Goal: Task Accomplishment & Management: Manage account settings

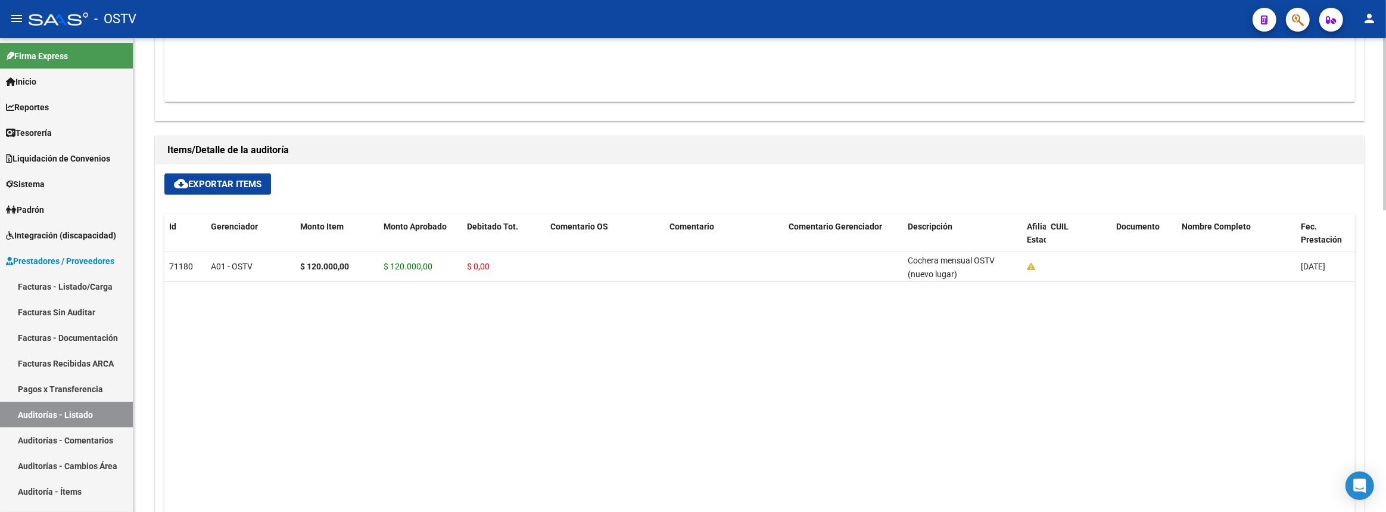
scroll to position [395, 0]
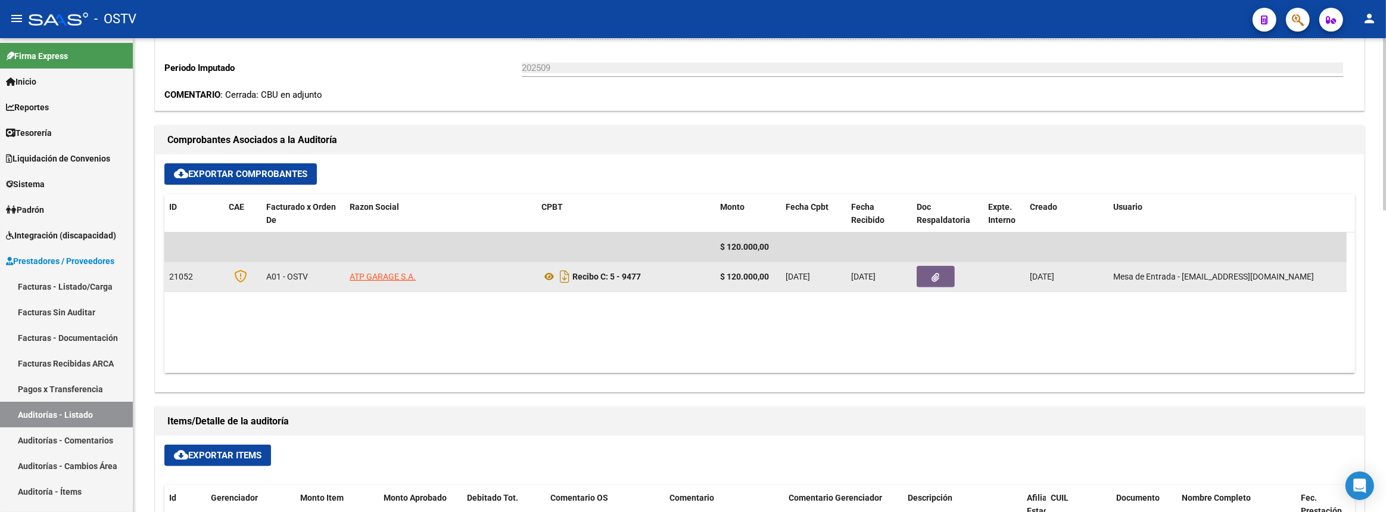
click at [924, 280] on button "button" at bounding box center [936, 276] width 38 height 21
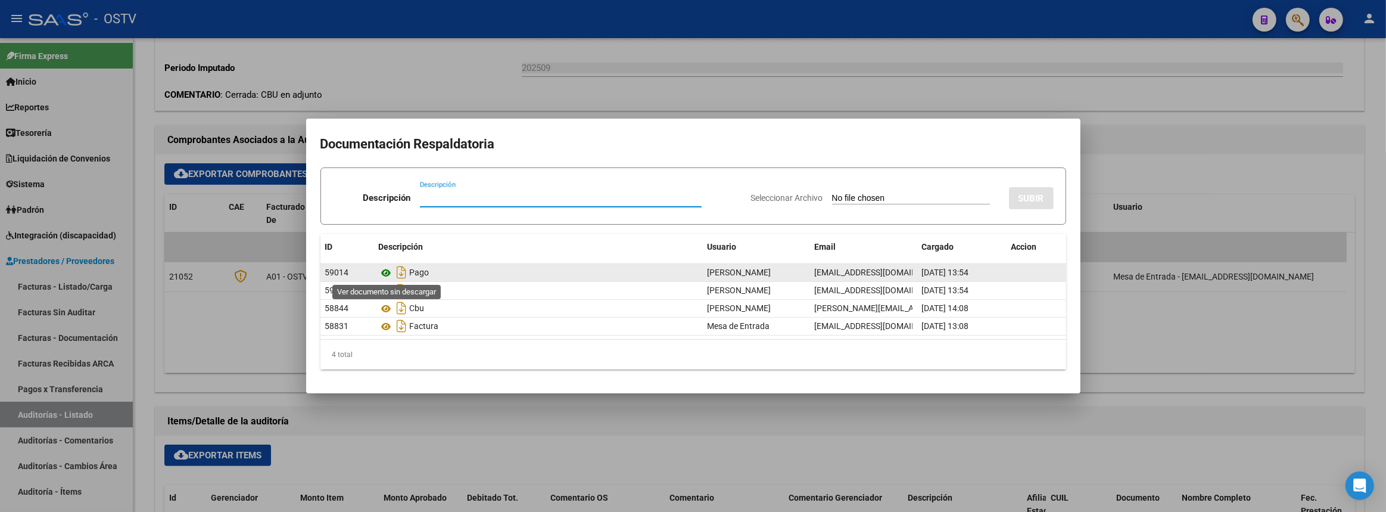
click at [385, 270] on icon at bounding box center [386, 273] width 15 height 14
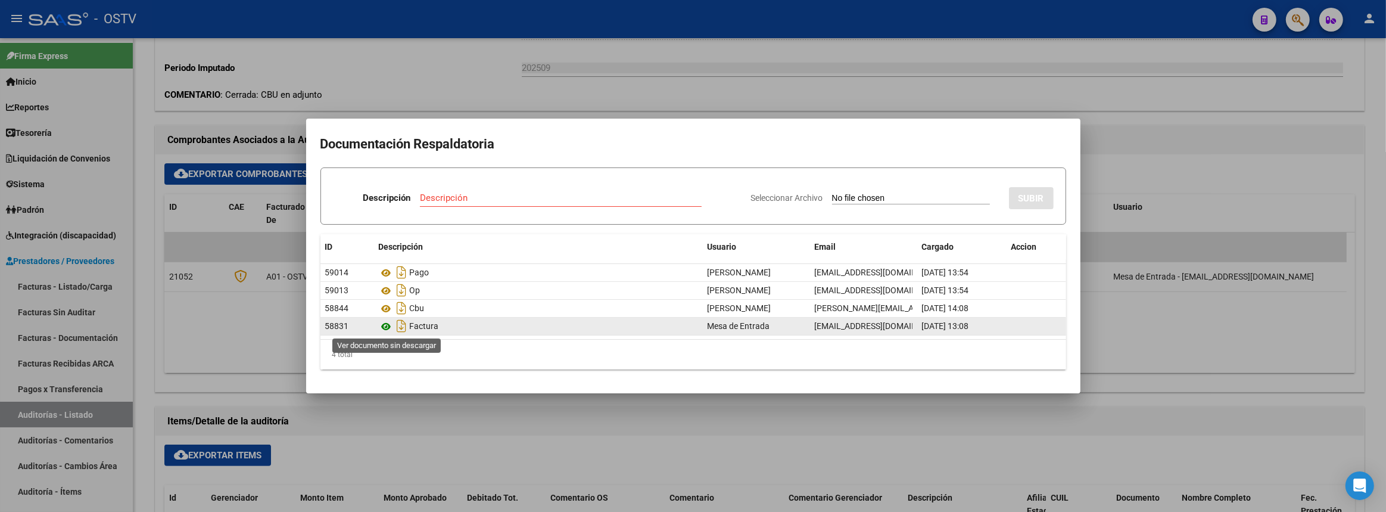
click at [385, 326] on icon at bounding box center [386, 326] width 15 height 14
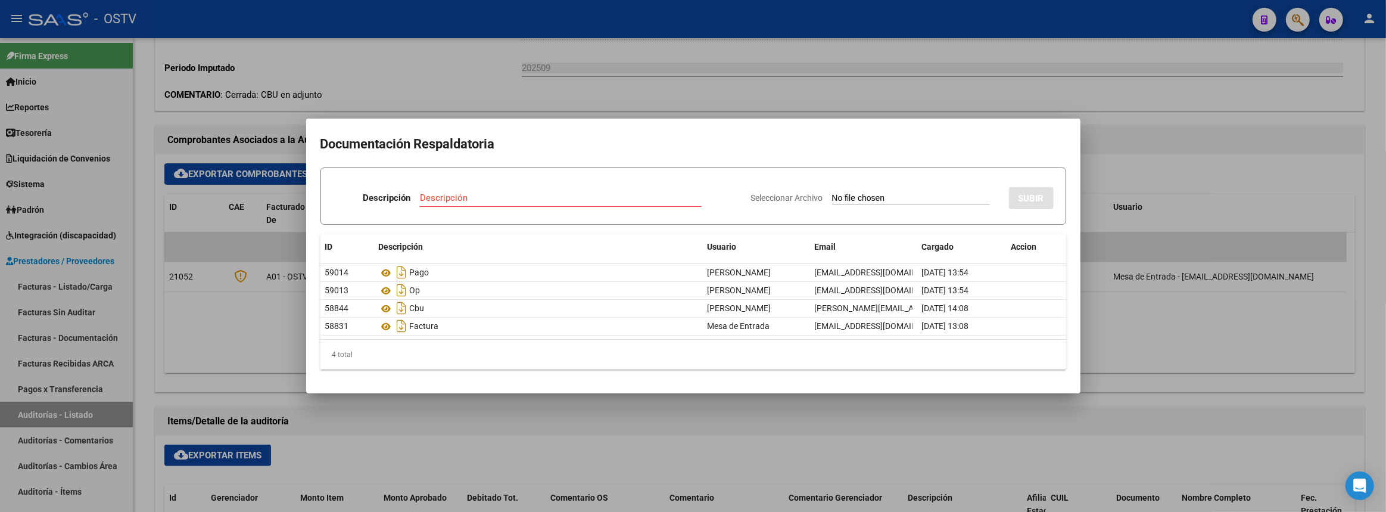
click at [652, 60] on div at bounding box center [693, 256] width 1386 height 512
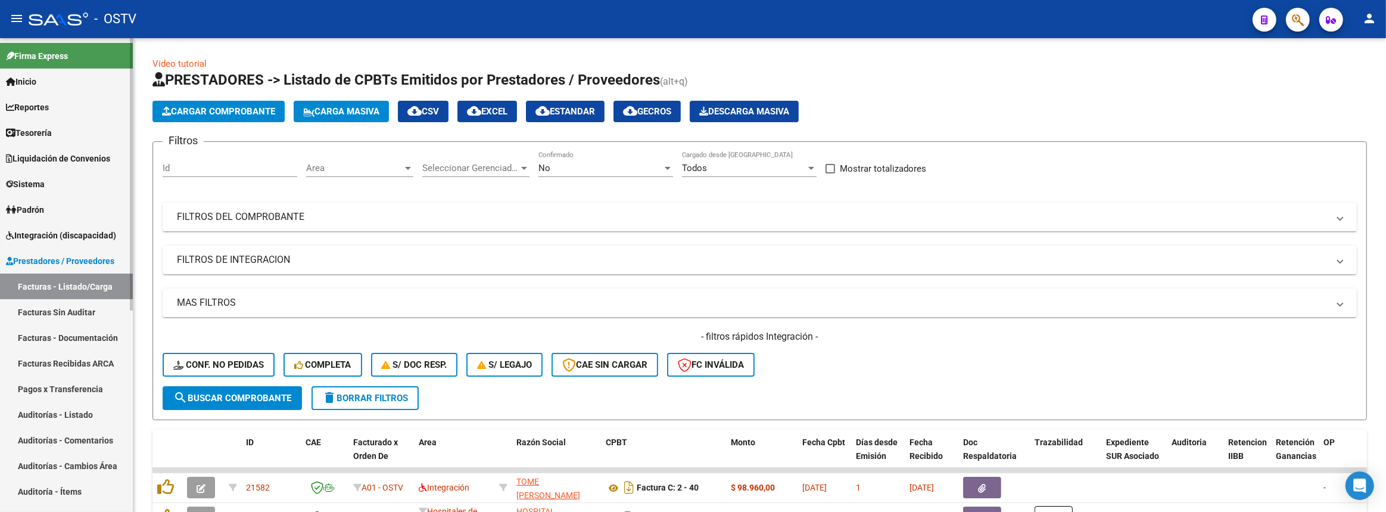
click at [60, 287] on link "Facturas - Listado/Carga" at bounding box center [66, 286] width 133 height 26
drag, startPoint x: 261, startPoint y: 219, endPoint x: 559, endPoint y: 236, distance: 298.9
click at [261, 218] on mat-panel-title "FILTROS DEL COMPROBANTE" at bounding box center [752, 216] width 1151 height 13
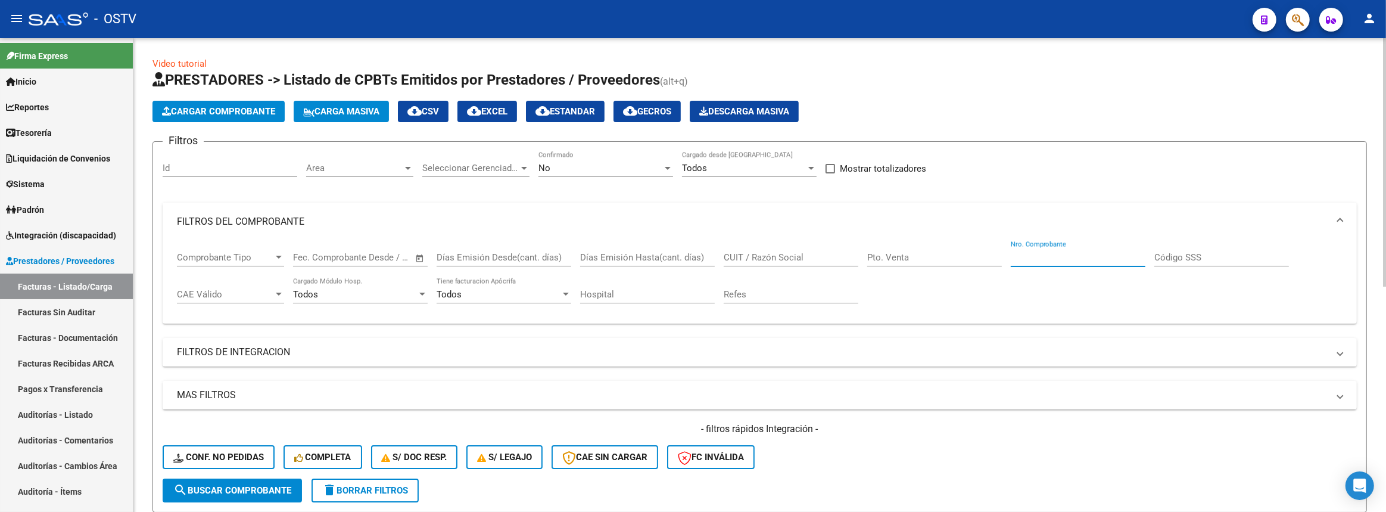
click at [1065, 252] on input "Nro. Comprobante" at bounding box center [1078, 257] width 135 height 11
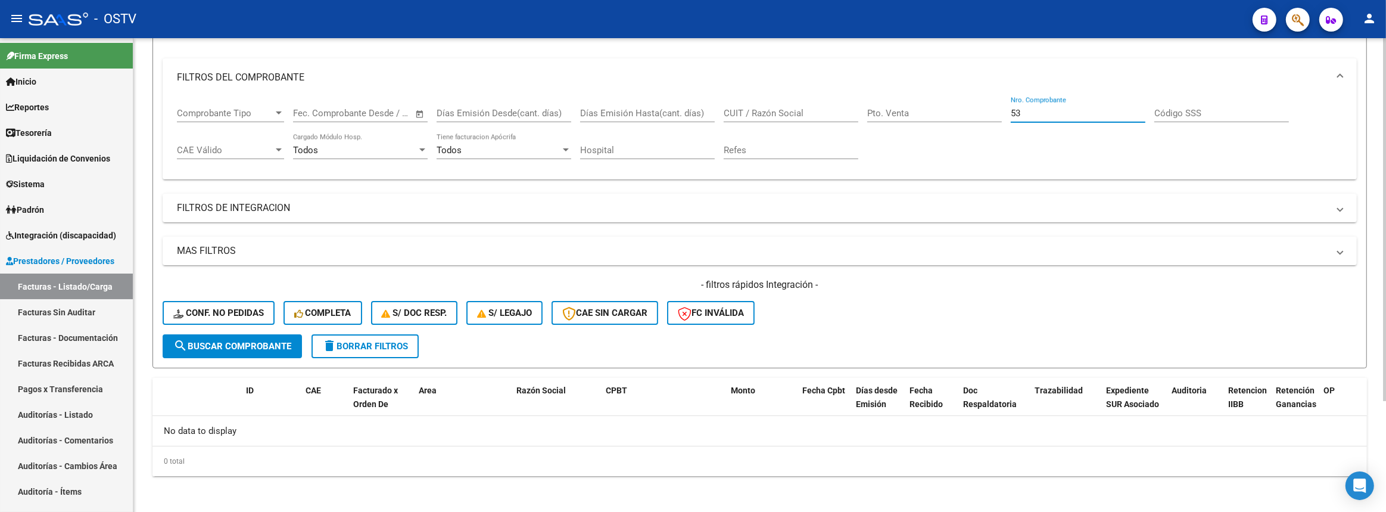
type input "5"
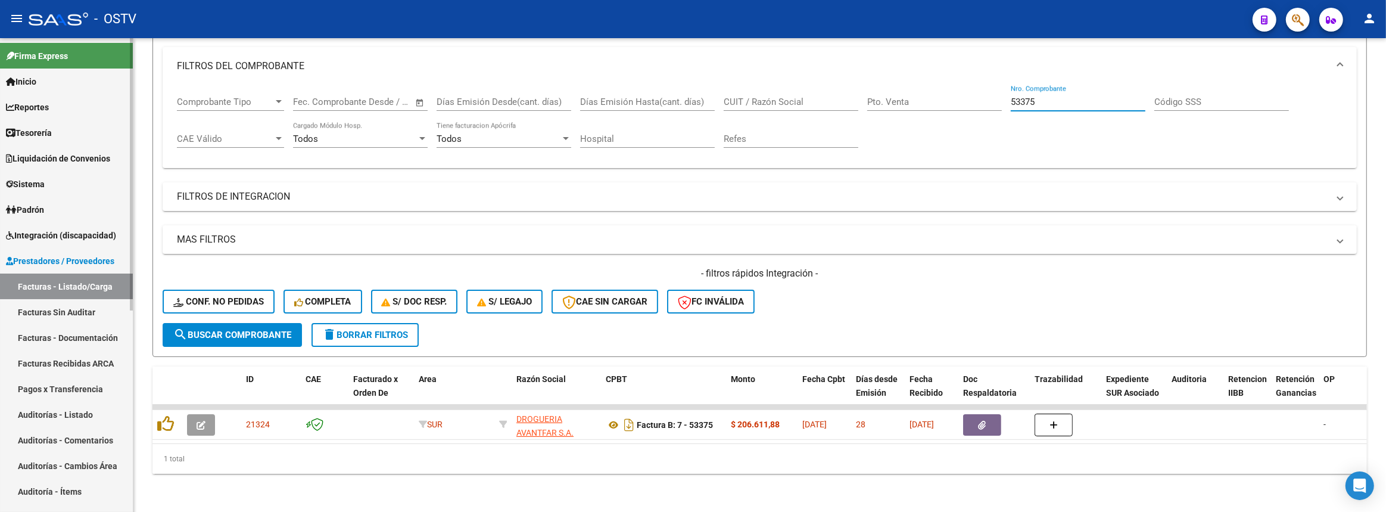
scroll to position [54, 0]
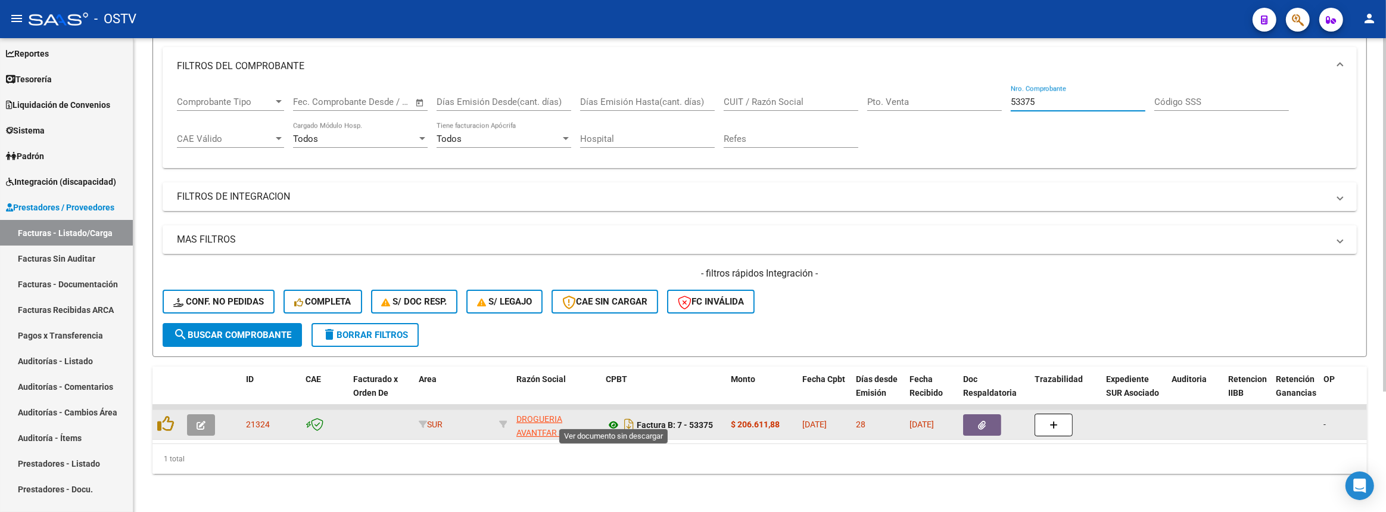
type input "53375"
click at [610, 418] on icon at bounding box center [613, 425] width 15 height 14
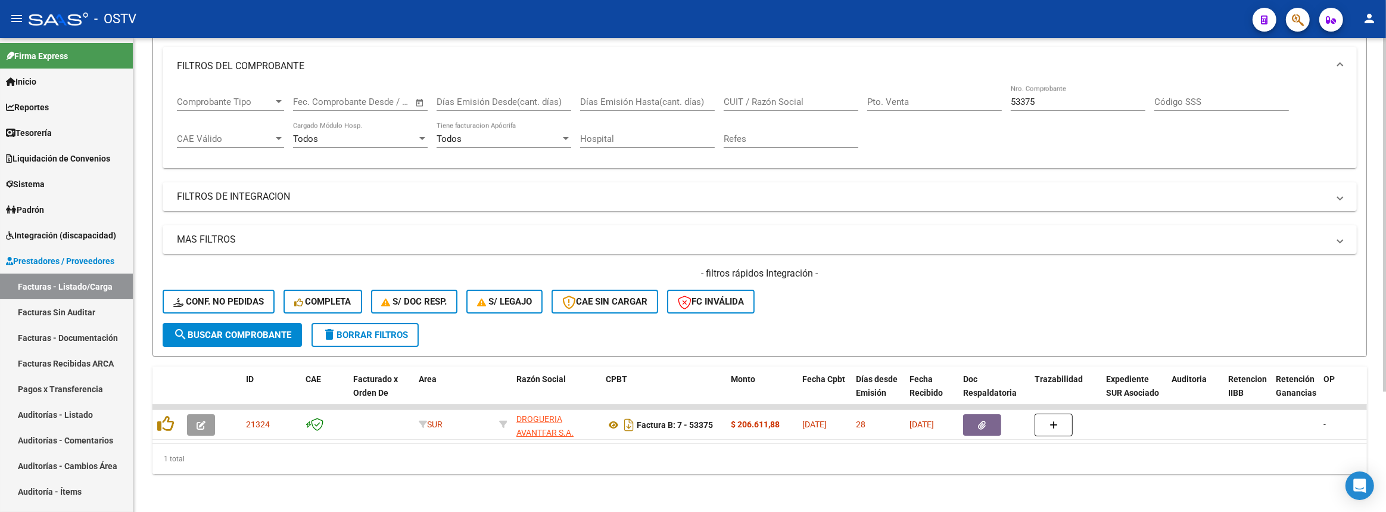
scroll to position [0, 0]
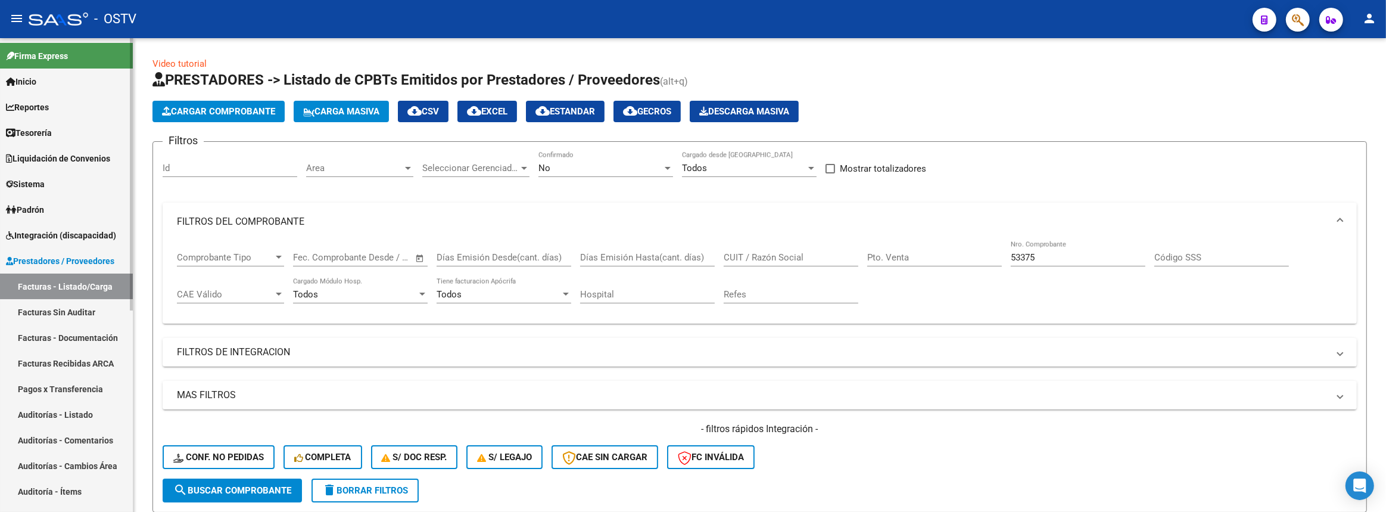
drag, startPoint x: 82, startPoint y: 407, endPoint x: 125, endPoint y: 387, distance: 48.2
click at [82, 407] on link "Auditorías - Listado" at bounding box center [66, 414] width 133 height 26
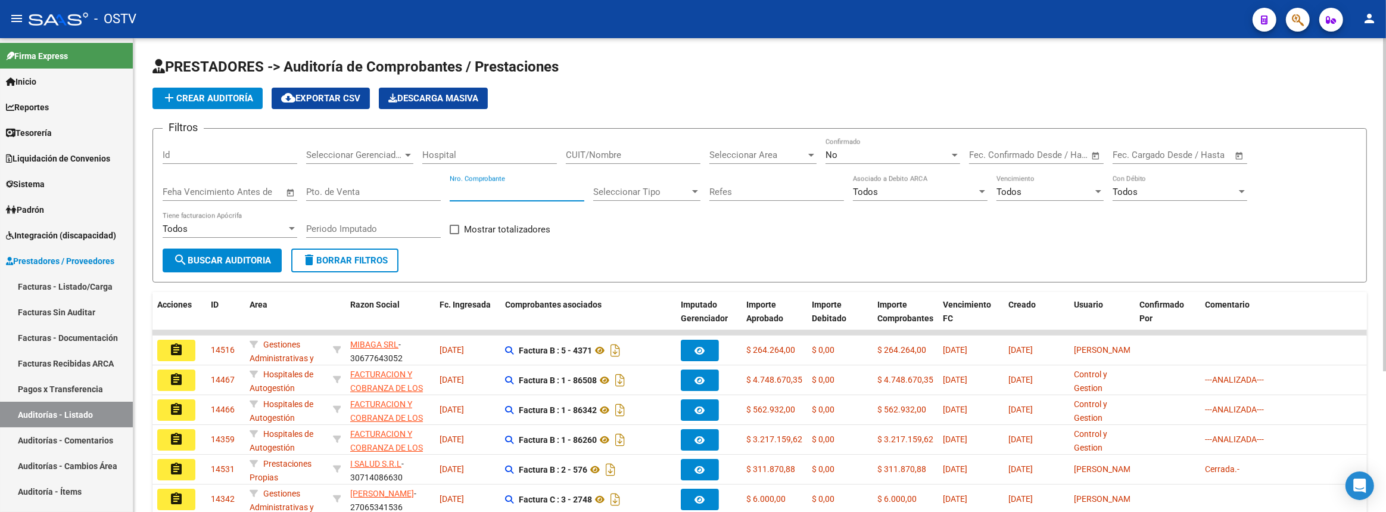
click at [522, 192] on input "Nro. Comprobante" at bounding box center [517, 191] width 135 height 11
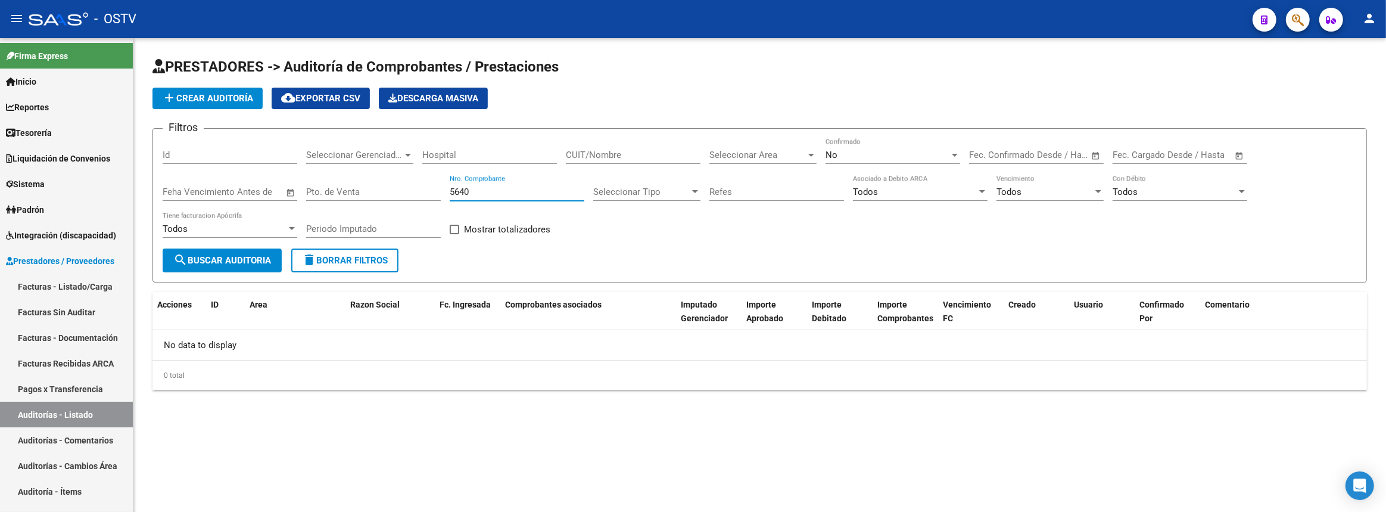
click at [906, 158] on div "No Confirmado" at bounding box center [892, 151] width 135 height 26
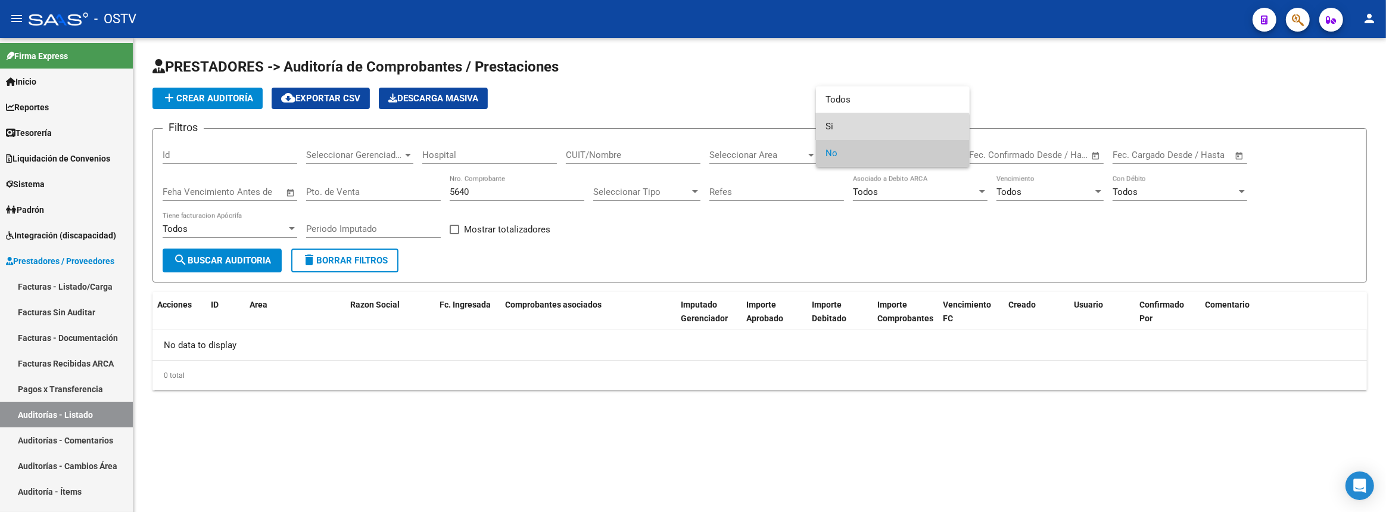
drag, startPoint x: 889, startPoint y: 134, endPoint x: 422, endPoint y: 198, distance: 471.3
click at [888, 134] on span "Si" at bounding box center [892, 126] width 135 height 27
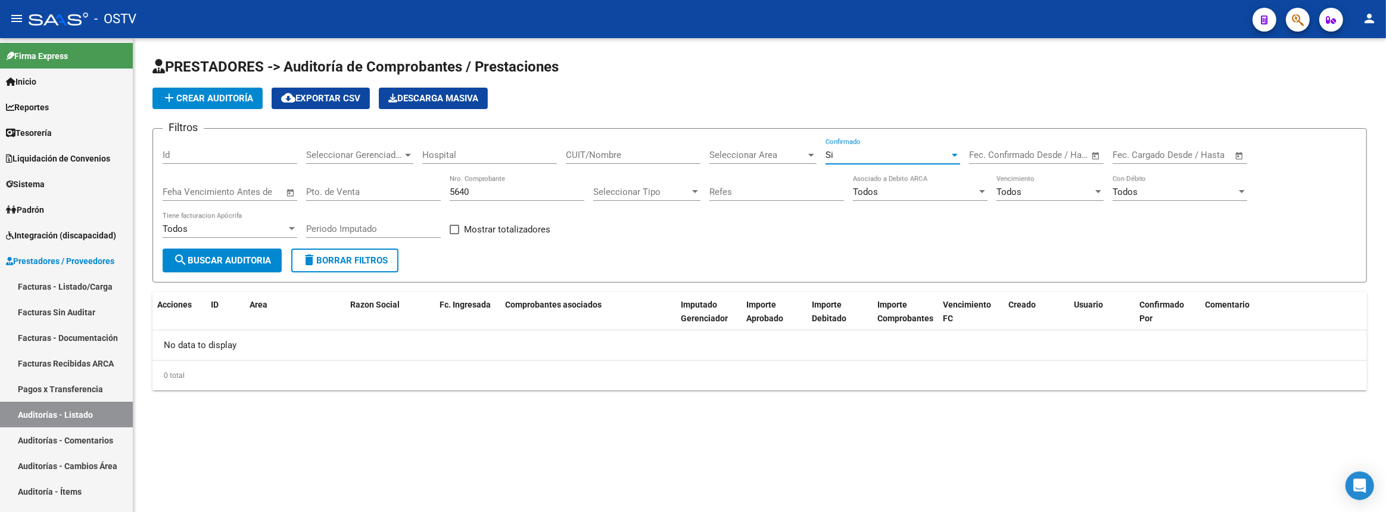
click at [248, 256] on span "search Buscar Auditoria" at bounding box center [222, 260] width 98 height 11
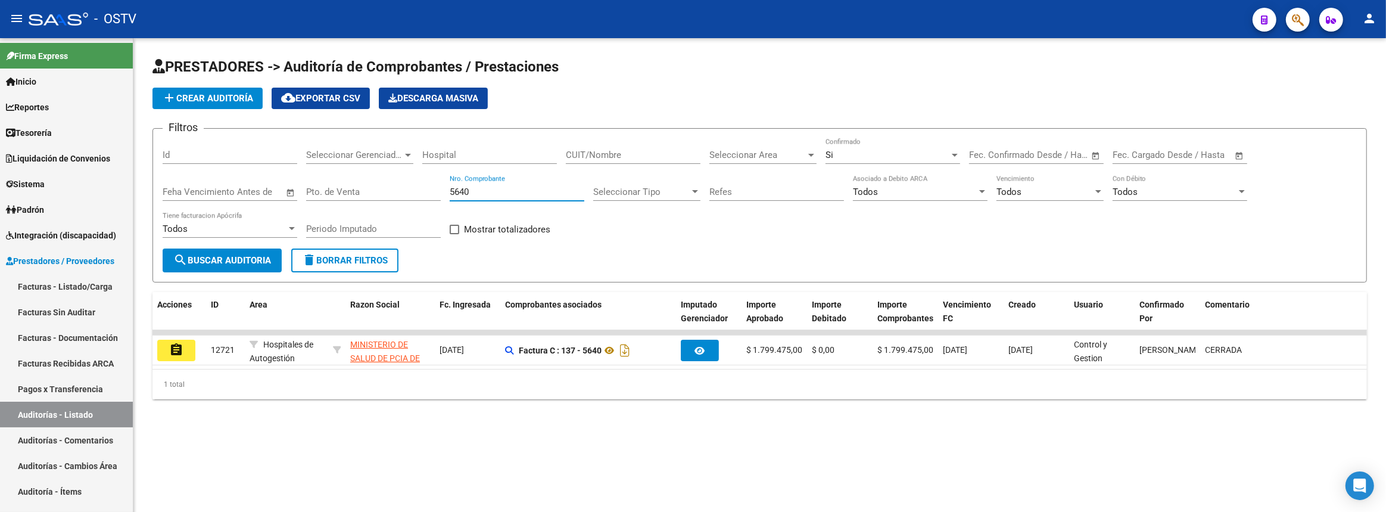
drag, startPoint x: 494, startPoint y: 193, endPoint x: 387, endPoint y: 191, distance: 107.8
click at [387, 191] on div "Filtros Id Seleccionar Gerenciador Seleccionar Gerenciador Hospital CUIT/Nombre…" at bounding box center [760, 193] width 1194 height 110
drag, startPoint x: 489, startPoint y: 188, endPoint x: 398, endPoint y: 188, distance: 91.1
click at [407, 185] on div "Filtros Id Seleccionar Gerenciador Seleccionar Gerenciador Hospital CUIT/Nombre…" at bounding box center [760, 193] width 1194 height 110
type input "6037"
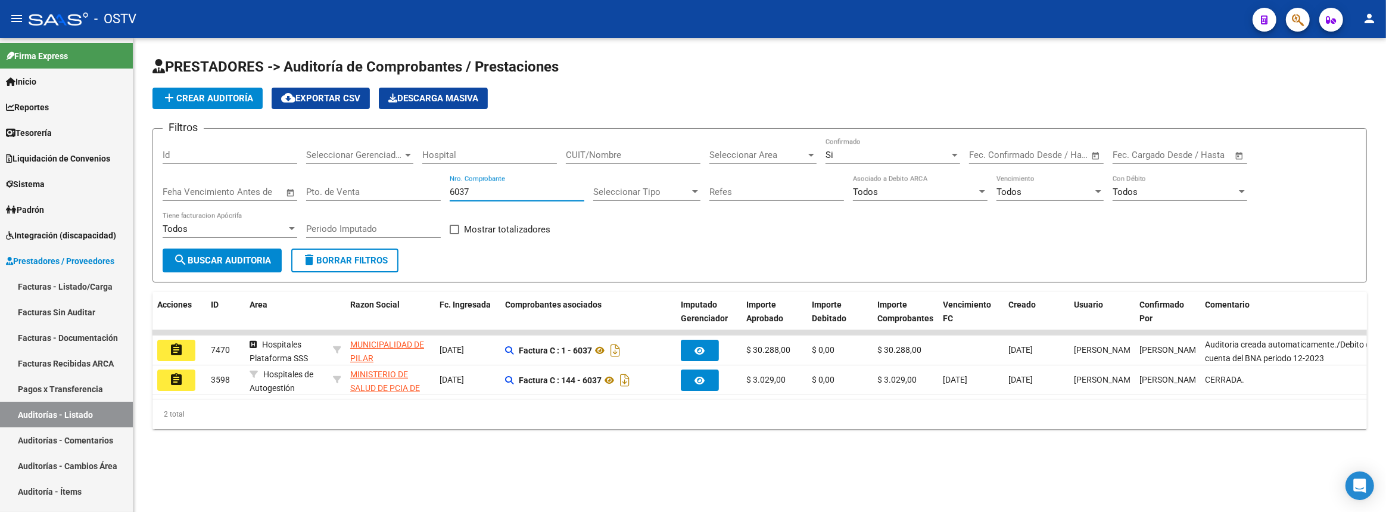
drag, startPoint x: 468, startPoint y: 191, endPoint x: 426, endPoint y: 189, distance: 42.3
click at [426, 189] on div "Filtros Id Seleccionar Gerenciador Seleccionar Gerenciador Hospital CUIT/Nombre…" at bounding box center [760, 193] width 1194 height 110
type input "5649"
click at [27, 291] on link "Facturas - Listado/Carga" at bounding box center [66, 286] width 133 height 26
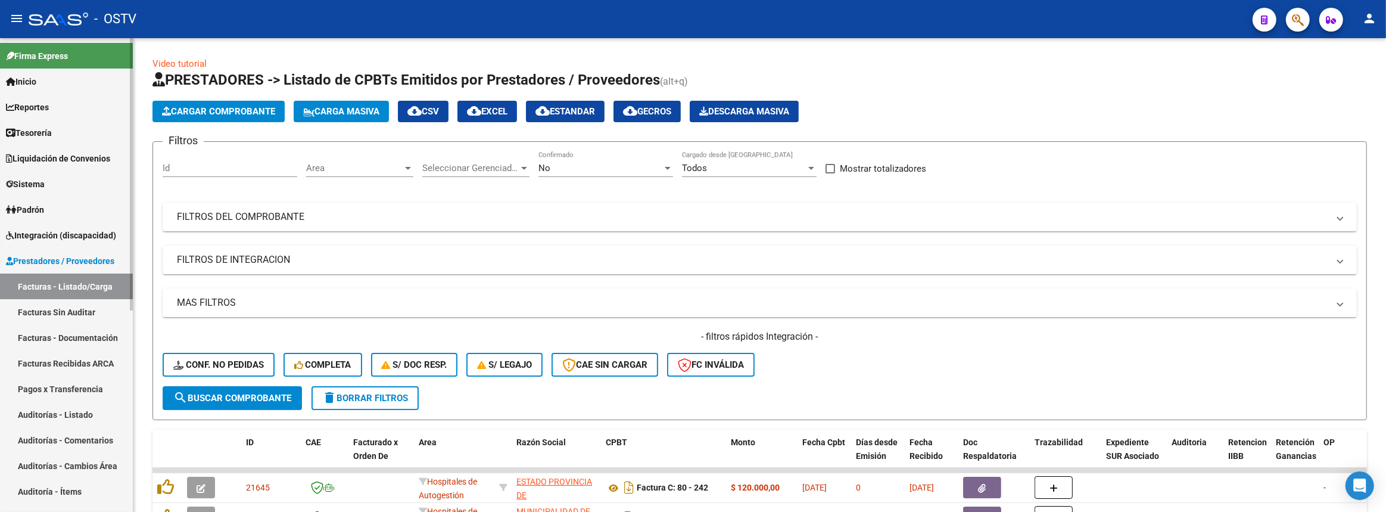
click at [57, 204] on link "Padrón" at bounding box center [66, 210] width 133 height 26
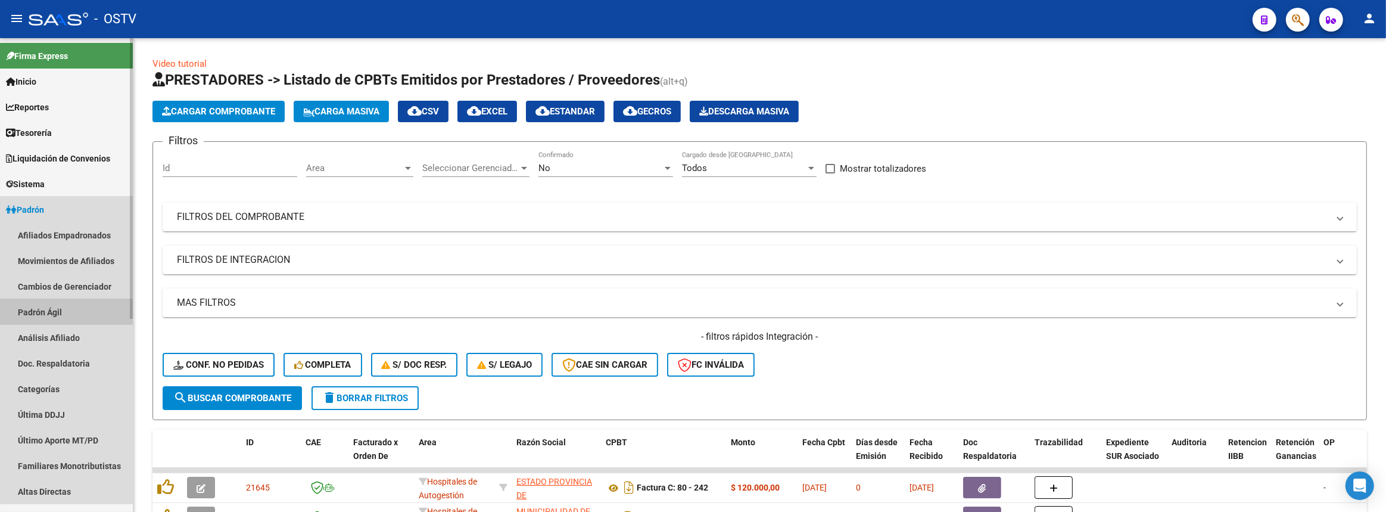
click at [59, 313] on link "Padrón Ágil" at bounding box center [66, 312] width 133 height 26
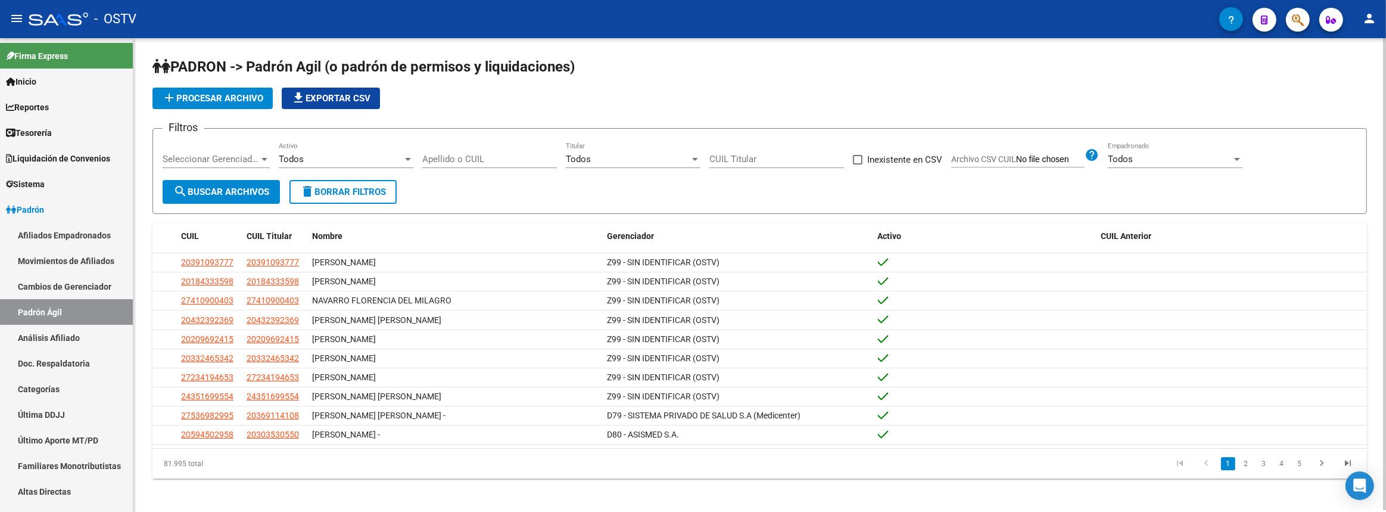
drag, startPoint x: 459, startPoint y: 152, endPoint x: 544, endPoint y: 170, distance: 87.1
click at [460, 152] on div "Apellido o CUIL" at bounding box center [489, 155] width 135 height 26
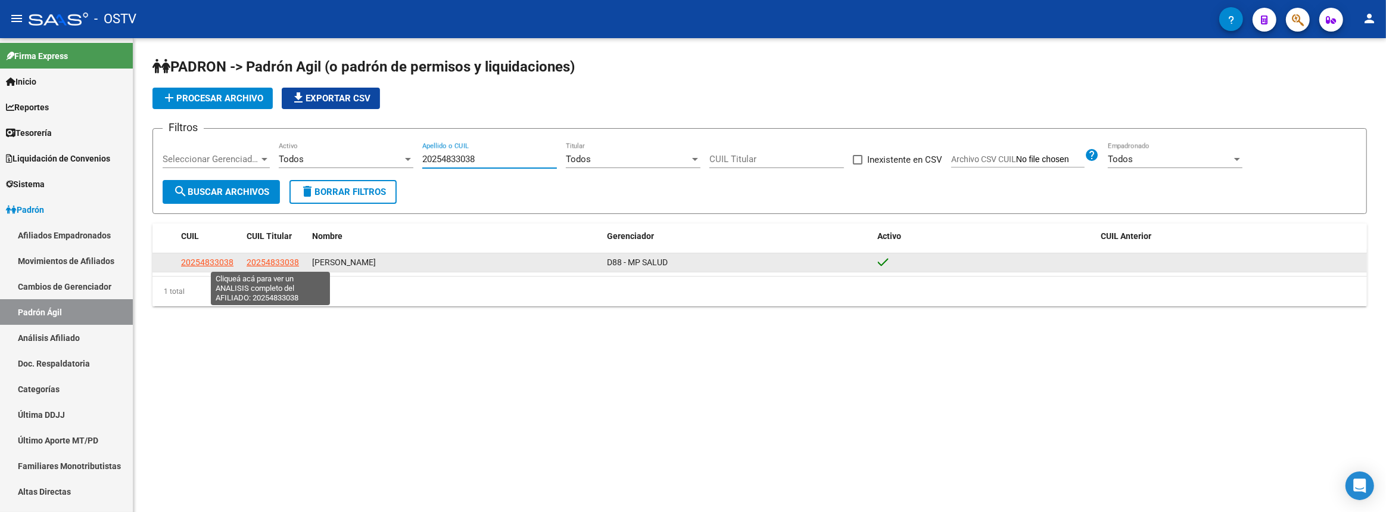
type input "20254833038"
click at [261, 261] on span "20254833038" at bounding box center [273, 262] width 52 height 10
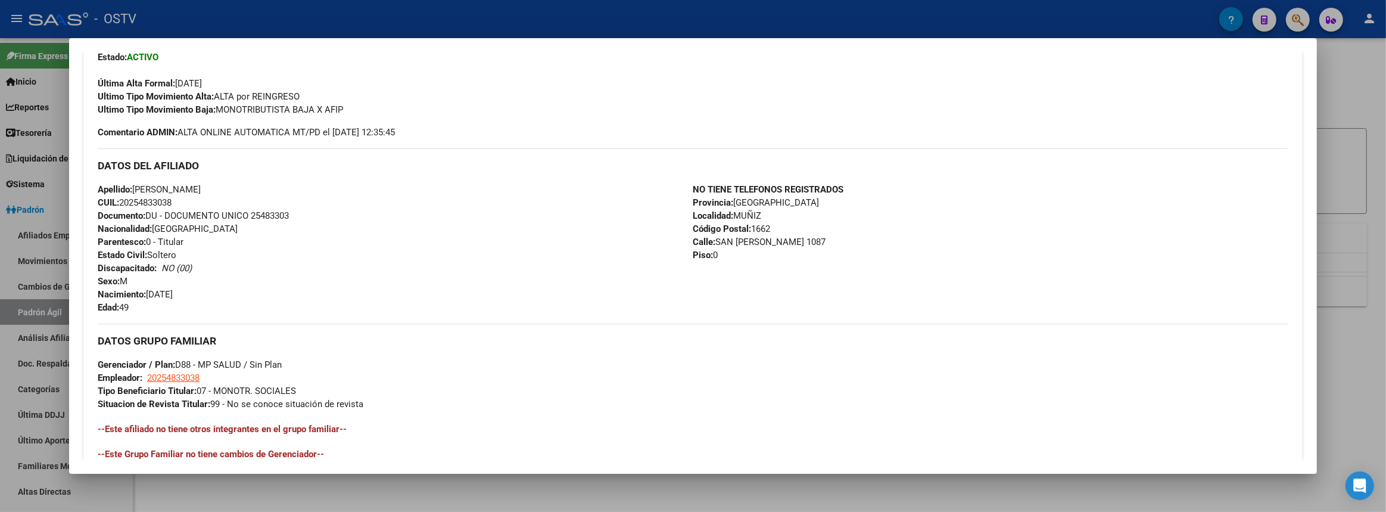
scroll to position [510, 0]
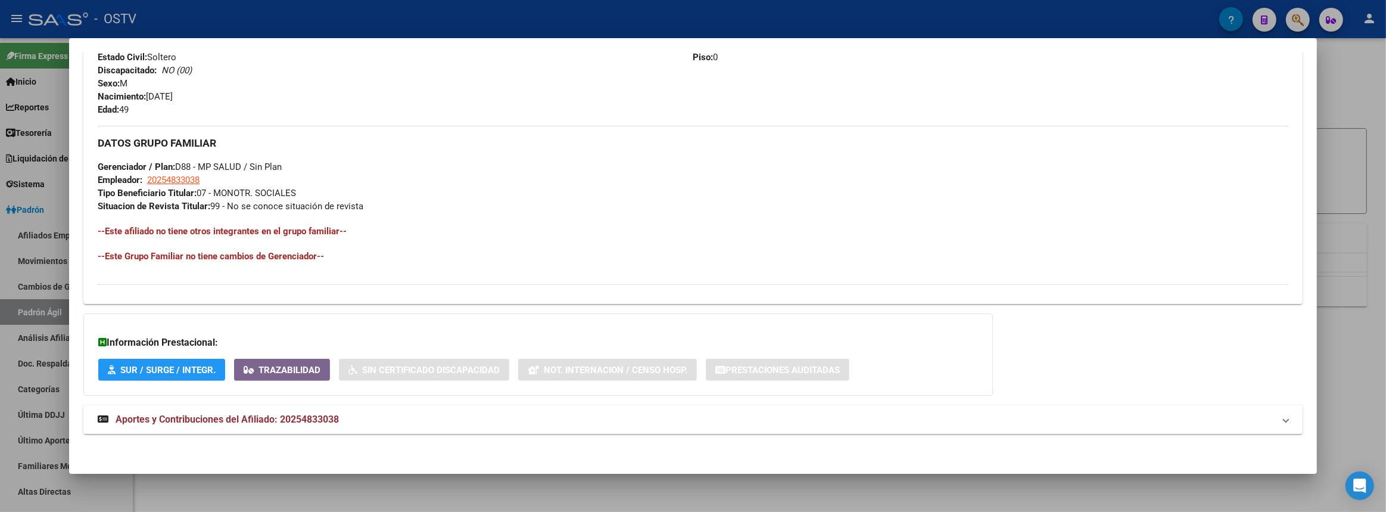
drag, startPoint x: 99, startPoint y: 191, endPoint x: 373, endPoint y: 187, distance: 274.0
click at [373, 187] on div "Enviar Credencial Digital remove_red_eye Movimientos Sin Certificado Discapacid…" at bounding box center [693, 45] width 1190 height 480
copy div "Etiquetas: Estado: ACTIVO Última Alta Formal: 01/11/2024 Ultimo Tipo Movimiento…"
click at [1383, 363] on div at bounding box center [693, 256] width 1386 height 512
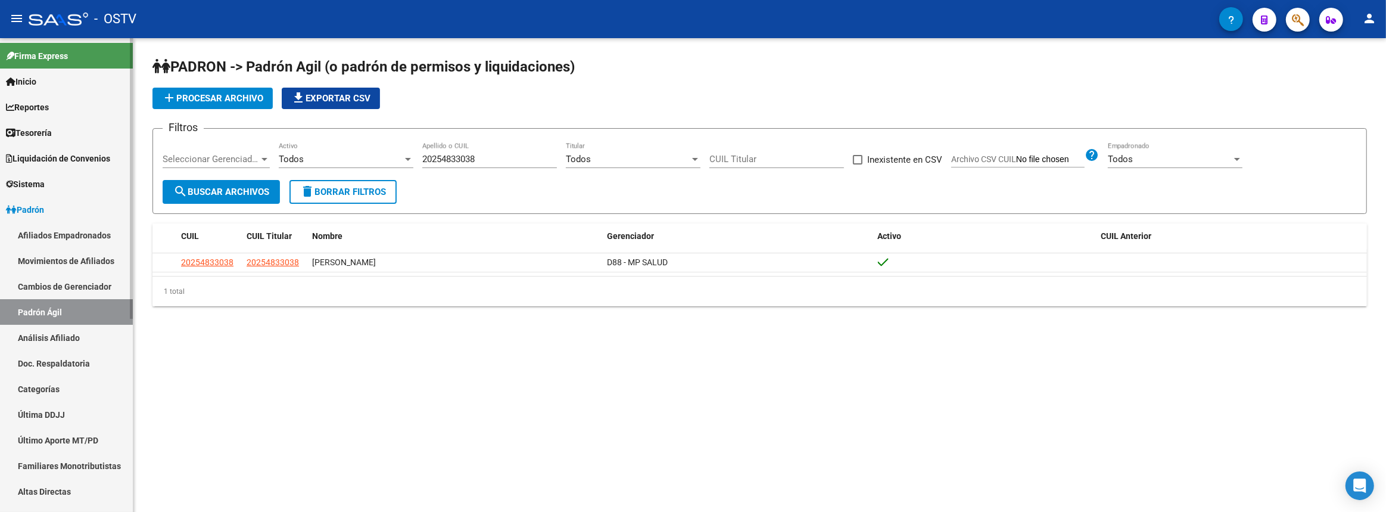
click at [70, 301] on link "Padrón Ágil" at bounding box center [66, 312] width 133 height 26
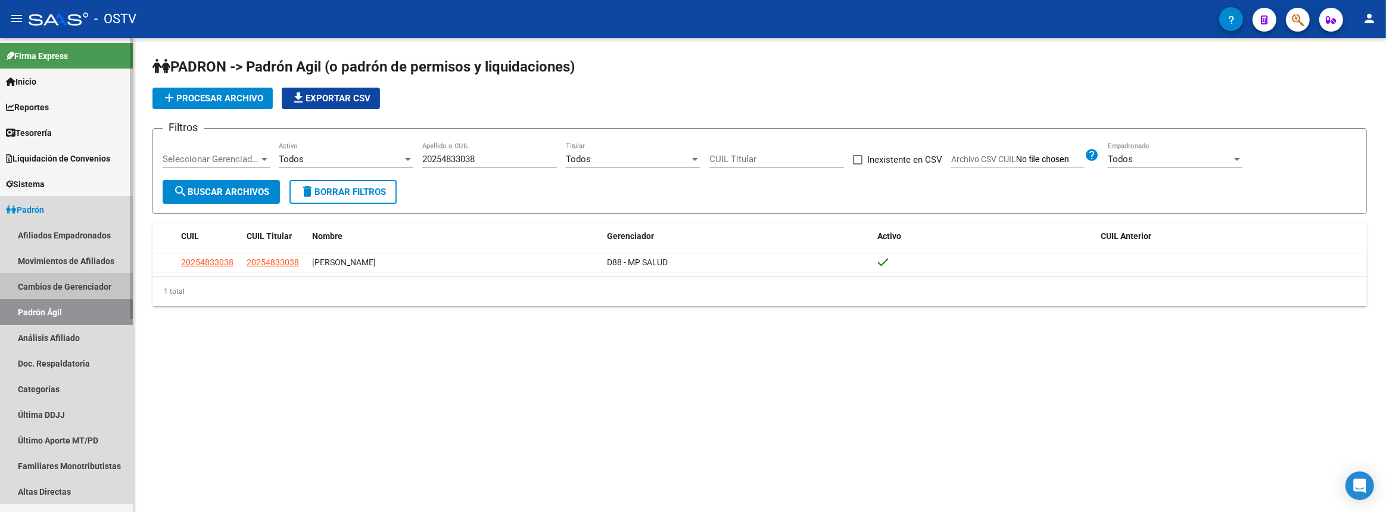
click at [56, 275] on link "Cambios de Gerenciador" at bounding box center [66, 286] width 133 height 26
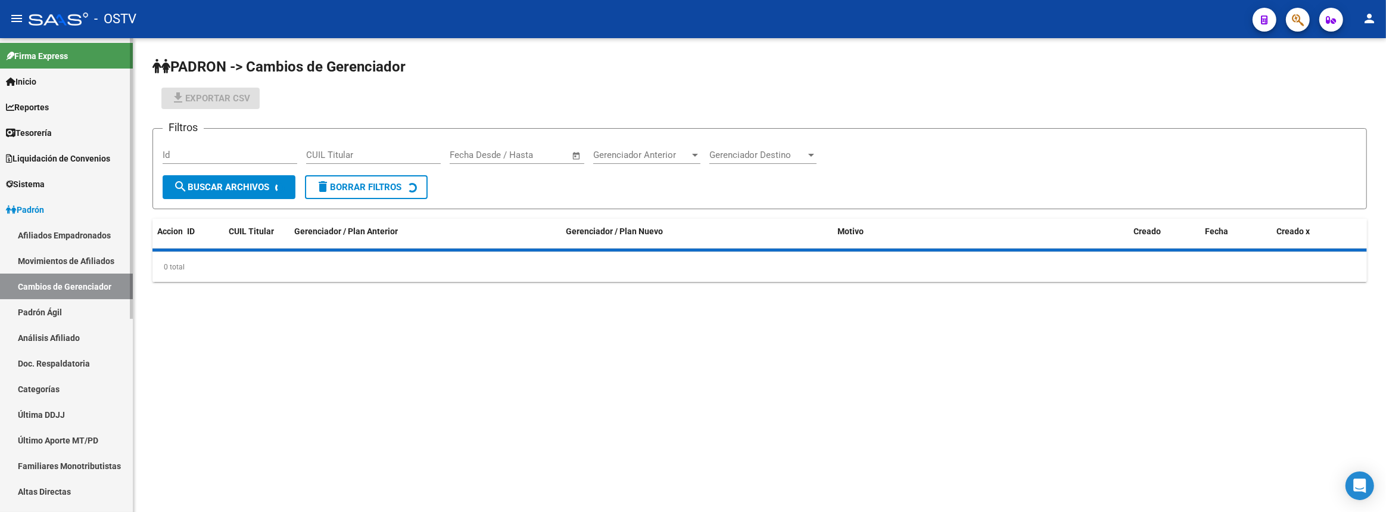
click at [56, 303] on link "Padrón Ágil" at bounding box center [66, 312] width 133 height 26
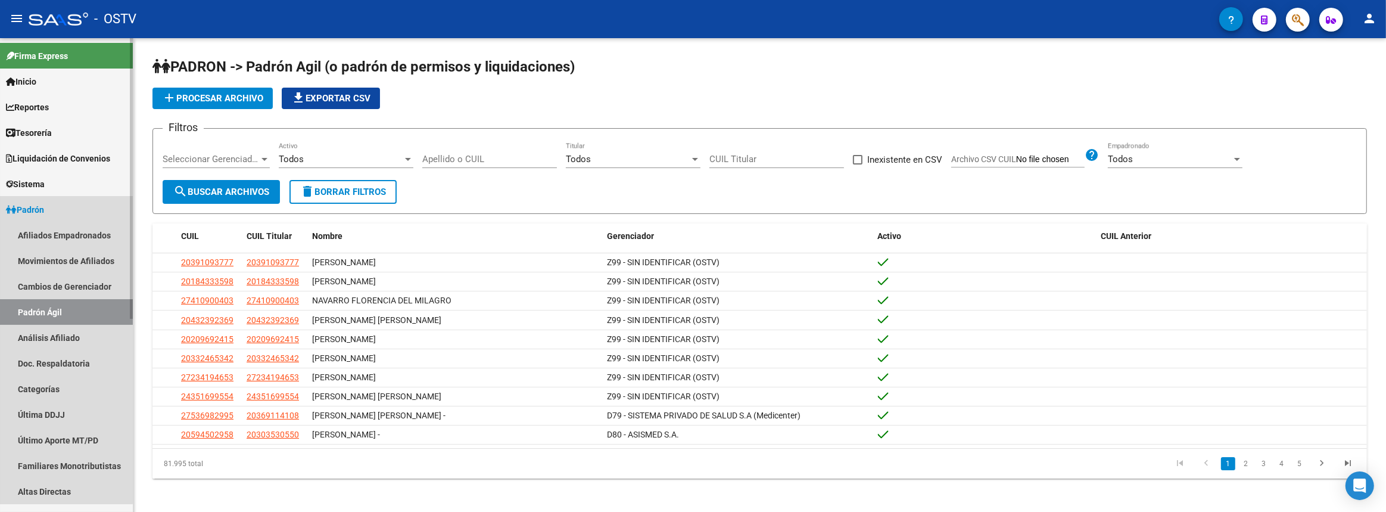
click at [54, 218] on link "Padrón" at bounding box center [66, 210] width 133 height 26
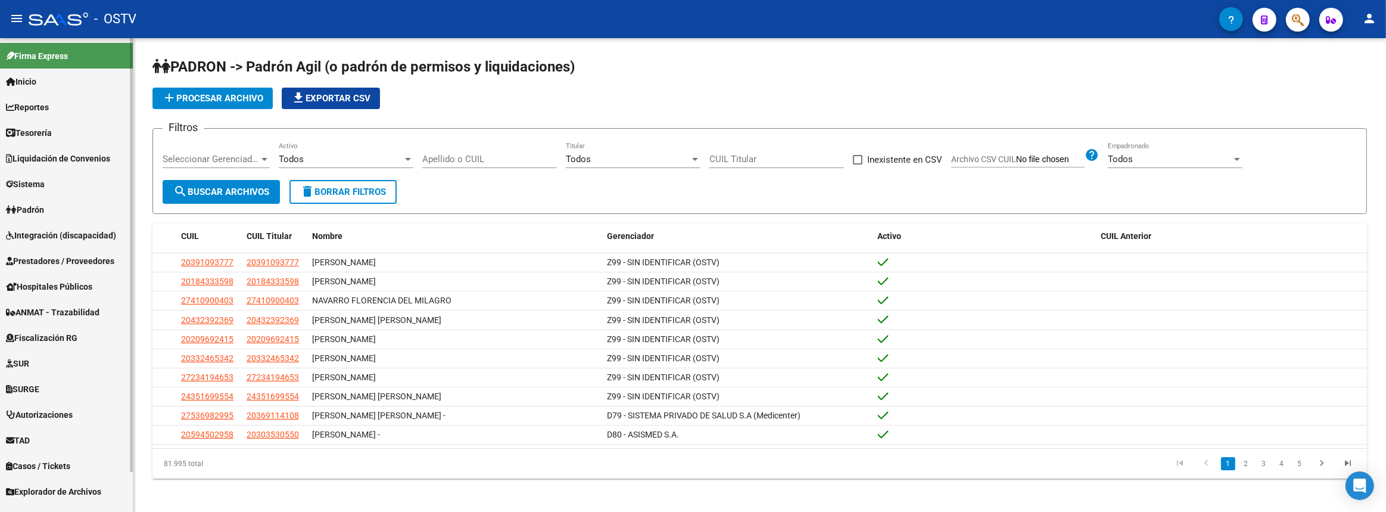
click at [61, 258] on span "Prestadores / Proveedores" at bounding box center [60, 260] width 108 height 13
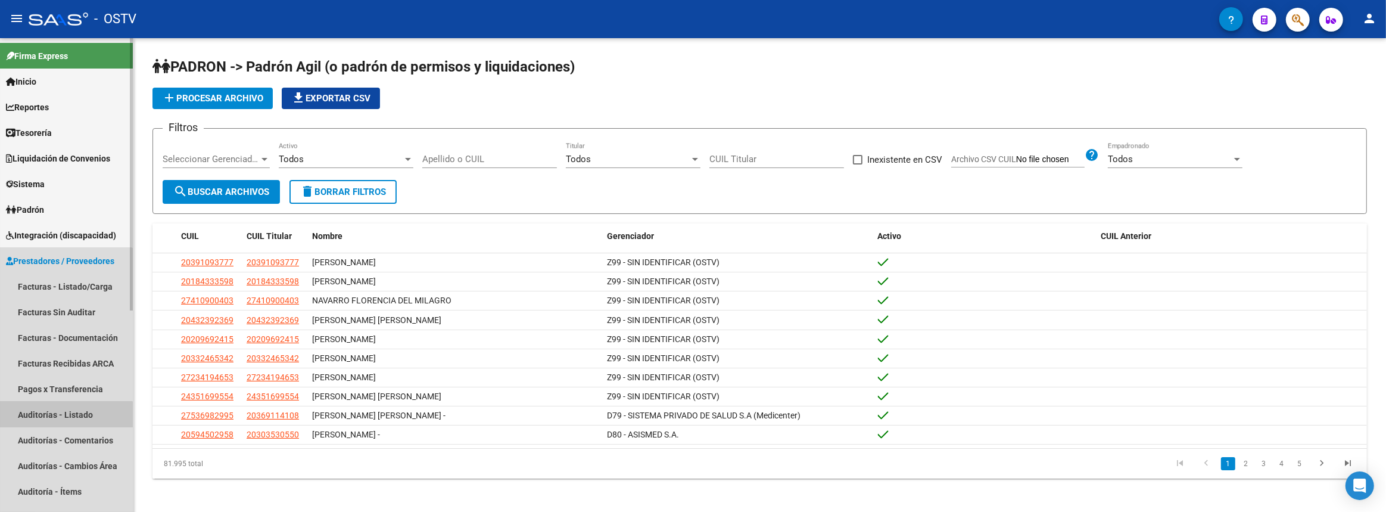
click at [65, 417] on link "Auditorías - Listado" at bounding box center [66, 414] width 133 height 26
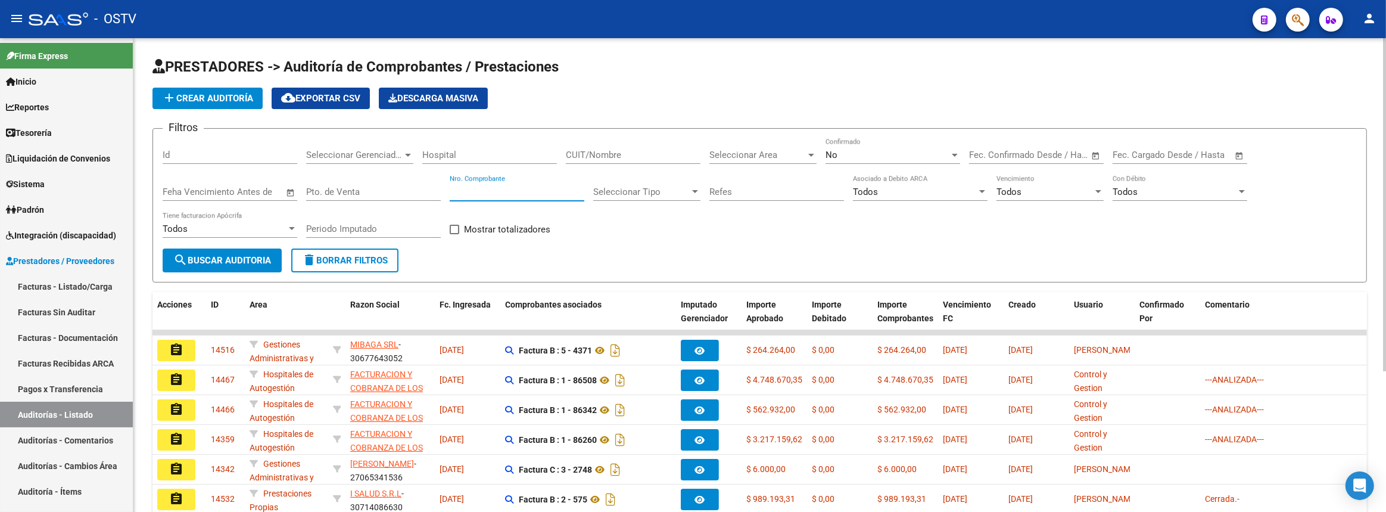
click at [488, 193] on input "Nro. Comprobante" at bounding box center [517, 191] width 135 height 11
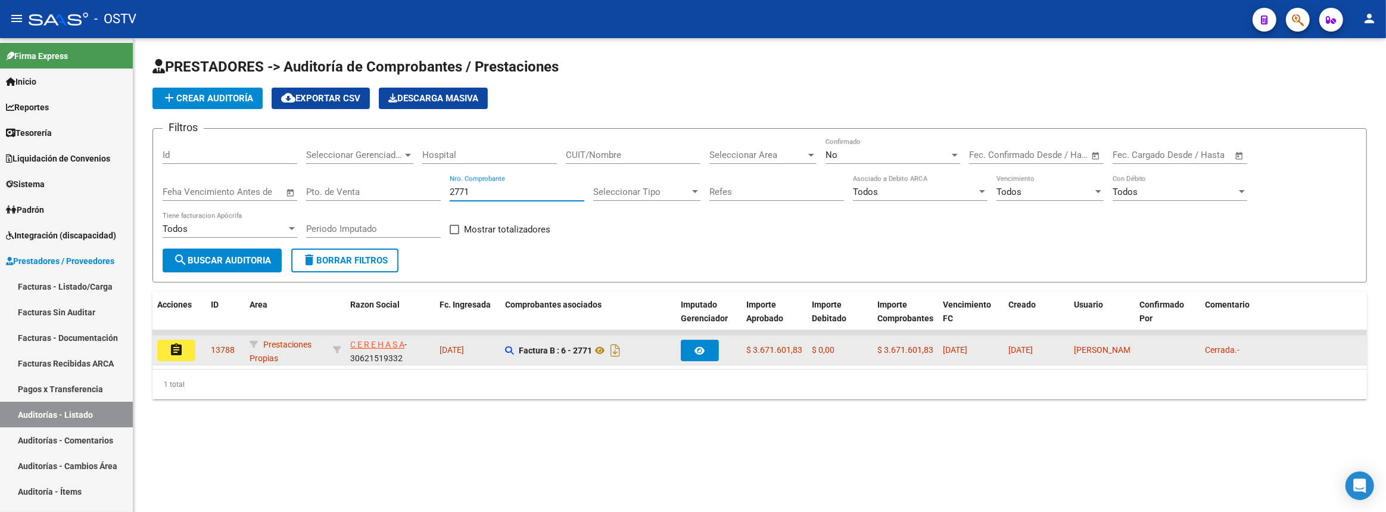
type input "2771"
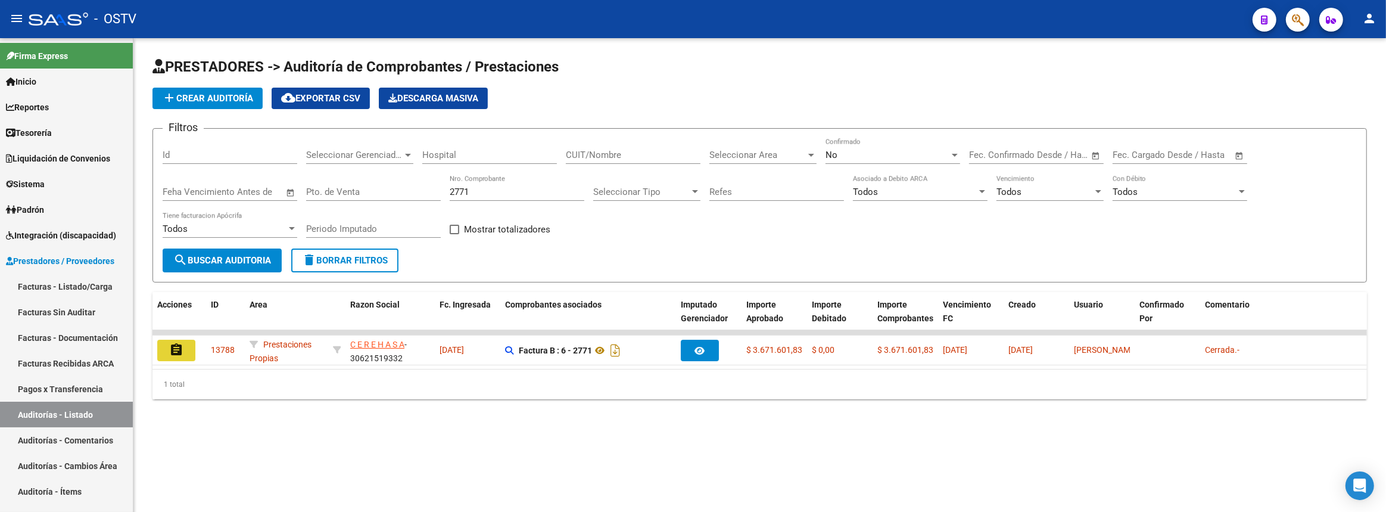
click at [177, 350] on mat-icon "assignment" at bounding box center [176, 349] width 14 height 14
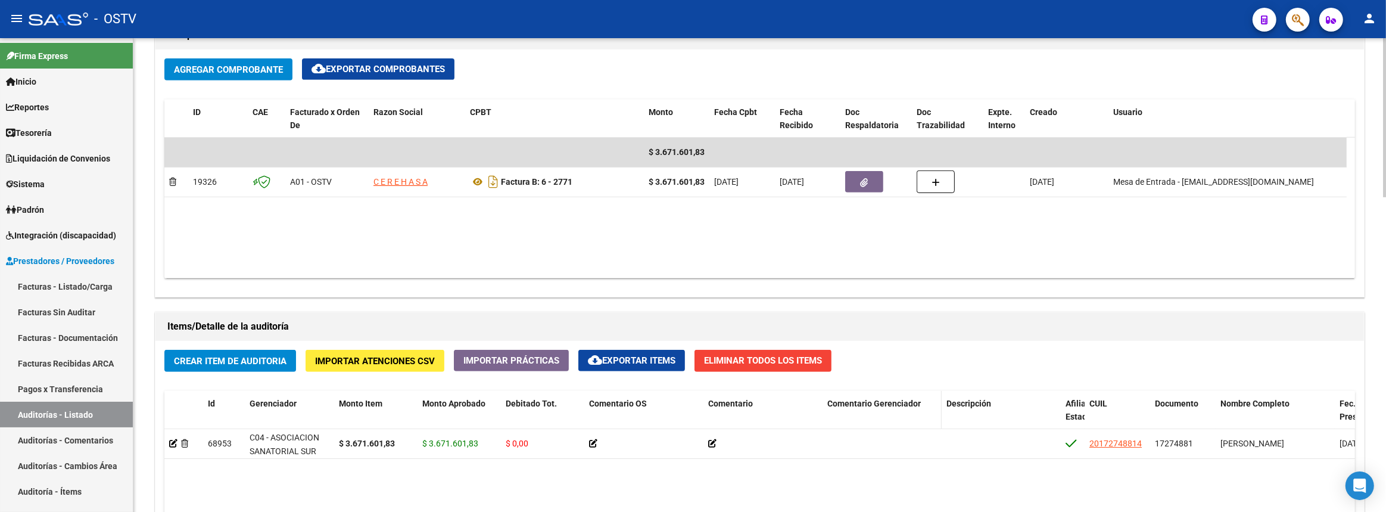
scroll to position [812, 0]
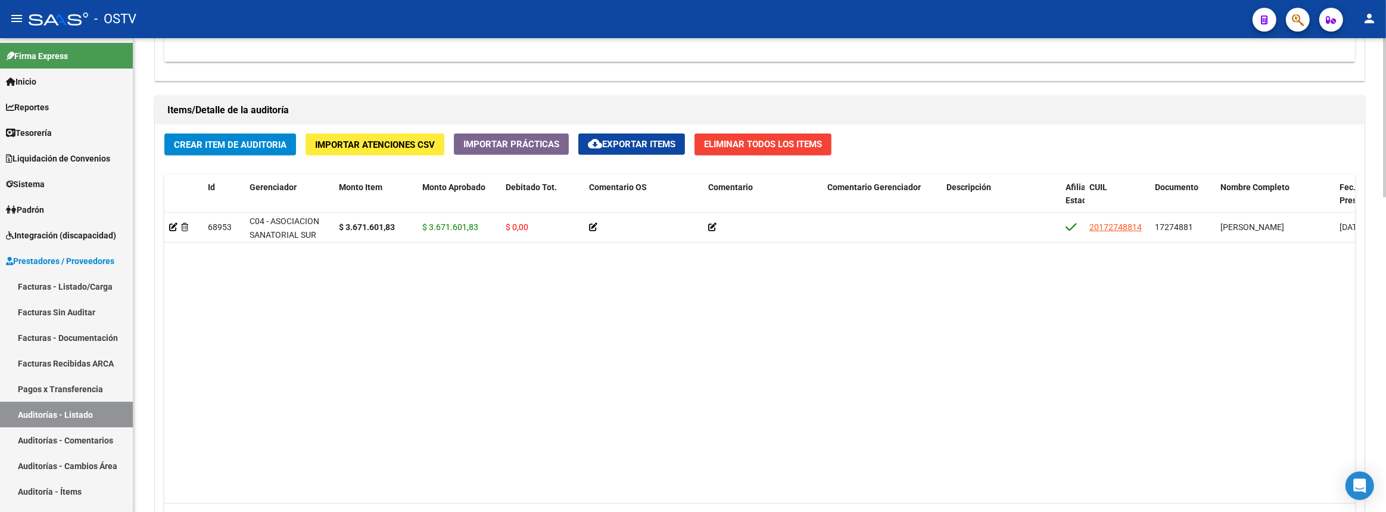
drag, startPoint x: 506, startPoint y: 491, endPoint x: 901, endPoint y: 494, distance: 394.3
click at [901, 494] on datatable-body "68953 C04 - ASOCIACION SANATORIAL SUR (GBA SUR) $ 3.671.601,83 $ 3.671.601,83 $…" at bounding box center [759, 358] width 1191 height 290
click at [71, 283] on link "Facturas - Listado/Carga" at bounding box center [66, 286] width 133 height 26
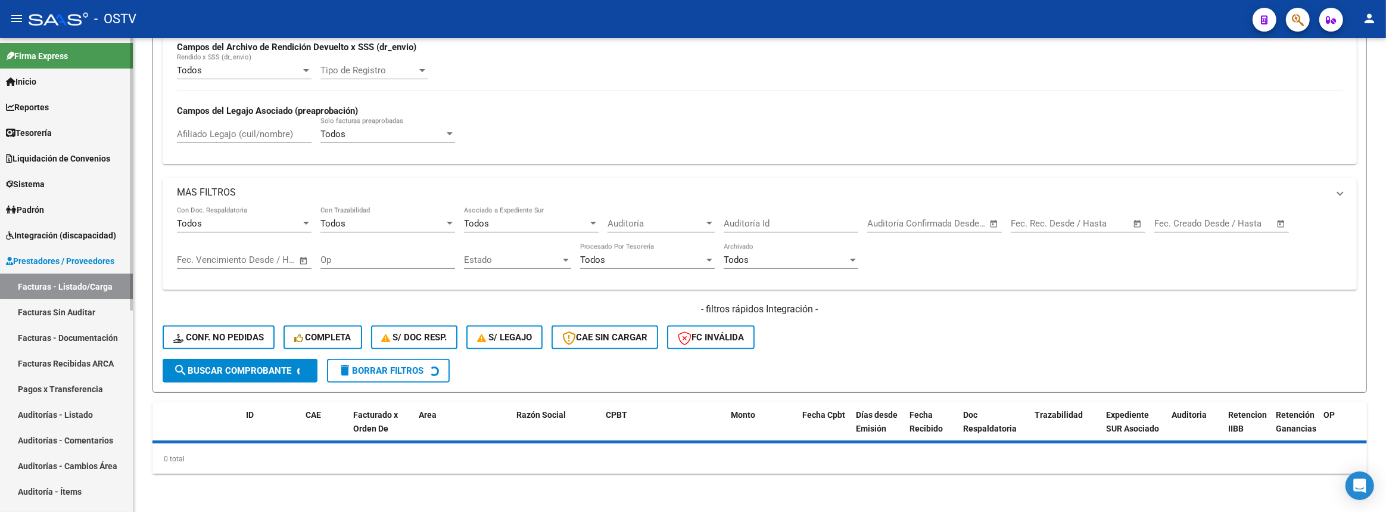
scroll to position [25, 0]
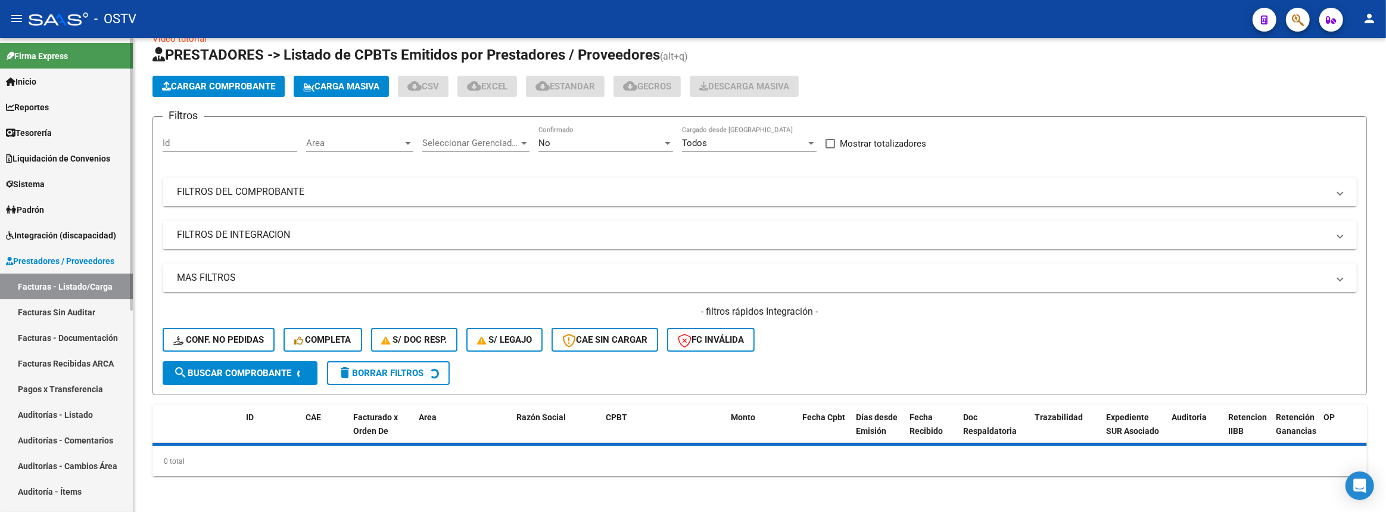
click at [60, 417] on link "Auditorías - Listado" at bounding box center [66, 414] width 133 height 26
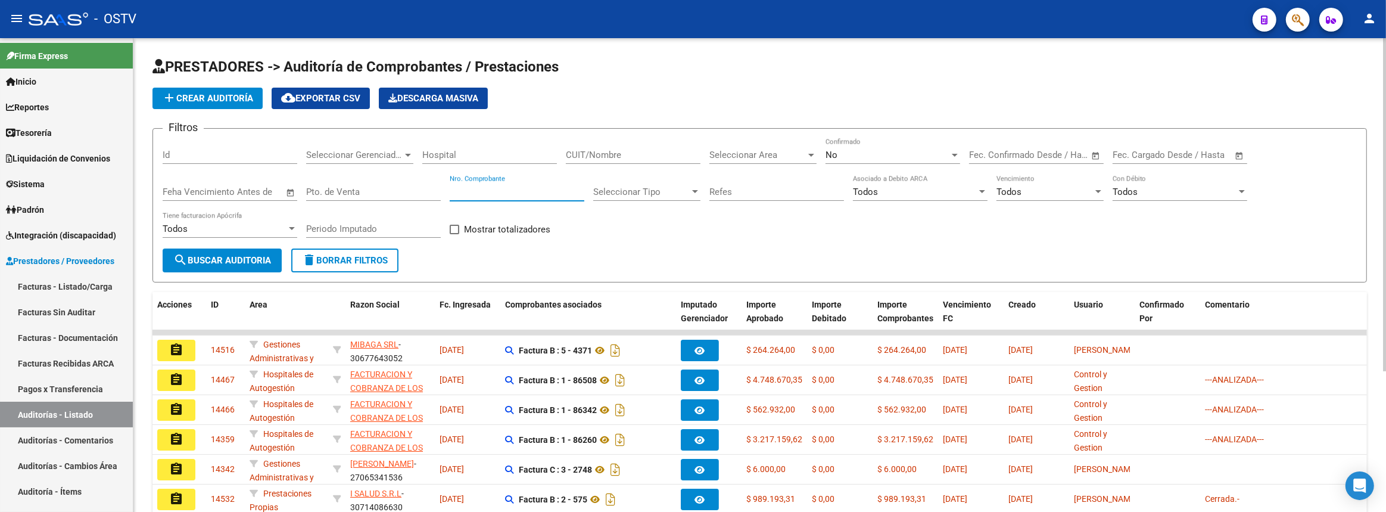
click at [472, 193] on input "Nro. Comprobante" at bounding box center [517, 191] width 135 height 11
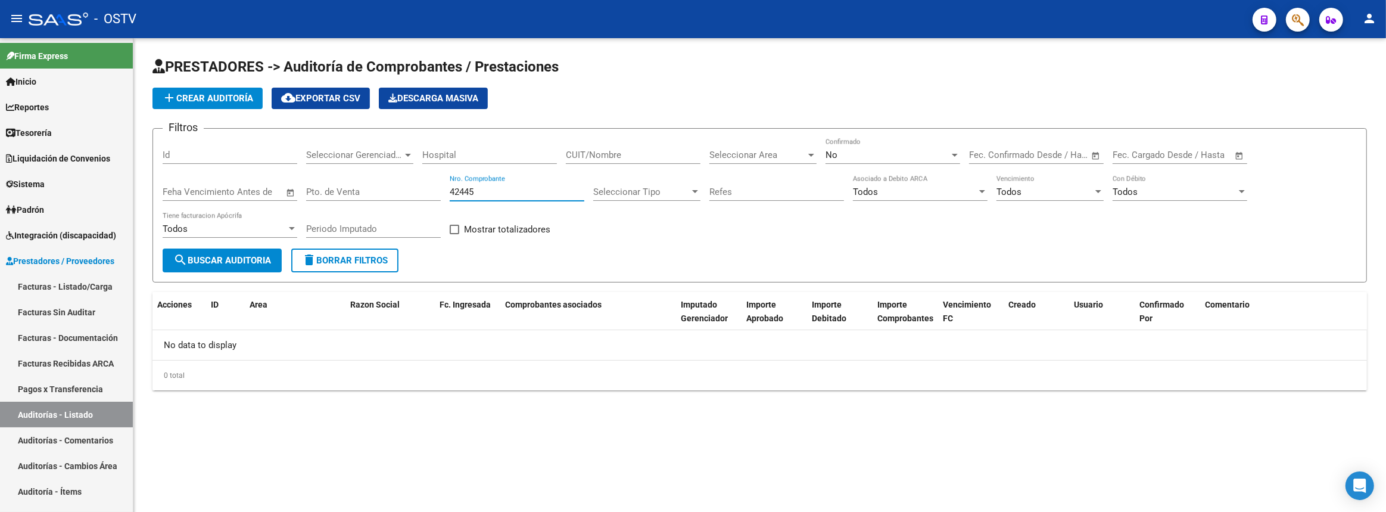
type input "42445"
click at [878, 154] on div "No" at bounding box center [887, 154] width 124 height 11
click at [871, 126] on span "Si" at bounding box center [892, 126] width 135 height 27
click at [222, 261] on span "search Buscar Auditoria" at bounding box center [222, 260] width 98 height 11
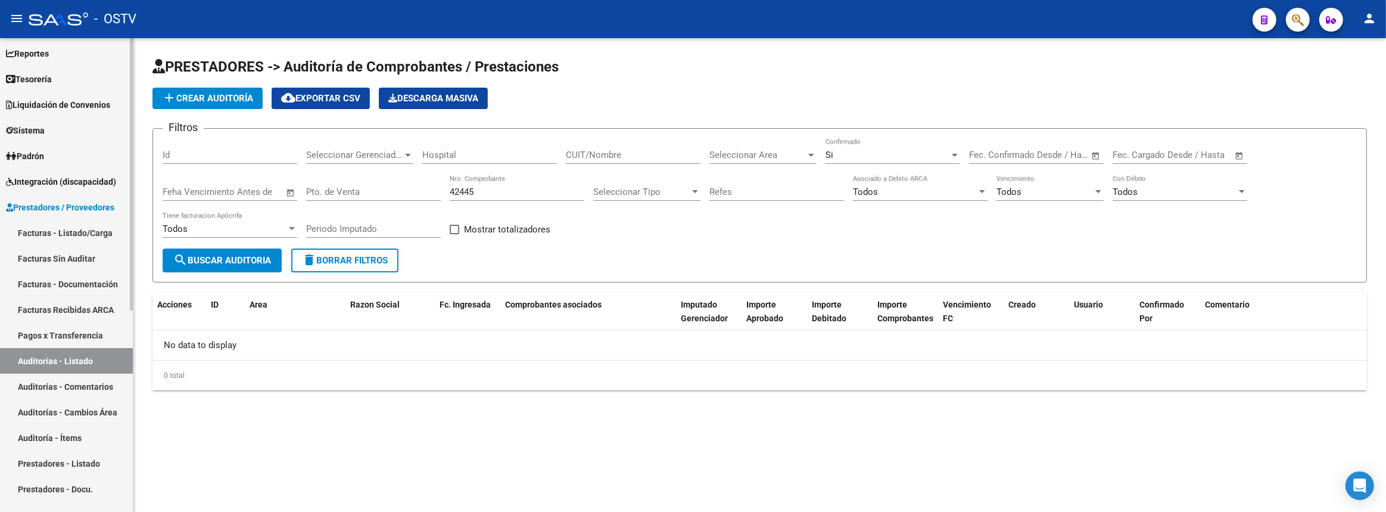
click at [71, 282] on link "Facturas - Documentación" at bounding box center [66, 284] width 133 height 26
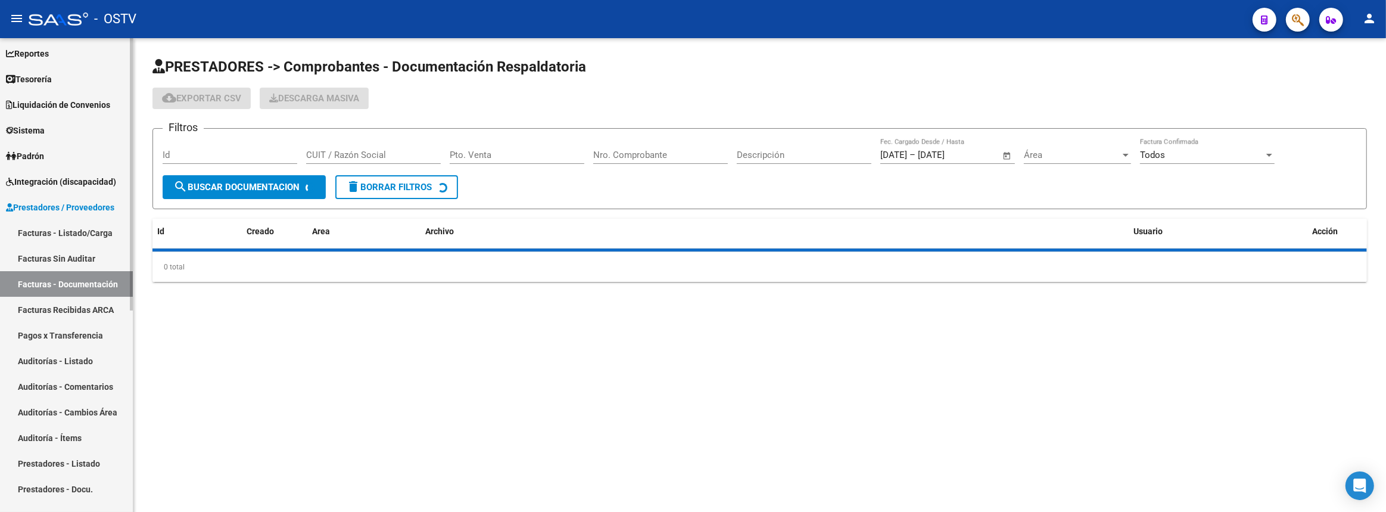
click at [70, 232] on link "Facturas - Listado/Carga" at bounding box center [66, 233] width 133 height 26
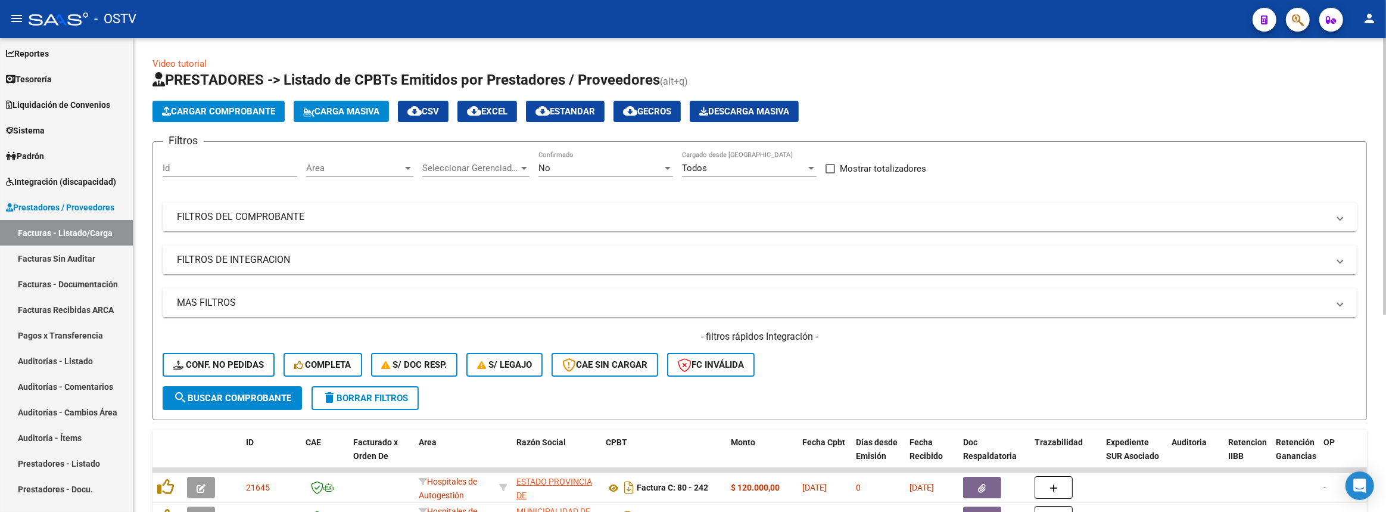
click at [503, 207] on mat-expansion-panel-header "FILTROS DEL COMPROBANTE" at bounding box center [760, 216] width 1194 height 29
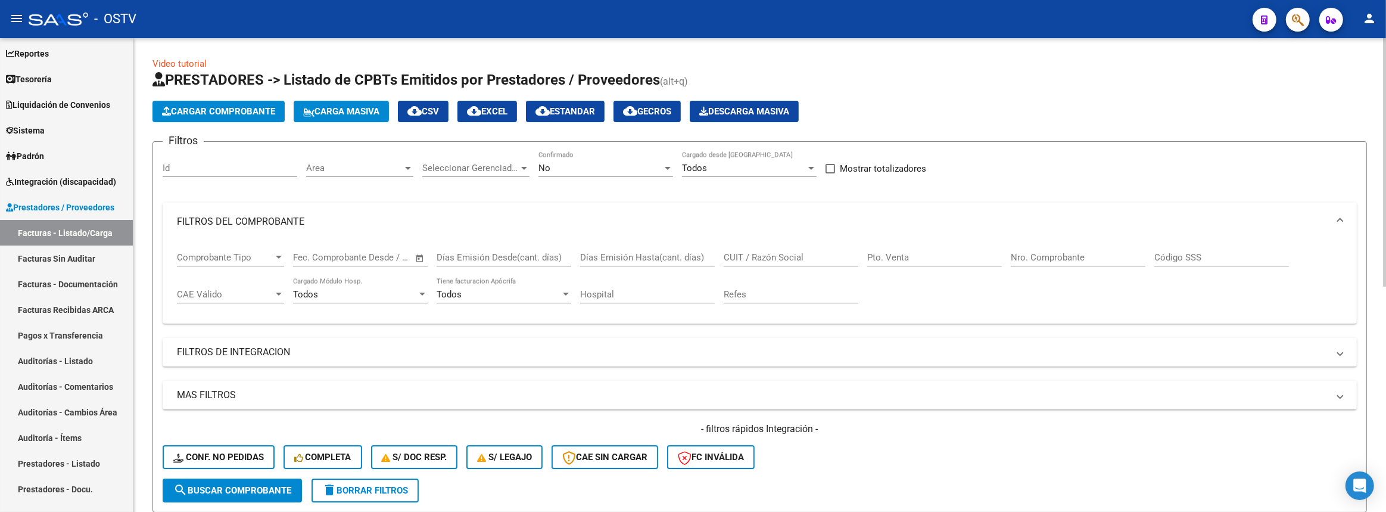
click at [1048, 257] on input "Nro. Comprobante" at bounding box center [1078, 257] width 135 height 11
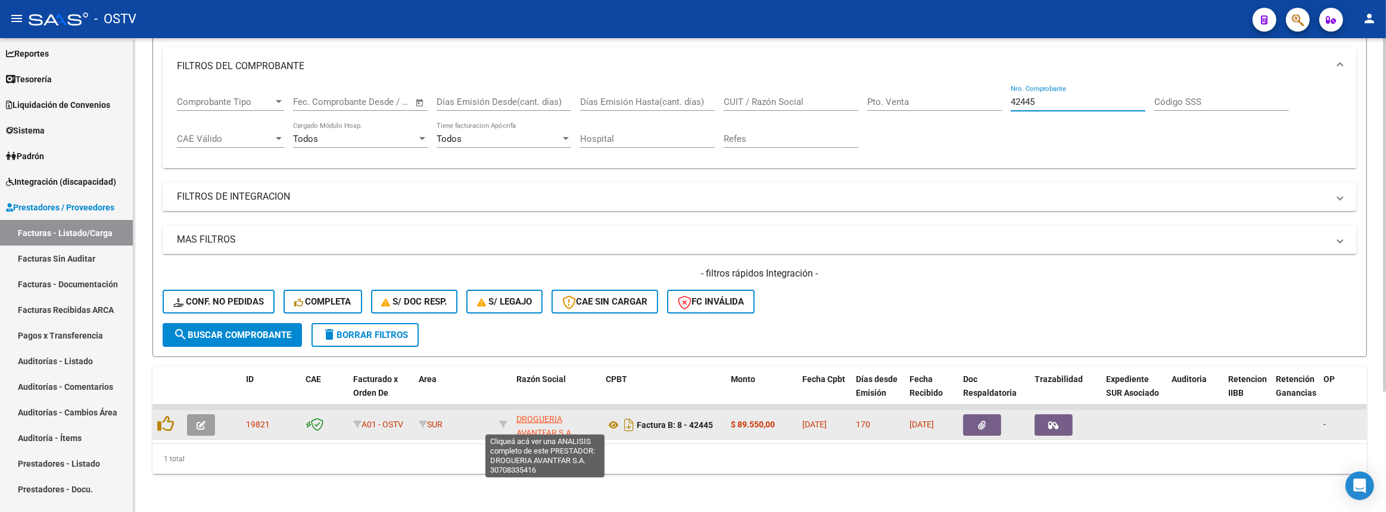
type input "42445"
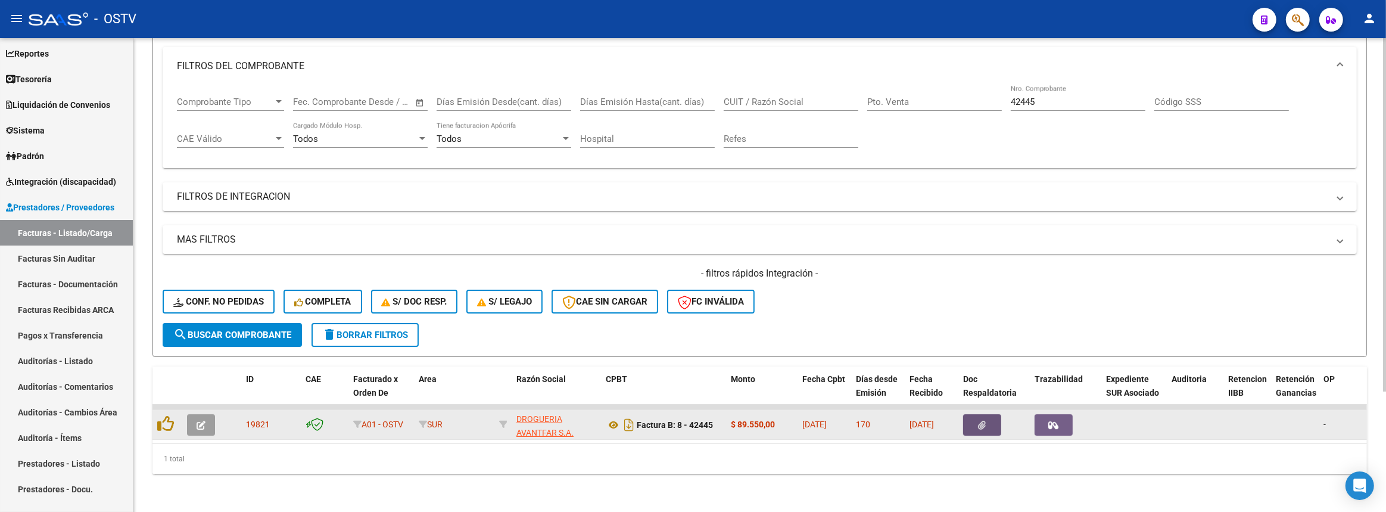
click at [973, 419] on button "button" at bounding box center [982, 424] width 38 height 21
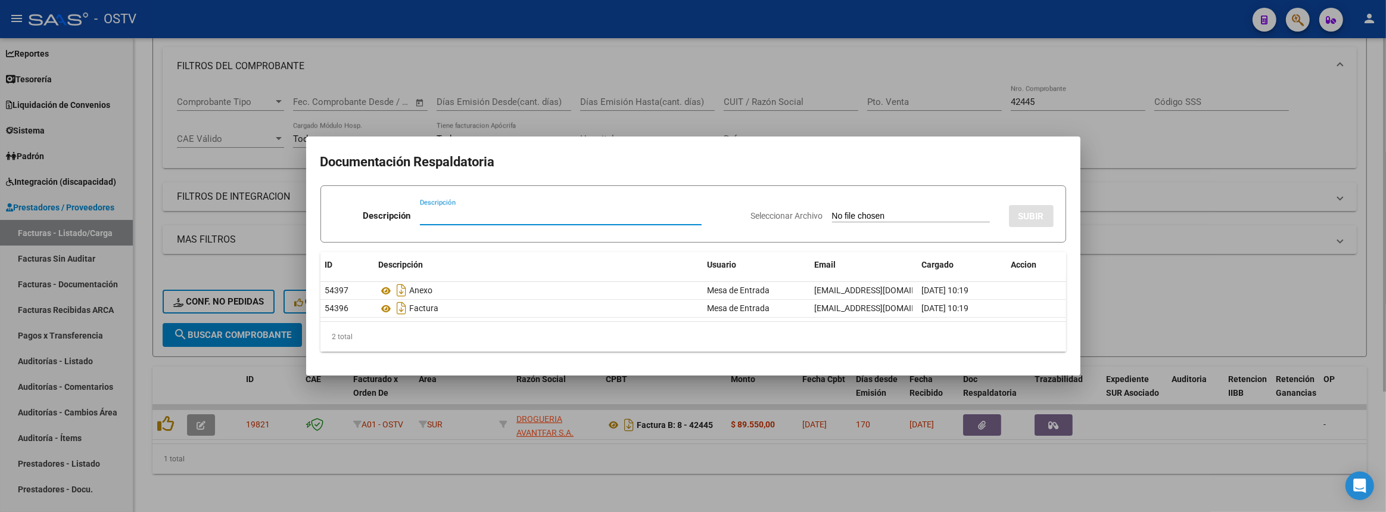
click at [1107, 274] on div at bounding box center [693, 256] width 1386 height 512
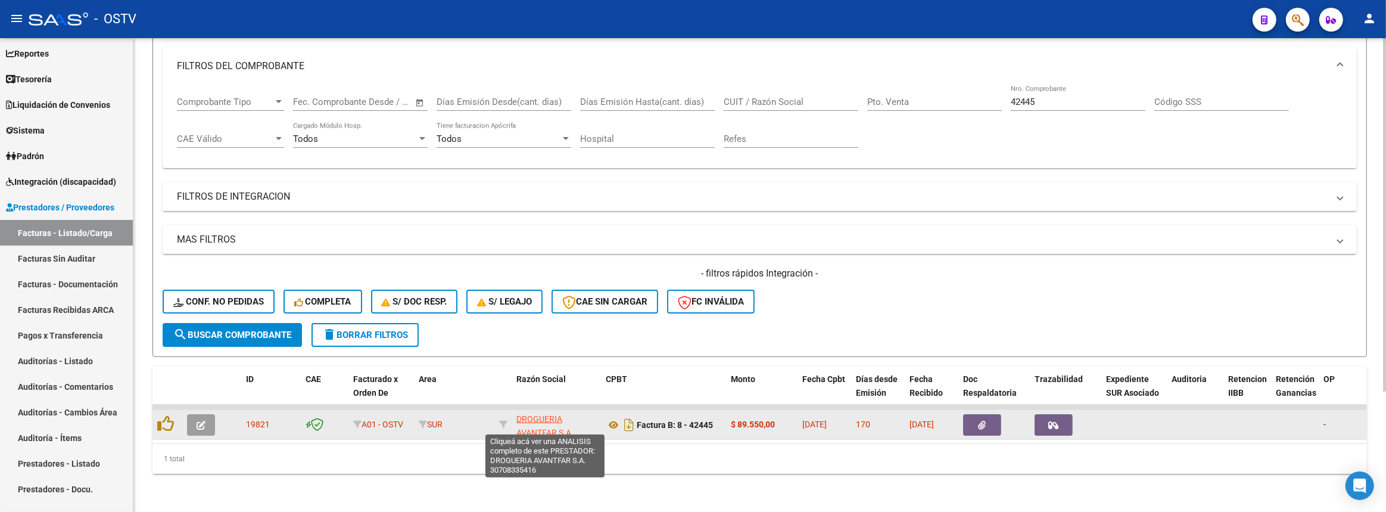
scroll to position [15, 0]
drag, startPoint x: 512, startPoint y: 410, endPoint x: 845, endPoint y: 417, distance: 333.0
click at [208, 420] on button "button" at bounding box center [201, 424] width 28 height 21
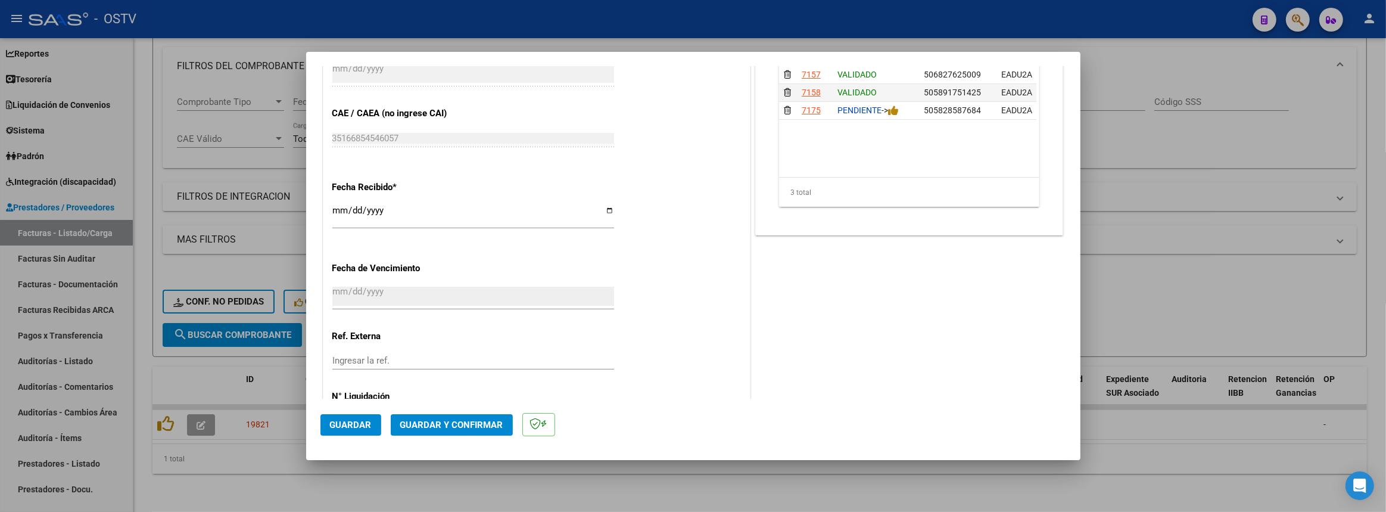
scroll to position [541, 0]
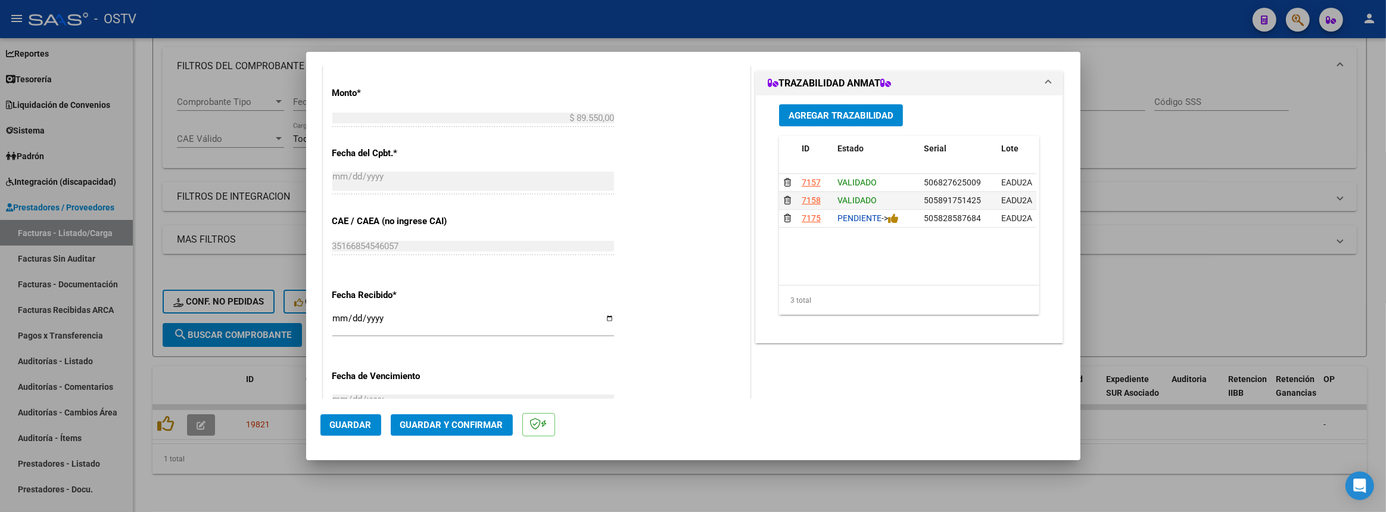
click at [1194, 261] on div at bounding box center [693, 256] width 1386 height 512
type input "$ 0,00"
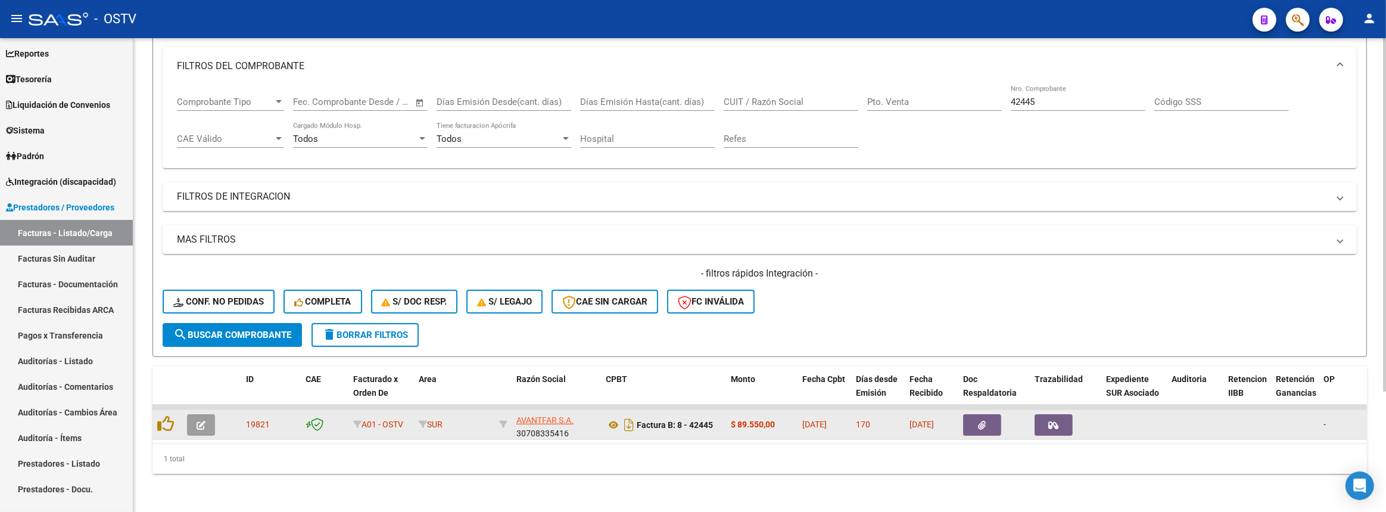
scroll to position [15, 0]
drag, startPoint x: 519, startPoint y: 409, endPoint x: 850, endPoint y: 419, distance: 331.9
copy div "DROGUERIA AVANTFAR S.A. 30708335416 Factura B: 8 - 42445 $ 89.550,00 21/04/2025"
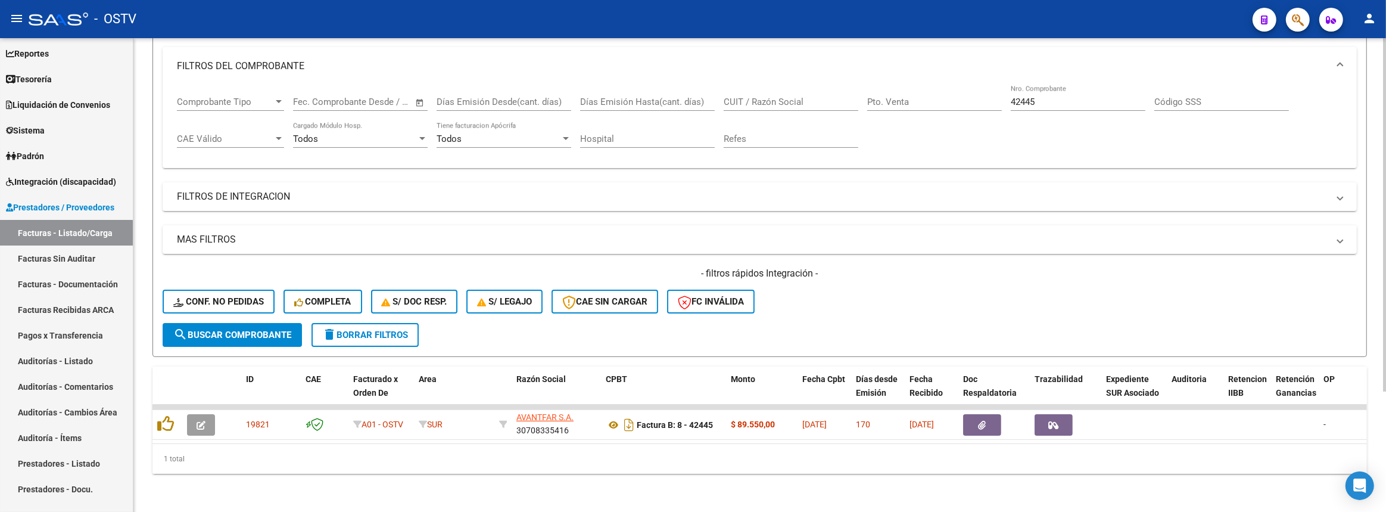
scroll to position [0, 0]
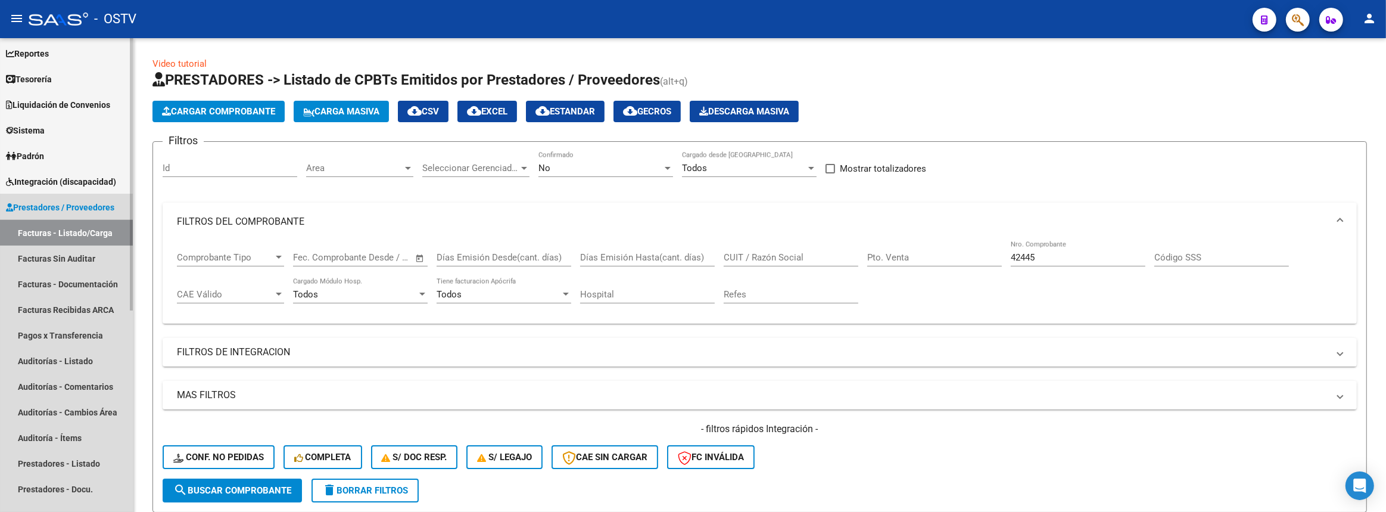
click at [83, 230] on link "Facturas - Listado/Carga" at bounding box center [66, 233] width 133 height 26
click at [45, 351] on link "Auditorías - Listado" at bounding box center [66, 361] width 133 height 26
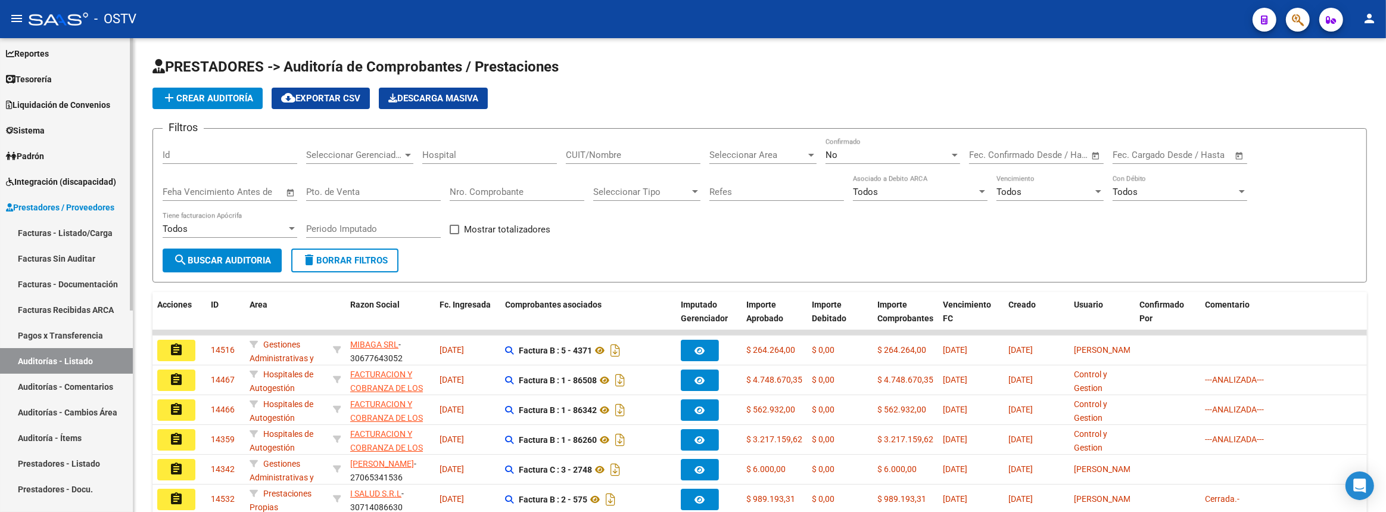
scroll to position [350, 0]
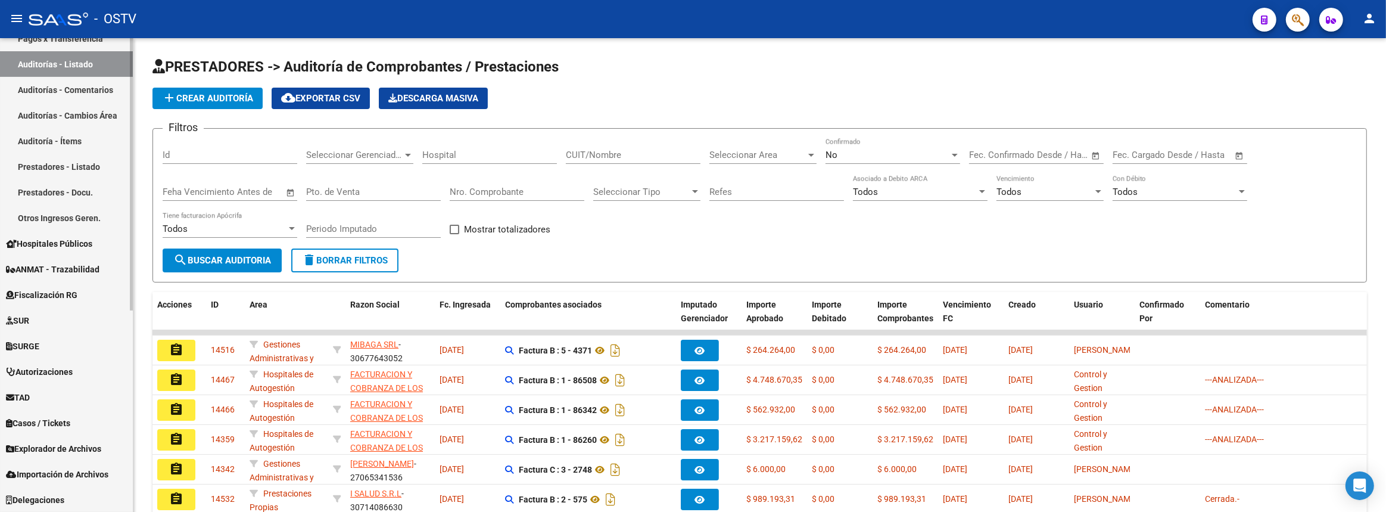
click at [51, 161] on link "Prestadores - Listado" at bounding box center [66, 167] width 133 height 26
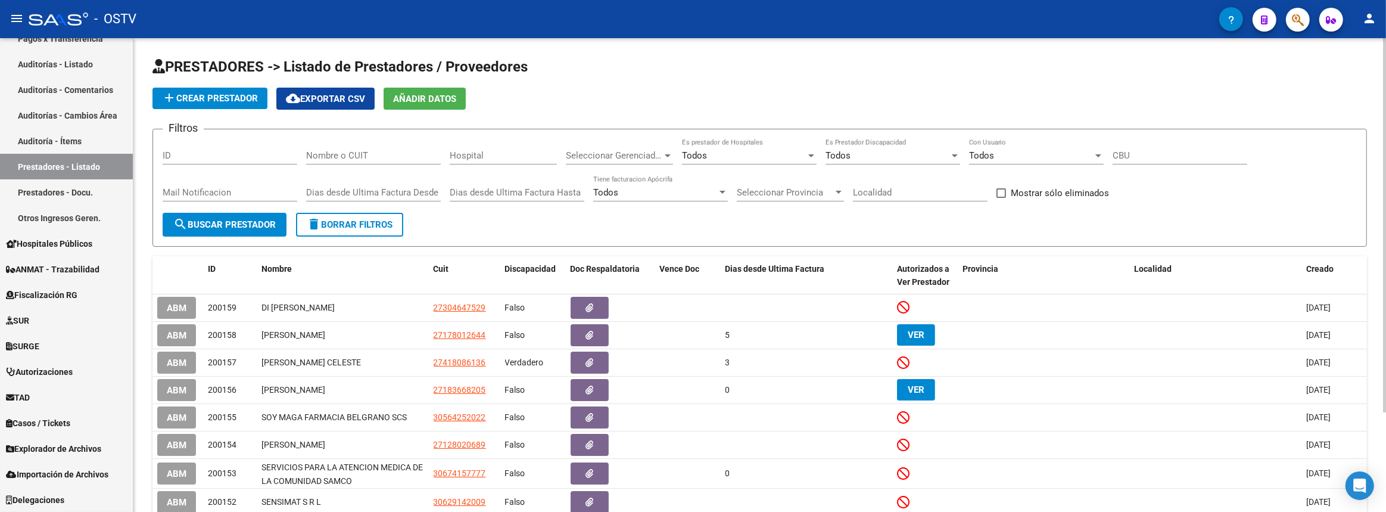
click at [346, 147] on div "Nombre o CUIT" at bounding box center [373, 152] width 135 height 26
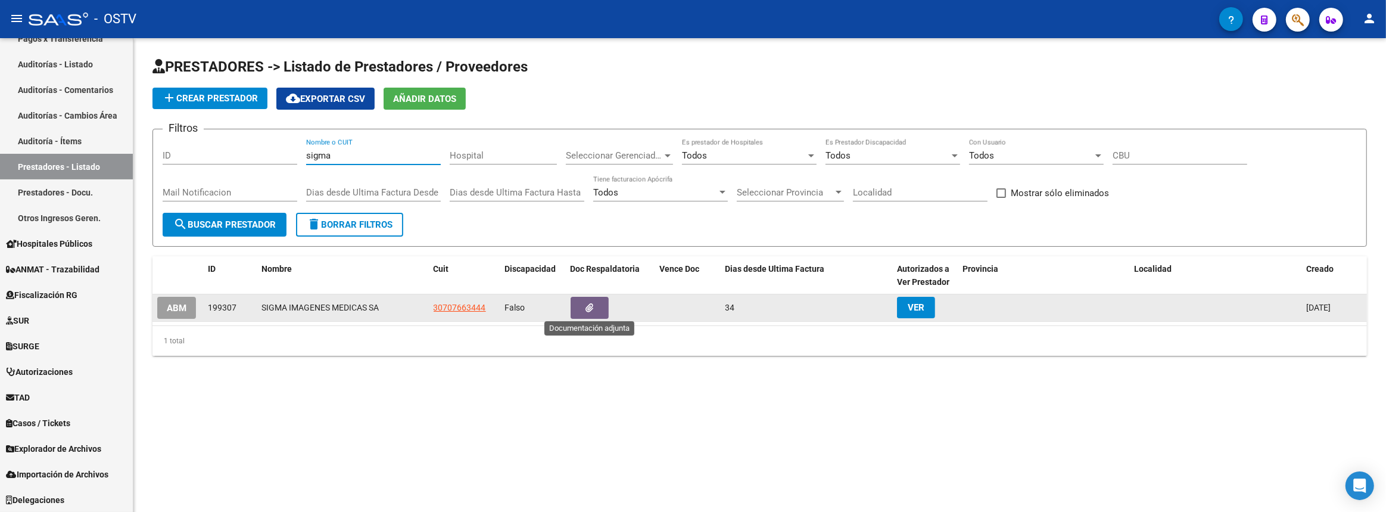
type input "sigma"
click at [596, 305] on button "button" at bounding box center [590, 308] width 38 height 22
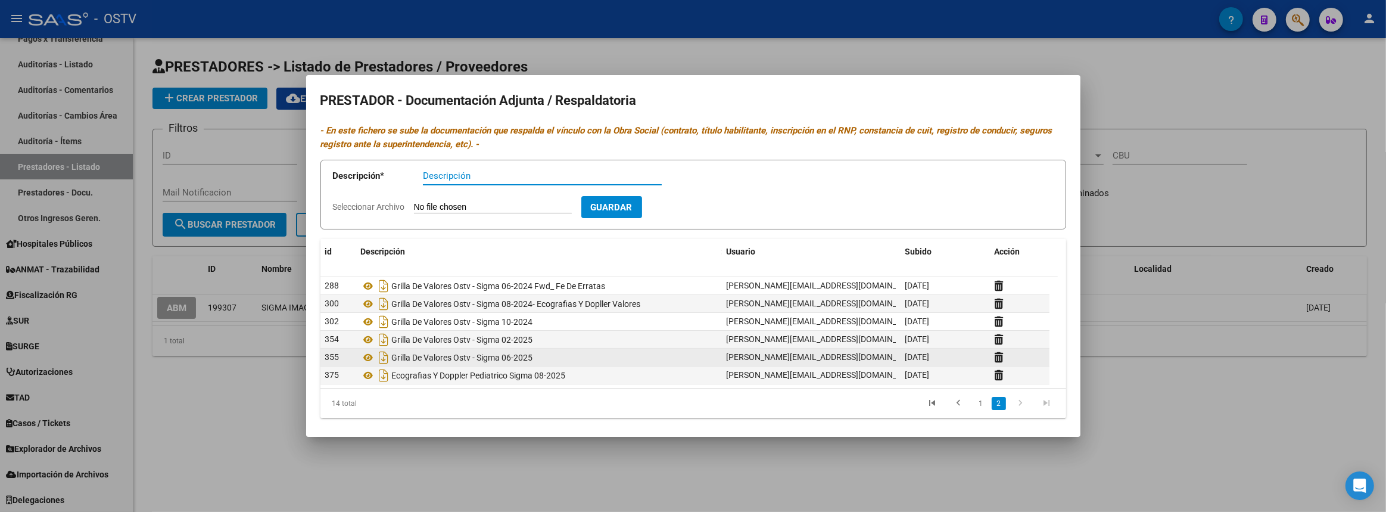
scroll to position [5, 0]
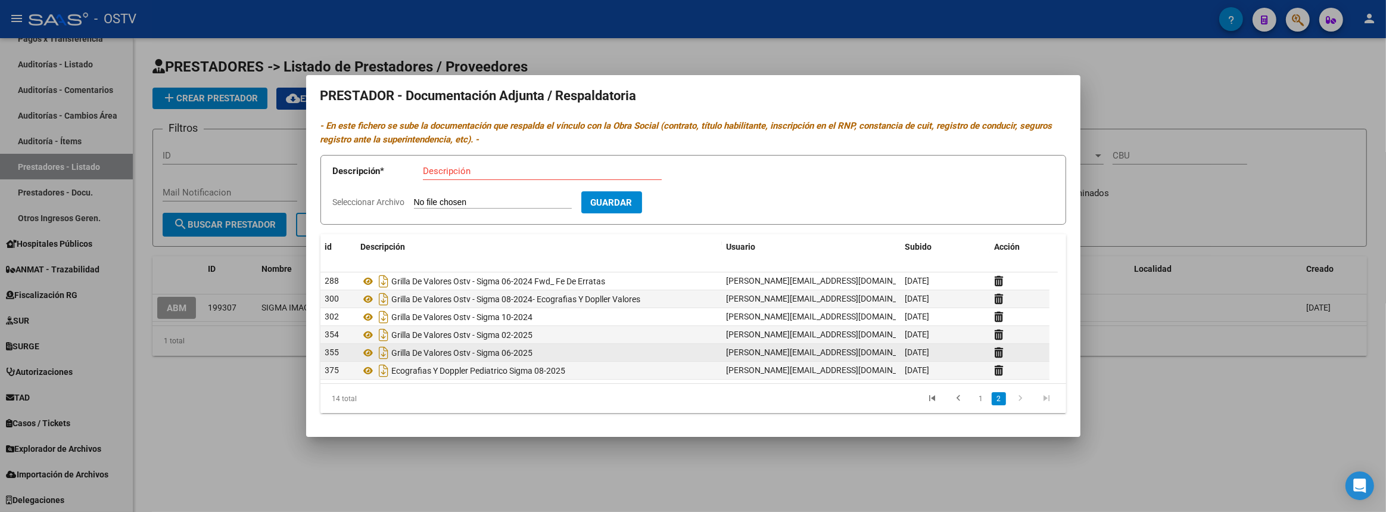
drag, startPoint x: 393, startPoint y: 352, endPoint x: 557, endPoint y: 352, distance: 164.4
click at [557, 352] on div "Grilla De Valores Ostv - Sigma 06-2025" at bounding box center [539, 352] width 356 height 19
copy span "Grilla De Valores Ostv - Sigma 06-2025"
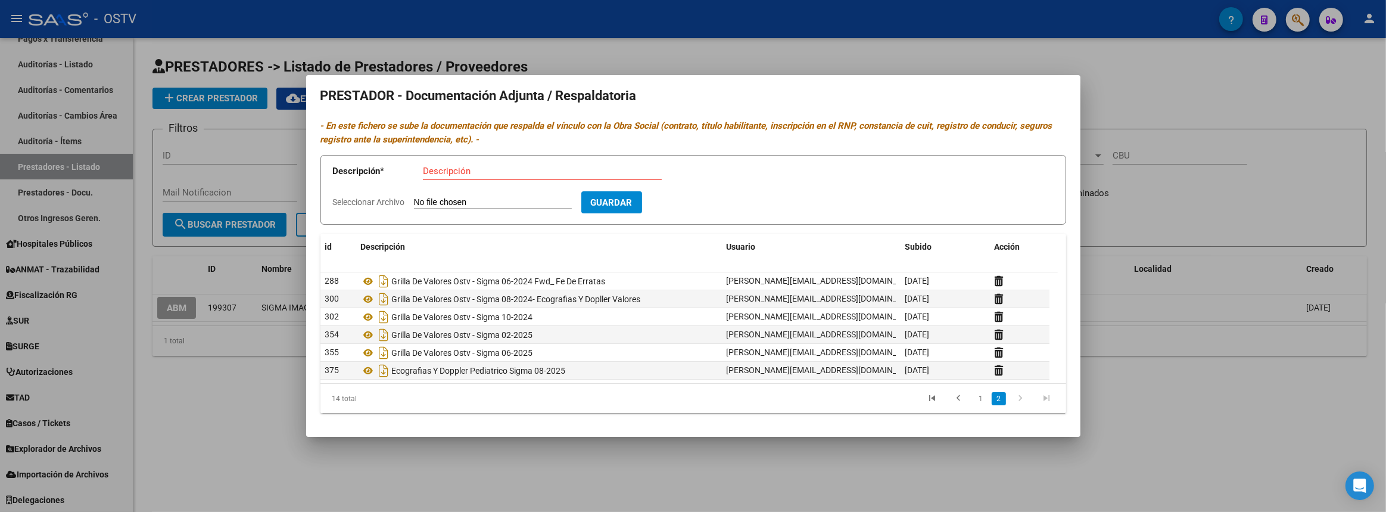
click at [485, 201] on input "Seleccionar Archivo" at bounding box center [493, 202] width 158 height 11
type input "C:\fakepath\Grilla De Valores Ostv - Sigma 10-2025.xlsx"
click at [524, 169] on input "Descripción" at bounding box center [542, 171] width 239 height 11
paste input "Grilla De Valores Ostv - Sigma 10-2025"
type input "Grilla De Valores Ostv - Sigma 10-2025"
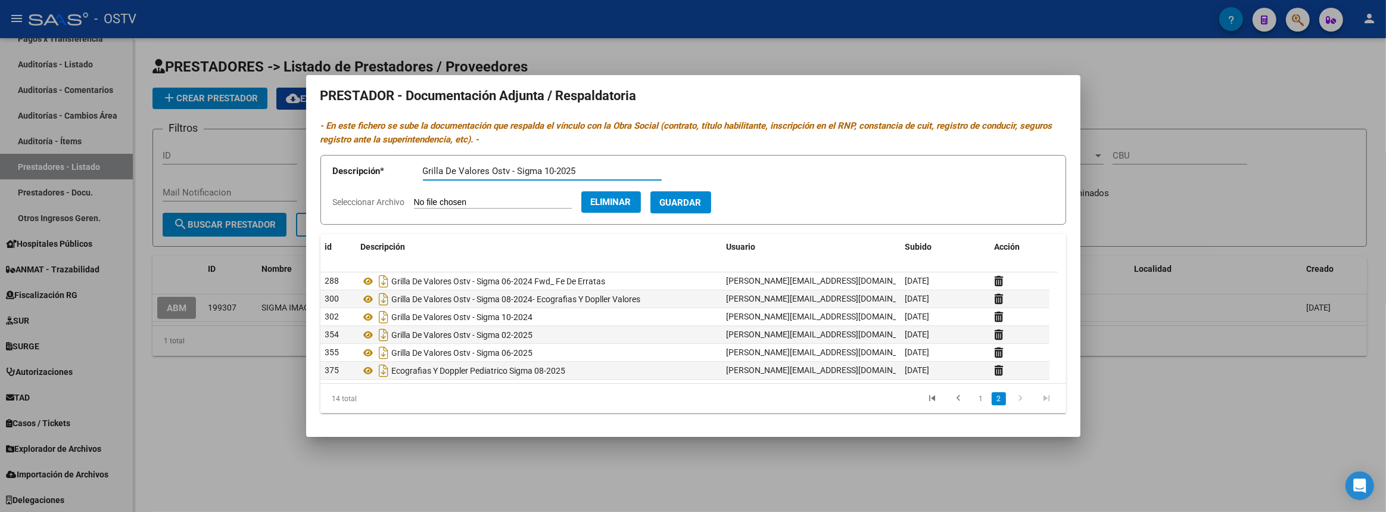
click at [702, 205] on span "Guardar" at bounding box center [681, 202] width 42 height 11
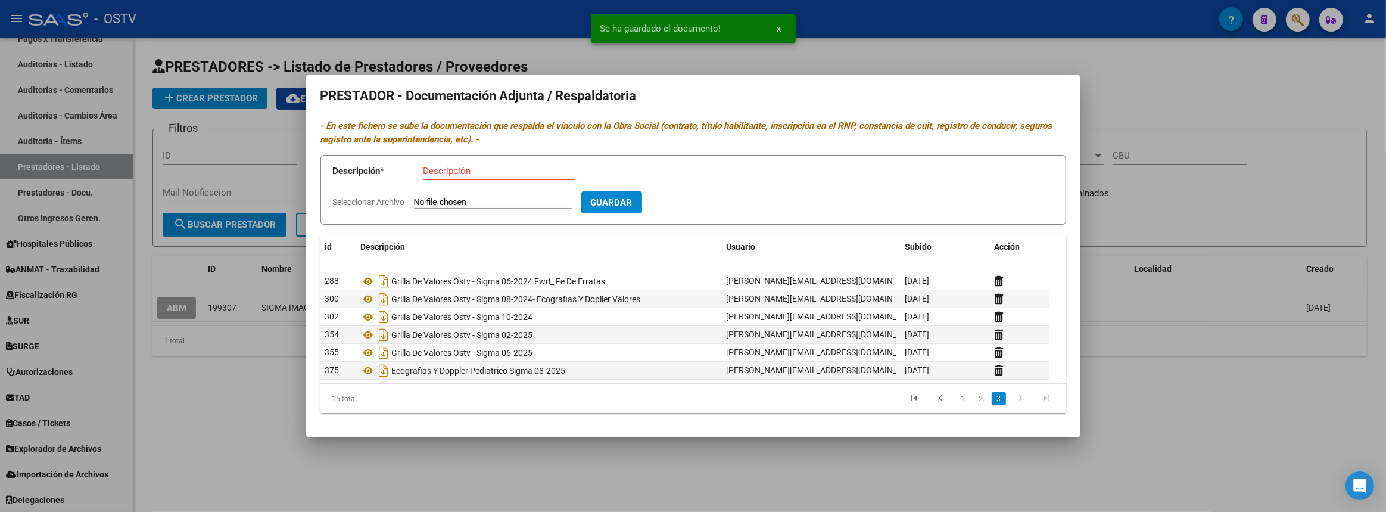
click at [251, 420] on div at bounding box center [693, 256] width 1386 height 512
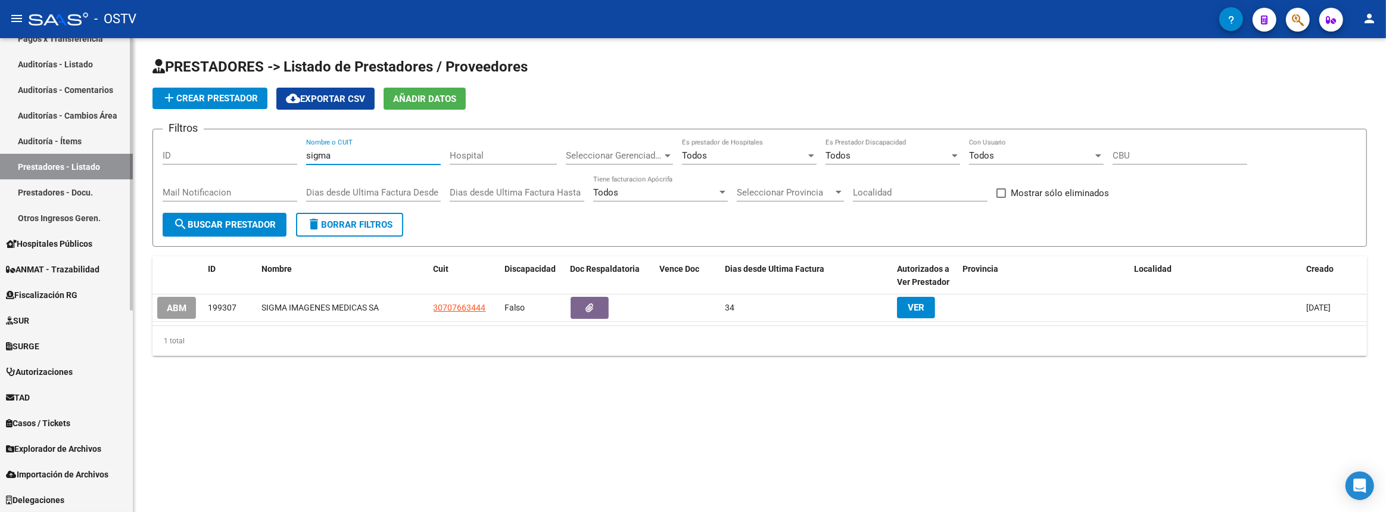
drag, startPoint x: 351, startPoint y: 151, endPoint x: 45, endPoint y: 170, distance: 306.1
click at [83, 153] on mat-sidenav-container "Firma Express Inicio Calendario SSS Instructivos Contacto OS Reportes Tablero d…" at bounding box center [693, 274] width 1386 height 473
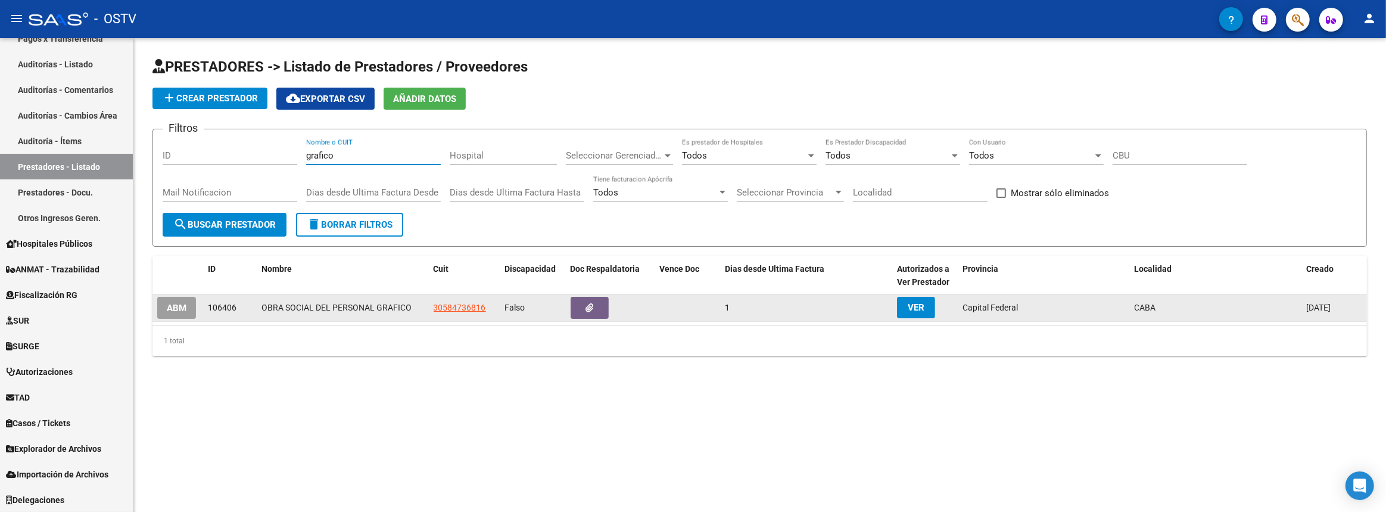
type input "grafico"
click at [590, 309] on icon "button" at bounding box center [589, 307] width 8 height 9
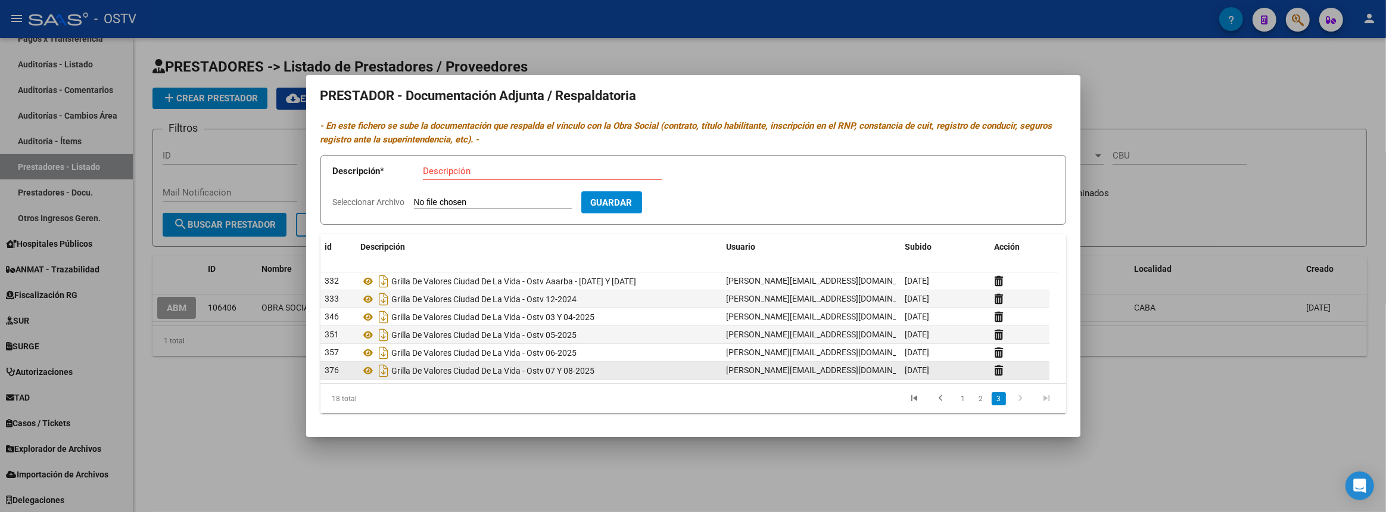
drag, startPoint x: 394, startPoint y: 370, endPoint x: 619, endPoint y: 372, distance: 225.7
click at [619, 372] on div "Grilla De Valores Ciudad De La Vida - Ostv 07 Y 08-2025" at bounding box center [539, 370] width 356 height 19
copy span "Grilla De Valores Ciudad De La Vida - Ostv 07 Y 08-2025"
click at [490, 205] on input "Seleccionar Archivo" at bounding box center [493, 202] width 158 height 11
type input "C:\fakepath\Grilla De Valores Ciudad De La Vida - Ostv 09-2025.xlsx"
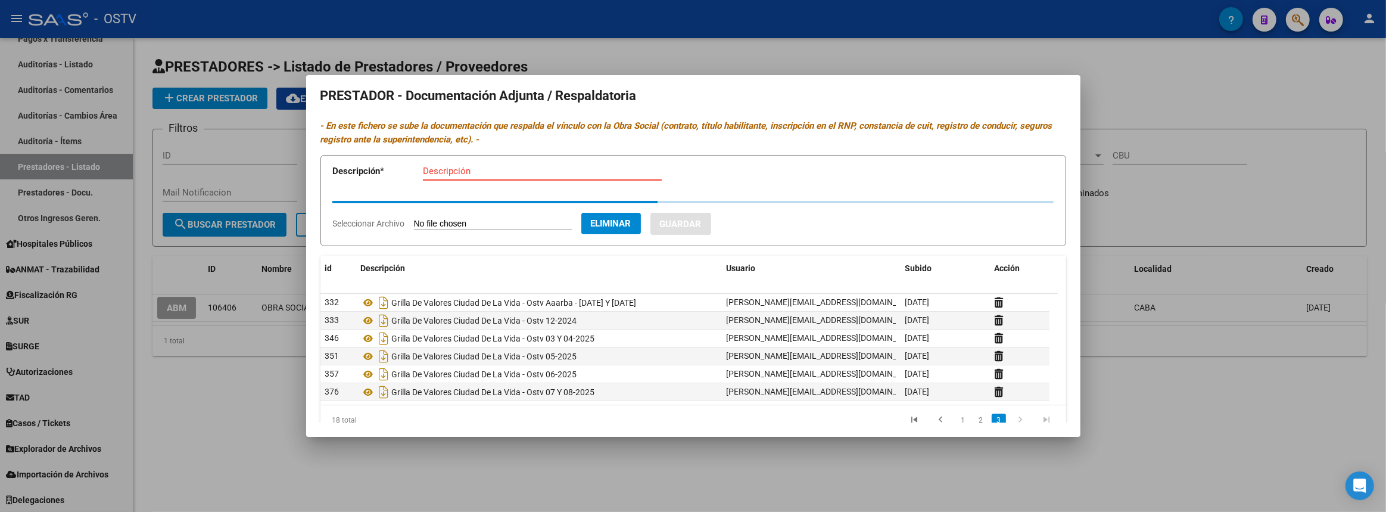
click at [500, 173] on input "Descripción" at bounding box center [542, 171] width 239 height 11
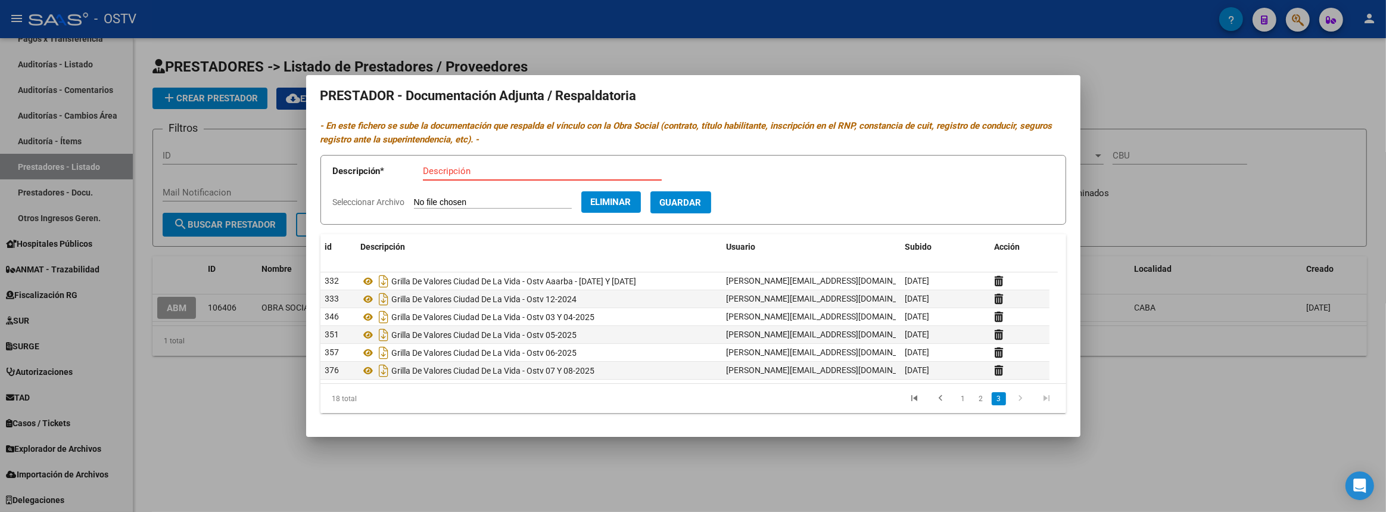
paste input "Grilla De Valores Ciudad De La Vida - Ostv 09-2025"
type input "Grilla De Valores Ciudad De La Vida - Ostv 09-2025"
click at [691, 203] on span "Guardar" at bounding box center [681, 202] width 42 height 11
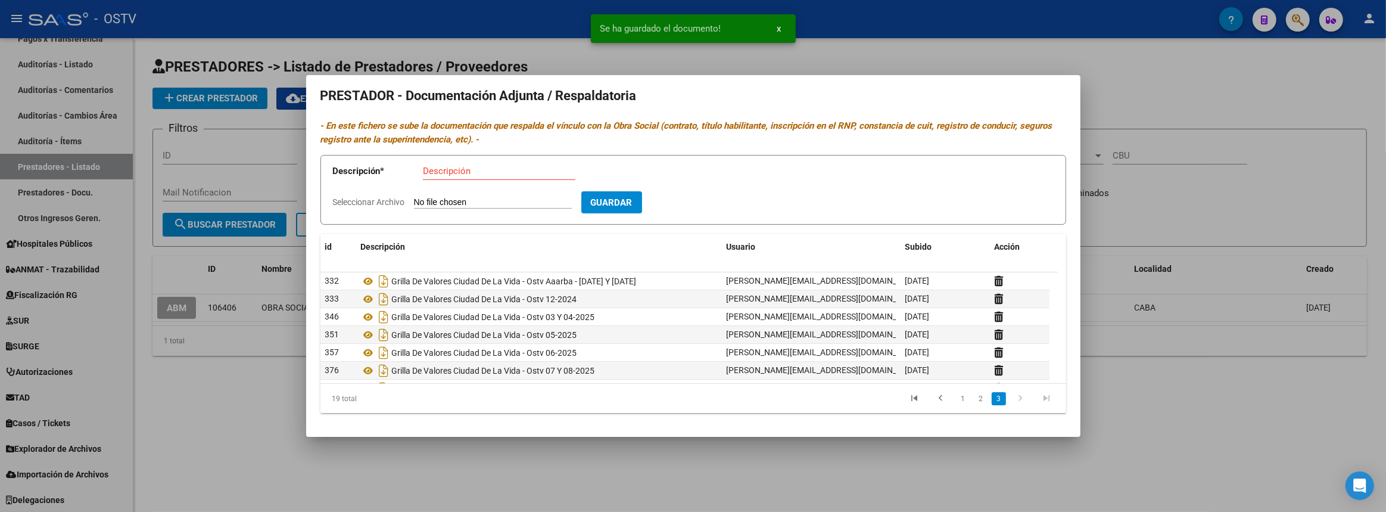
click at [473, 463] on div at bounding box center [693, 256] width 1386 height 512
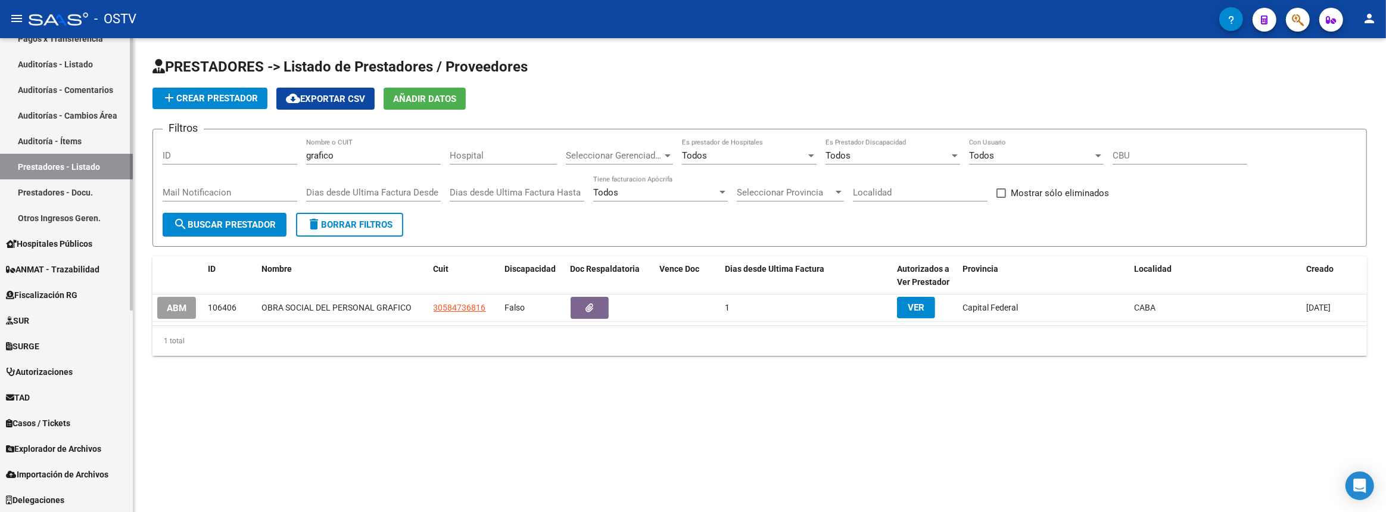
scroll to position [133, 0]
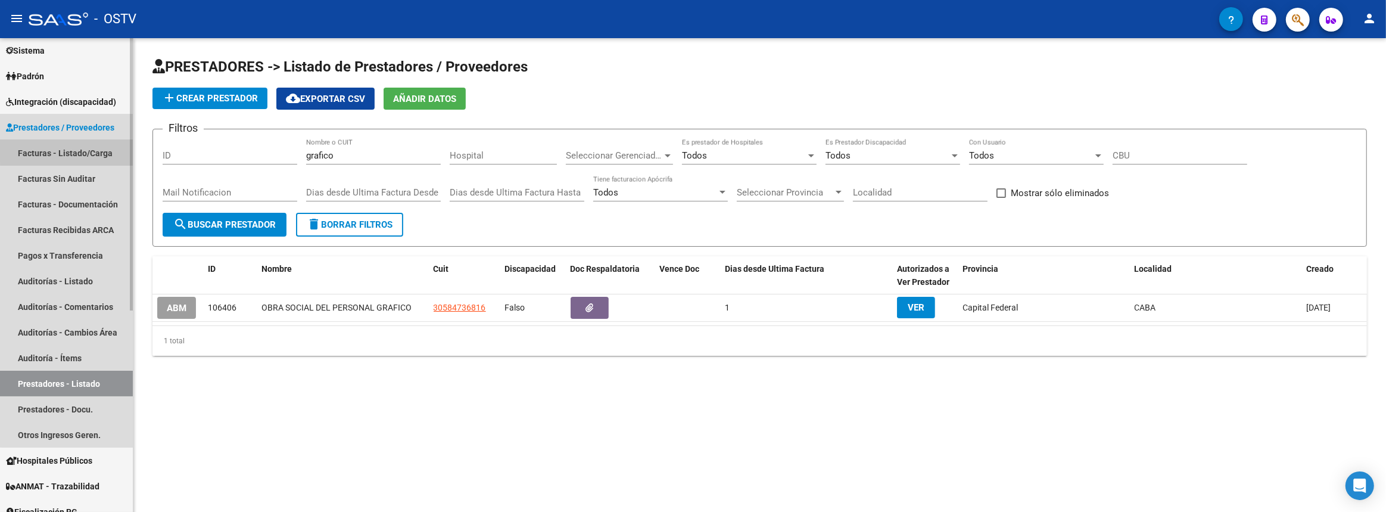
click at [76, 148] on link "Facturas - Listado/Carga" at bounding box center [66, 153] width 133 height 26
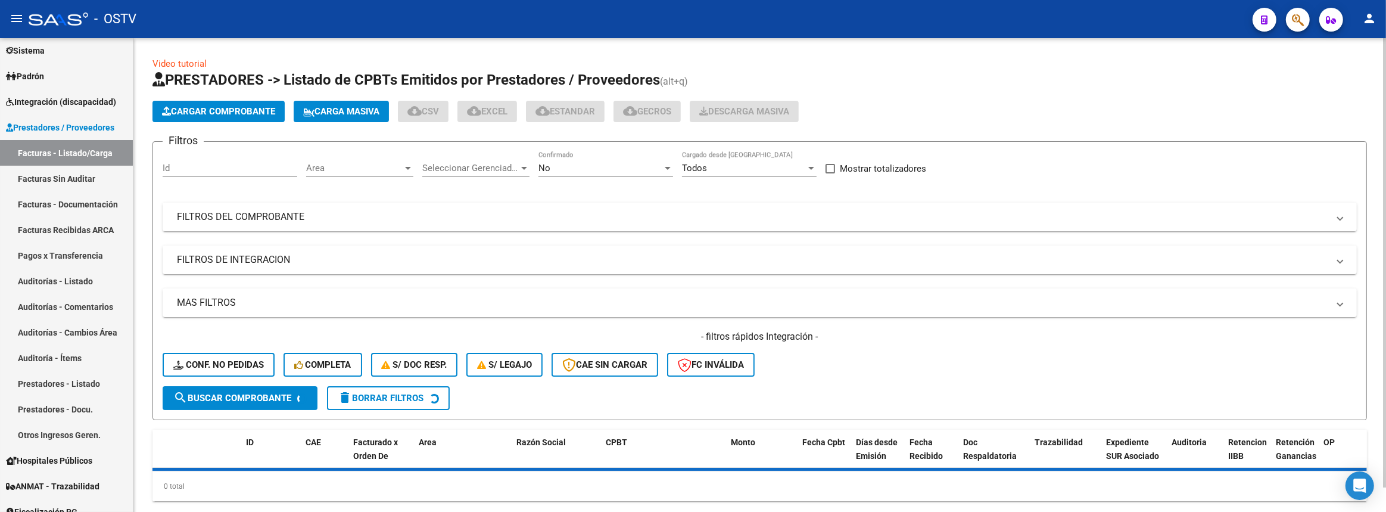
click at [338, 202] on mat-expansion-panel-header "FILTROS DEL COMPROBANTE" at bounding box center [760, 216] width 1194 height 29
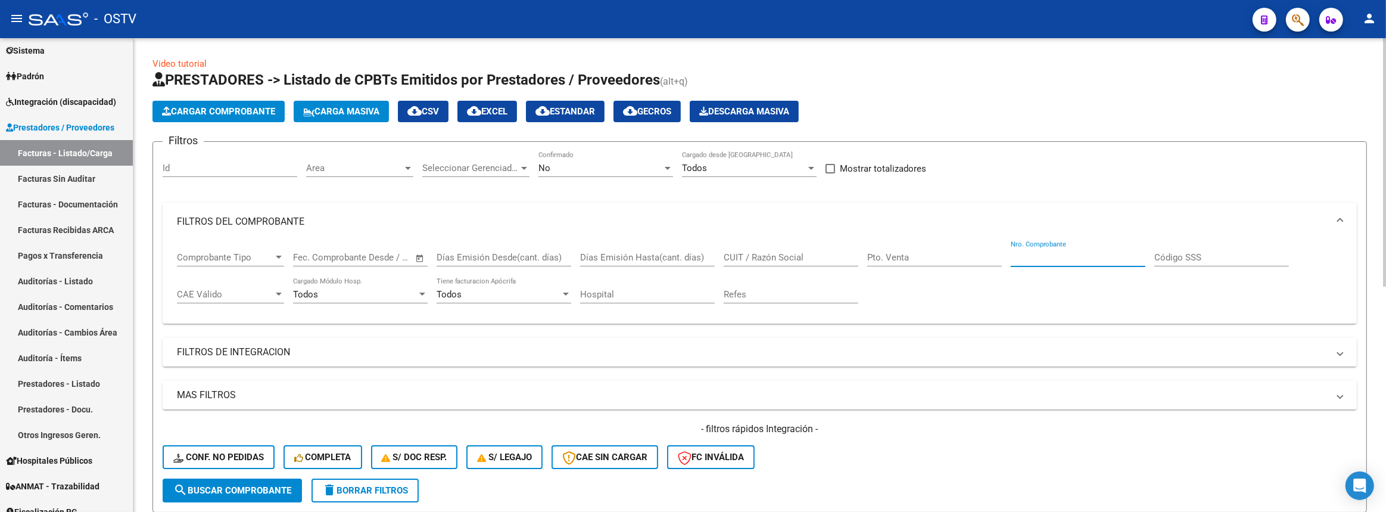
click at [1075, 252] on input "Nro. Comprobante" at bounding box center [1078, 257] width 135 height 11
paste input "7126"
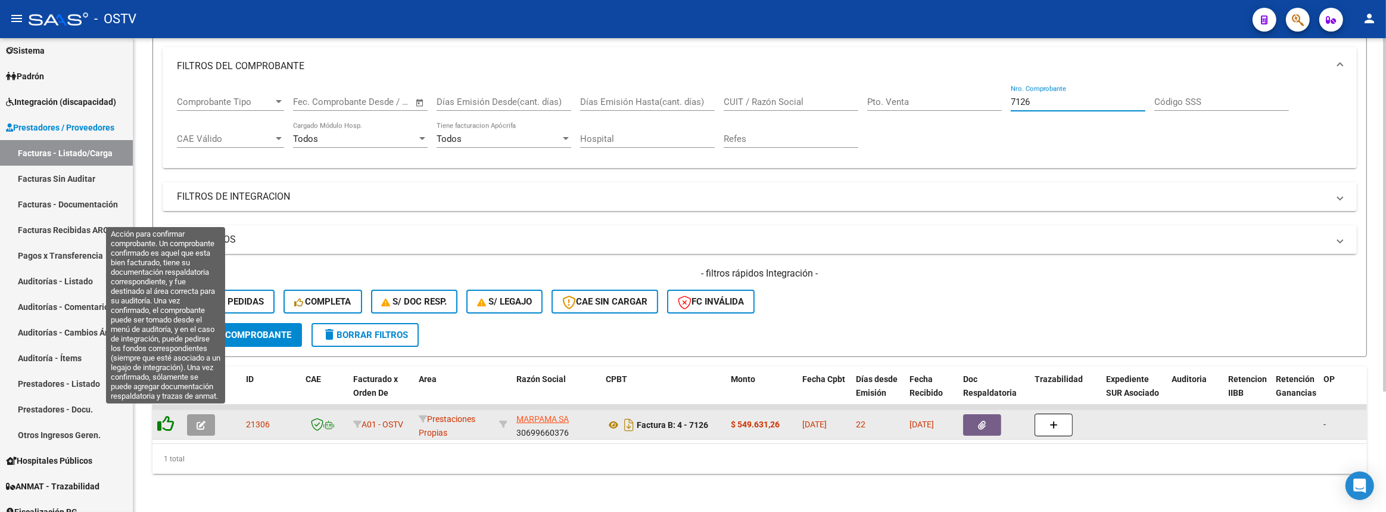
type input "7126"
click at [170, 419] on icon at bounding box center [165, 423] width 17 height 17
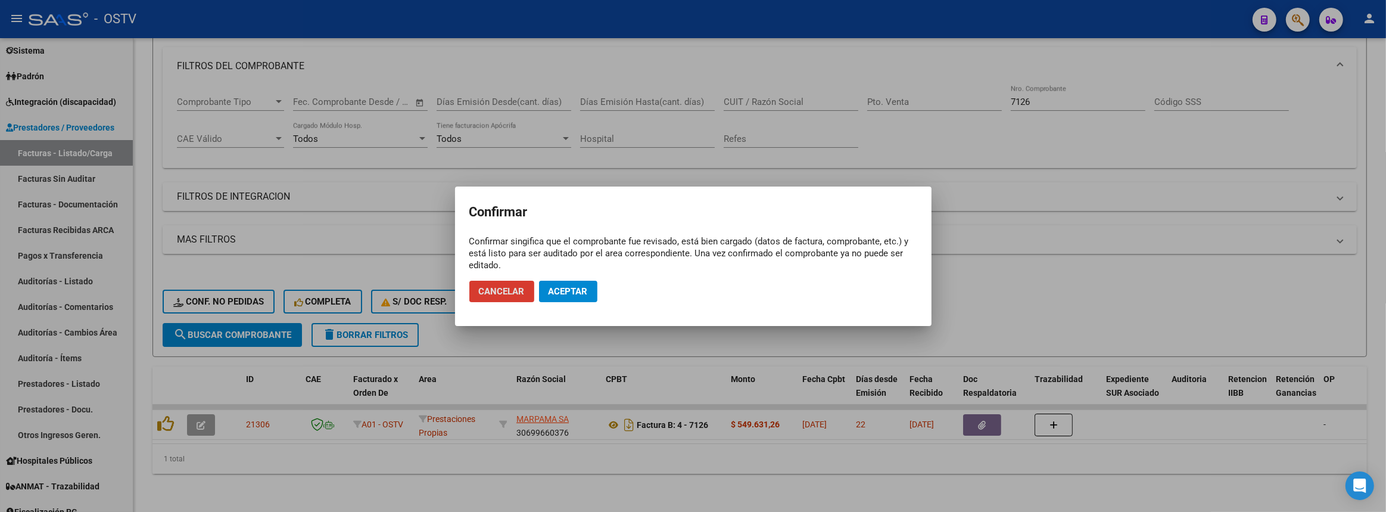
click at [571, 287] on span "Aceptar" at bounding box center [568, 291] width 39 height 11
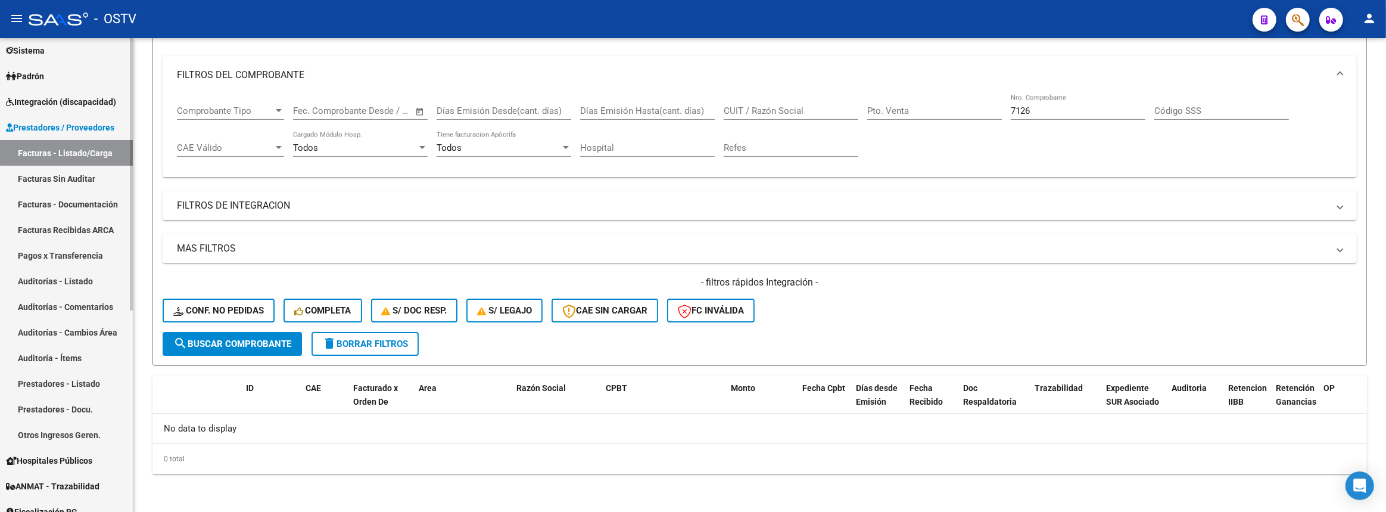
scroll to position [144, 0]
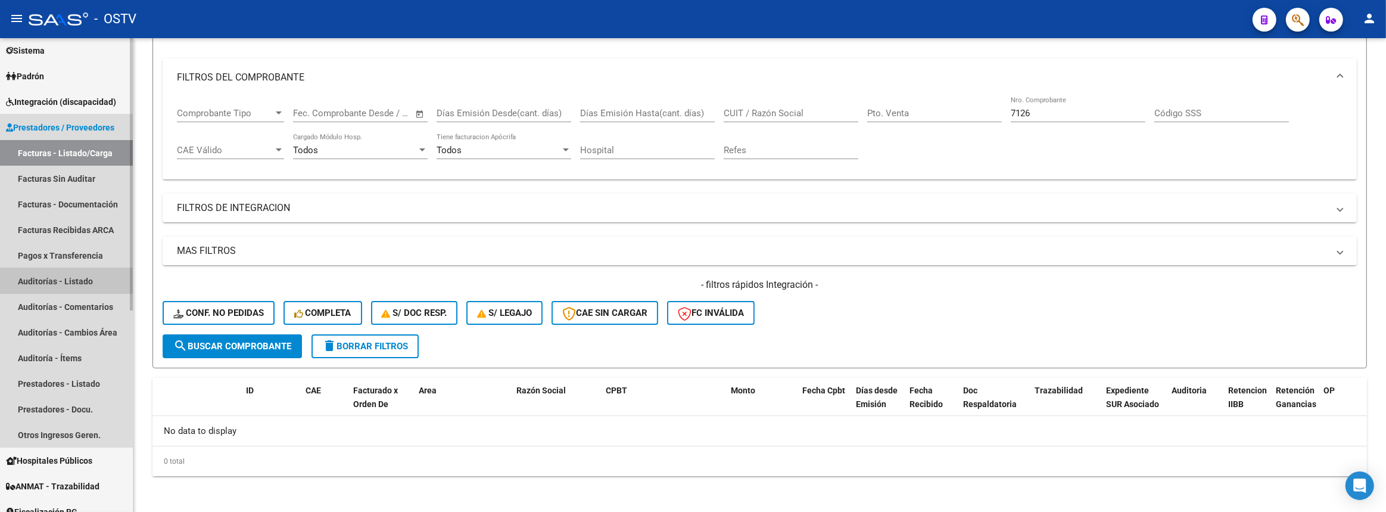
click at [64, 280] on link "Auditorías - Listado" at bounding box center [66, 281] width 133 height 26
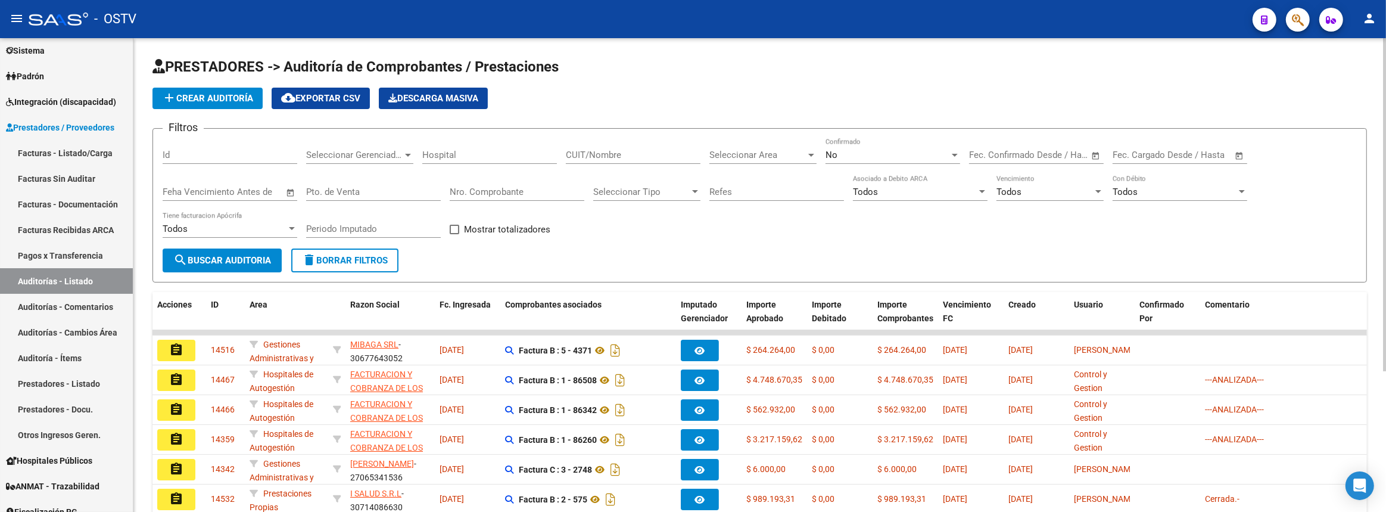
click at [219, 89] on button "add Crear Auditoría" at bounding box center [207, 98] width 110 height 21
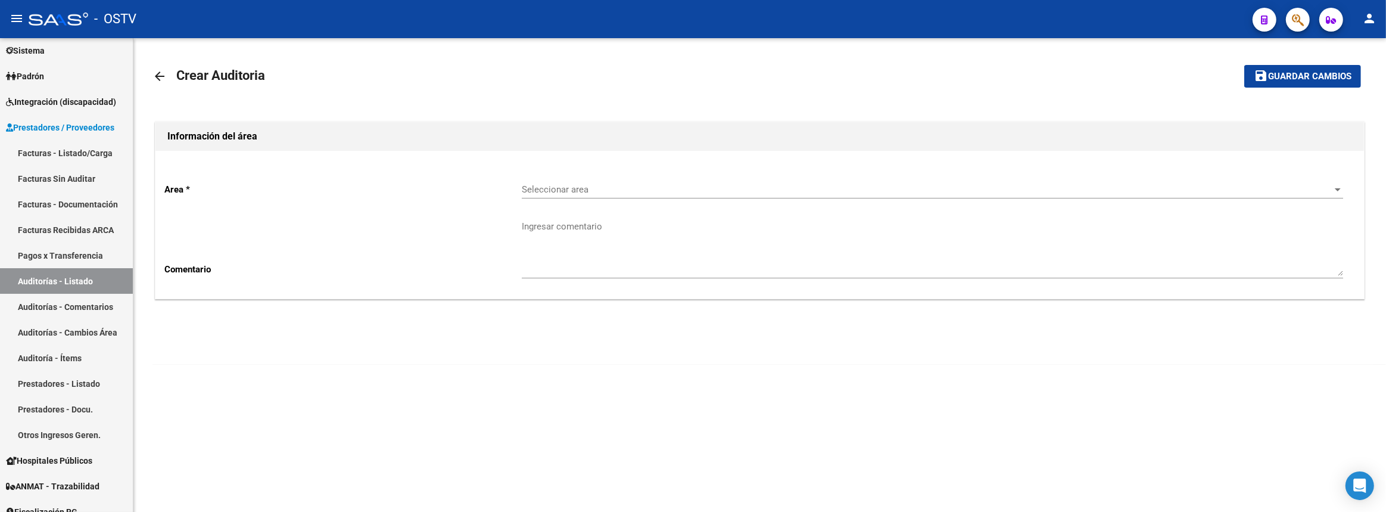
click at [585, 187] on span "Seleccionar area" at bounding box center [927, 189] width 811 height 11
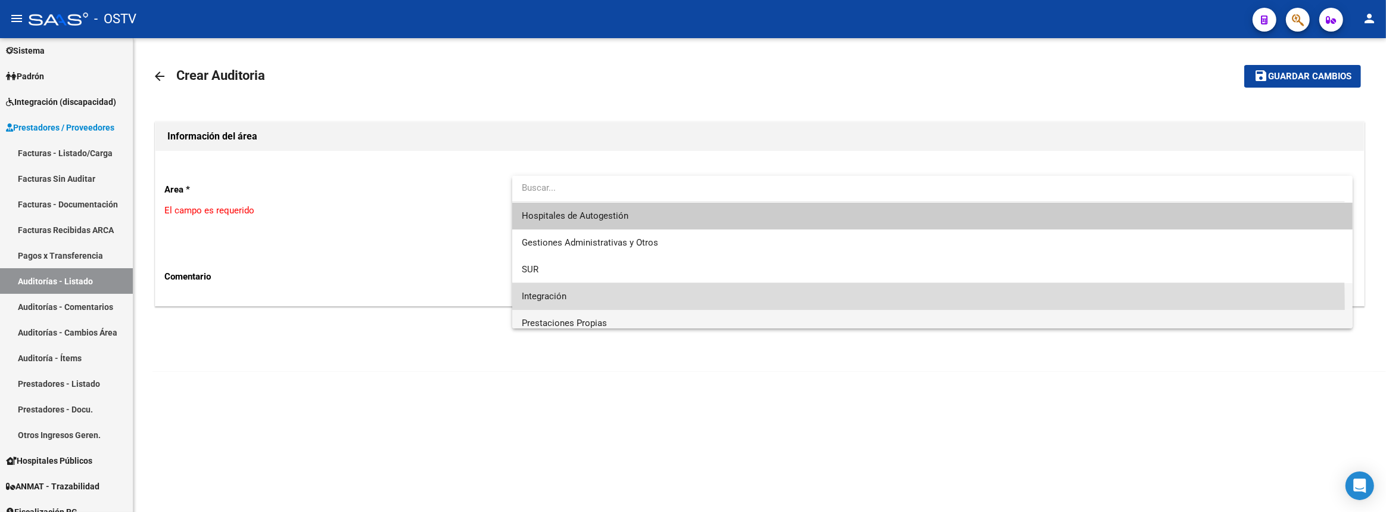
click at [601, 309] on div "Hospitales de Autogestión Gestiones Administrativas y Otros SUR Integración Pre…" at bounding box center [932, 252] width 841 height 152
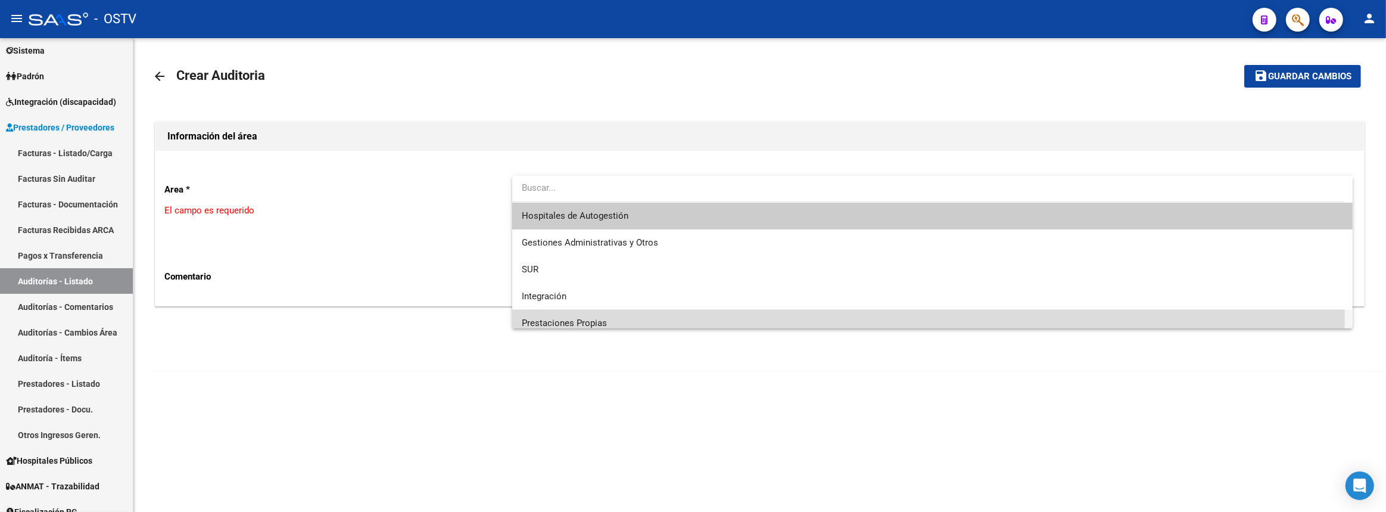
click at [600, 314] on span "Prestaciones Propias" at bounding box center [933, 323] width 822 height 27
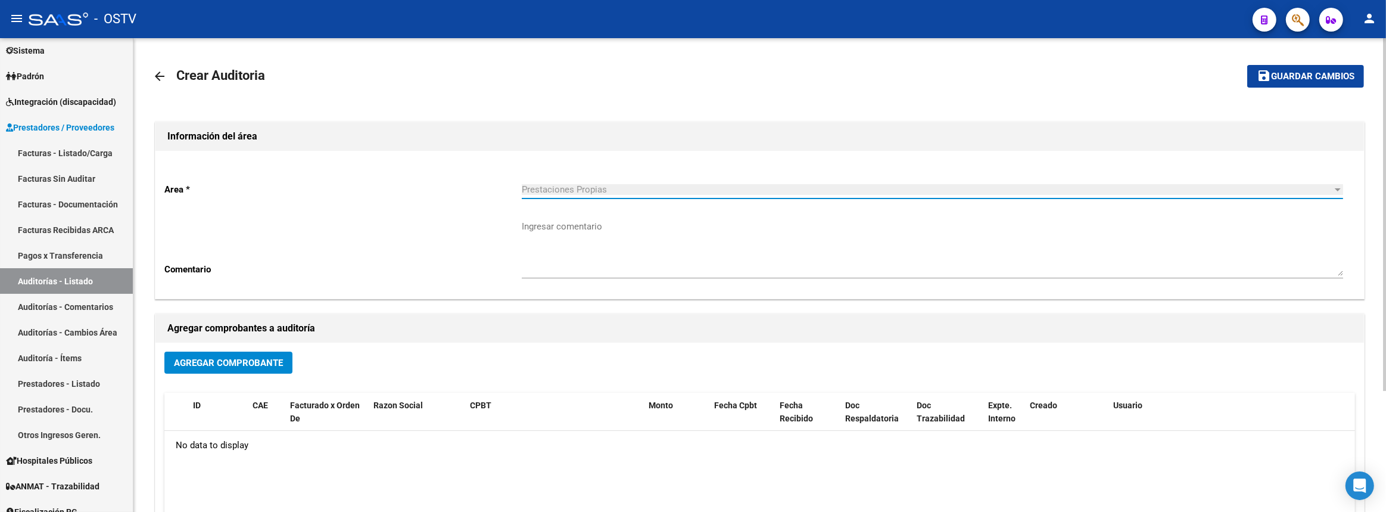
click at [210, 368] on button "Agregar Comprobante" at bounding box center [228, 362] width 128 height 22
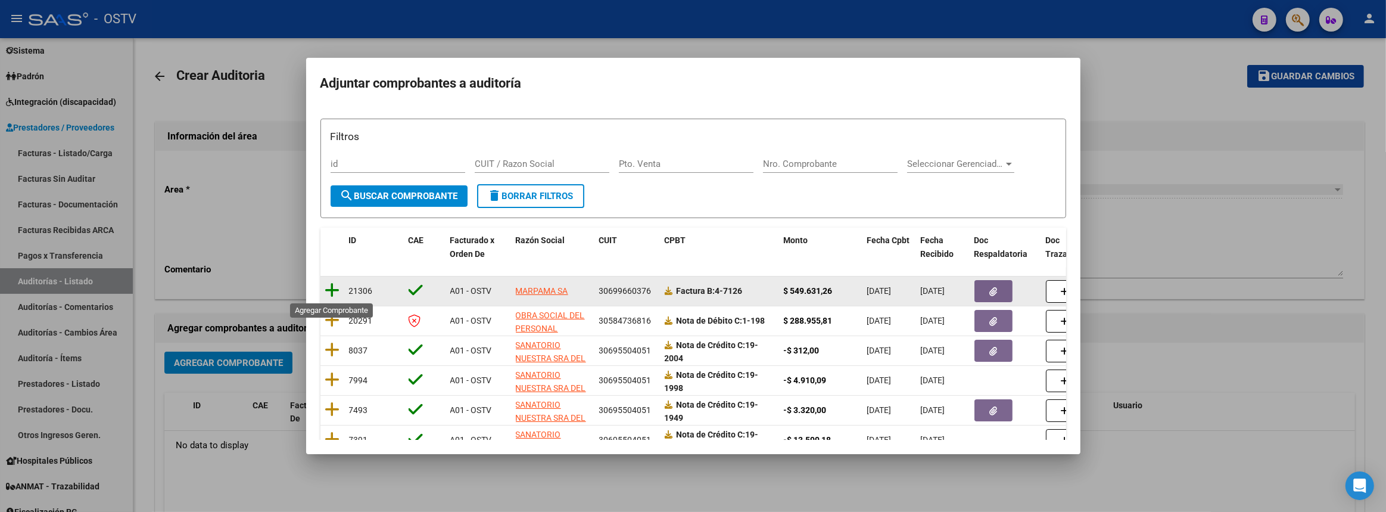
click at [333, 291] on icon at bounding box center [332, 290] width 15 height 17
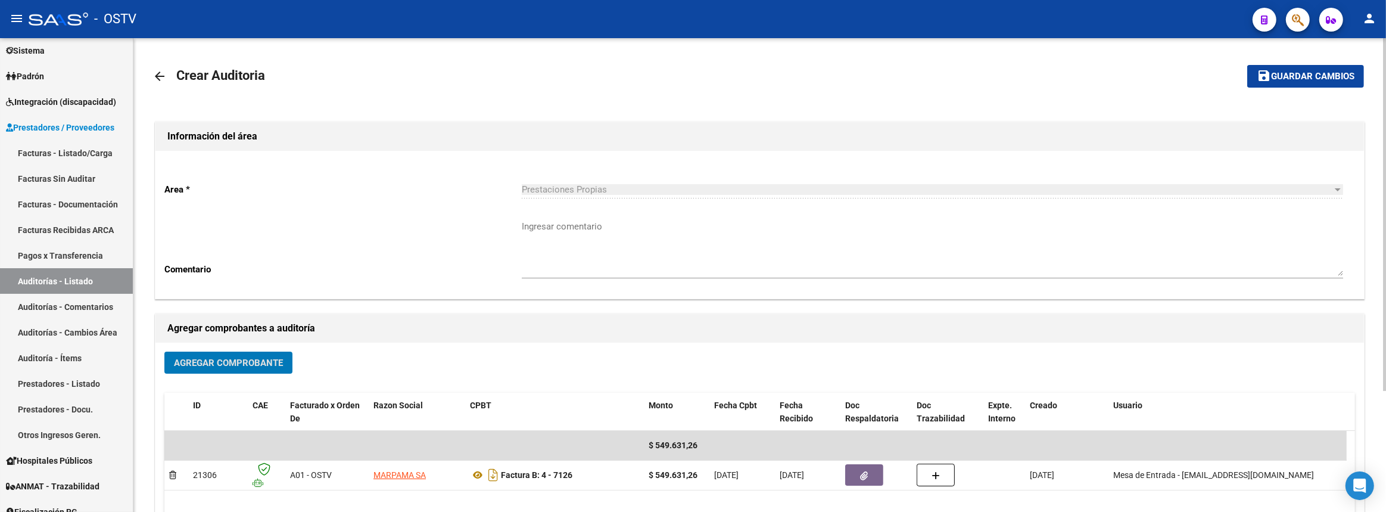
click at [1307, 71] on span "Guardar cambios" at bounding box center [1312, 76] width 83 height 11
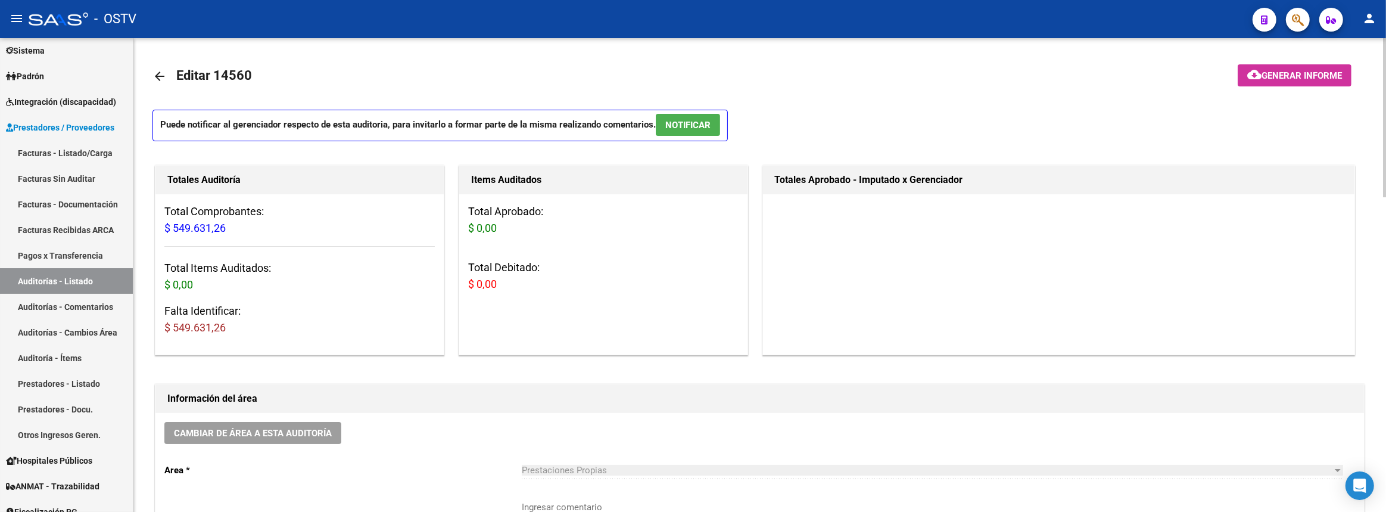
scroll to position [325, 0]
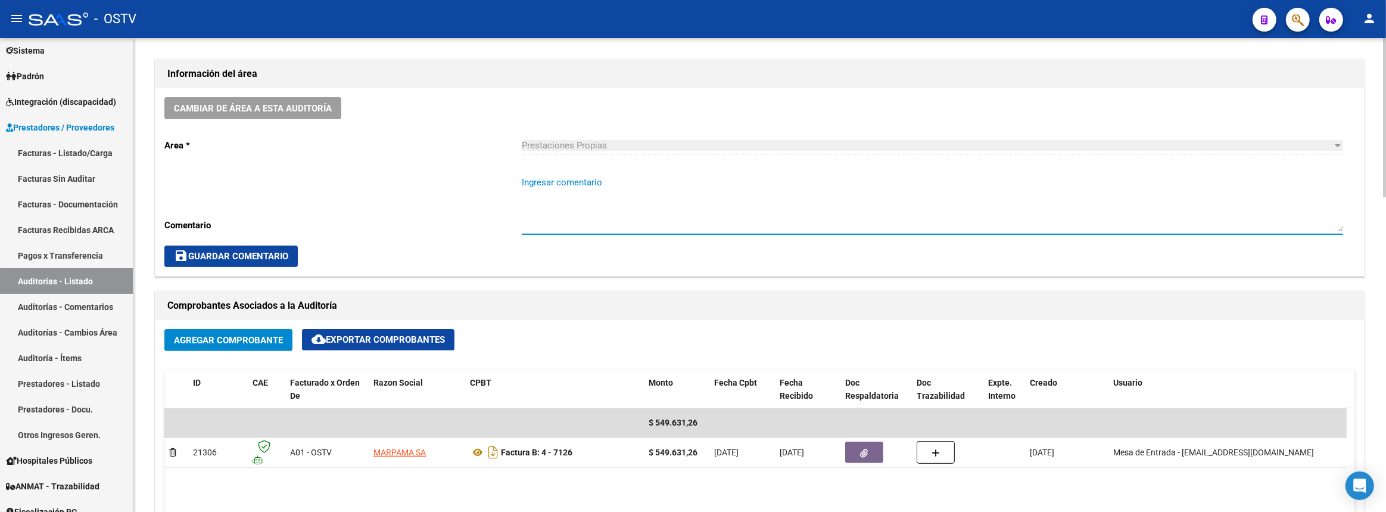
drag, startPoint x: 556, startPoint y: 214, endPoint x: 570, endPoint y: 227, distance: 19.0
click at [557, 213] on textarea "Ingresar comentario" at bounding box center [932, 204] width 821 height 56
type textarea "c"
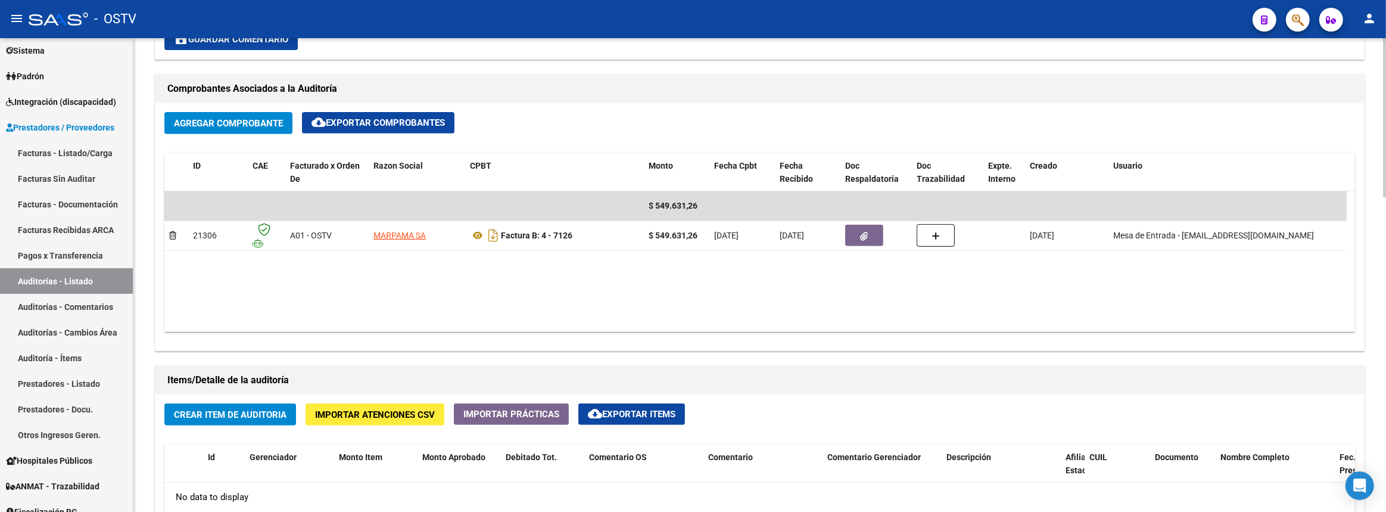
scroll to position [758, 0]
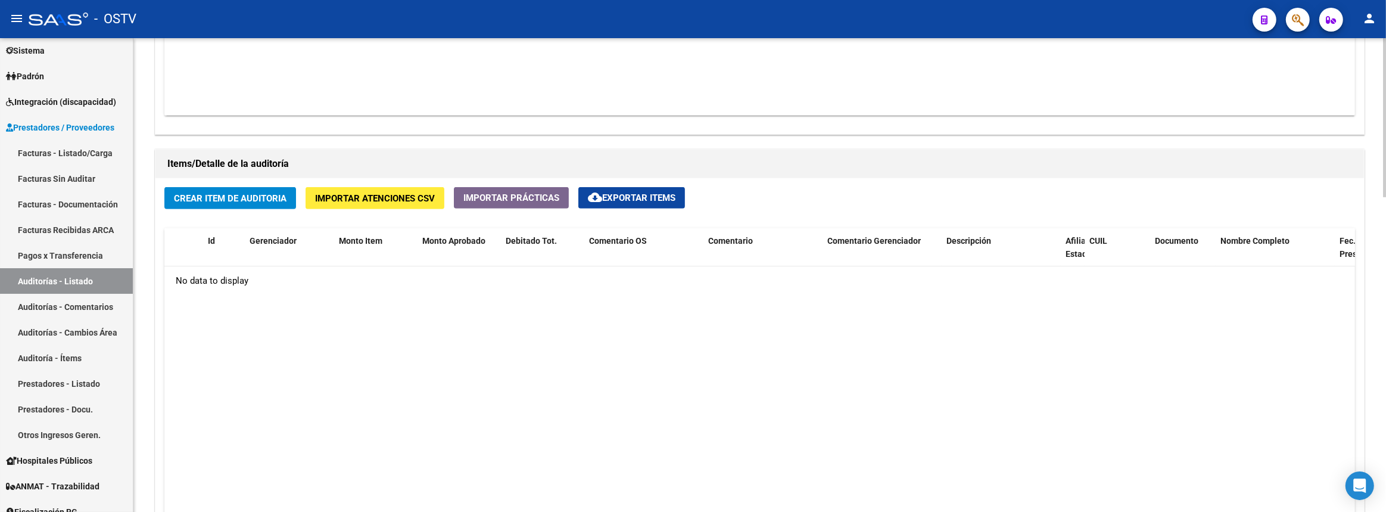
type textarea "Cerrada"
click at [247, 193] on span "Crear Item de Auditoria" at bounding box center [230, 198] width 113 height 11
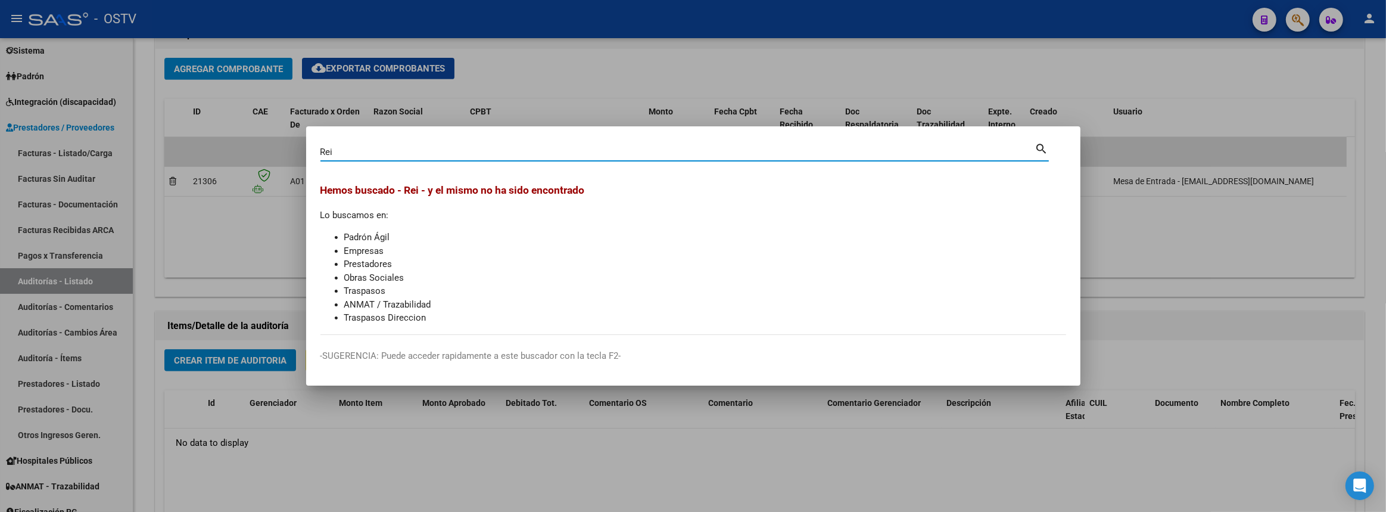
type input "Rei"
click at [202, 194] on div at bounding box center [693, 256] width 1386 height 512
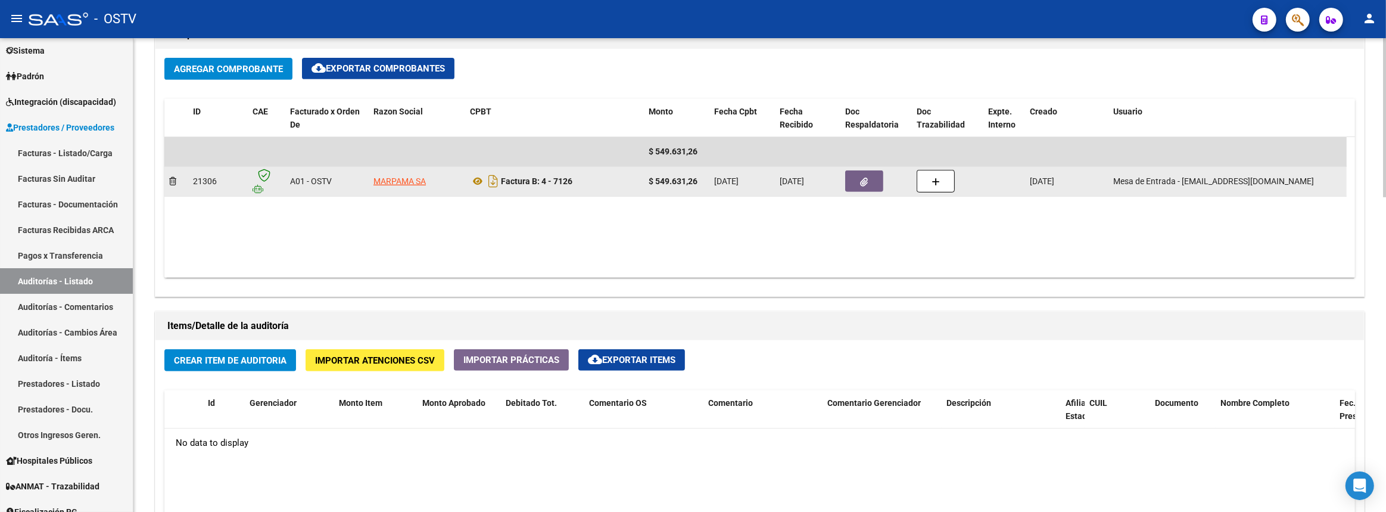
click at [844, 180] on datatable-body-cell at bounding box center [875, 181] width 71 height 29
click at [854, 179] on button "button" at bounding box center [864, 180] width 38 height 21
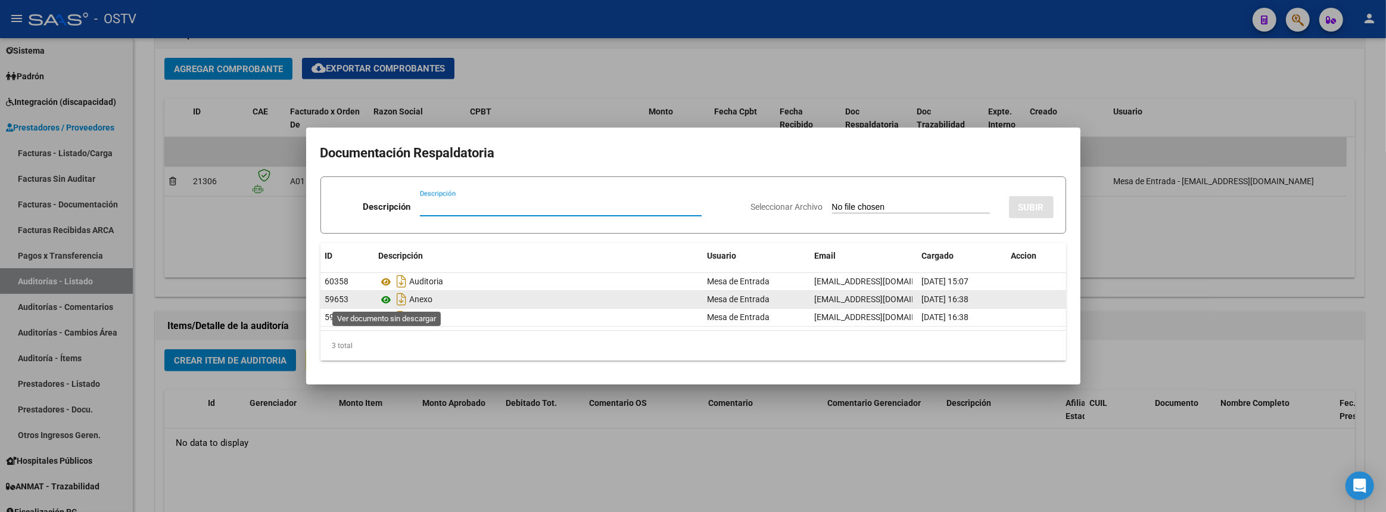
click at [383, 300] on icon at bounding box center [386, 299] width 15 height 14
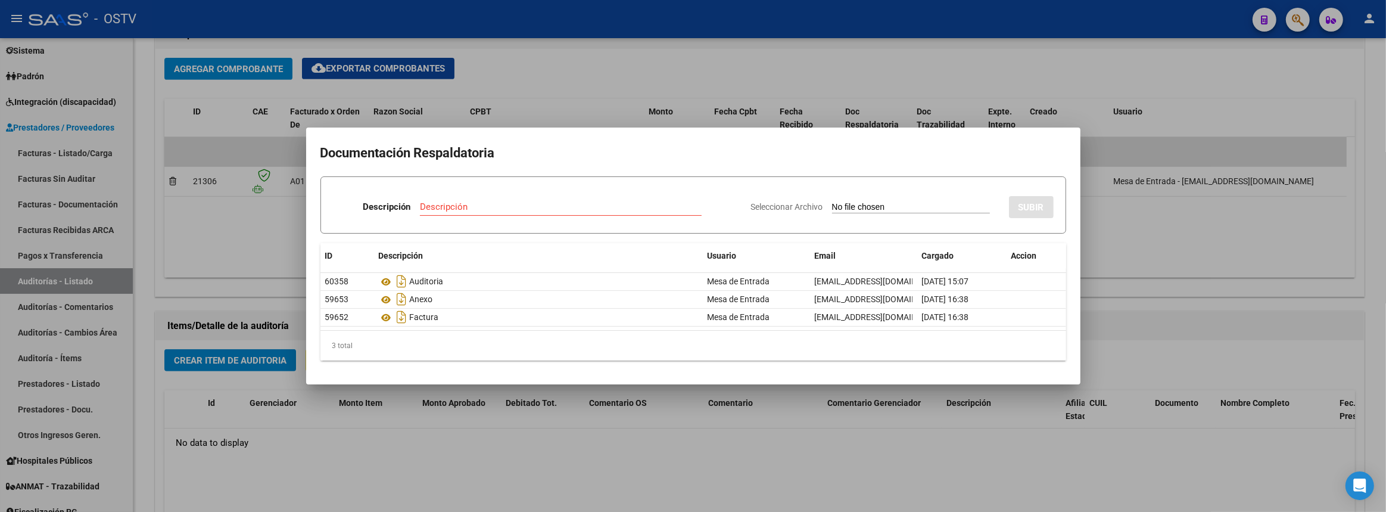
click at [506, 82] on div at bounding box center [693, 256] width 1386 height 512
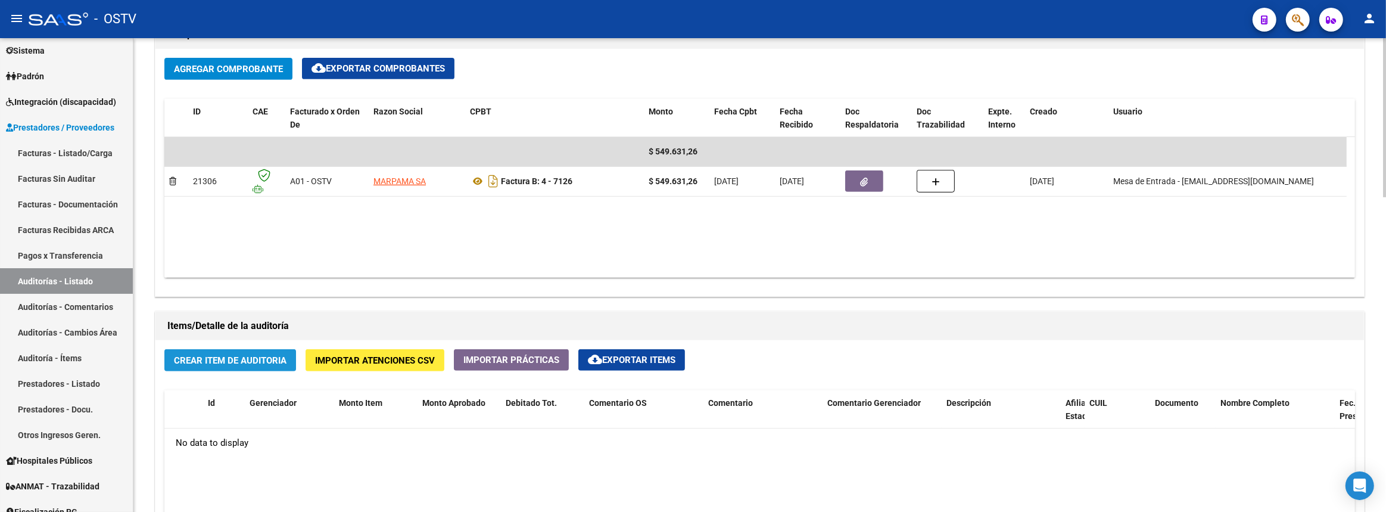
click at [286, 358] on span "Crear Item de Auditoria" at bounding box center [230, 360] width 113 height 11
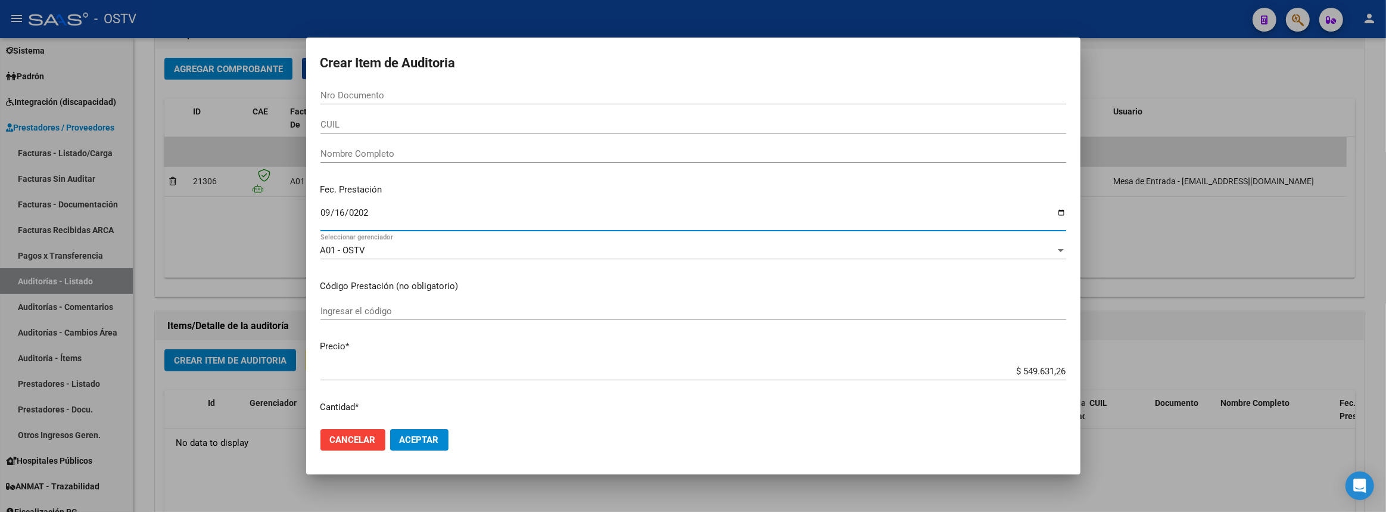
type input "2025-09-16"
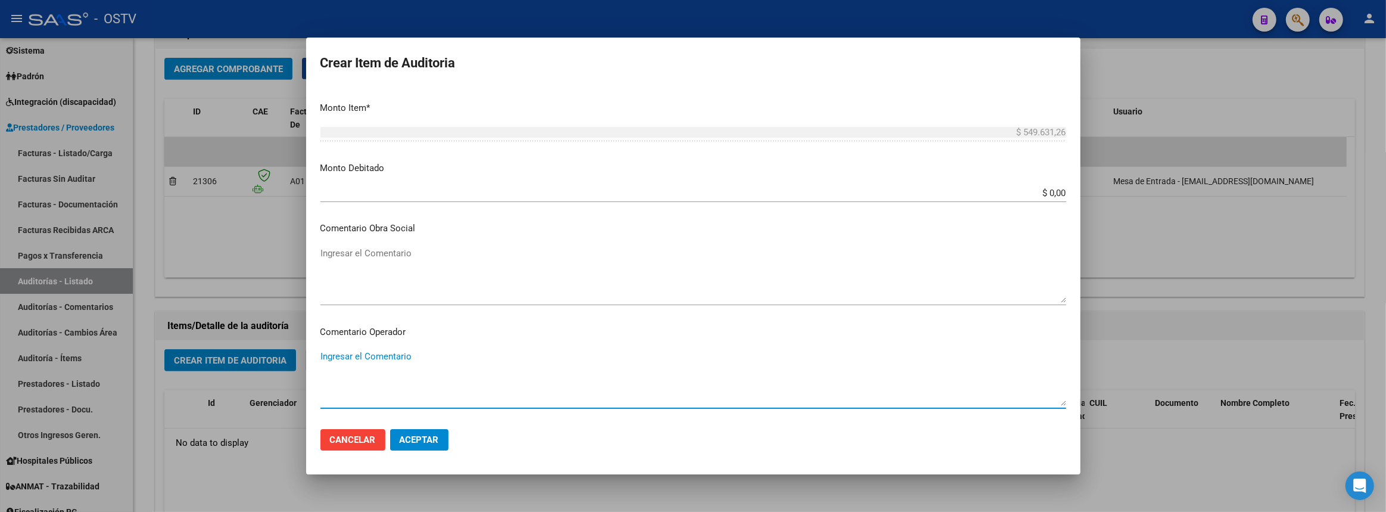
scroll to position [669, 0]
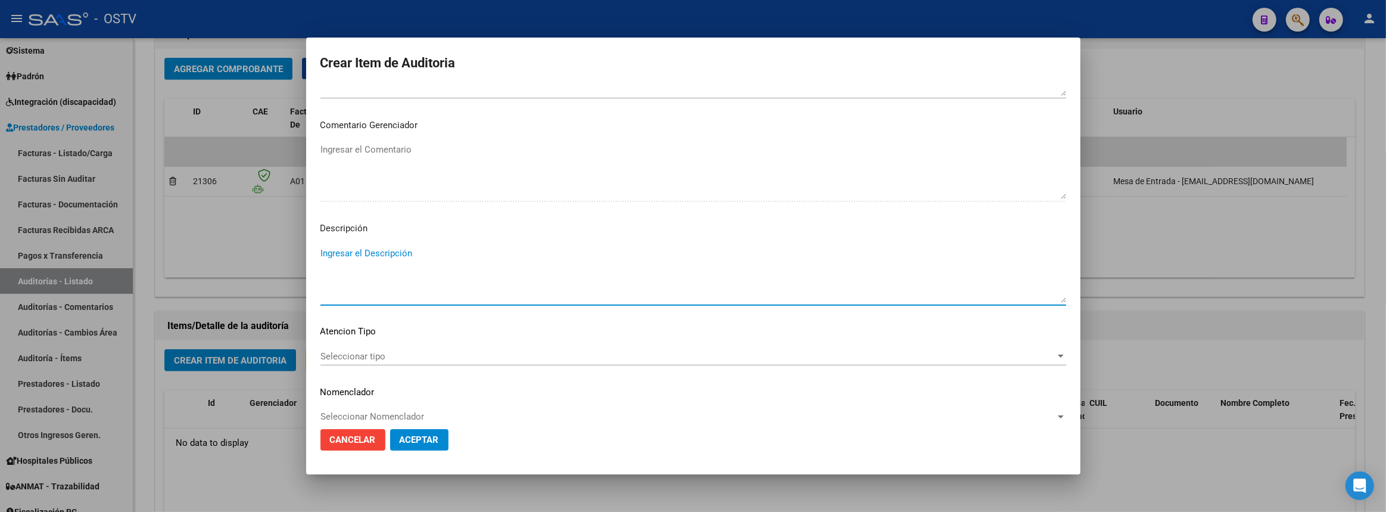
click at [394, 291] on textarea "Ingresar el Descripción" at bounding box center [693, 275] width 746 height 56
type textarea "v"
paste textarea "MARPAMA S.A.- CLIMEDICA. Factura B Num. 0004-00007126. Fecha: 16/09/2025. Monto…"
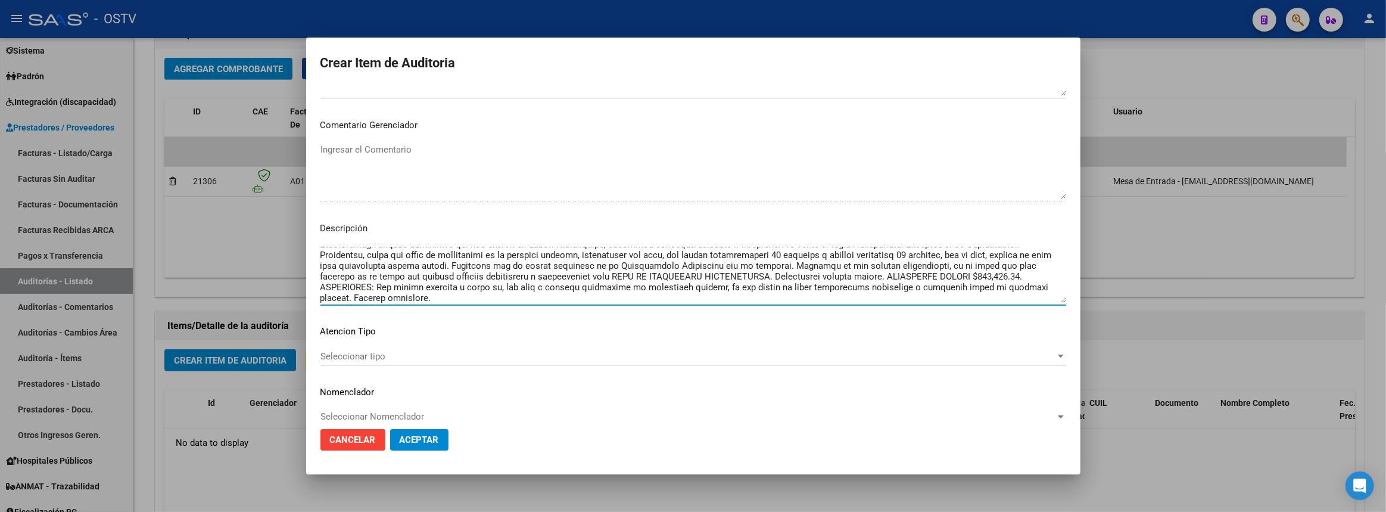
scroll to position [75, 0]
click at [839, 283] on textarea "Ingresar el Descripción" at bounding box center [693, 275] width 746 height 56
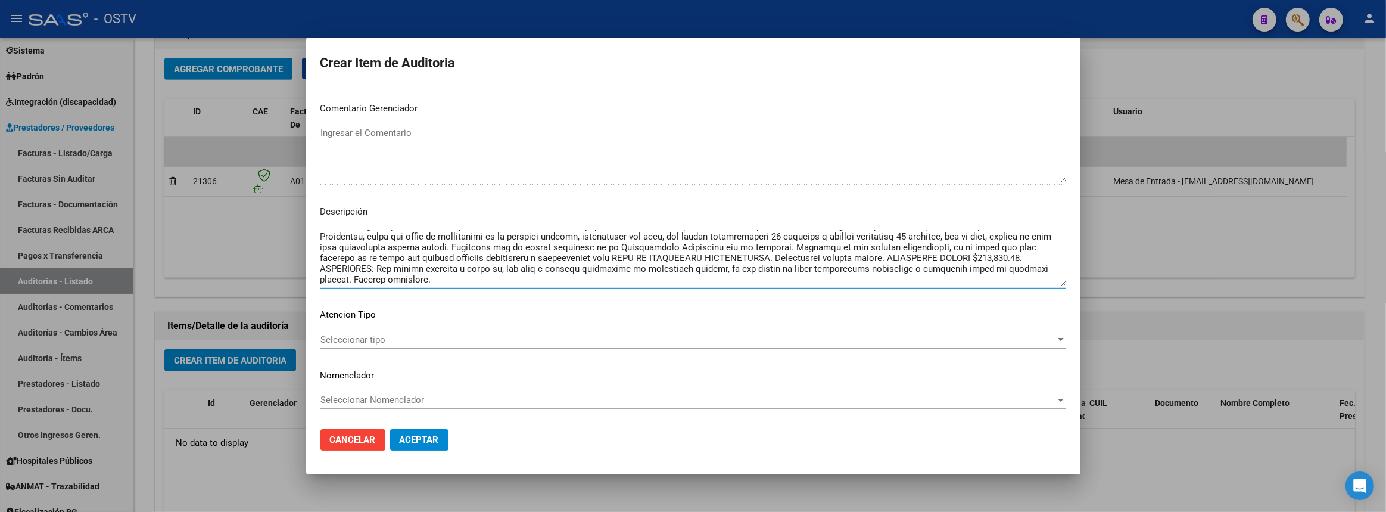
drag, startPoint x: 561, startPoint y: 257, endPoint x: 588, endPoint y: 258, distance: 26.8
click at [588, 258] on textarea "Ingresar el Descripción" at bounding box center [693, 258] width 746 height 56
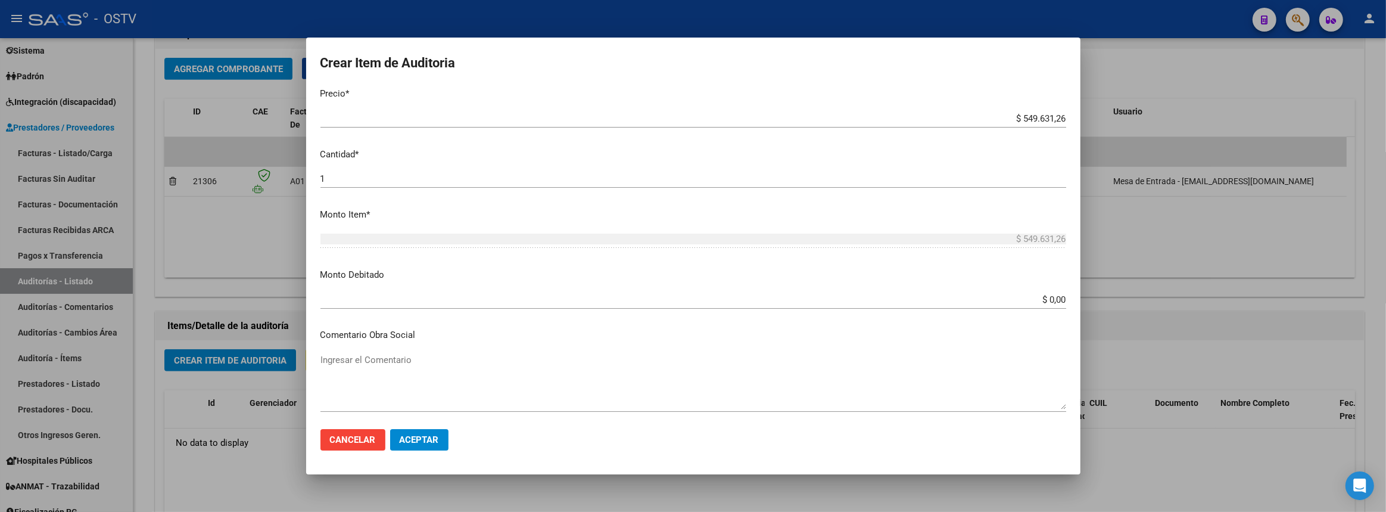
scroll to position [198, 0]
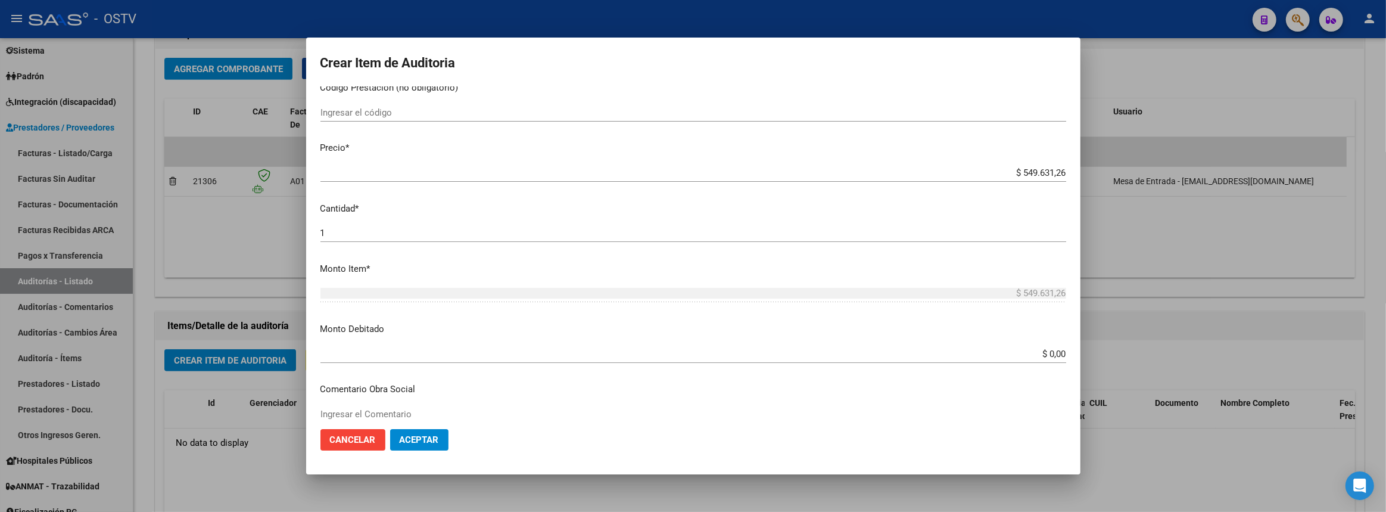
type textarea "MARPAMA S.A.- CLIMEDICA. Factura B Num. 0004-00007126. Fecha: 16/09/2025. Monto…"
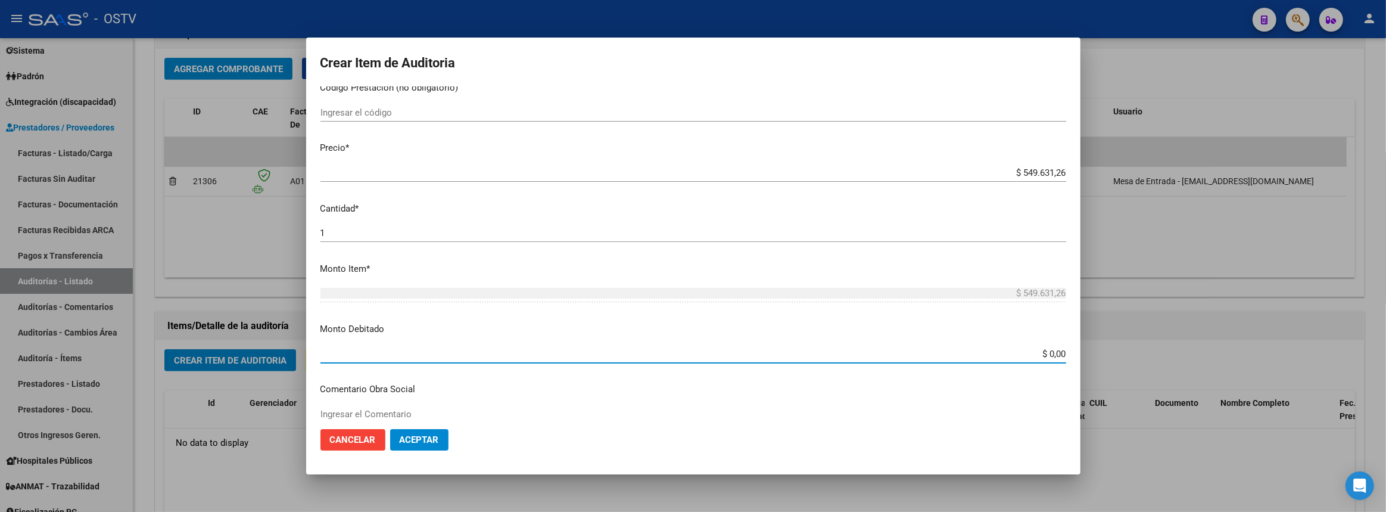
drag, startPoint x: 1038, startPoint y: 351, endPoint x: 1069, endPoint y: 352, distance: 31.0
click at [1069, 352] on mat-dialog-content "Nro Documento CUIL Nombre Completo Fec. Prestación 2025-09-16 Ingresar la fecha…" at bounding box center [693, 252] width 774 height 332
paste input "531,044.7"
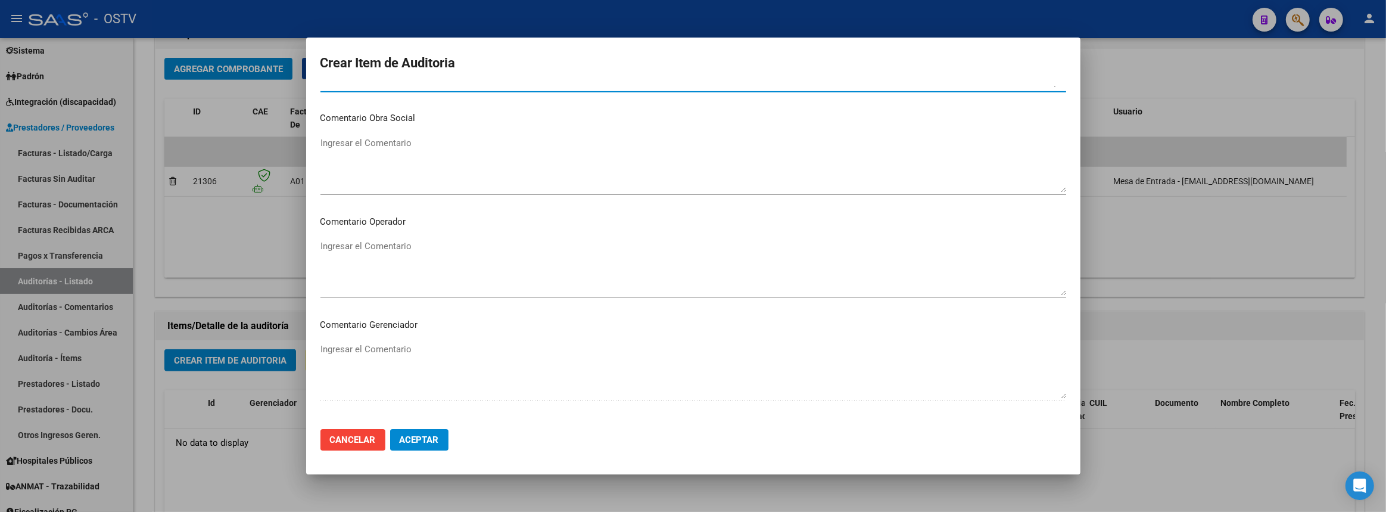
scroll to position [686, 0]
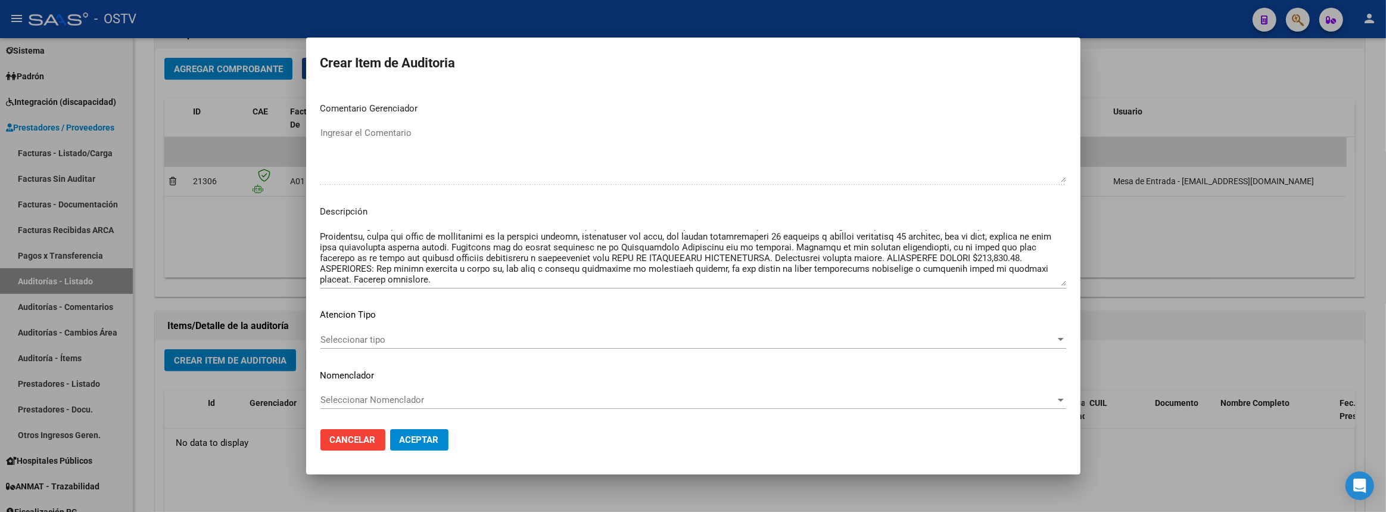
type input "$ 531.044,70"
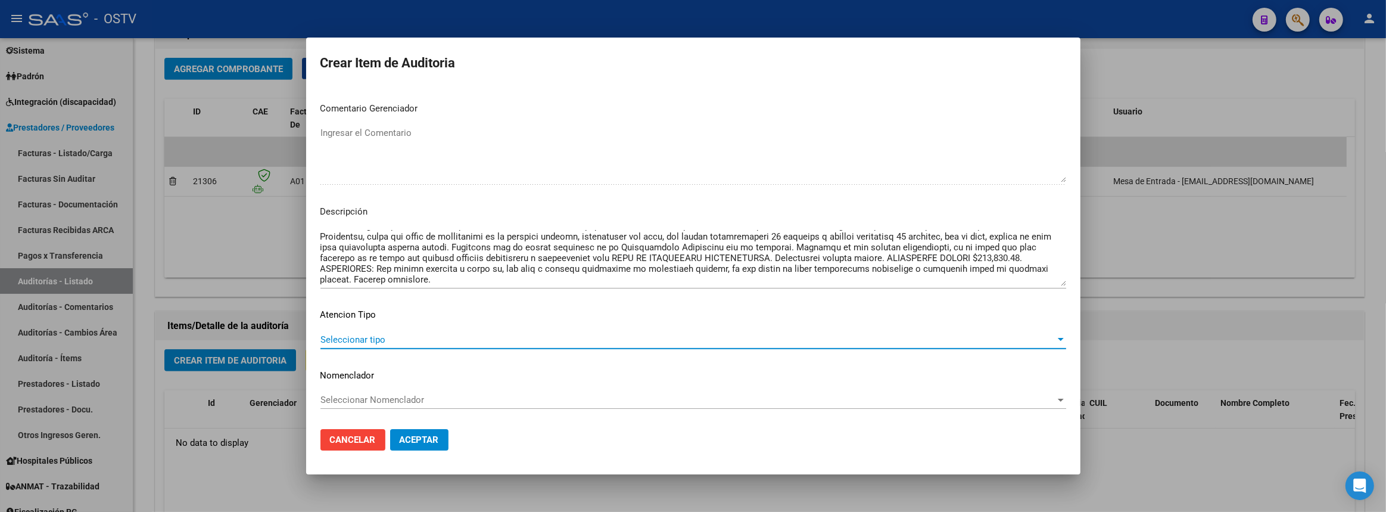
click at [362, 339] on span "Seleccionar tipo" at bounding box center [687, 339] width 735 height 11
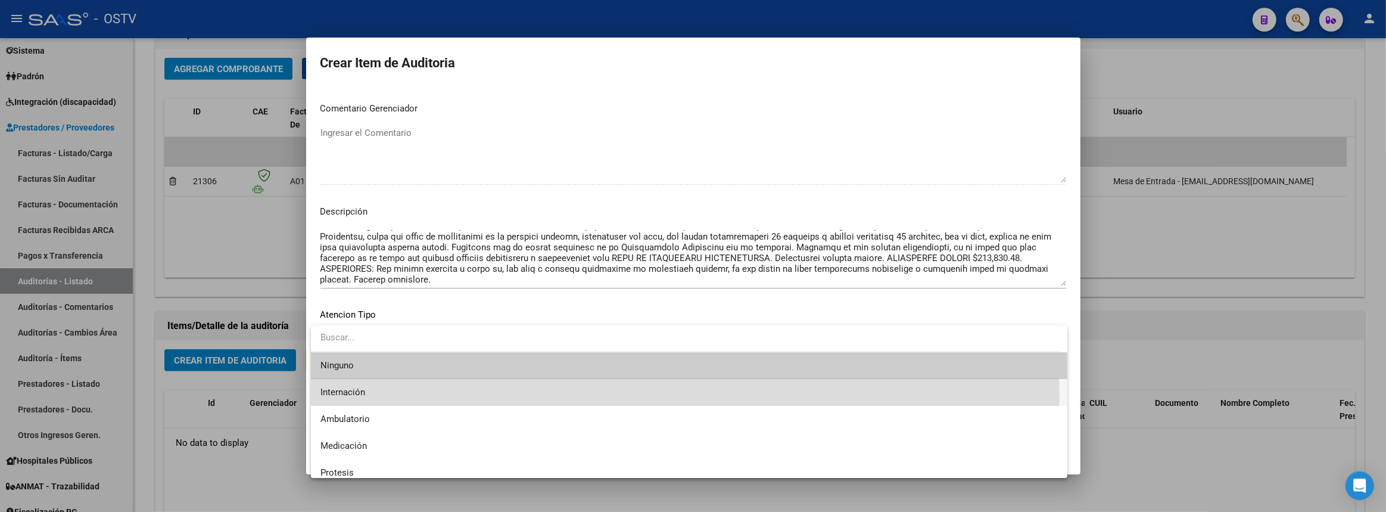
click at [368, 397] on span "Internación" at bounding box center [688, 392] width 737 height 27
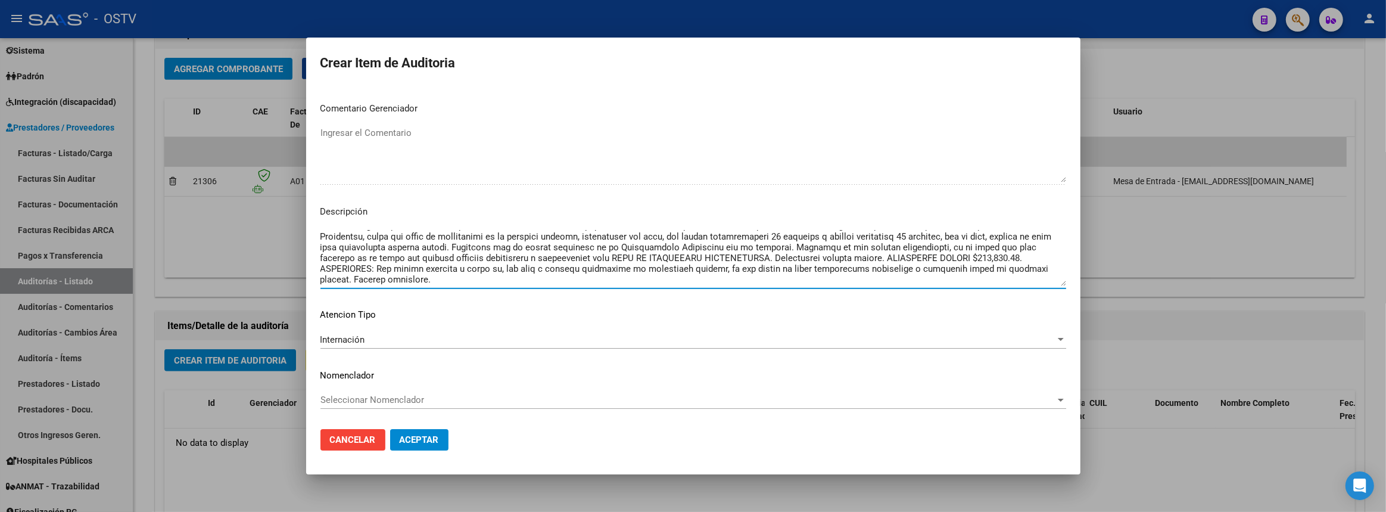
click at [472, 282] on textarea "Ingresar el Descripción" at bounding box center [693, 258] width 746 height 56
paste textarea "531,044.70"
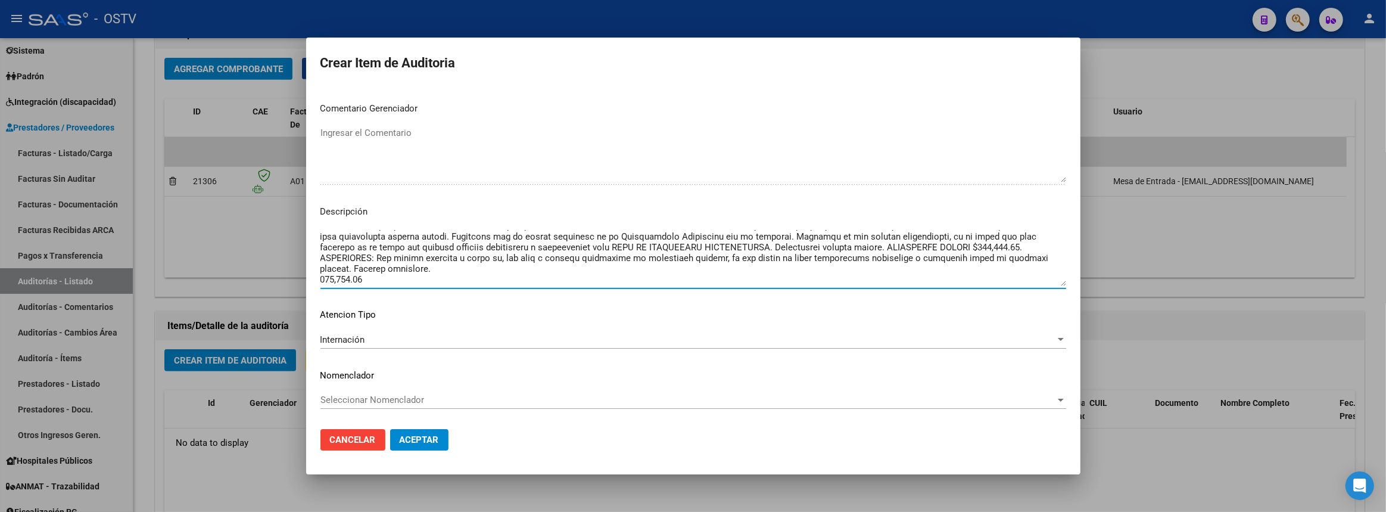
scroll to position [96, 0]
drag, startPoint x: 322, startPoint y: 274, endPoint x: 450, endPoint y: 279, distance: 128.2
click at [447, 279] on textarea "Ingresar el Descripción" at bounding box center [693, 258] width 746 height 56
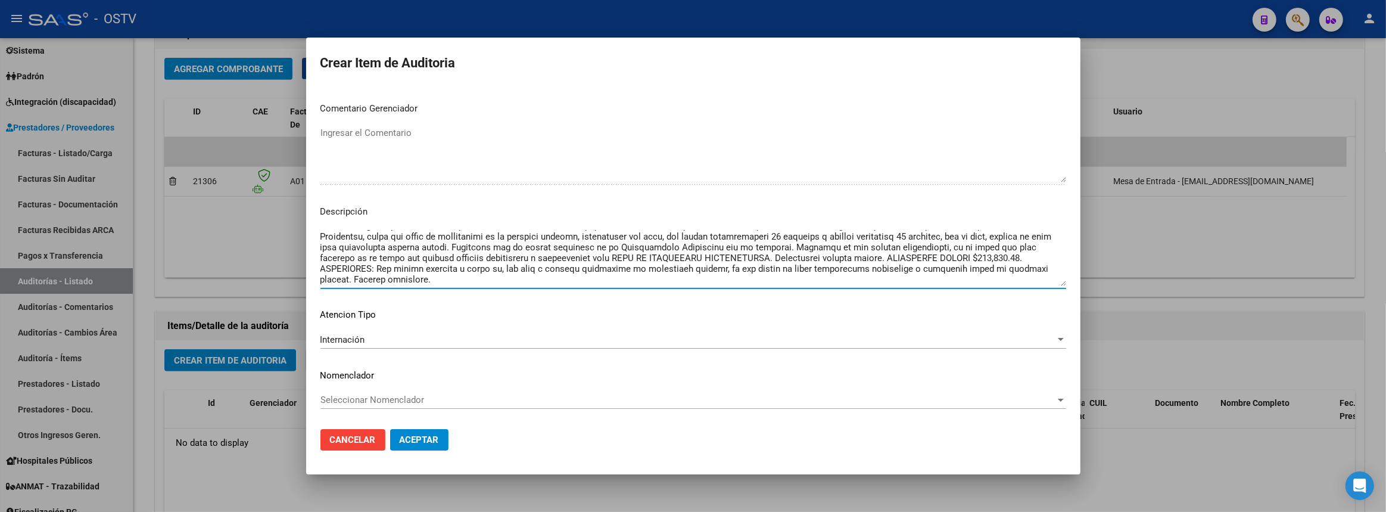
paste textarea "Juan Carlos Demirdjian Médico. Mat. Nac. 43714 Auditoría Médica. OSTViales"
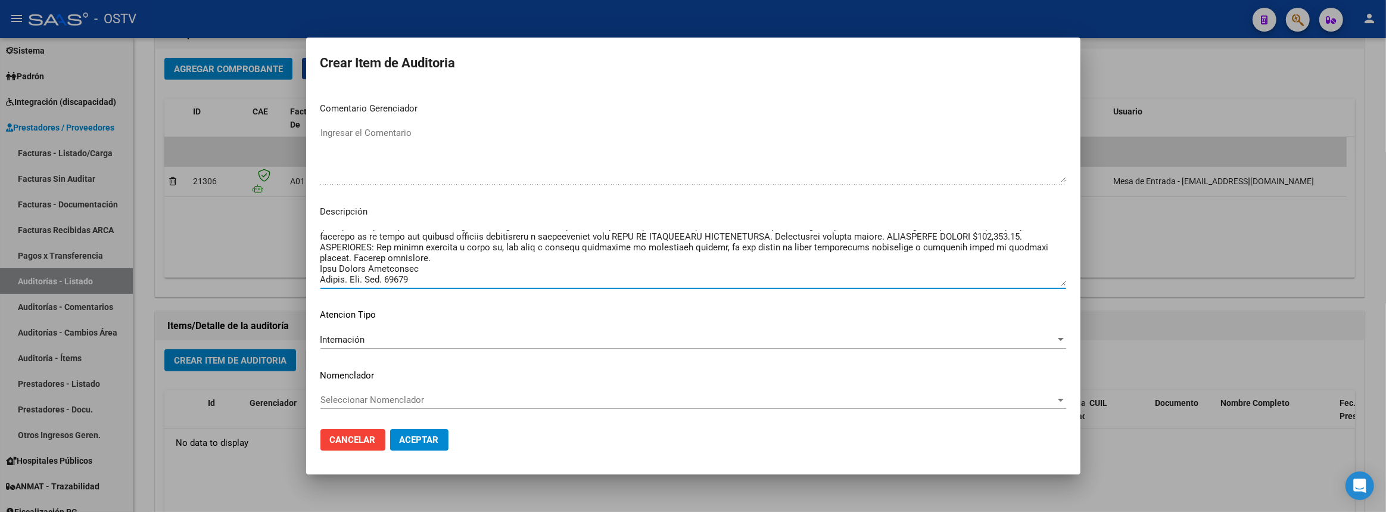
scroll to position [117, 0]
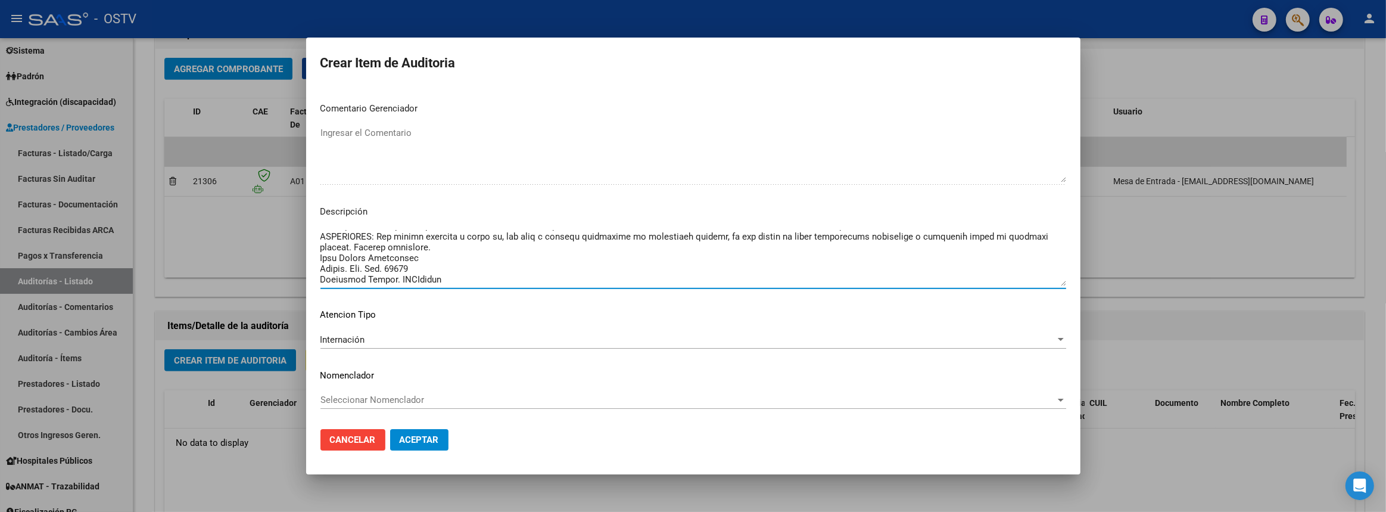
type textarea "MARPAMA S.A.- CLIMEDICA. Factura B Num. 0004-00007126. Fecha: 16/09/2025. Monto…"
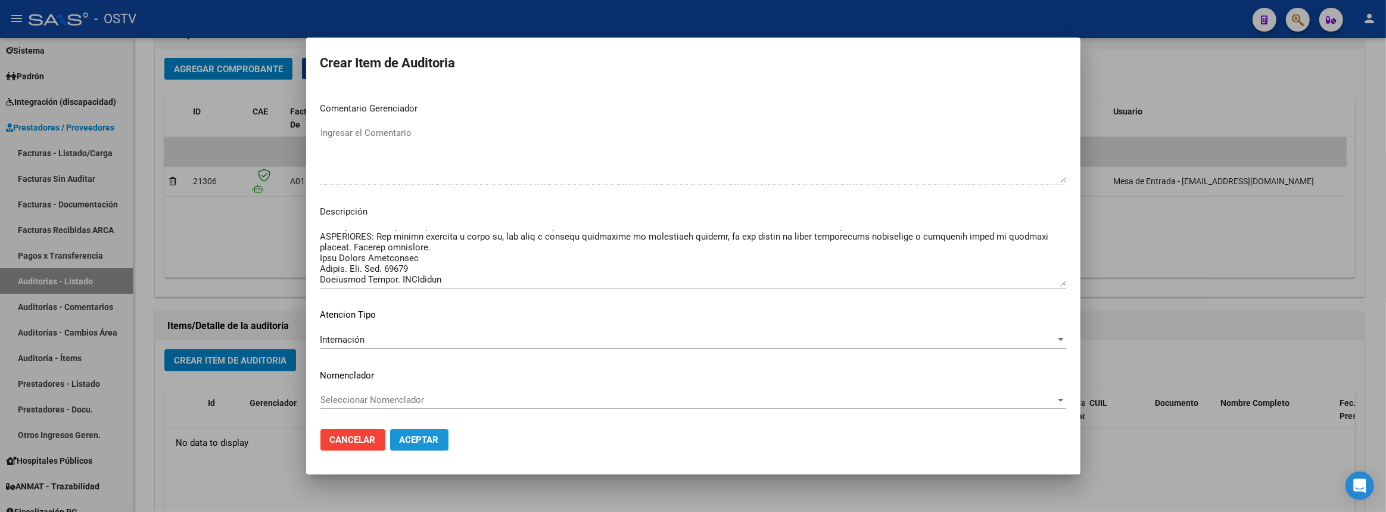
click at [415, 445] on button "Aceptar" at bounding box center [419, 439] width 58 height 21
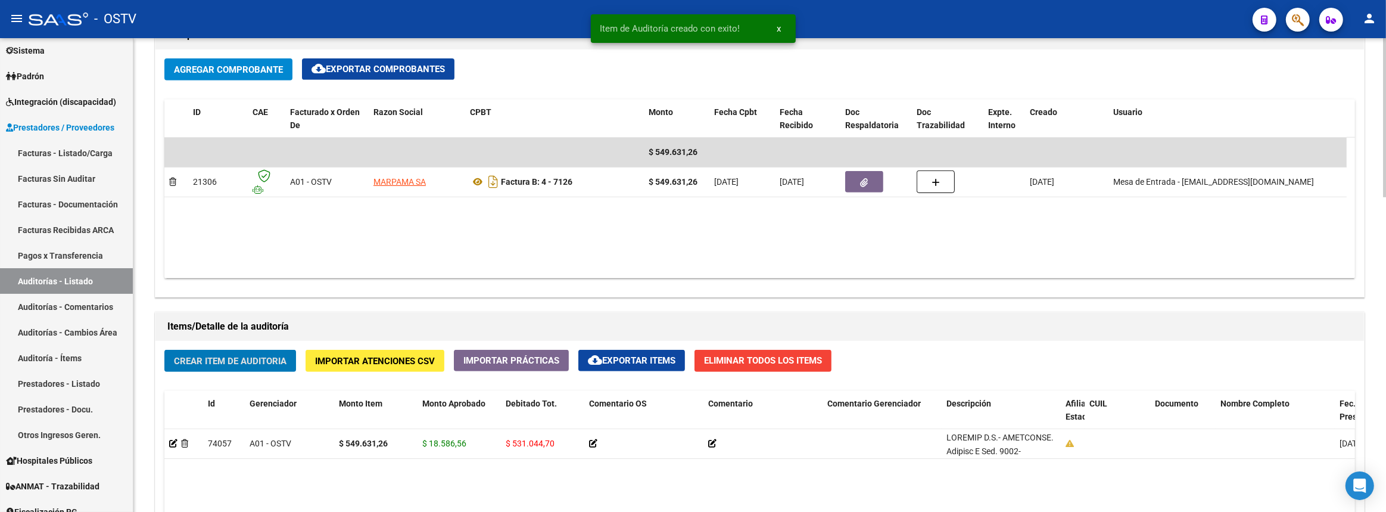
scroll to position [379, 0]
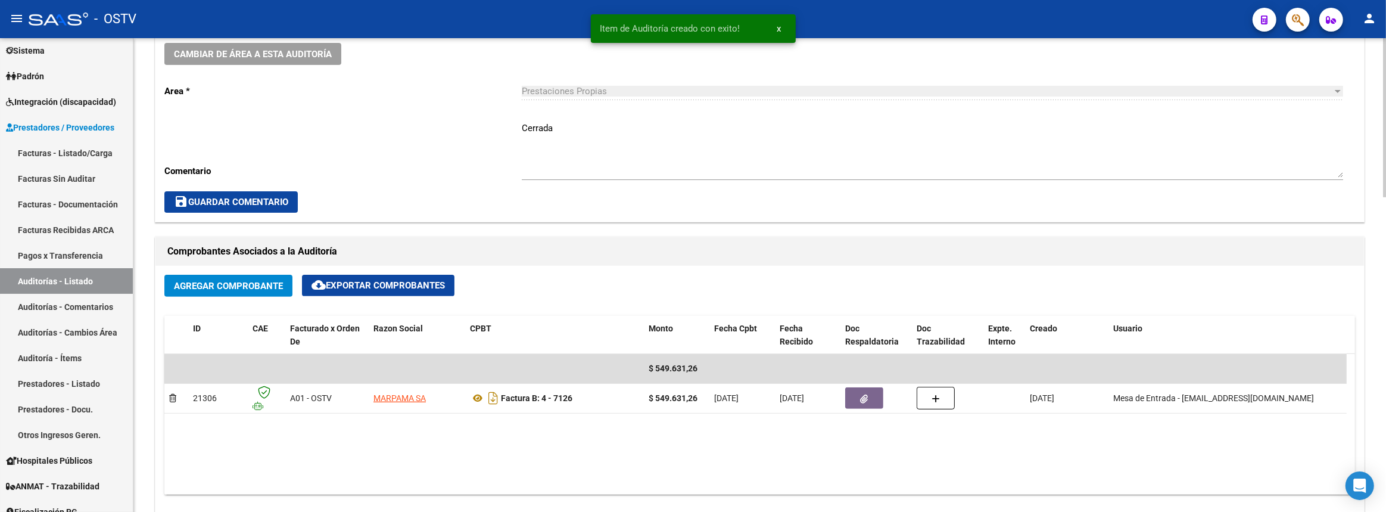
click at [561, 121] on textarea "Cerrada" at bounding box center [932, 149] width 821 height 56
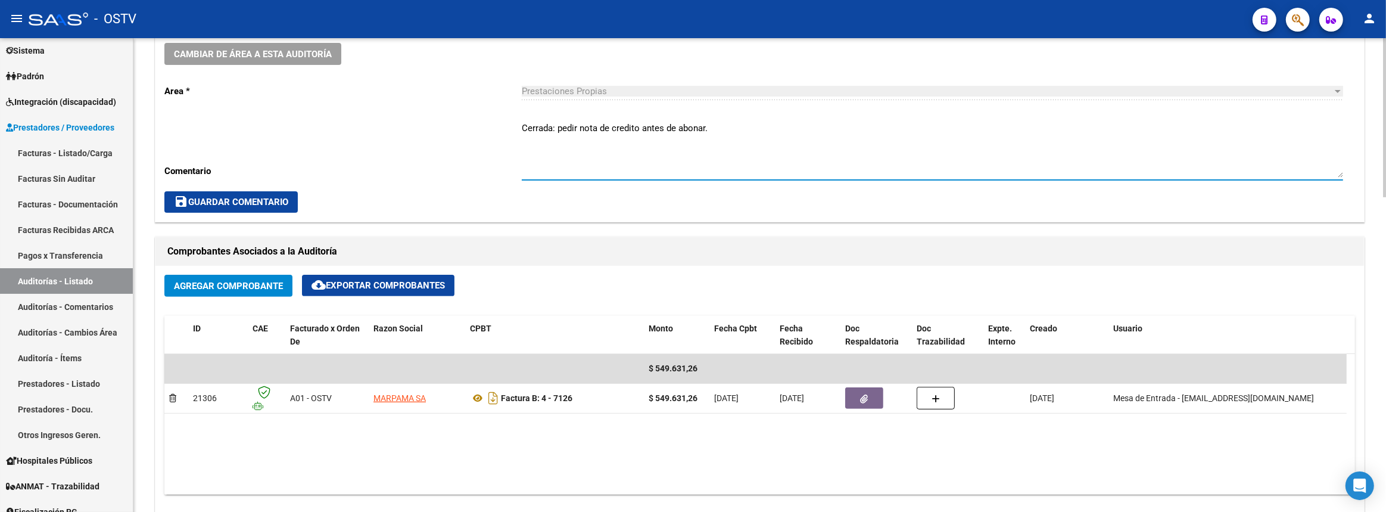
type textarea "Cerrada: pedir nota de credito antes de abonar."
click at [216, 188] on div "Cambiar de área a esta auditoría Area * Prestaciones Propias Seleccionar area C…" at bounding box center [759, 128] width 1208 height 188
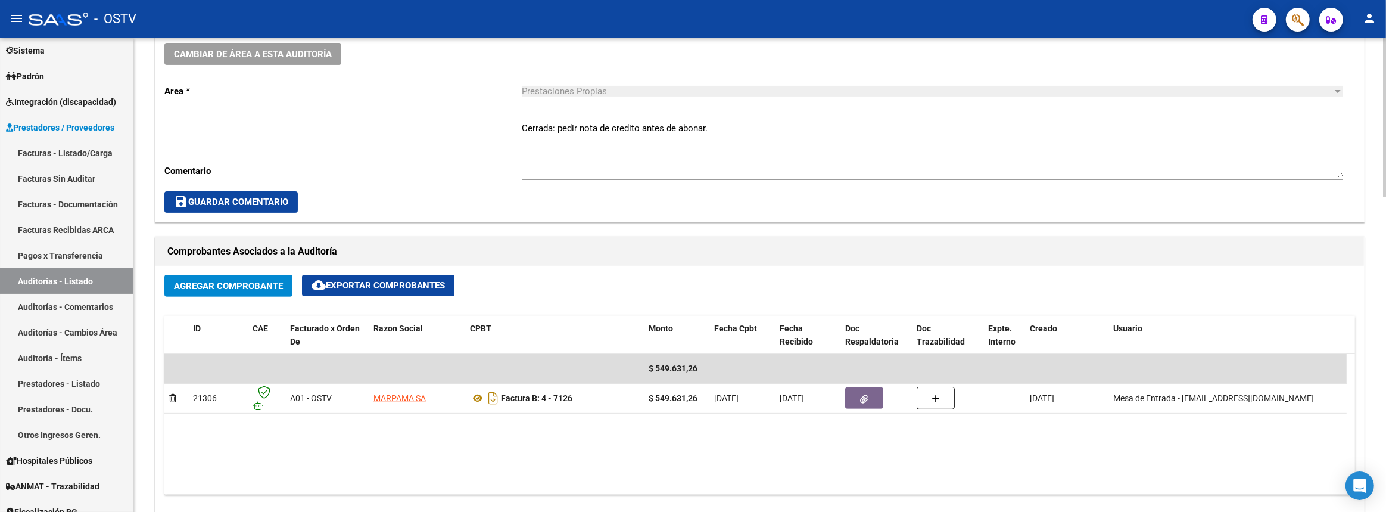
click at [218, 192] on button "save Guardar Comentario" at bounding box center [230, 201] width 133 height 21
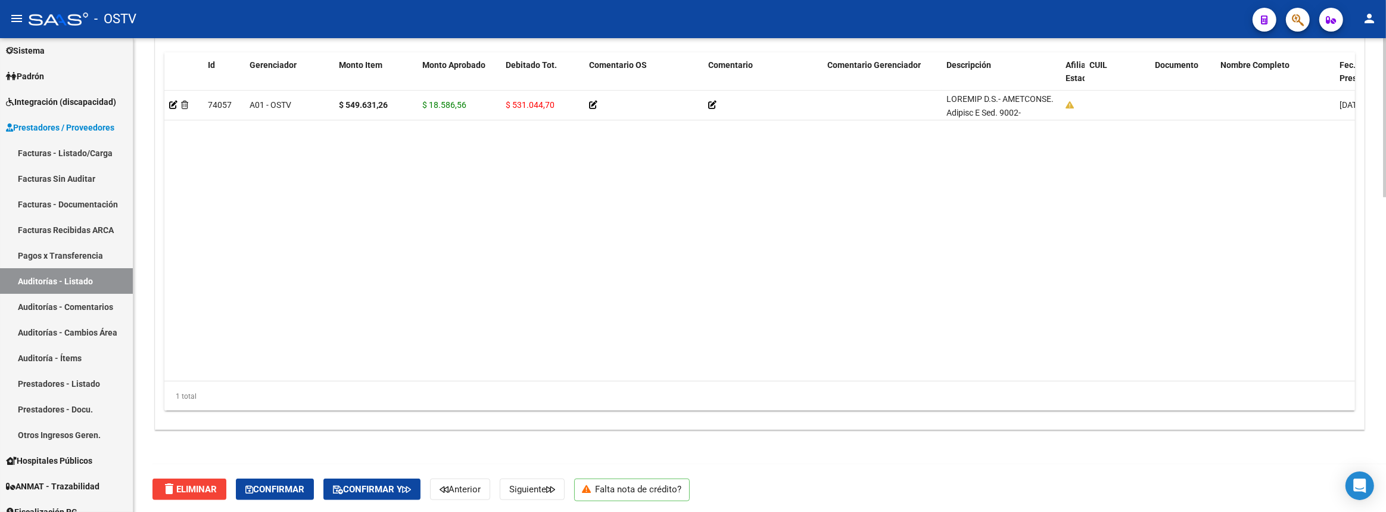
scroll to position [554, 0]
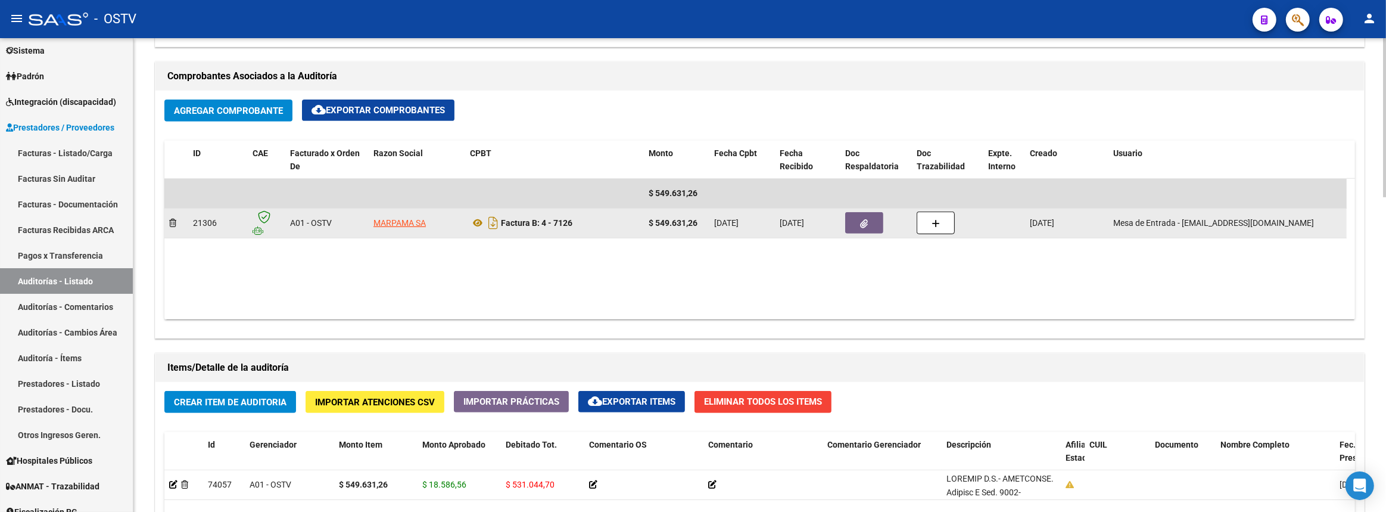
click at [875, 217] on button "button" at bounding box center [864, 222] width 38 height 21
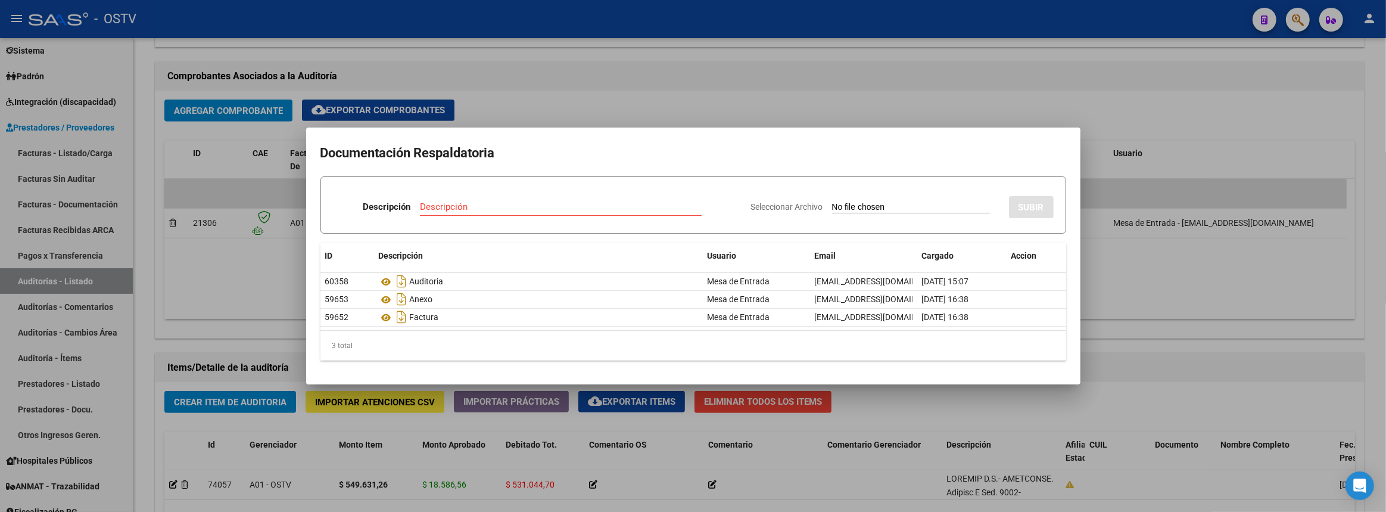
click at [836, 207] on input "Seleccionar Archivo" at bounding box center [911, 207] width 158 height 11
type input "C:\fakepath\Correo de Ostv - Auditoria Medica. O.S.T.Viales_MPARMA - AUSTRAL - …"
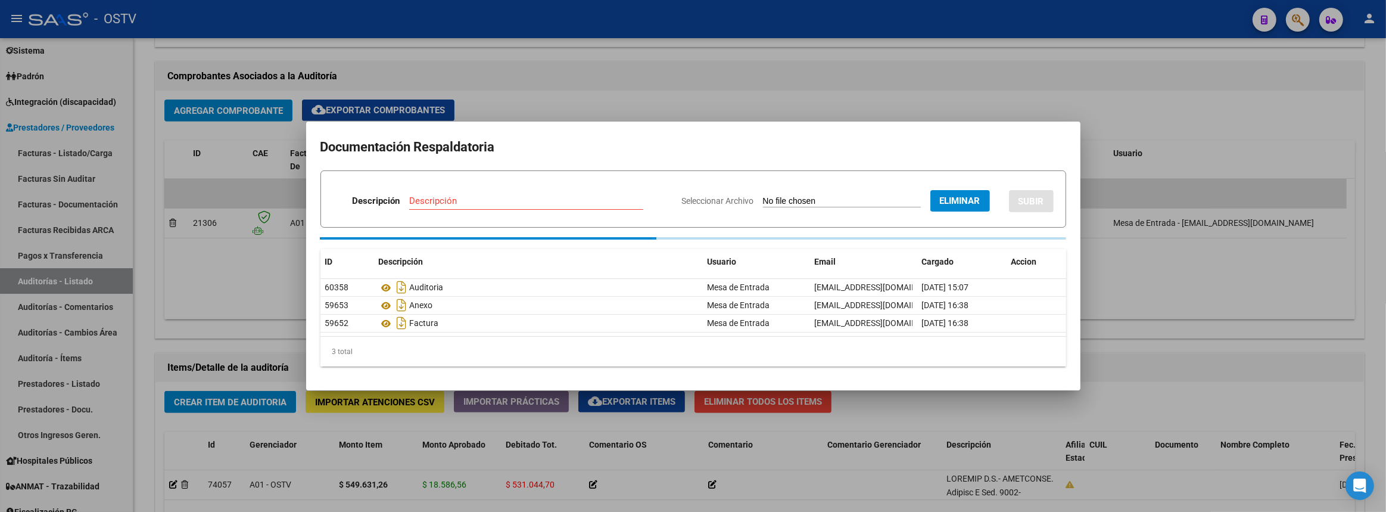
click at [493, 202] on input "Descripción" at bounding box center [526, 200] width 234 height 11
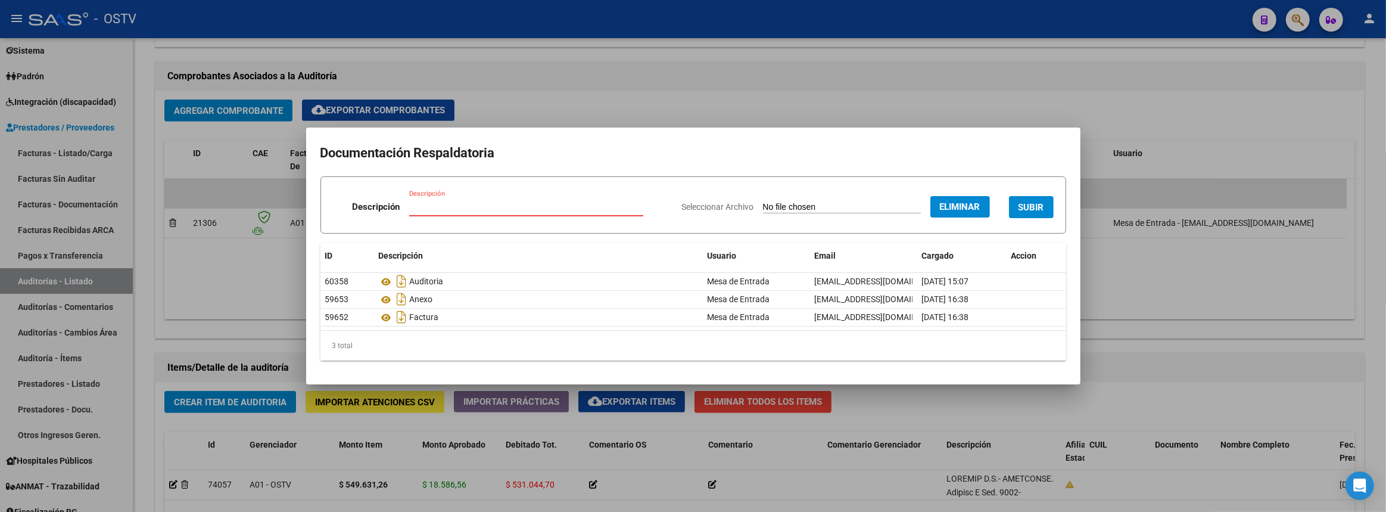
paste input "Correo de Ostv - Auditoria Medica. O.S.T.Viales_MPARMA - AUSTRAL - PILAR"
type input "Correo de Ostv - Auditoria Medica. O.S.T.Viales_MPARMA - AUSTRAL - PILAR"
click at [1034, 200] on button "SUBIR" at bounding box center [1031, 207] width 45 height 22
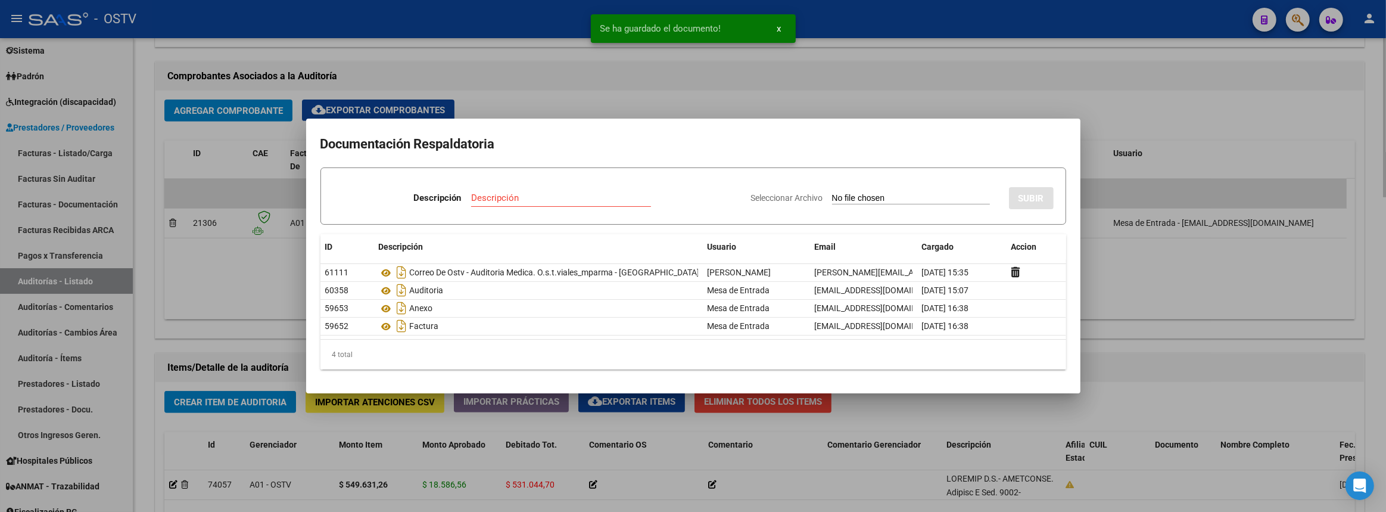
click at [1201, 127] on div at bounding box center [693, 256] width 1386 height 512
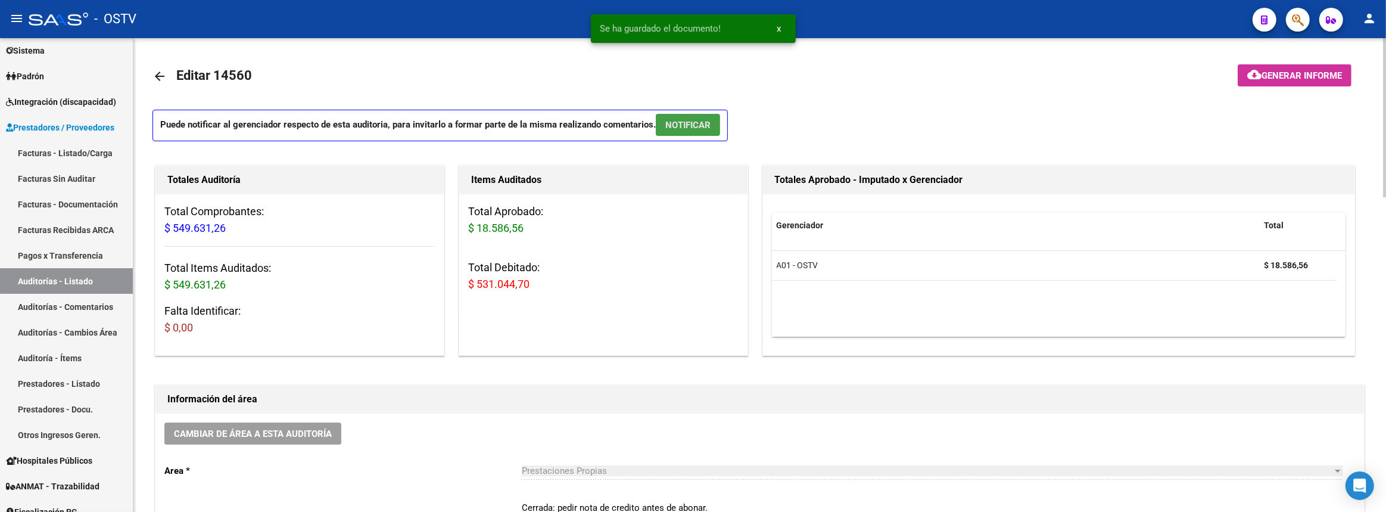
click at [709, 128] on span "NOTIFICAR" at bounding box center [687, 125] width 45 height 11
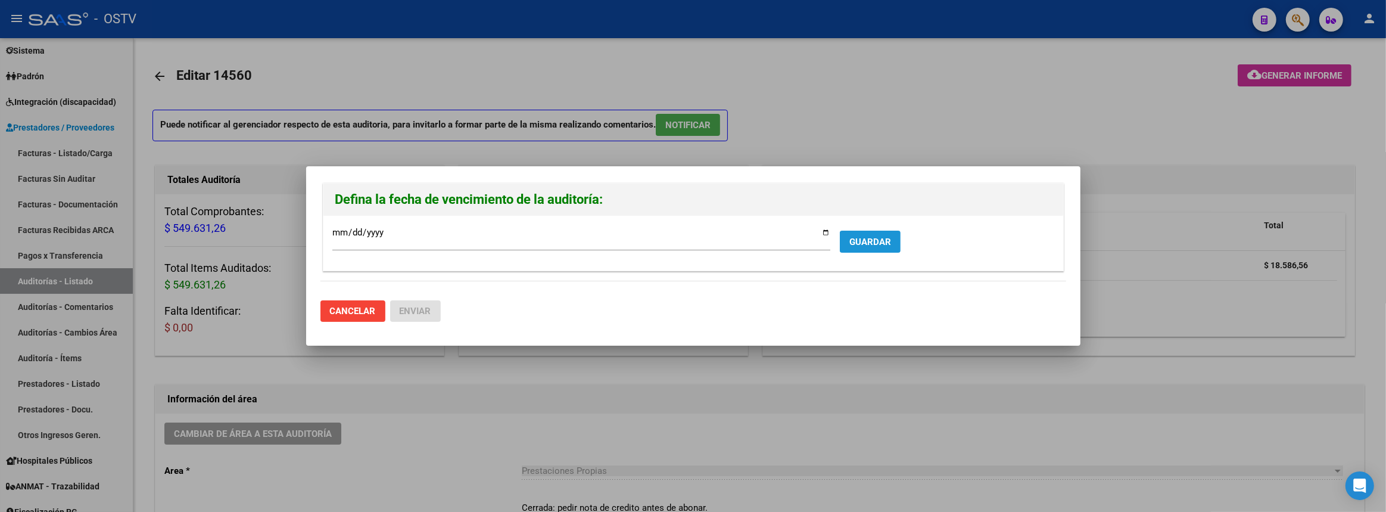
click at [878, 236] on span "GUARDAR" at bounding box center [870, 241] width 42 height 11
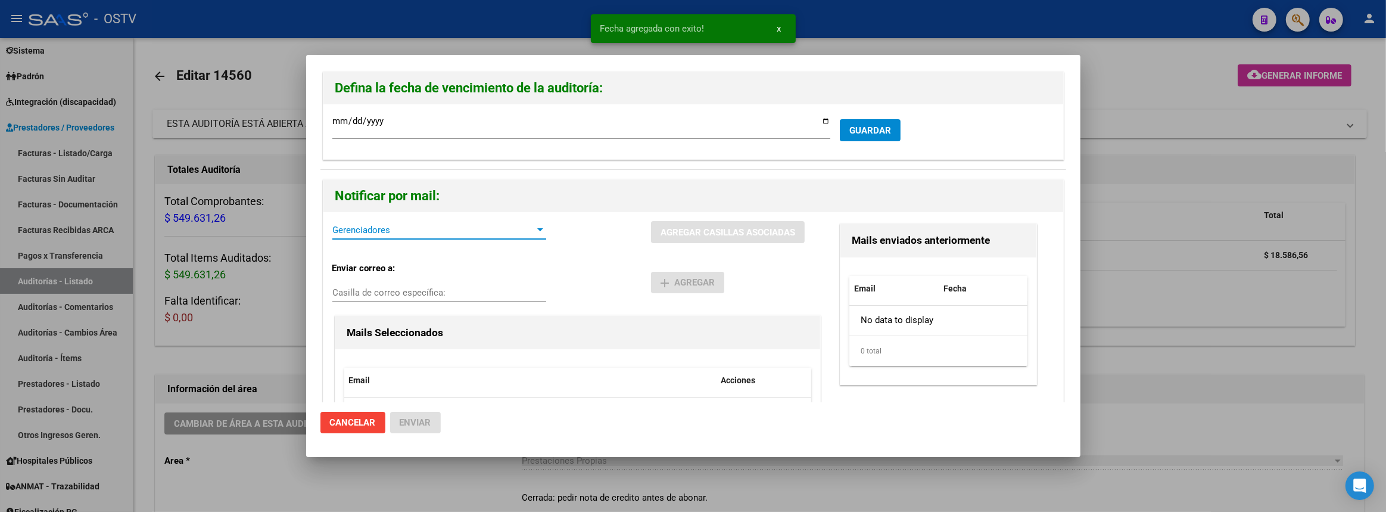
click at [401, 228] on span "Gerenciadores" at bounding box center [433, 230] width 203 height 11
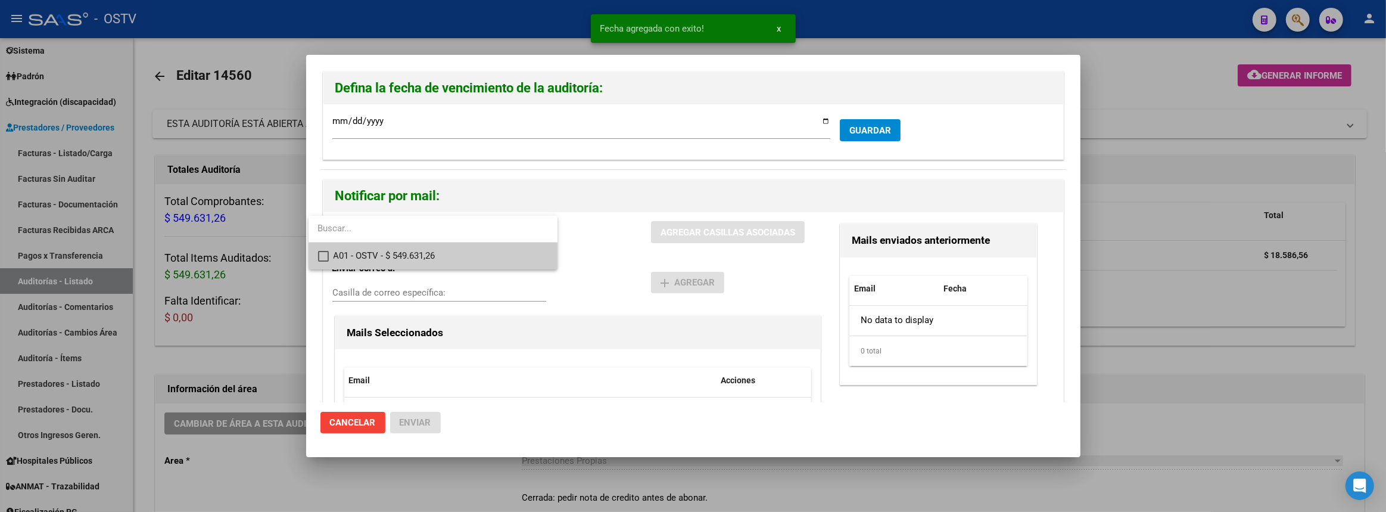
click at [581, 250] on div at bounding box center [693, 256] width 1386 height 512
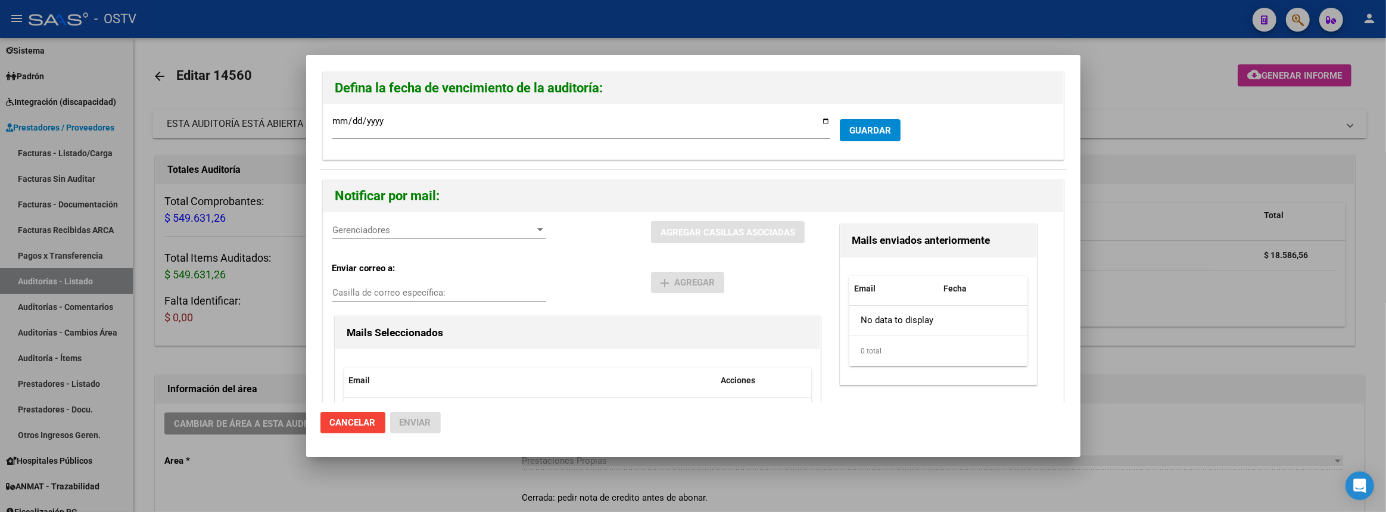
click at [392, 227] on span "Gerenciadores" at bounding box center [433, 230] width 203 height 11
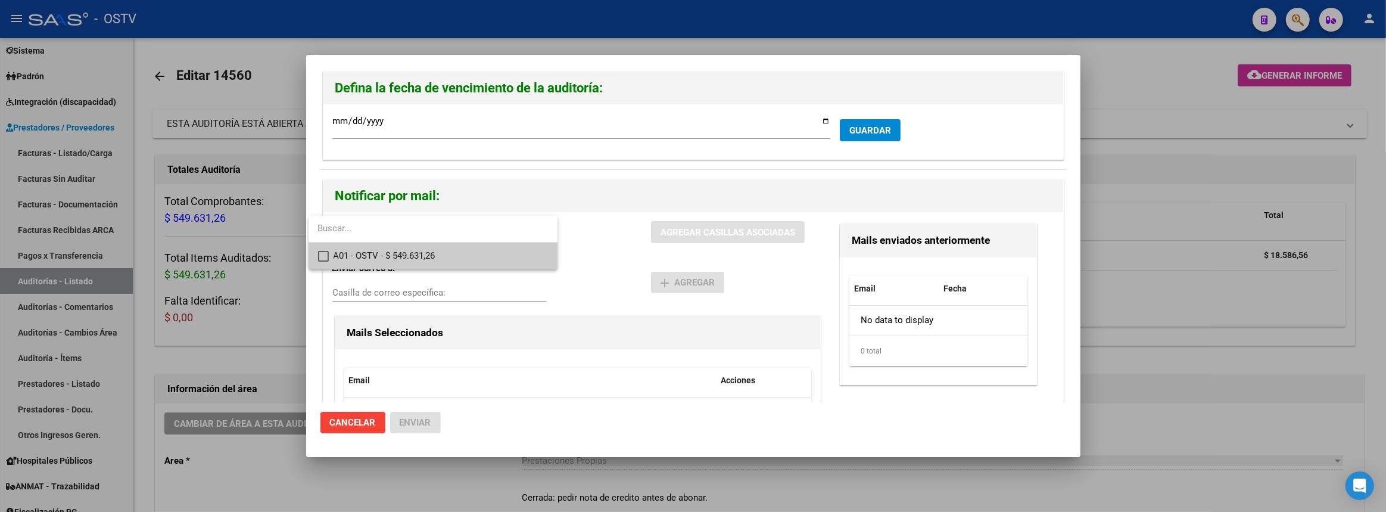
click at [328, 254] on mat-pseudo-checkbox at bounding box center [323, 256] width 11 height 11
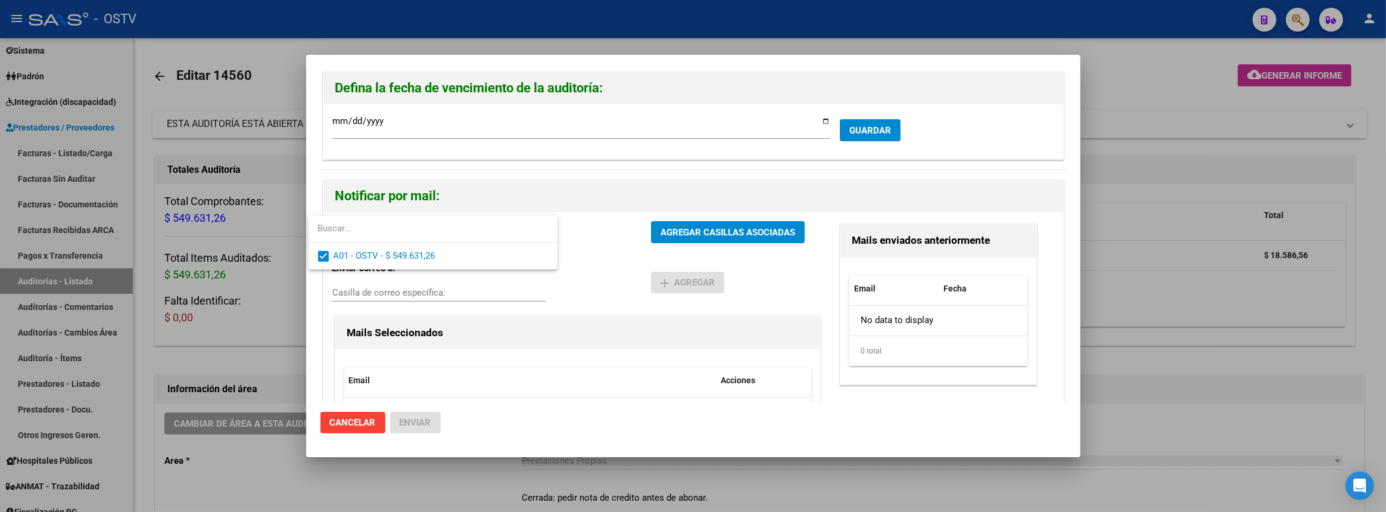
click at [444, 293] on div at bounding box center [693, 256] width 1386 height 512
click at [488, 284] on div "Casilla de correo específica:" at bounding box center [439, 292] width 214 height 18
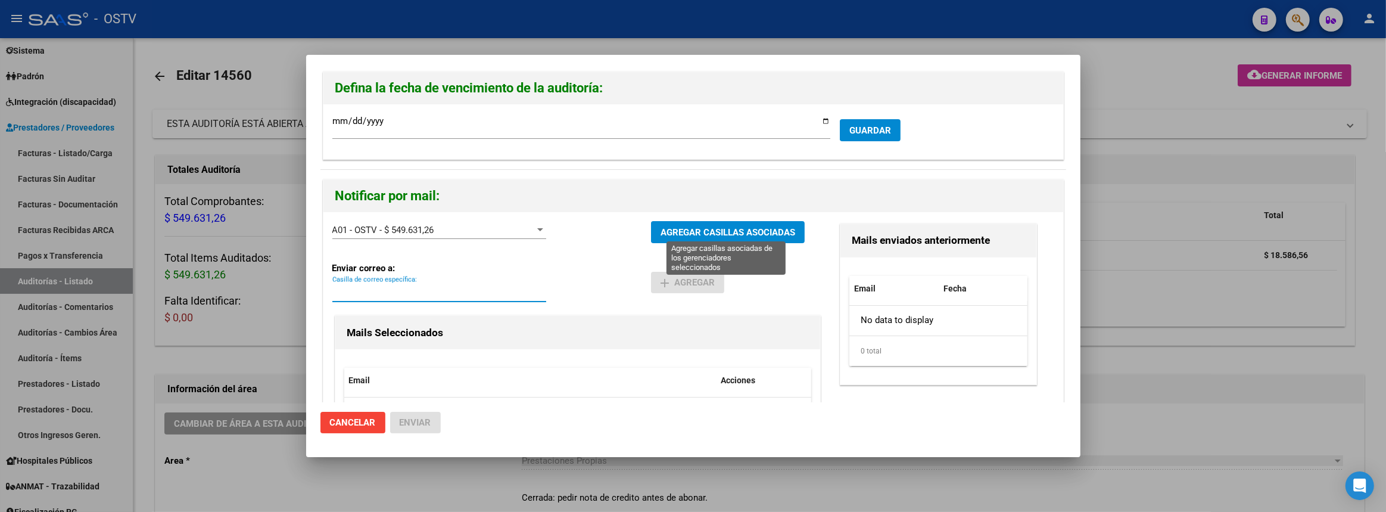
click at [697, 232] on span "AGREGAR CASILLAS ASOCIADAS" at bounding box center [727, 232] width 135 height 11
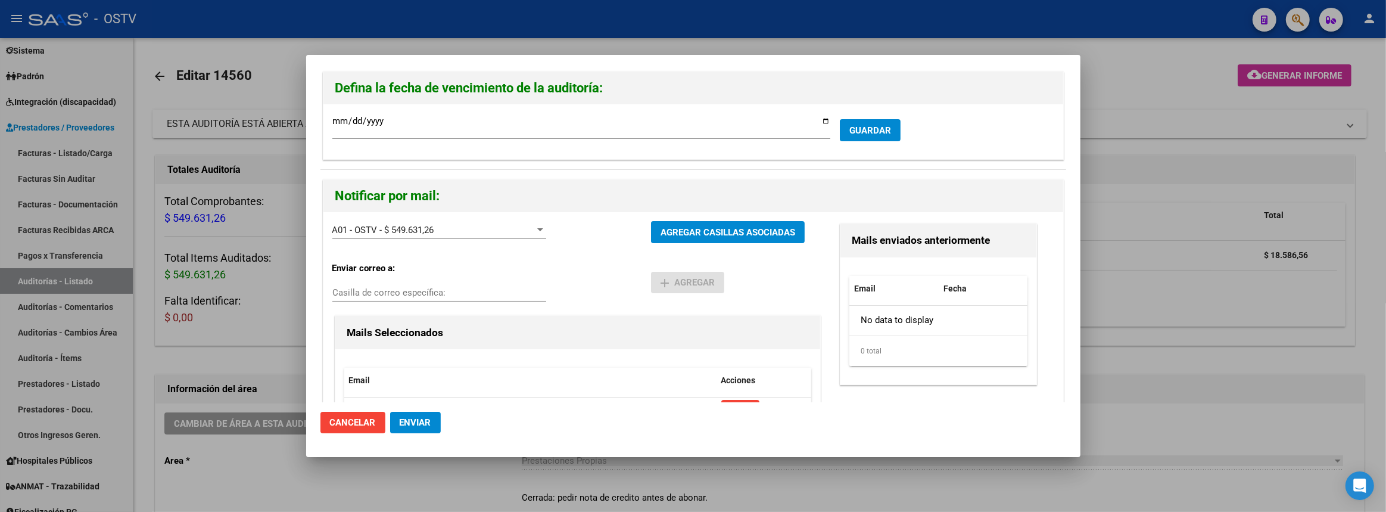
scroll to position [142, 0]
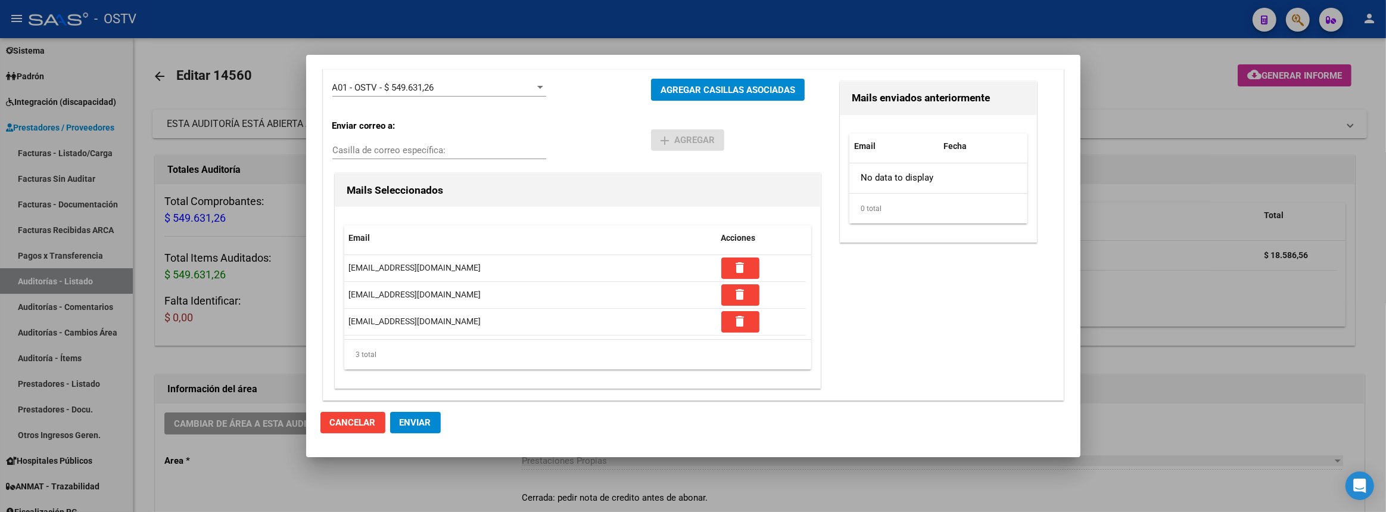
click at [366, 418] on span "Cancelar" at bounding box center [353, 422] width 46 height 11
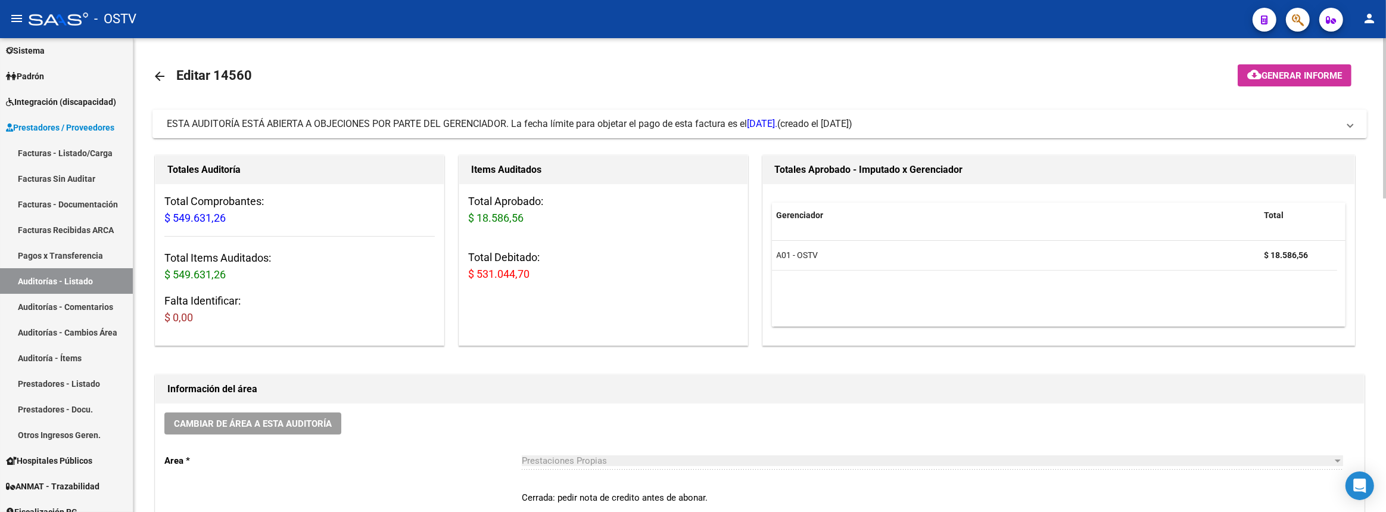
click at [852, 121] on span "(creado el 08/10/2025)" at bounding box center [814, 123] width 75 height 13
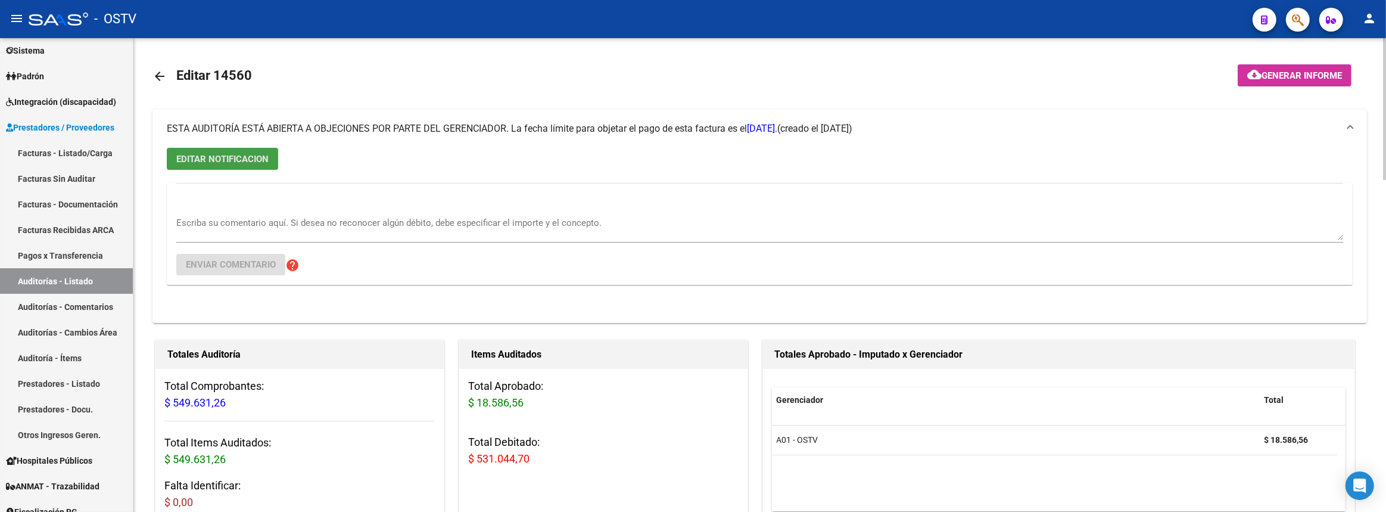
click at [223, 156] on span "EDITAR NOTIFICACION" at bounding box center [222, 159] width 92 height 11
drag, startPoint x: 865, startPoint y: 126, endPoint x: 658, endPoint y: 126, distance: 207.3
click at [658, 126] on mat-panel-title "ESTA AUDITORÍA ESTÁ ABIERTA A OBJECIONES POR PARTE DEL GERENCIADOR. La fecha lí…" at bounding box center [753, 128] width 1172 height 13
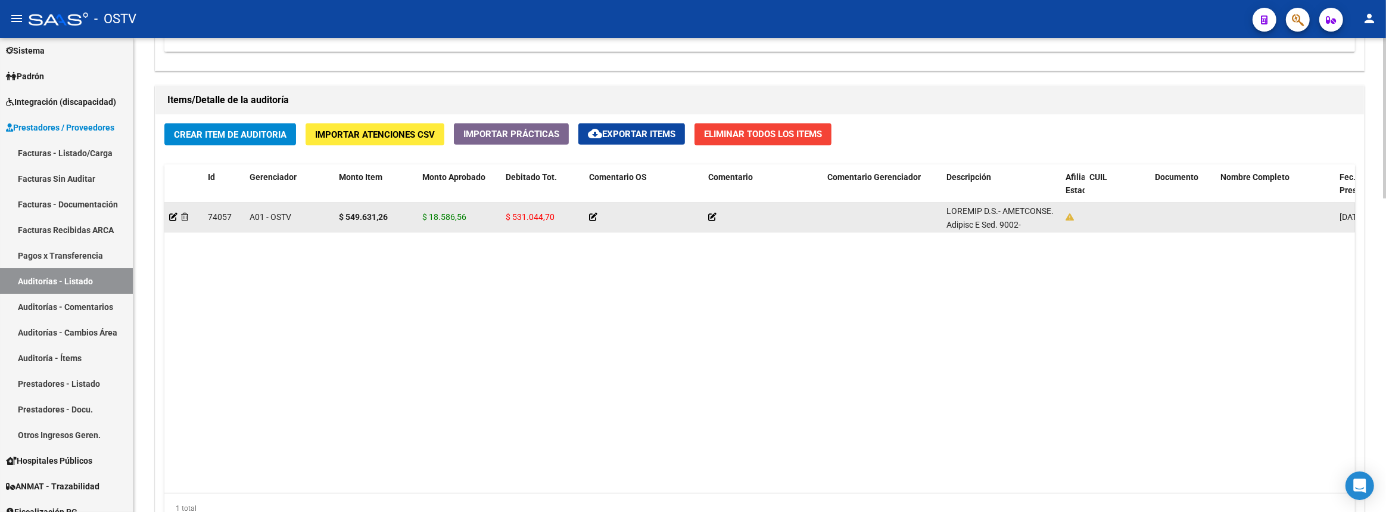
scroll to position [924, 0]
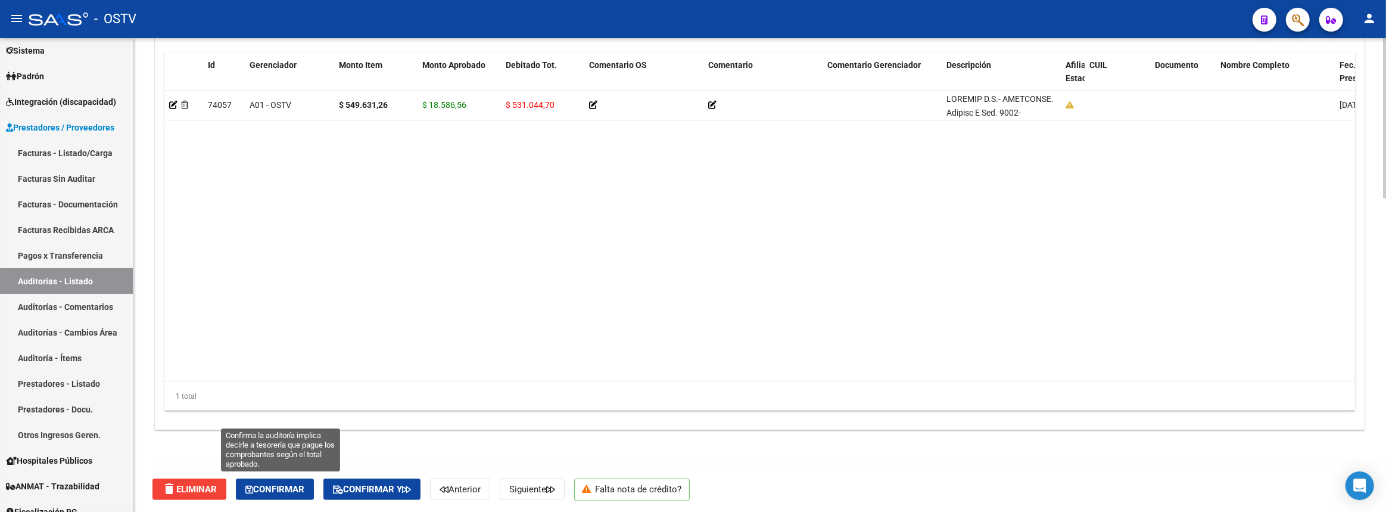
click at [288, 484] on span "Confirmar" at bounding box center [274, 489] width 59 height 11
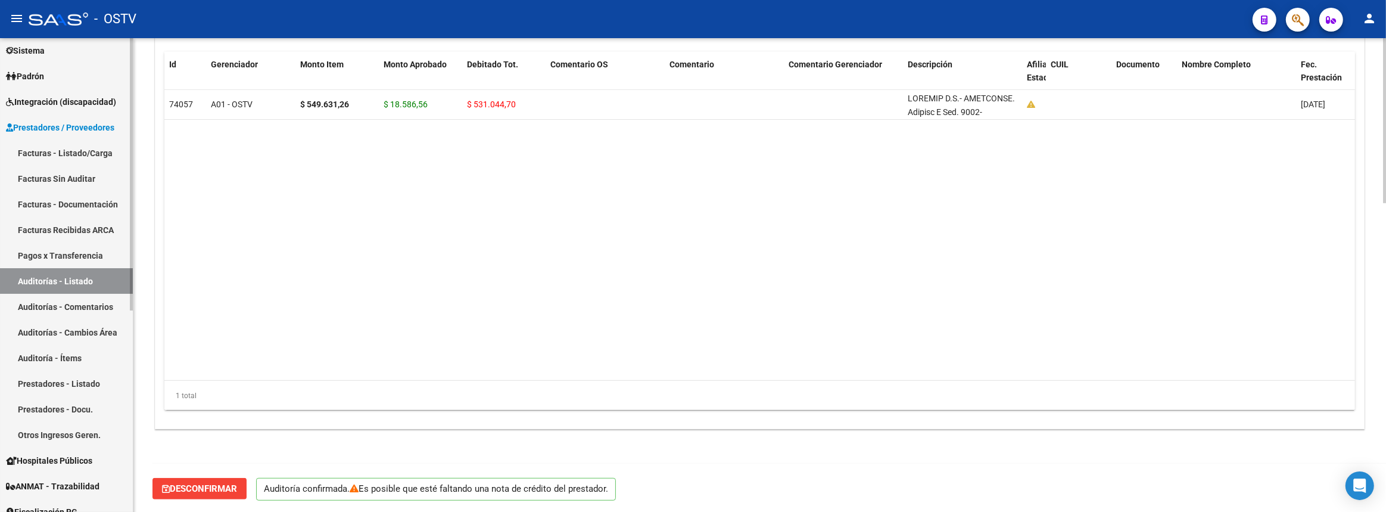
scroll to position [0, 0]
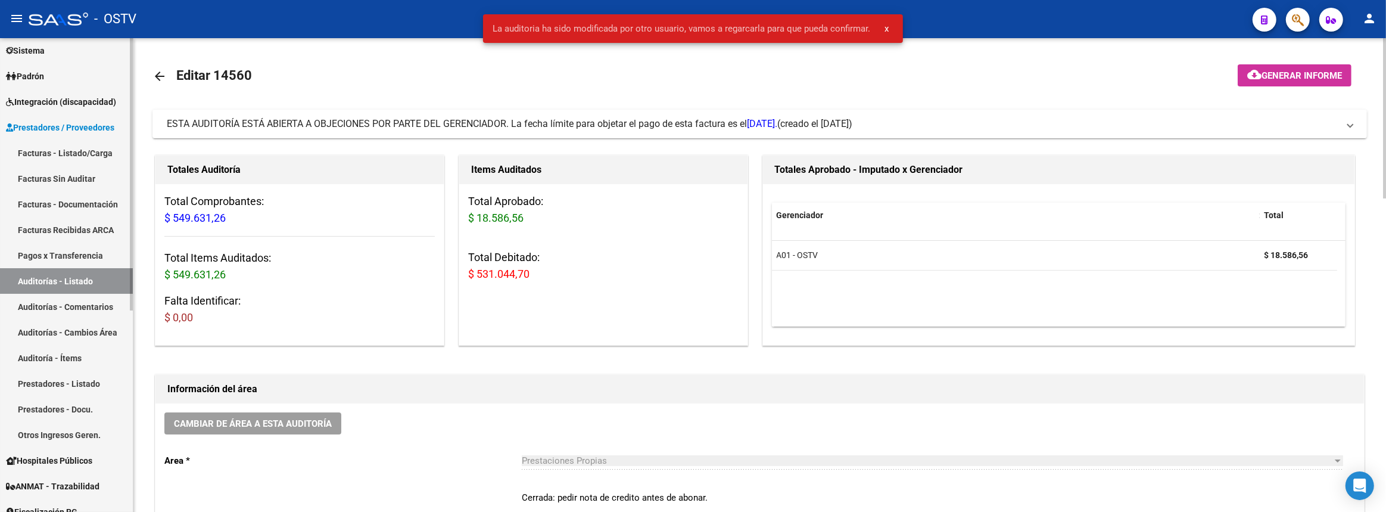
click at [98, 277] on link "Auditorías - Listado" at bounding box center [66, 281] width 133 height 26
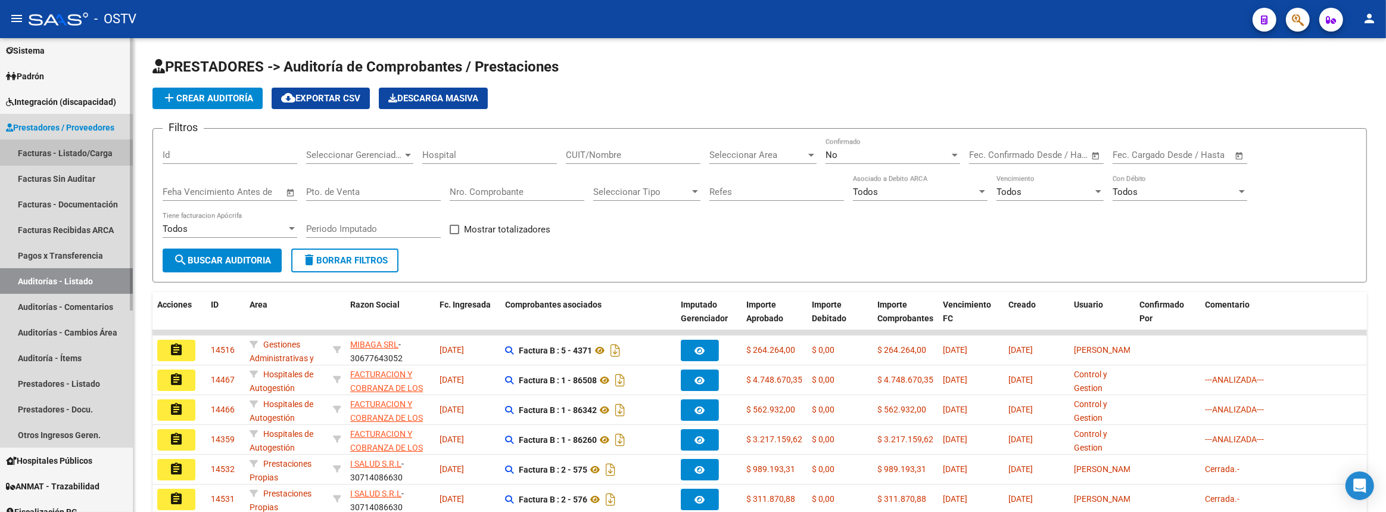
click at [79, 151] on link "Facturas - Listado/Carga" at bounding box center [66, 153] width 133 height 26
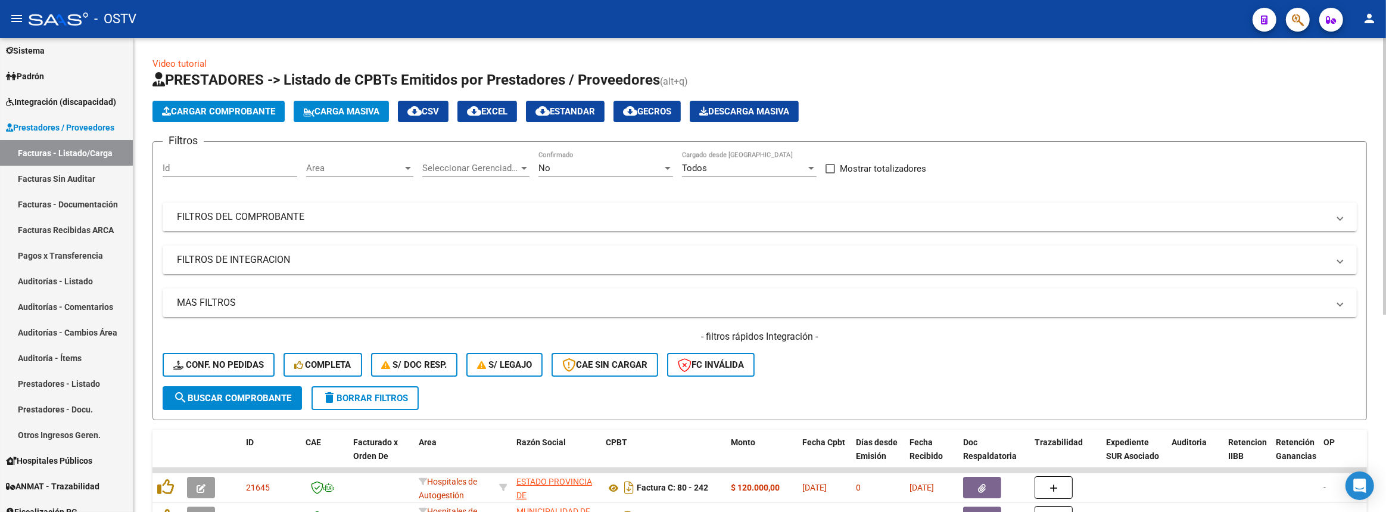
click at [277, 219] on mat-panel-title "FILTROS DEL COMPROBANTE" at bounding box center [752, 216] width 1151 height 13
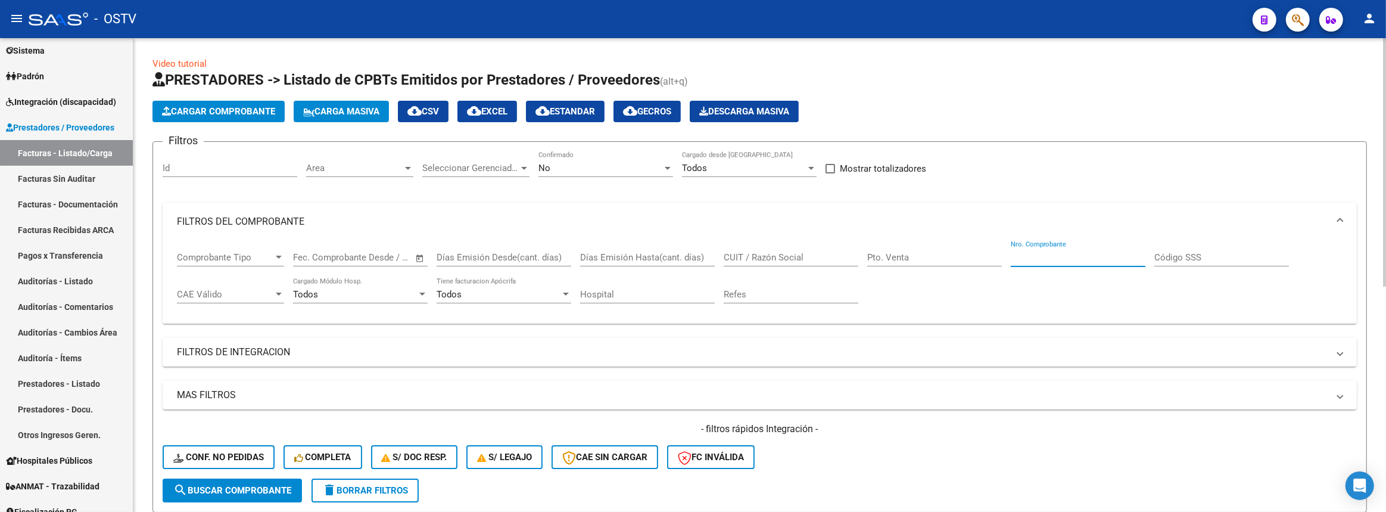
click at [1043, 256] on input "Nro. Comprobante" at bounding box center [1078, 257] width 135 height 11
paste input "8272"
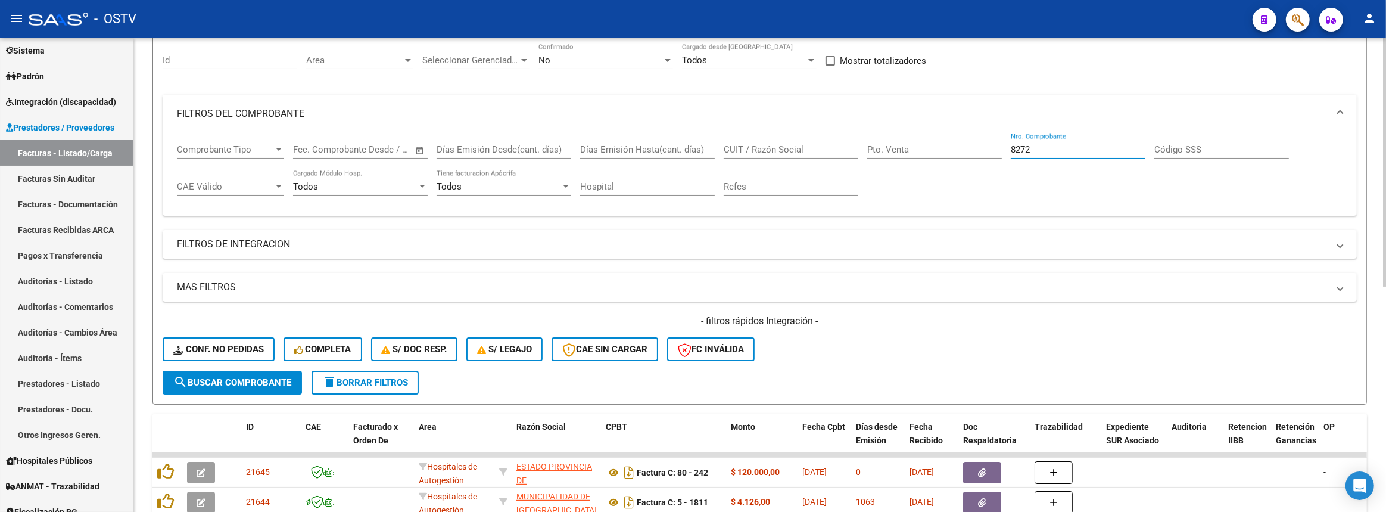
type input "8272"
click at [253, 370] on button "search Buscar Comprobante" at bounding box center [232, 382] width 139 height 24
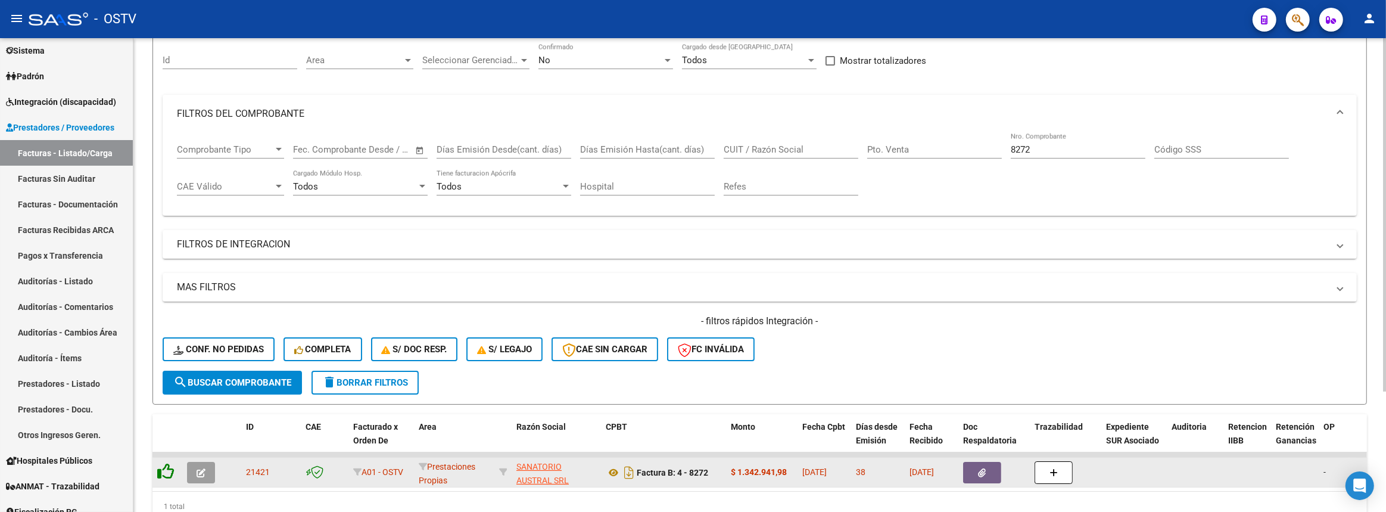
click at [172, 466] on icon at bounding box center [165, 471] width 17 height 17
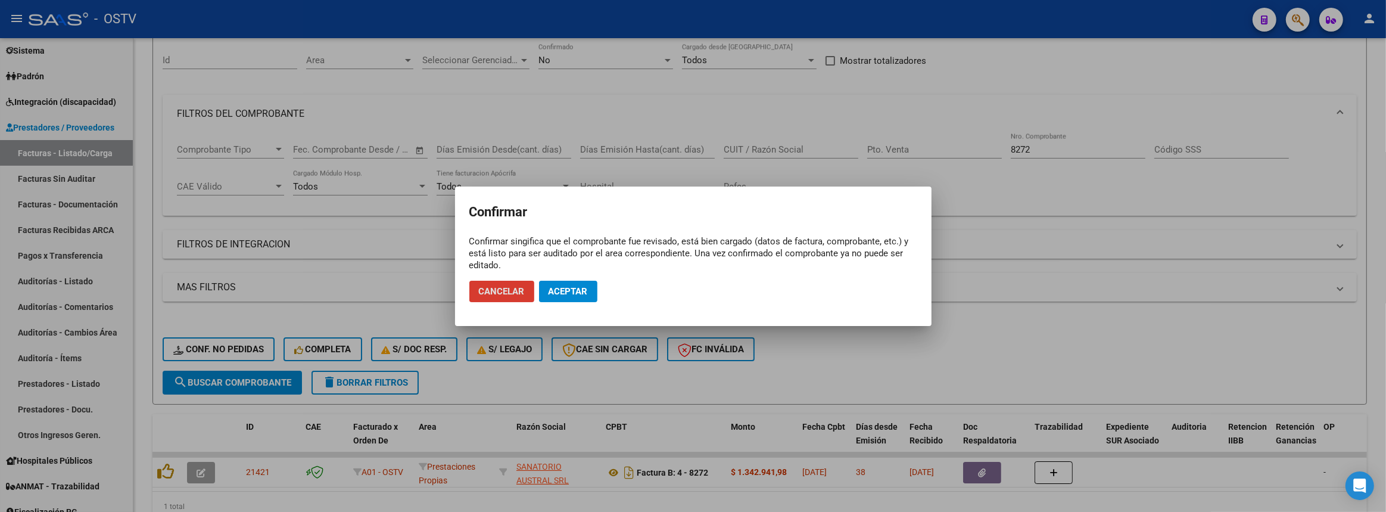
click at [585, 282] on button "Aceptar" at bounding box center [568, 291] width 58 height 21
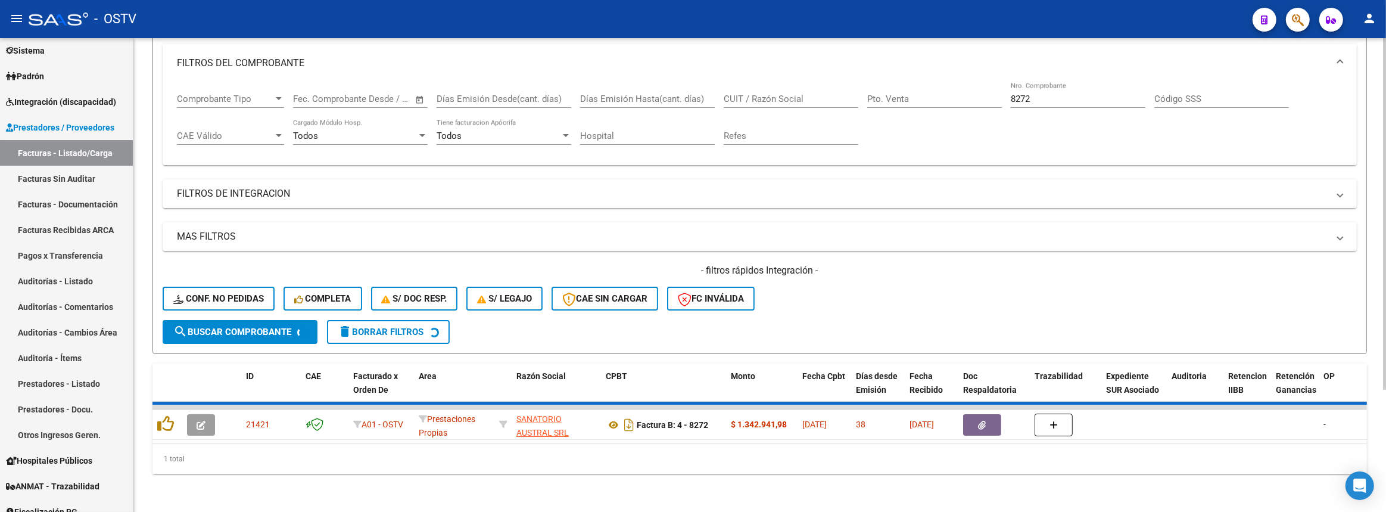
scroll to position [144, 0]
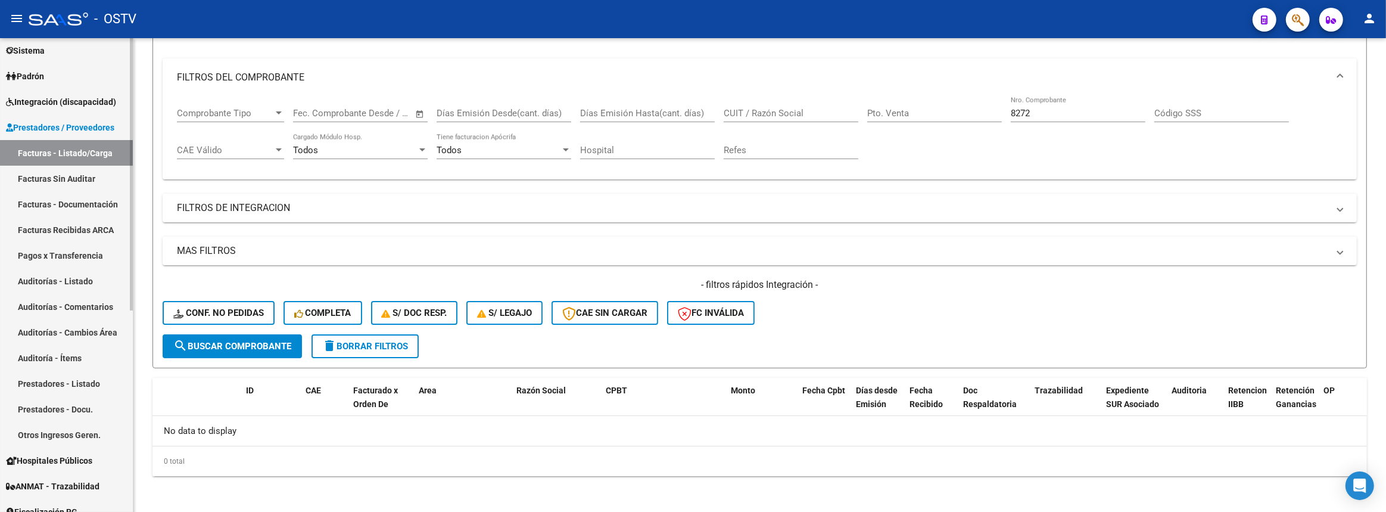
drag, startPoint x: 61, startPoint y: 279, endPoint x: 68, endPoint y: 278, distance: 7.8
click at [61, 279] on link "Auditorías - Listado" at bounding box center [66, 281] width 133 height 26
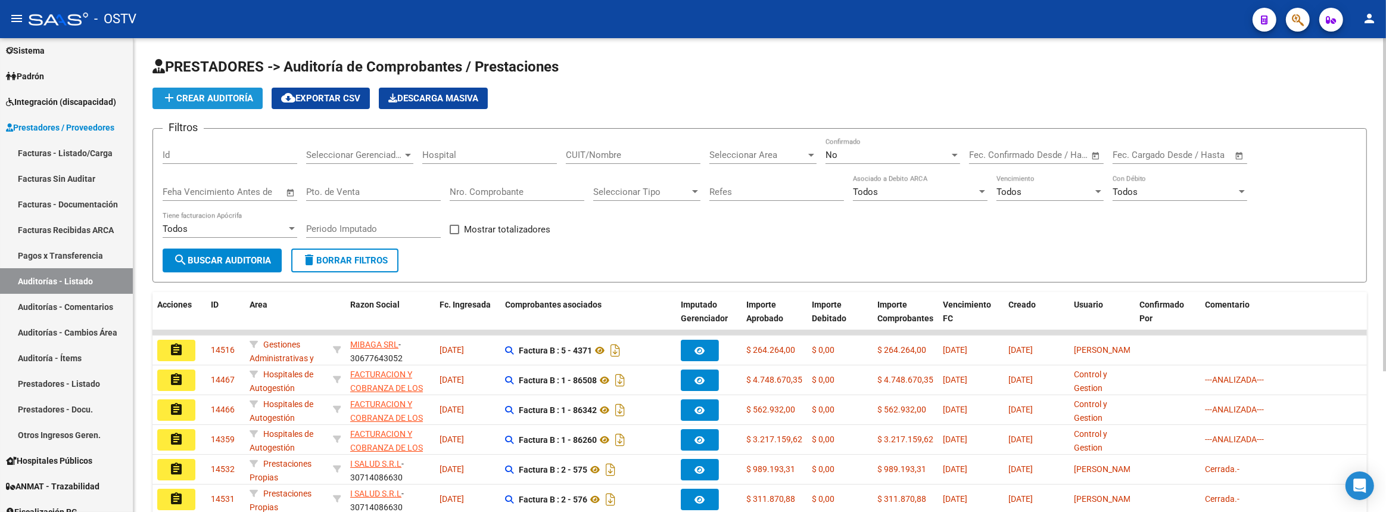
click at [210, 96] on span "add Crear Auditoría" at bounding box center [207, 98] width 91 height 11
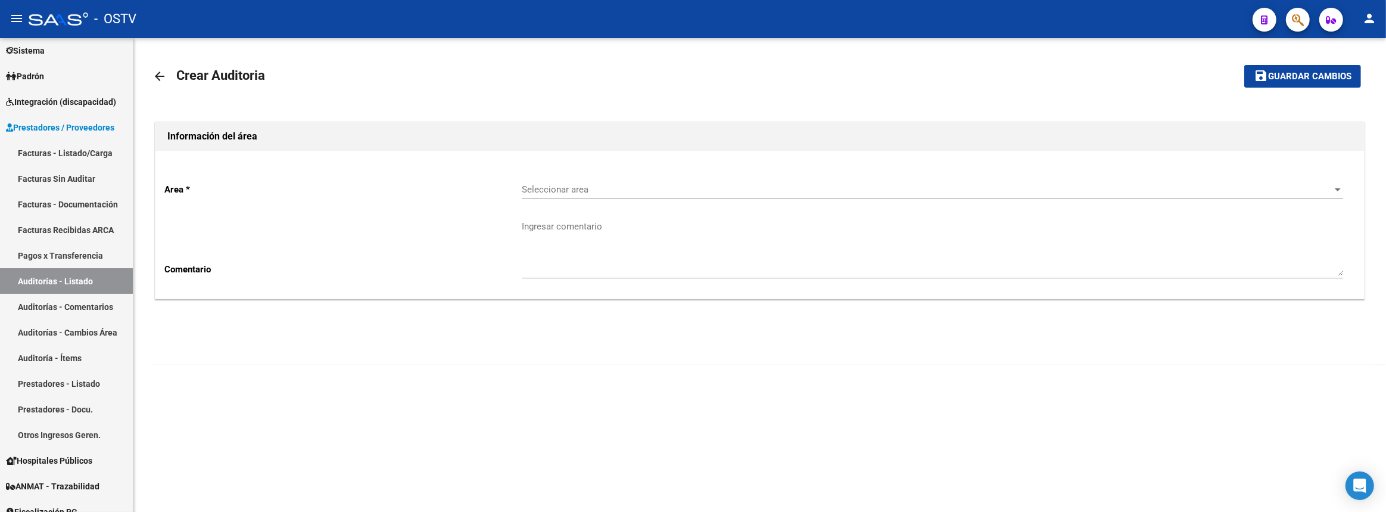
click at [554, 181] on div "Seleccionar area Seleccionar area" at bounding box center [932, 186] width 821 height 26
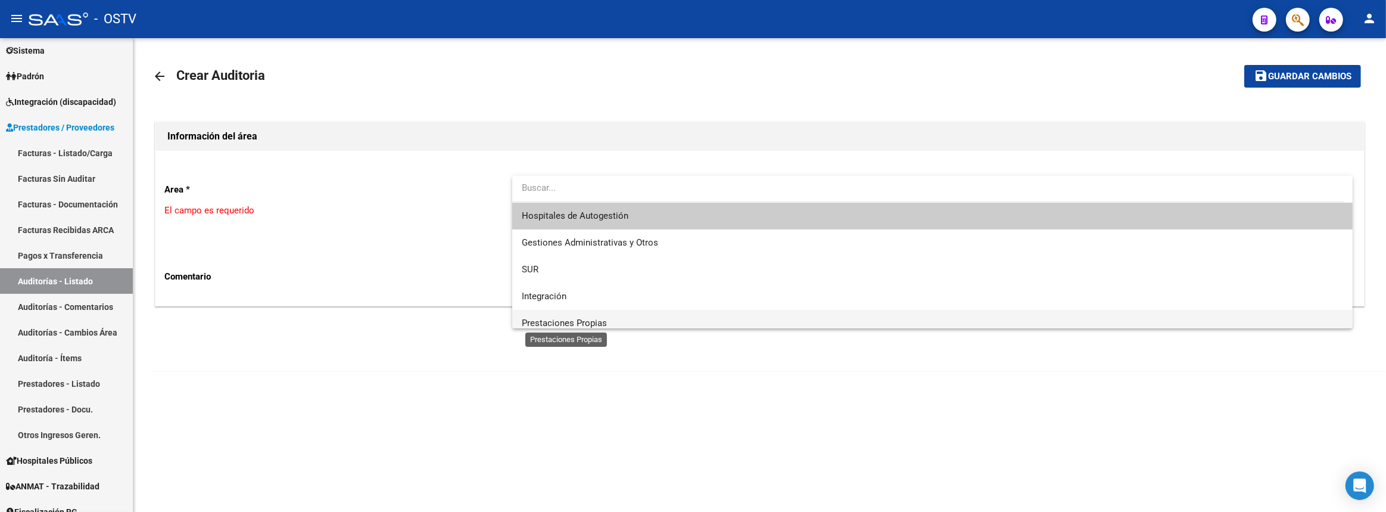
click at [560, 318] on span "Prestaciones Propias" at bounding box center [564, 322] width 85 height 11
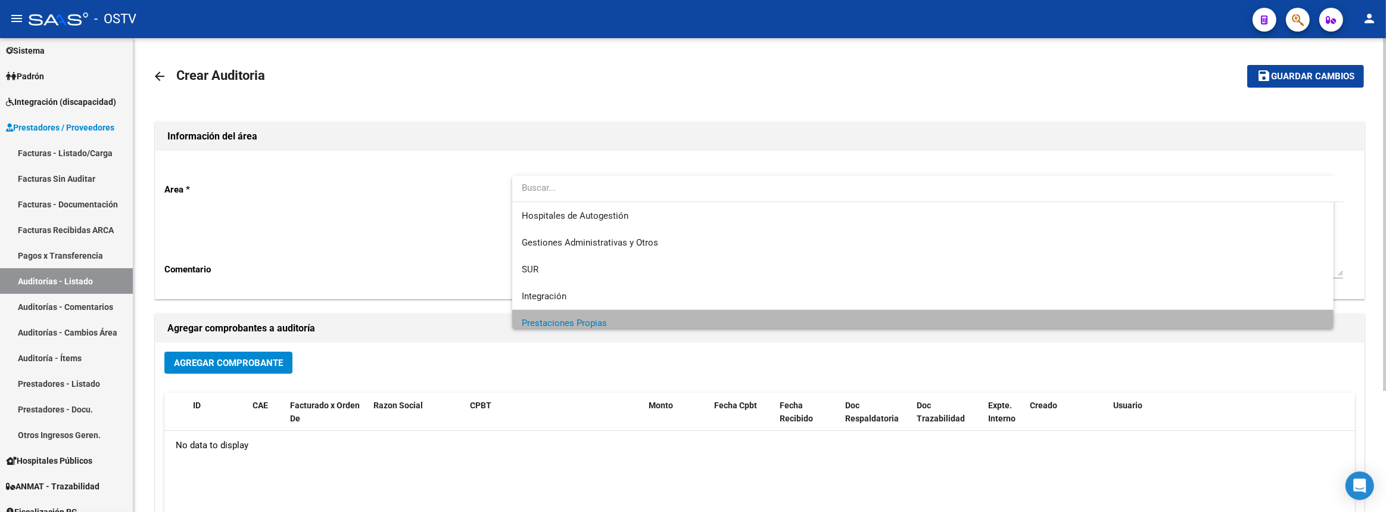
scroll to position [7, 0]
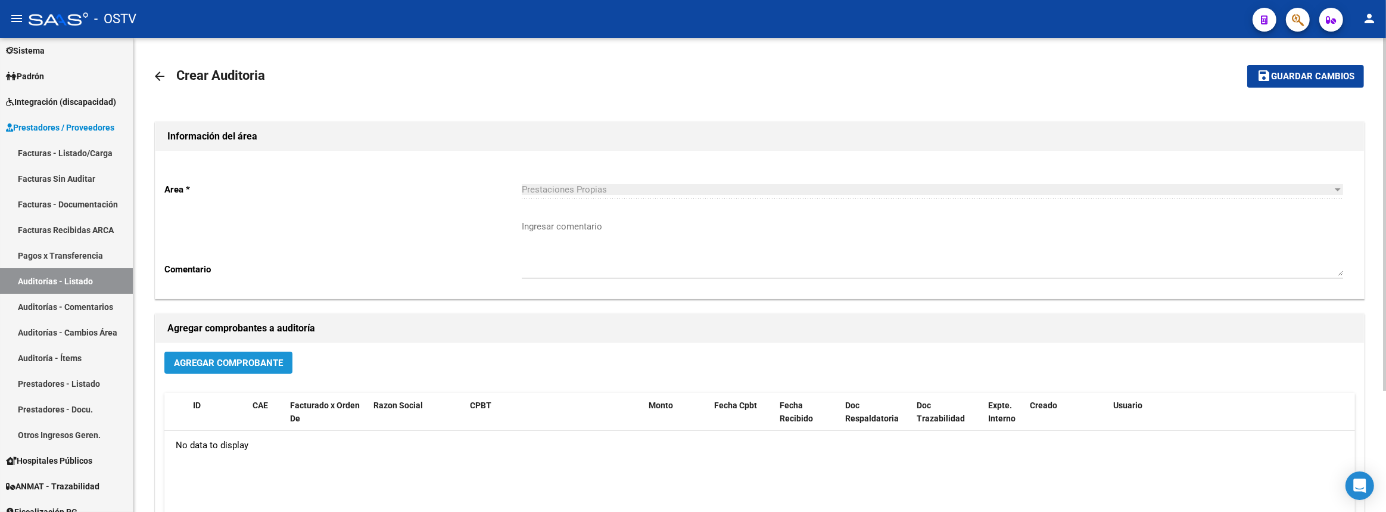
click at [220, 361] on span "Agregar Comprobante" at bounding box center [228, 362] width 109 height 11
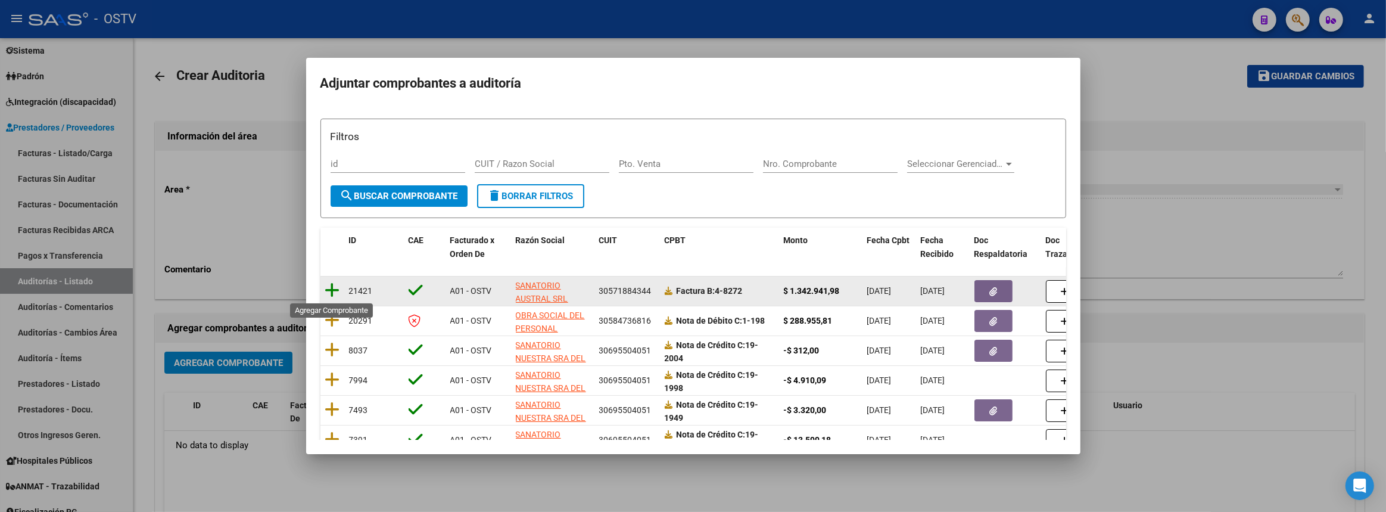
click at [334, 286] on icon at bounding box center [332, 290] width 15 height 17
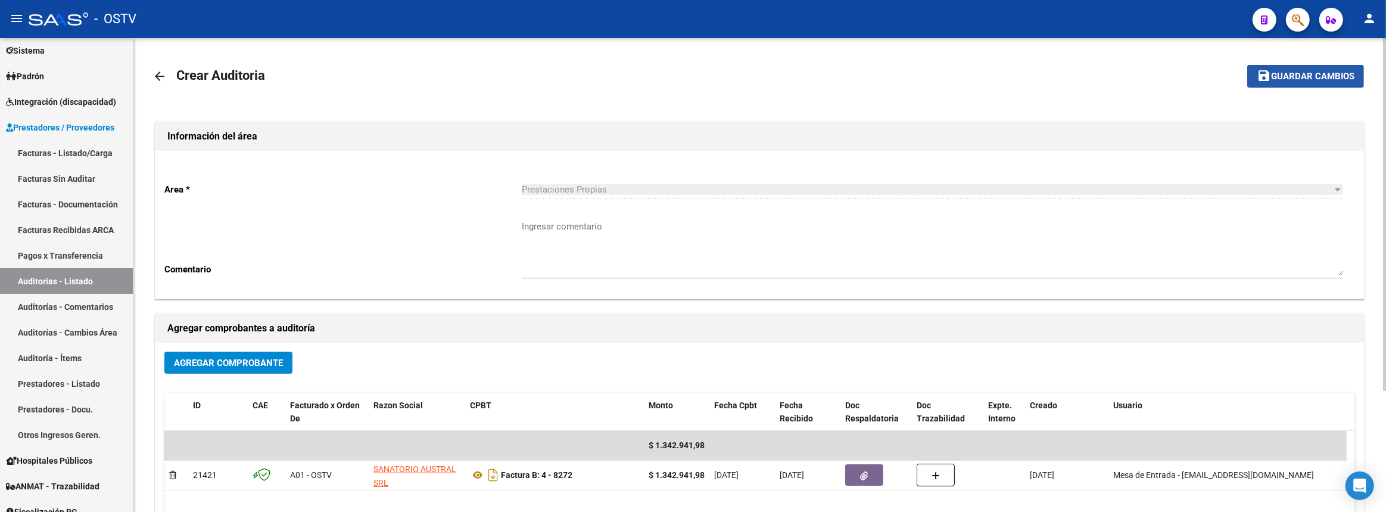
click at [1285, 77] on span "Guardar cambios" at bounding box center [1312, 76] width 83 height 11
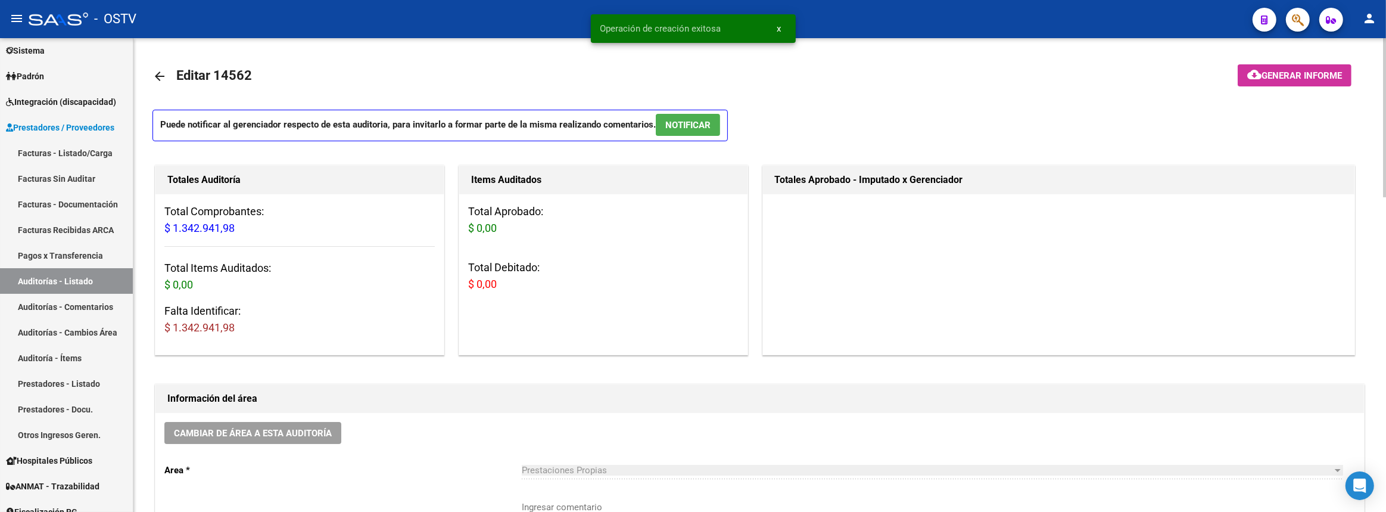
scroll to position [325, 0]
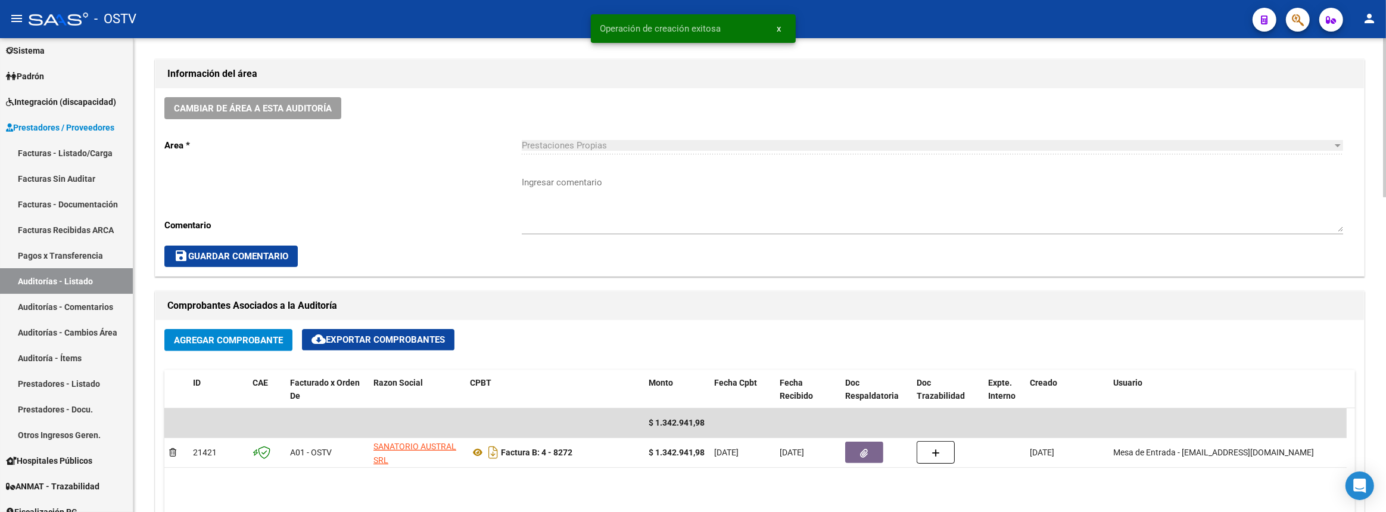
click at [692, 216] on textarea "Ingresar comentario" at bounding box center [932, 204] width 821 height 56
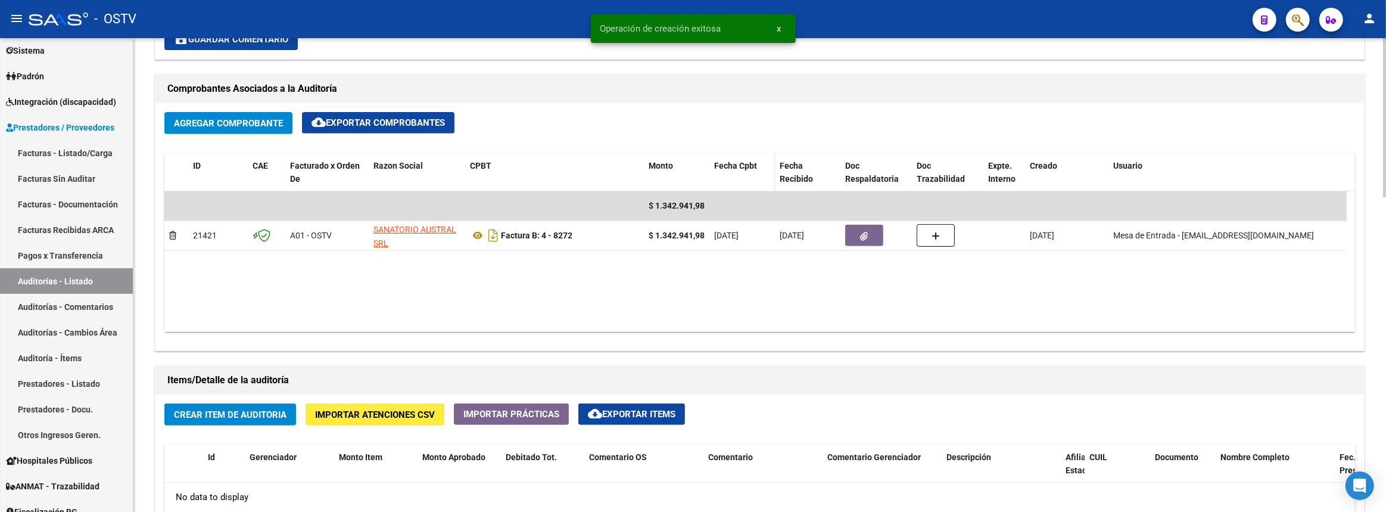
scroll to position [649, 0]
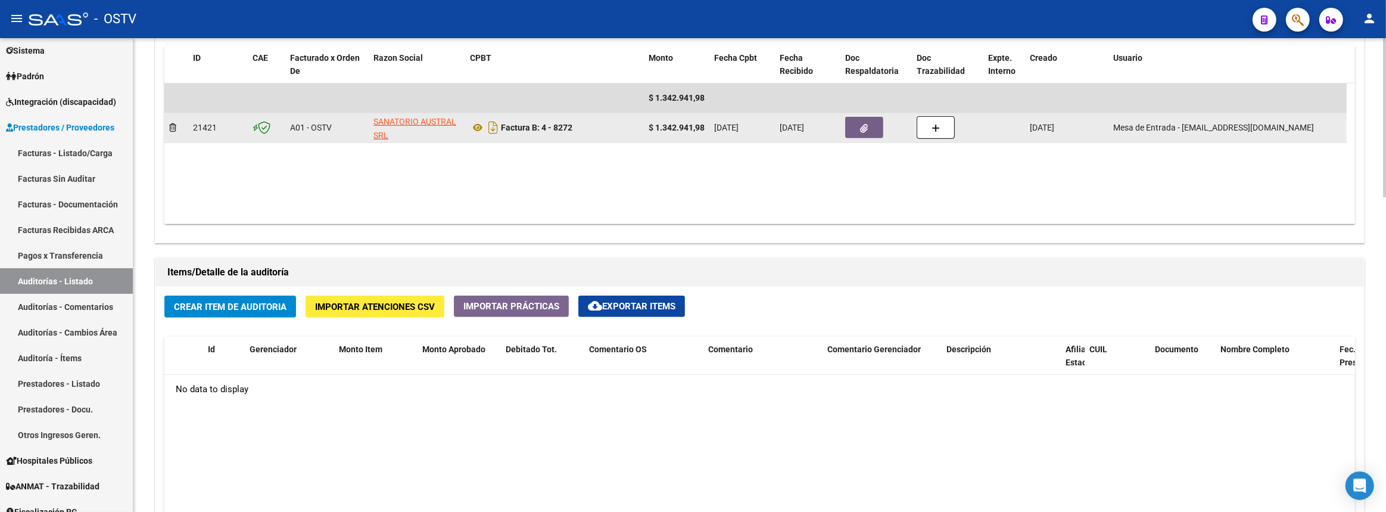
type textarea "Cerrada"
click at [858, 127] on button "button" at bounding box center [864, 127] width 38 height 21
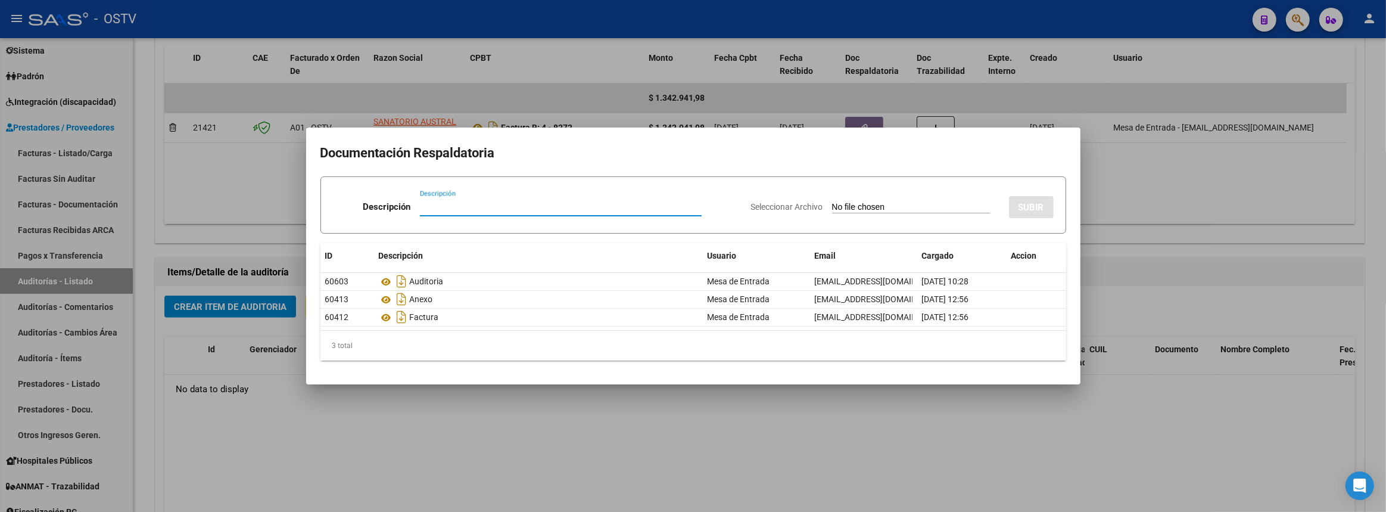
click at [846, 204] on input "Seleccionar Archivo" at bounding box center [911, 207] width 158 height 11
type input "C:\fakepath\Correo de Ostv - Auditoria Medica. O.S.T.Viales_MPARMA - AUSTRAL - …"
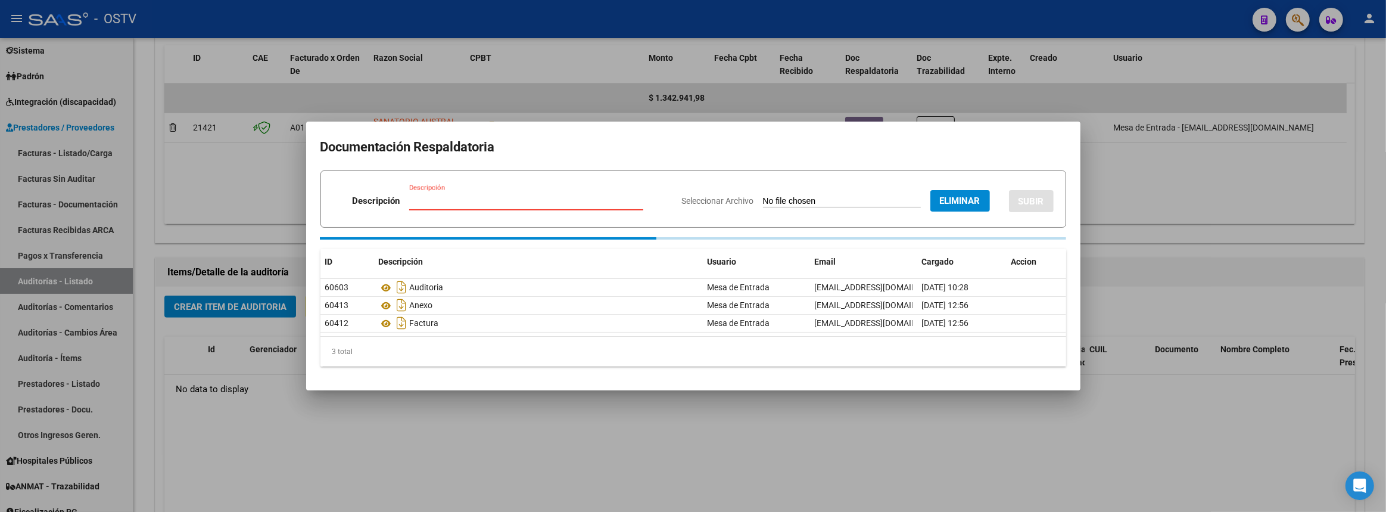
click at [488, 202] on input "Descripción" at bounding box center [526, 200] width 234 height 11
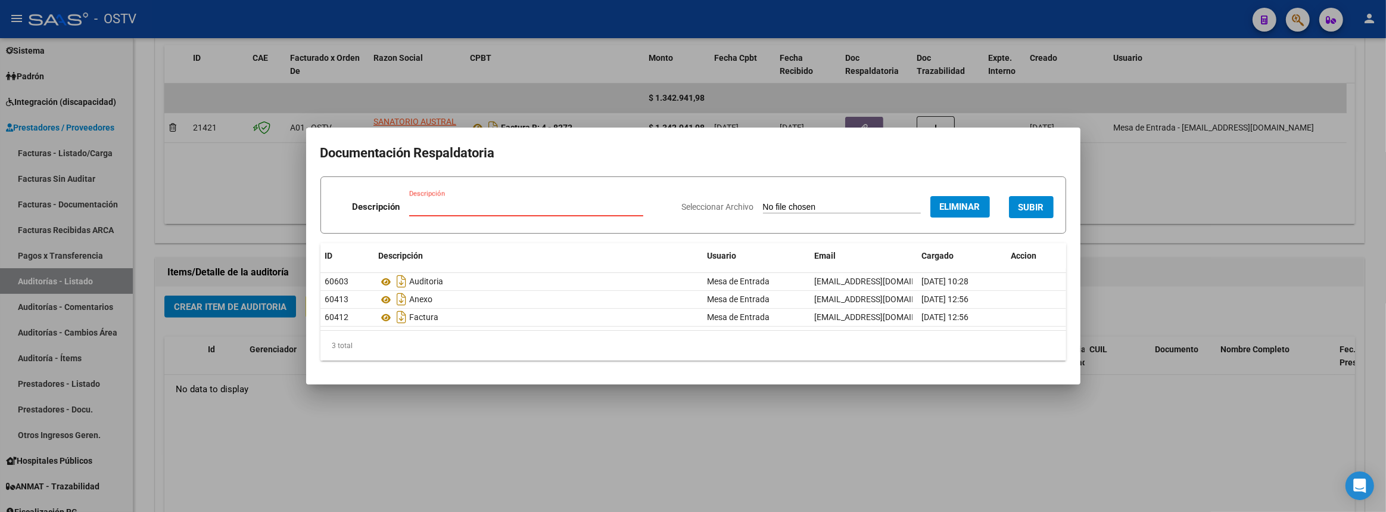
paste input "Correo de Ostv - Auditoria Medica. O.S.T.Viales_MPARMA - AUSTRAL - PILAR"
type input "Correo de Ostv - Auditoria Medica. O.S.T.Viales_MPARMA - AUSTRAL - PILAR"
click at [1042, 200] on button "SUBIR" at bounding box center [1031, 207] width 45 height 22
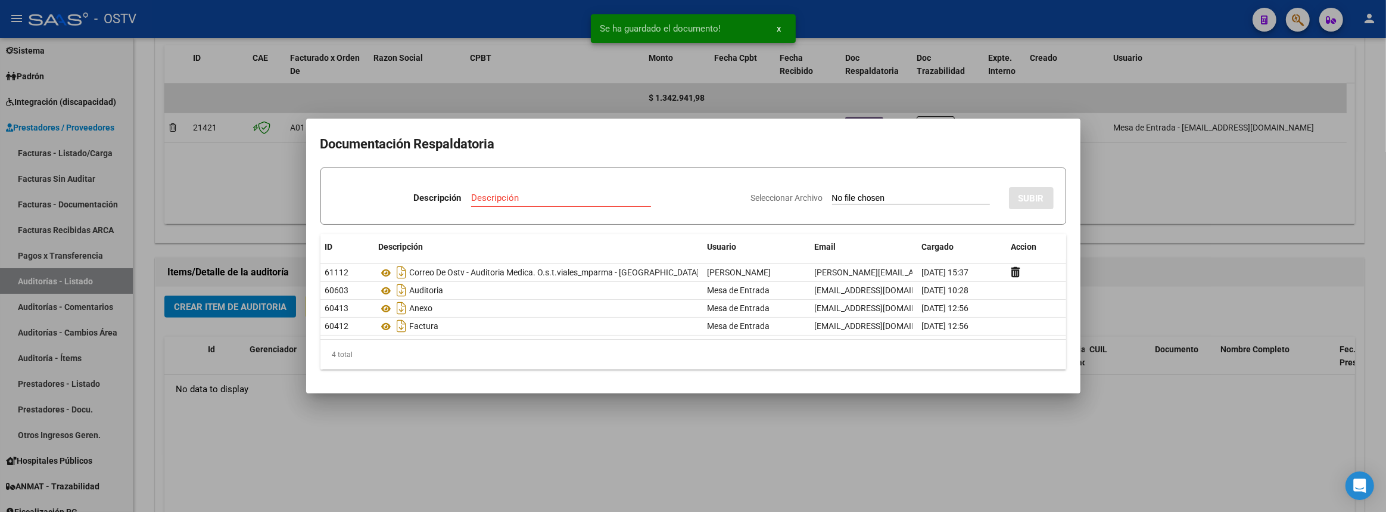
click at [264, 383] on div at bounding box center [693, 256] width 1386 height 512
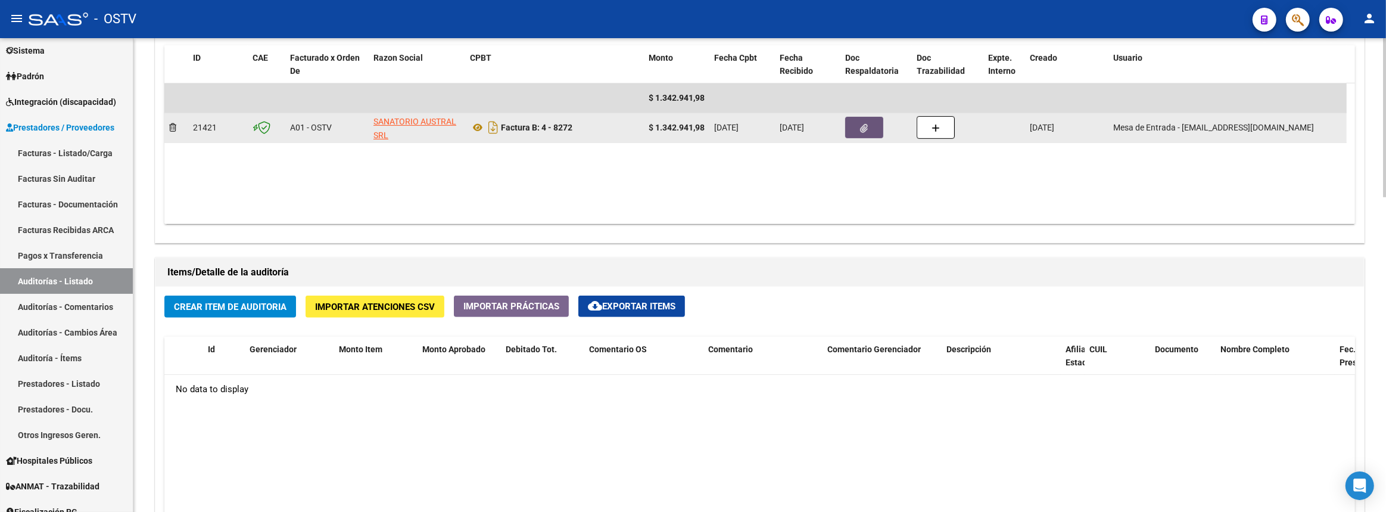
click at [861, 127] on icon "button" at bounding box center [865, 128] width 8 height 9
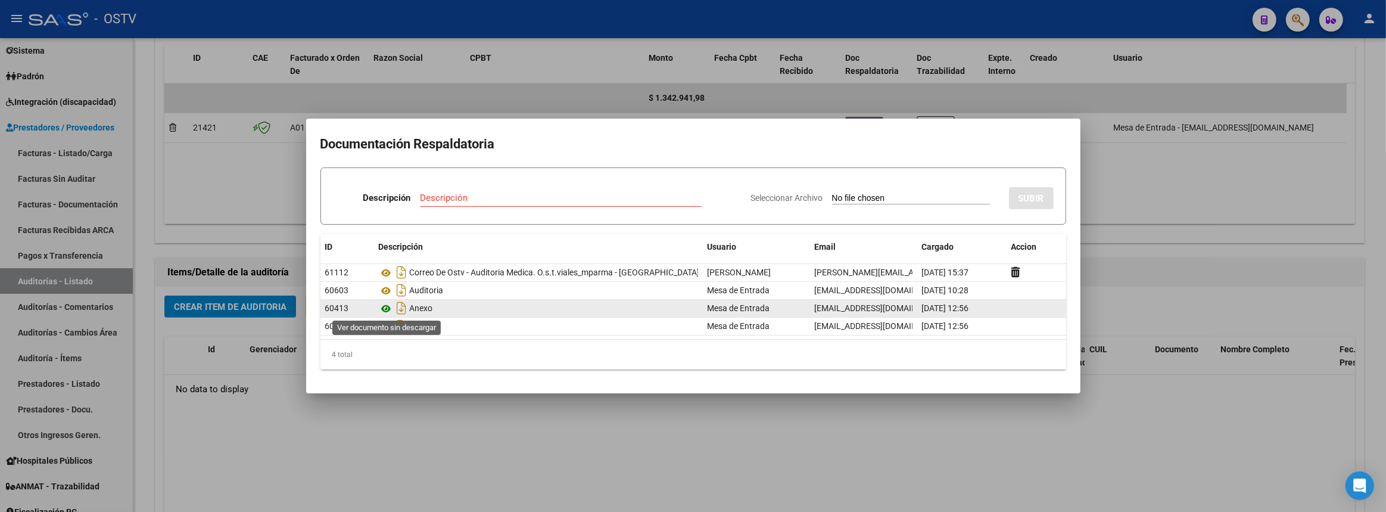
click at [387, 304] on icon at bounding box center [386, 308] width 15 height 14
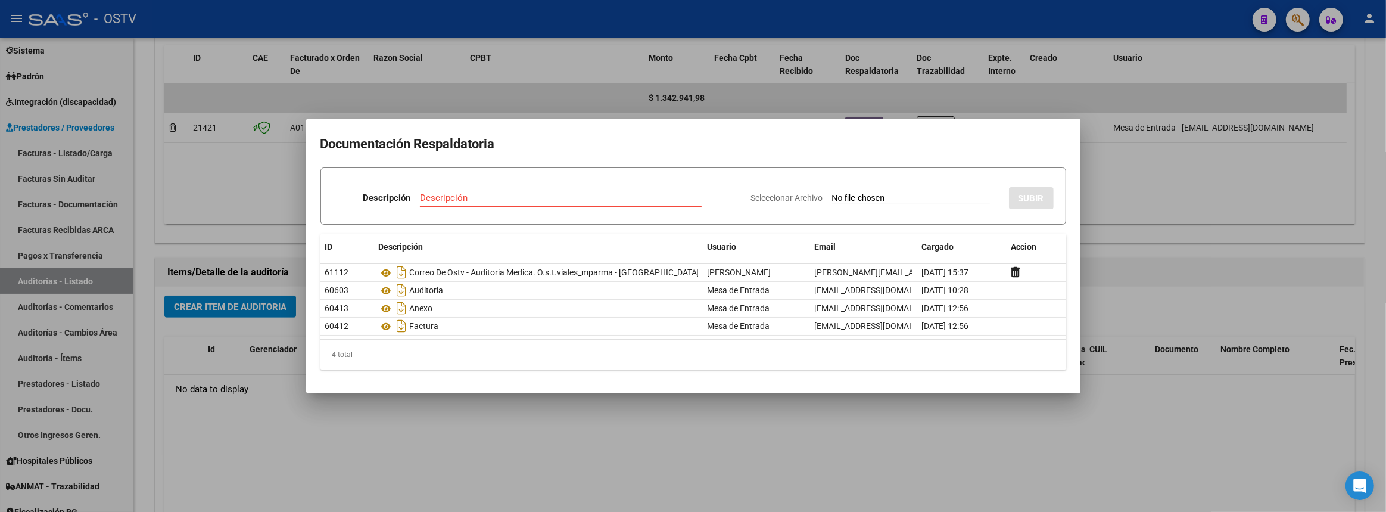
click at [238, 413] on div at bounding box center [693, 256] width 1386 height 512
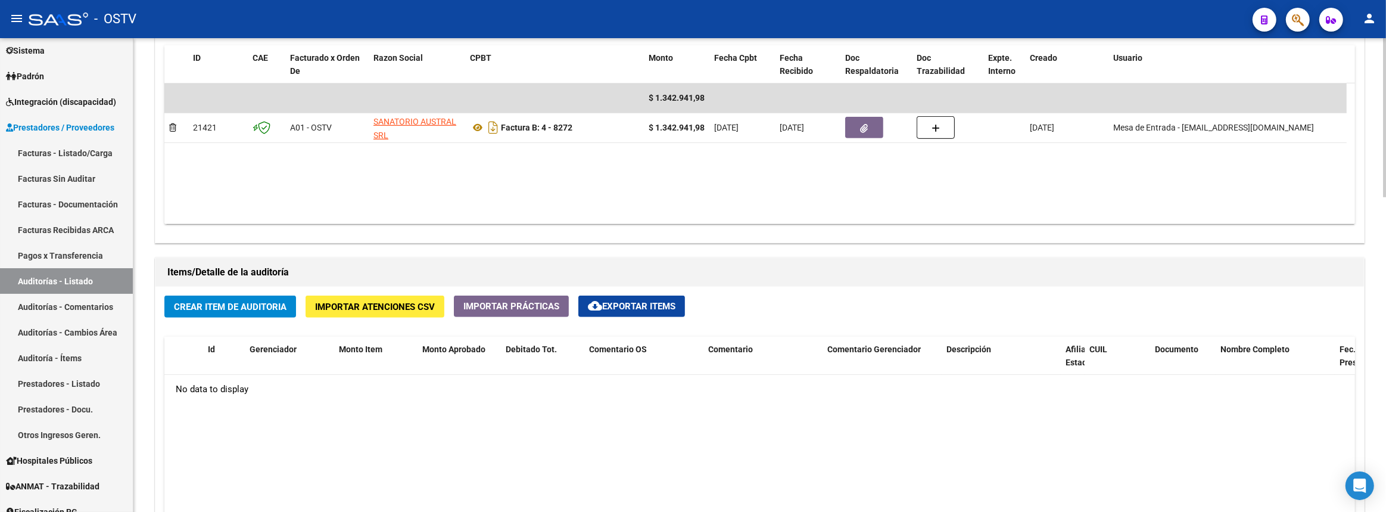
click at [257, 301] on span "Crear Item de Auditoria" at bounding box center [230, 306] width 113 height 11
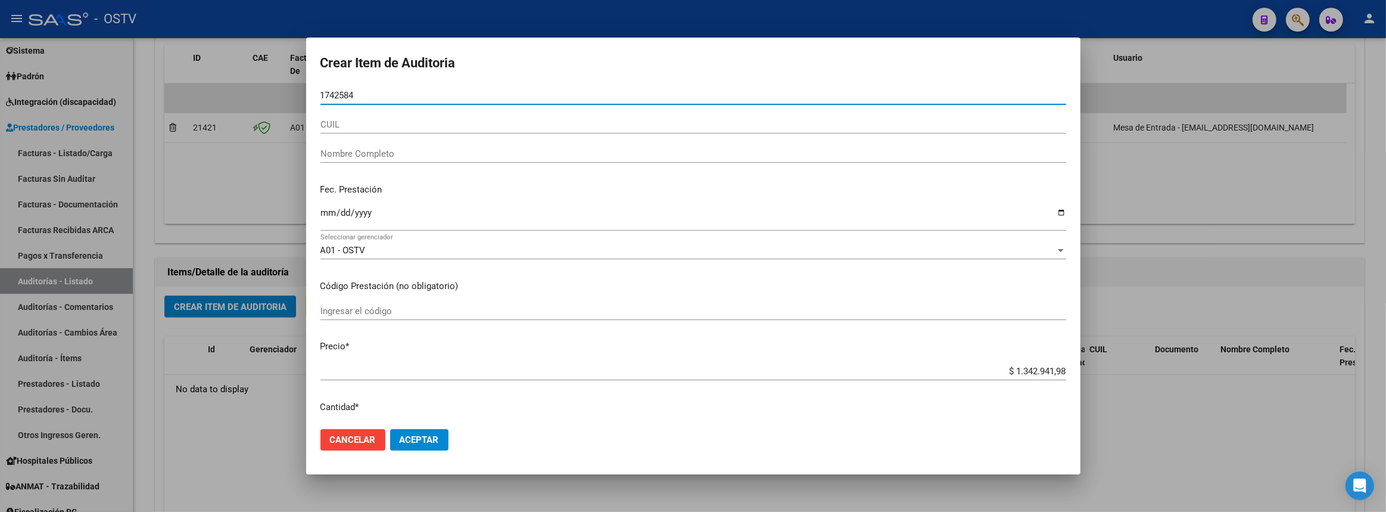
type input "17425845"
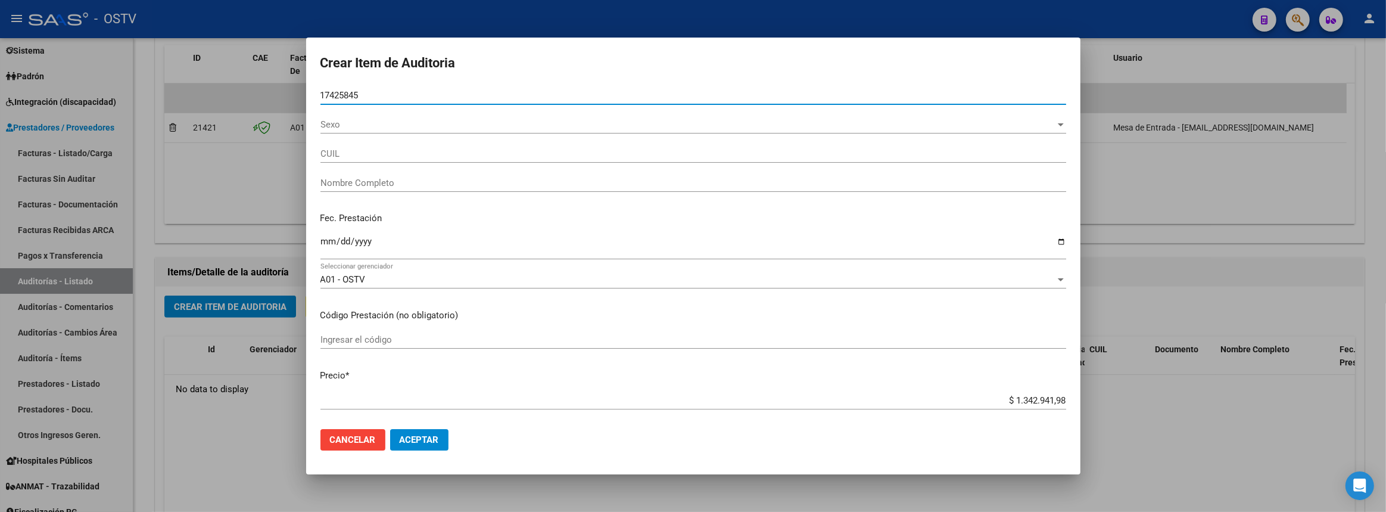
type input "20174258458"
type input "ARRIOLA LUIS AQUILES"
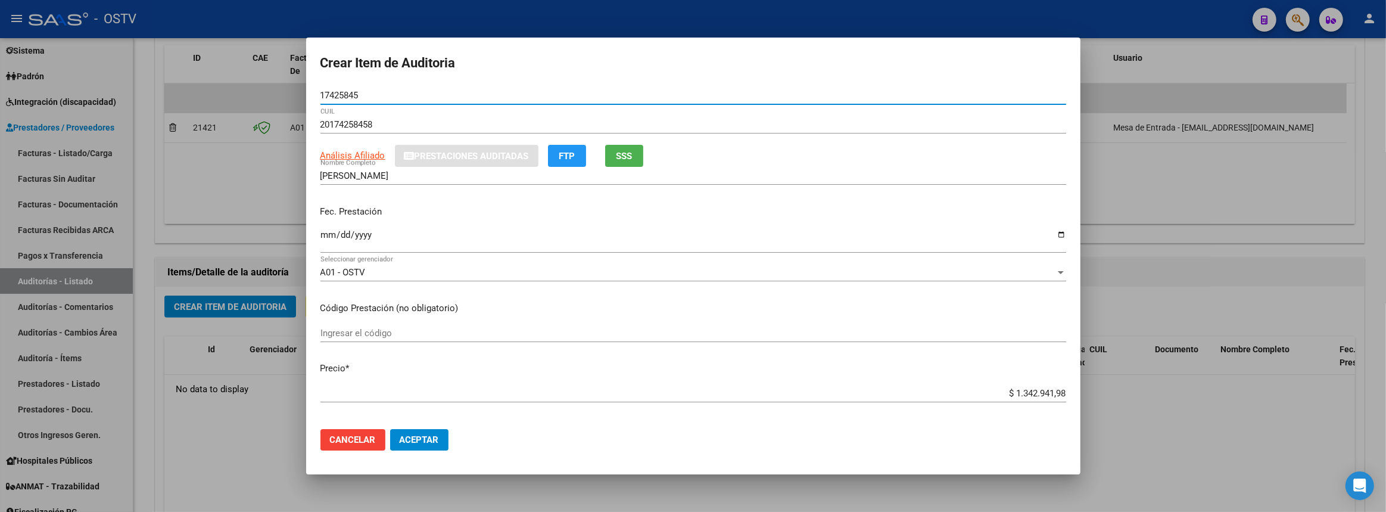
type input "17425845"
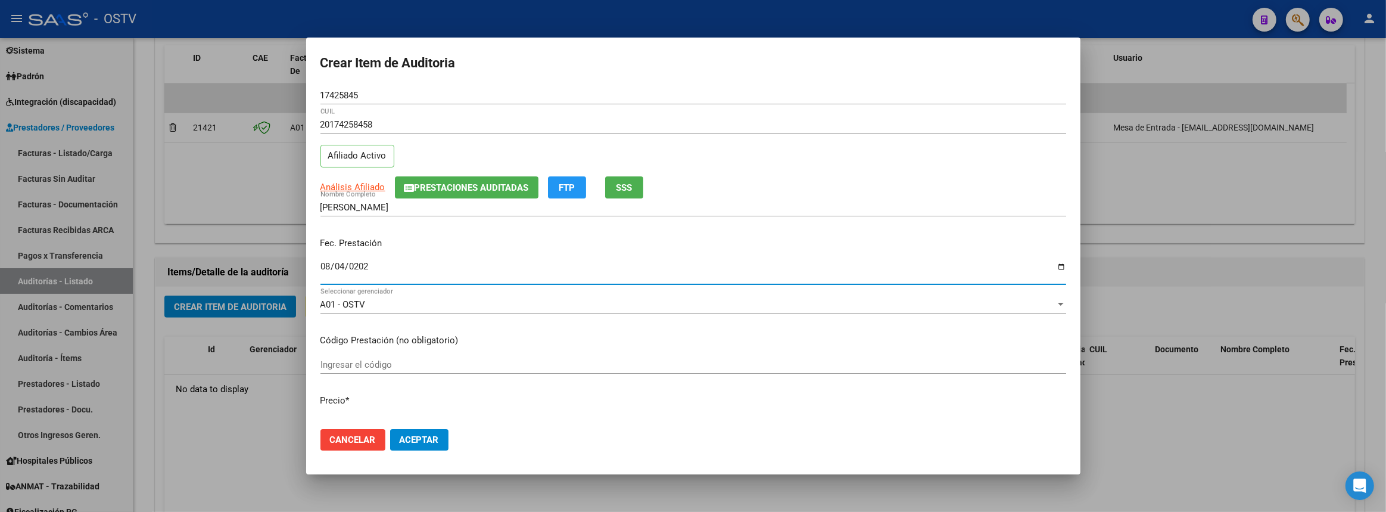
type input "2025-08-04"
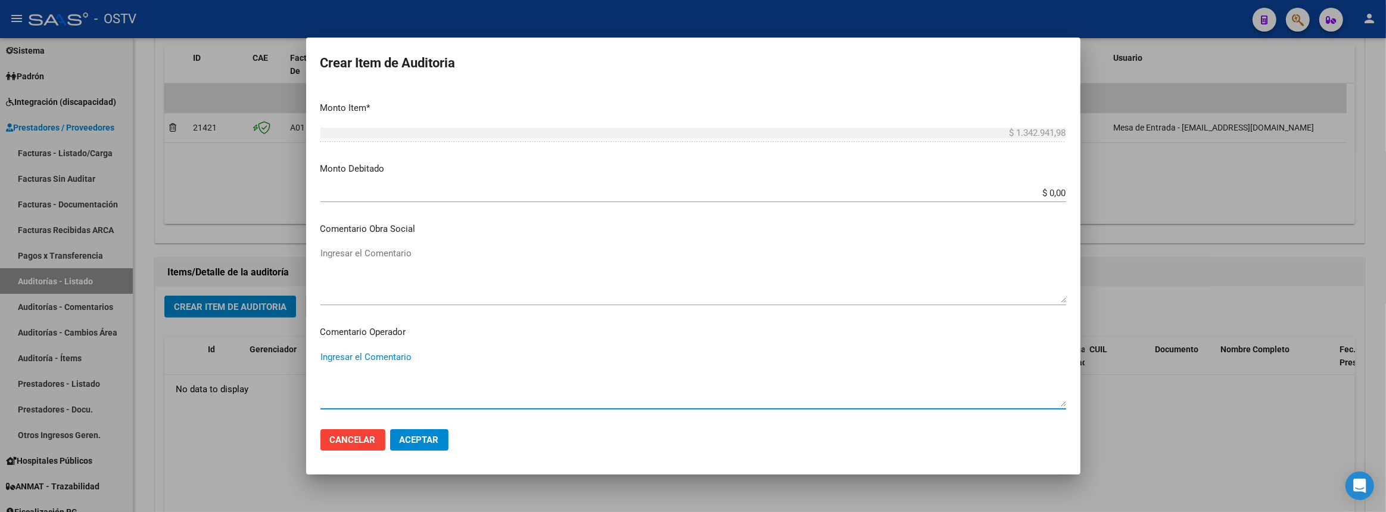
scroll to position [722, 0]
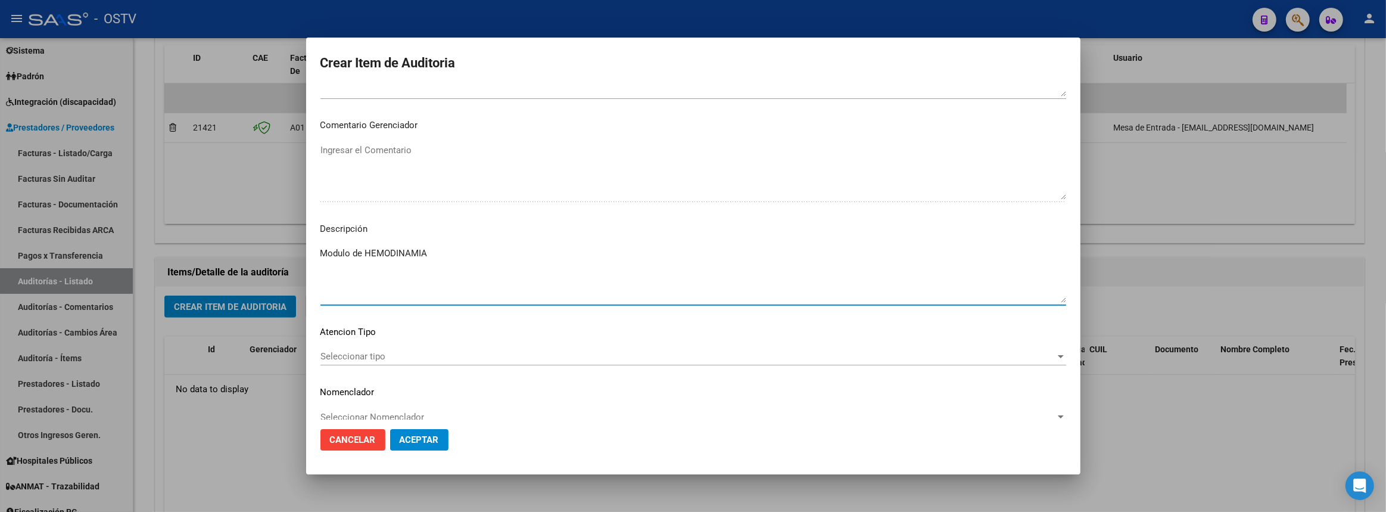
paste textarea "SANATORIO AUSTRAL. Factura B Num. 00004-00008272. Fecha: 31/08/2025. Monto Tota…"
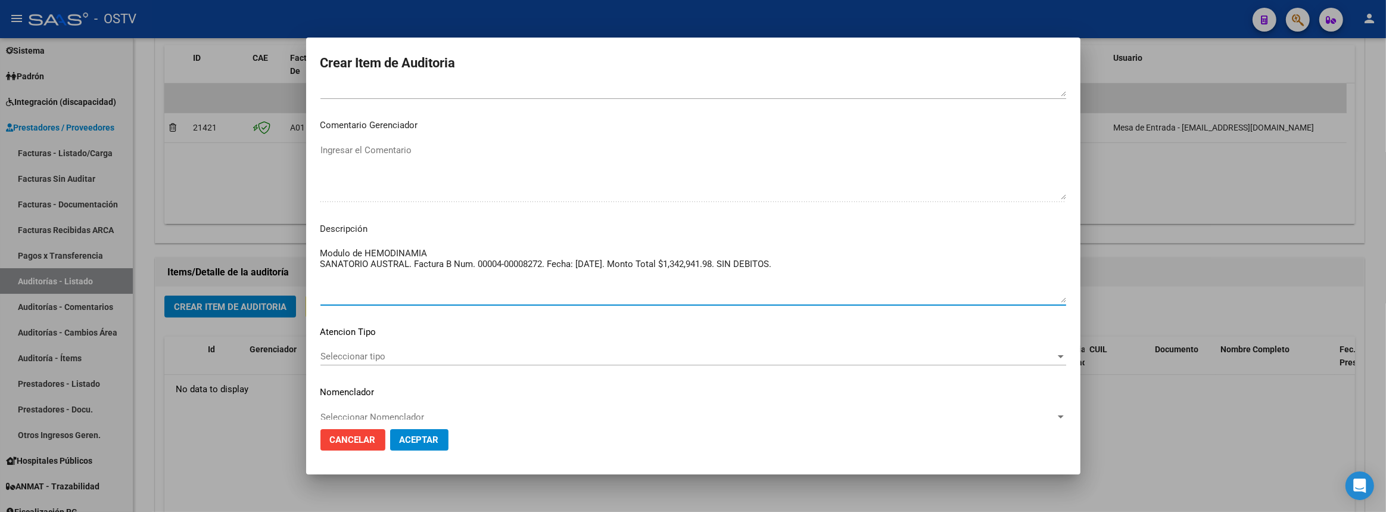
paste textarea "Juan Carlos Demirdjian Médico. Mat. Nac. 43714 Auditoría Médica. OSTViales"
type textarea "Modulo de HEMODINAMIA SANATORIO AUSTRAL. Factura B Num. 00004-00008272. Fecha: …"
click at [391, 357] on span "Seleccionar tipo" at bounding box center [687, 356] width 735 height 11
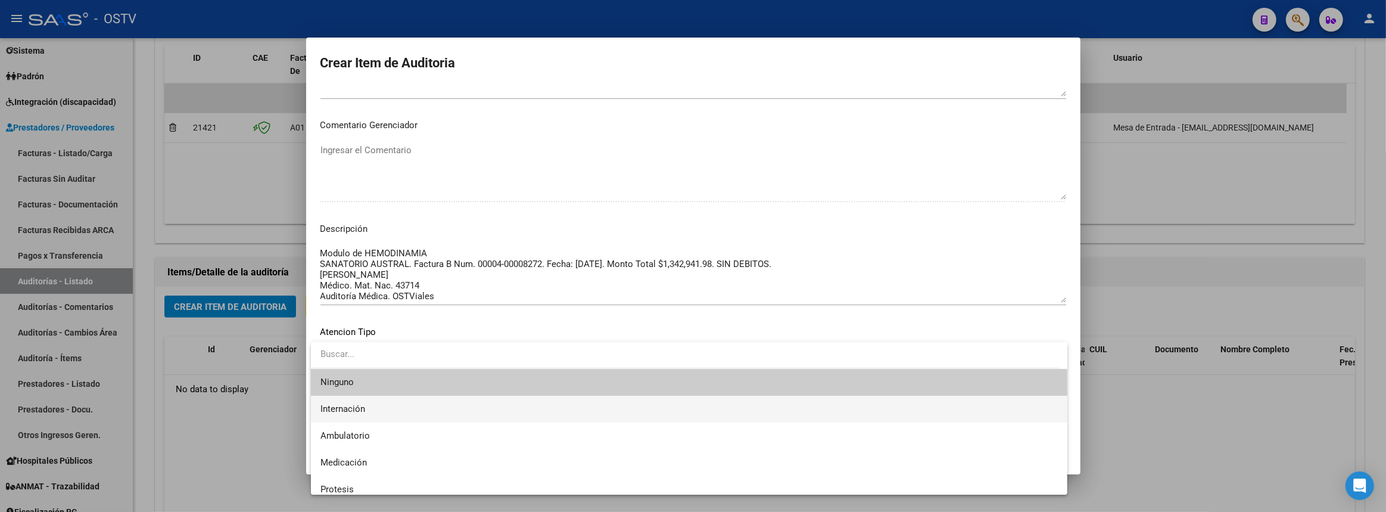
click at [370, 415] on span "Internación" at bounding box center [688, 408] width 737 height 27
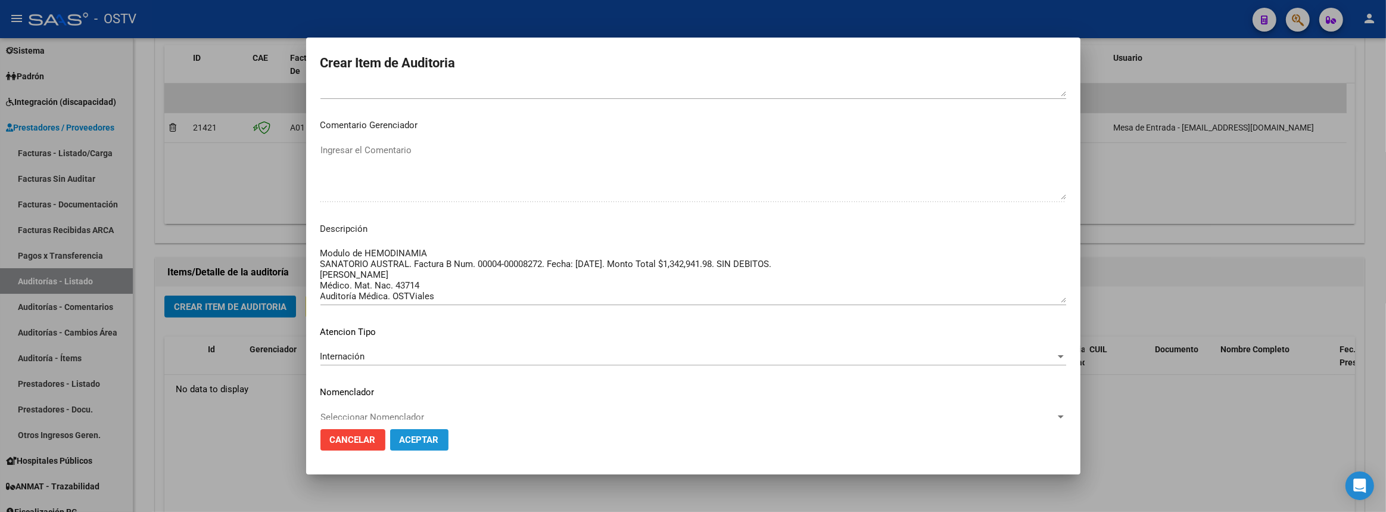
click at [435, 438] on span "Aceptar" at bounding box center [419, 439] width 39 height 11
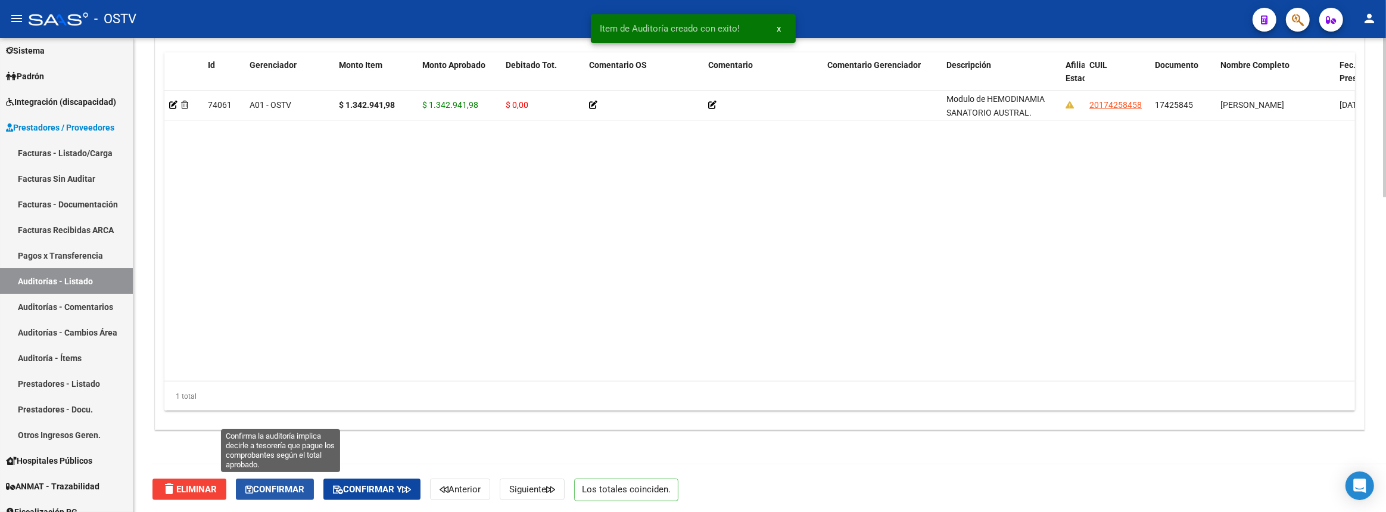
click at [281, 487] on span "Confirmar" at bounding box center [274, 489] width 59 height 11
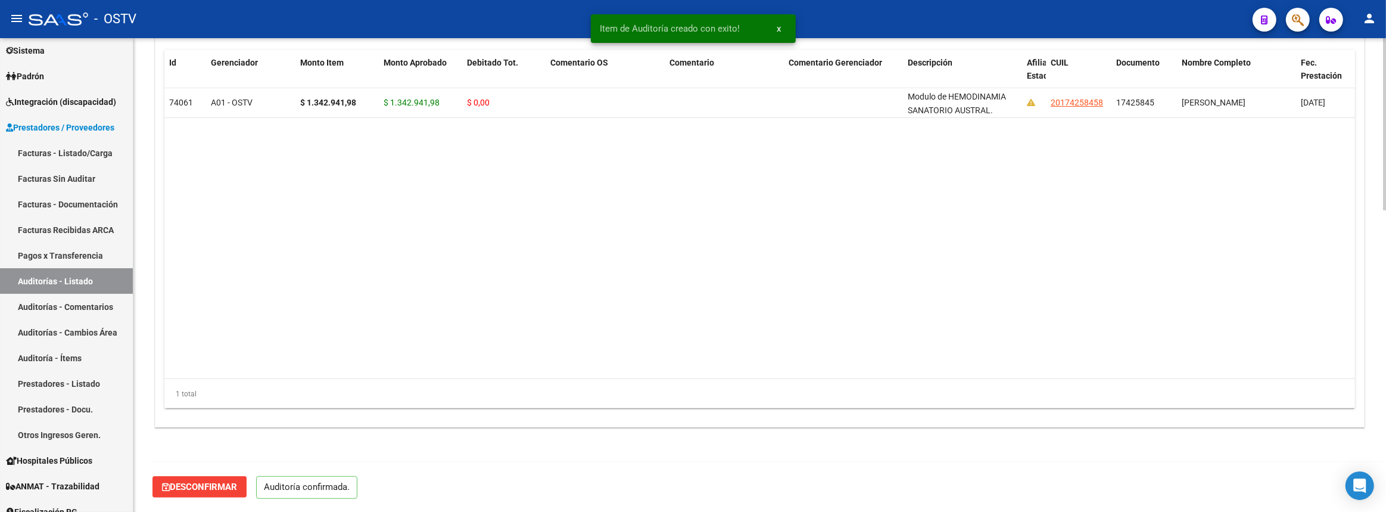
scroll to position [828, 0]
type input "202510"
click at [222, 485] on span "Desconfirmar" at bounding box center [199, 488] width 75 height 11
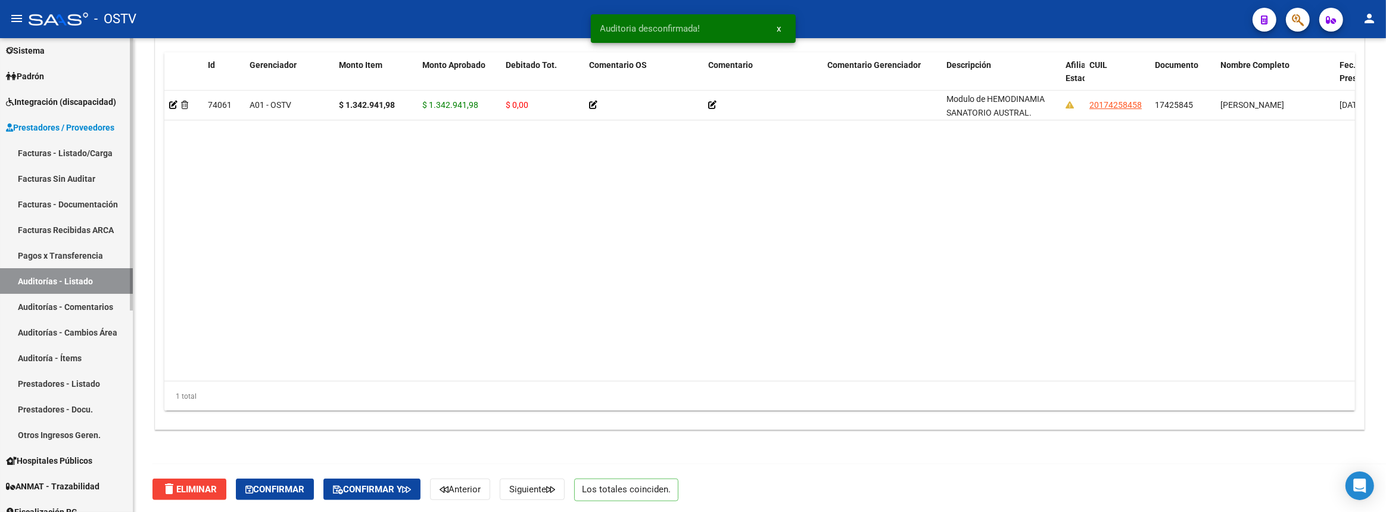
click at [94, 279] on link "Auditorías - Listado" at bounding box center [66, 281] width 133 height 26
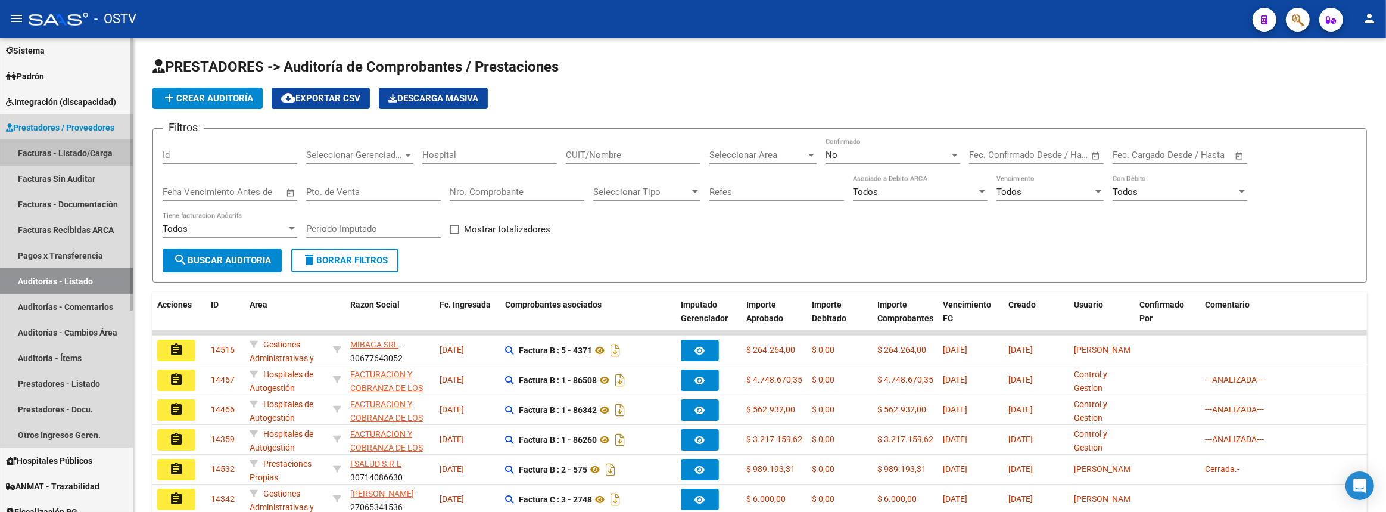
click at [35, 144] on link "Facturas - Listado/Carga" at bounding box center [66, 153] width 133 height 26
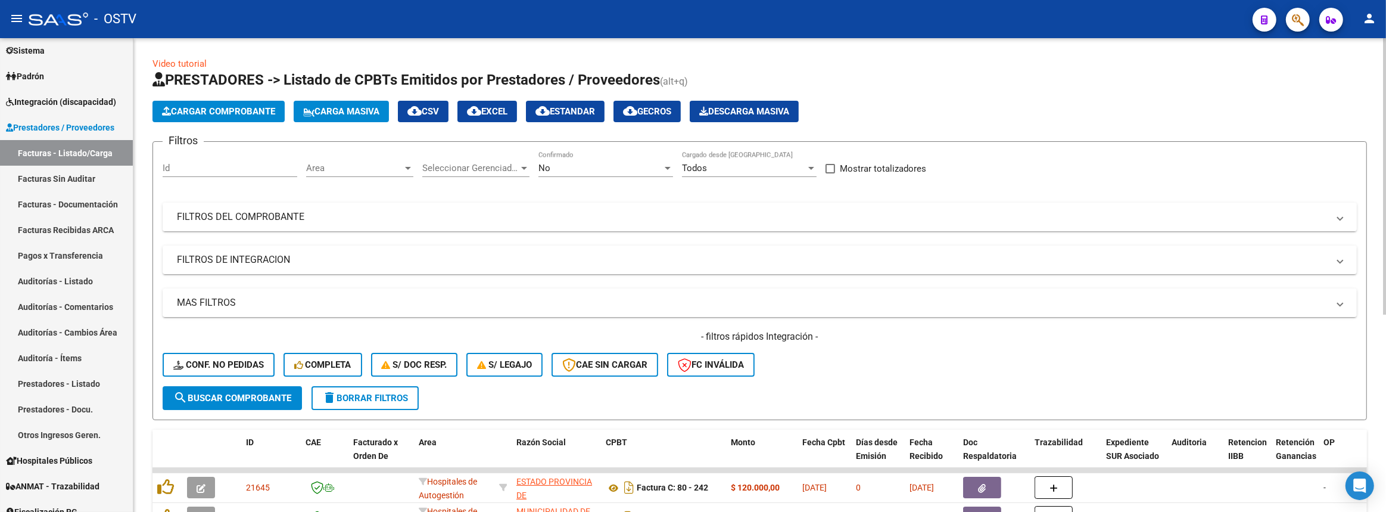
click at [366, 204] on mat-expansion-panel-header "FILTROS DEL COMPROBANTE" at bounding box center [760, 216] width 1194 height 29
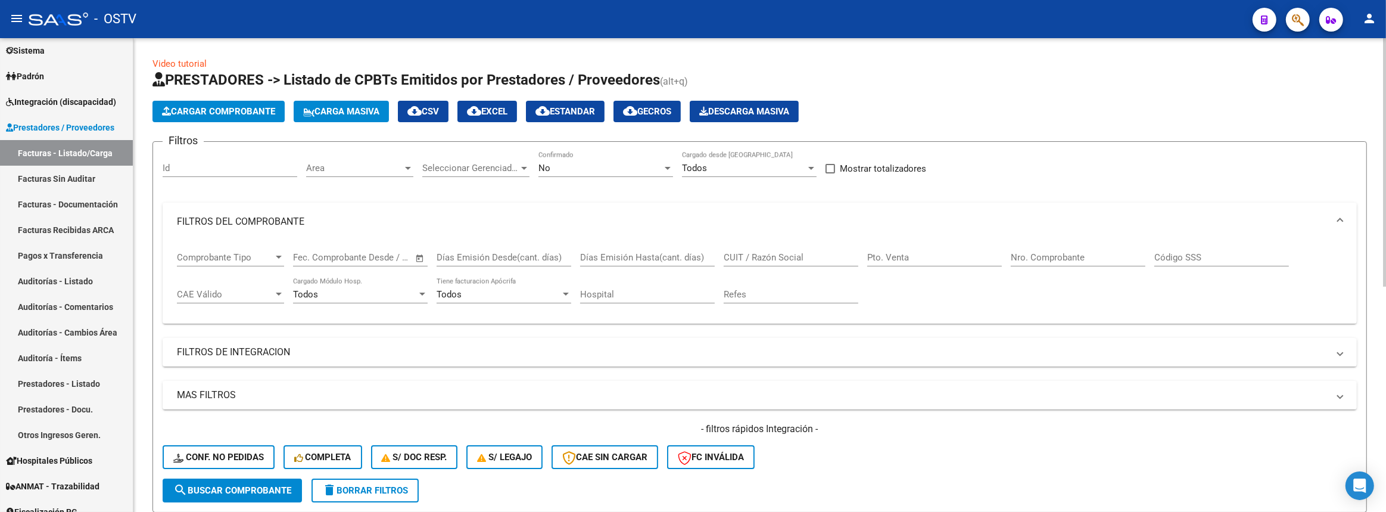
click at [1054, 253] on input "Nro. Comprobante" at bounding box center [1078, 257] width 135 height 11
paste input "10445"
type input "10445"
click at [278, 488] on span "search Buscar Comprobante" at bounding box center [232, 490] width 118 height 11
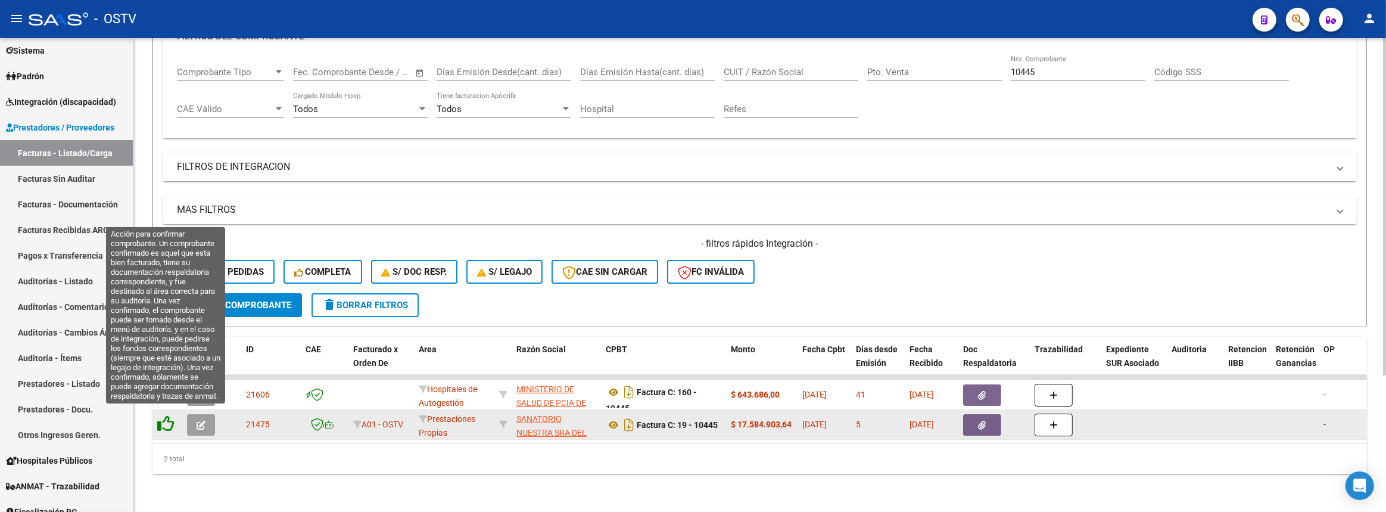
click at [159, 416] on icon at bounding box center [165, 423] width 17 height 17
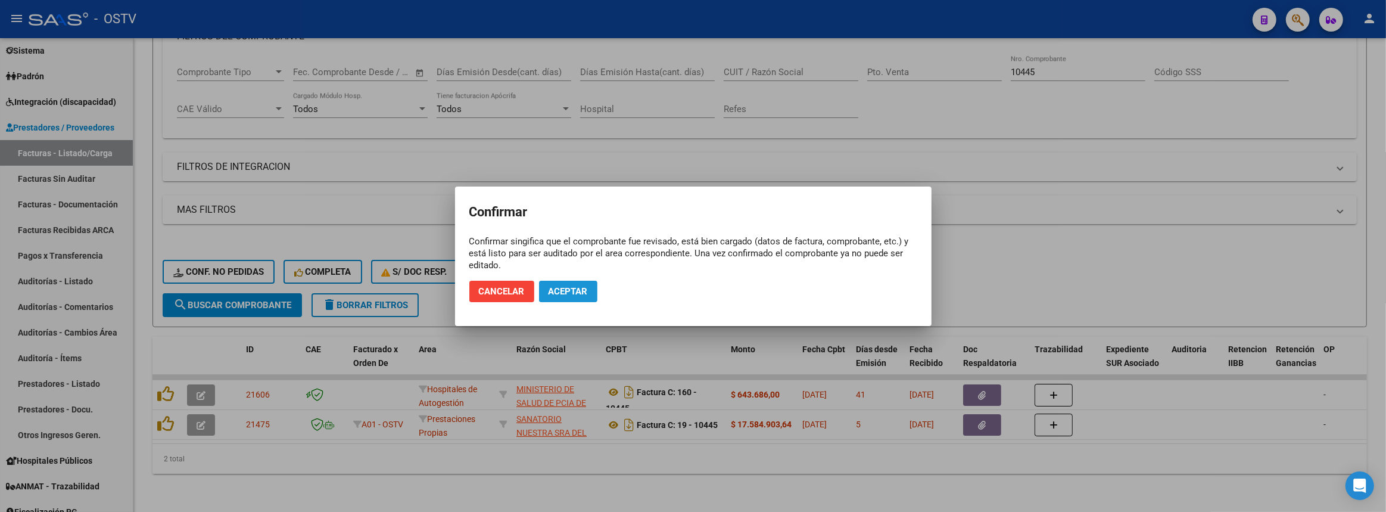
click at [560, 284] on button "Aceptar" at bounding box center [568, 291] width 58 height 21
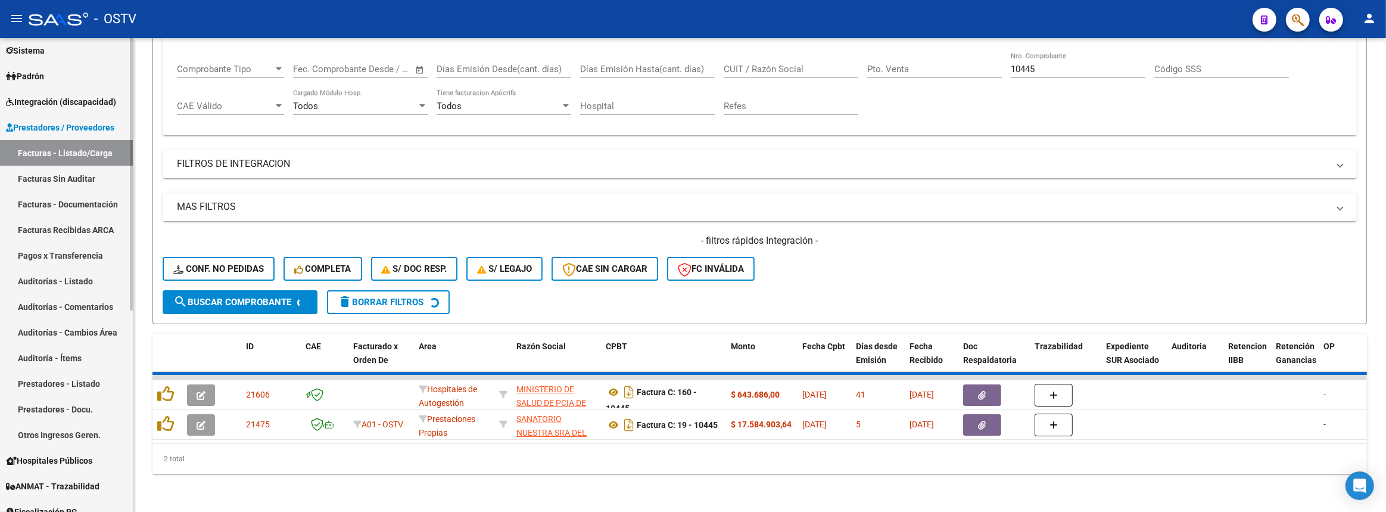
scroll to position [161, 0]
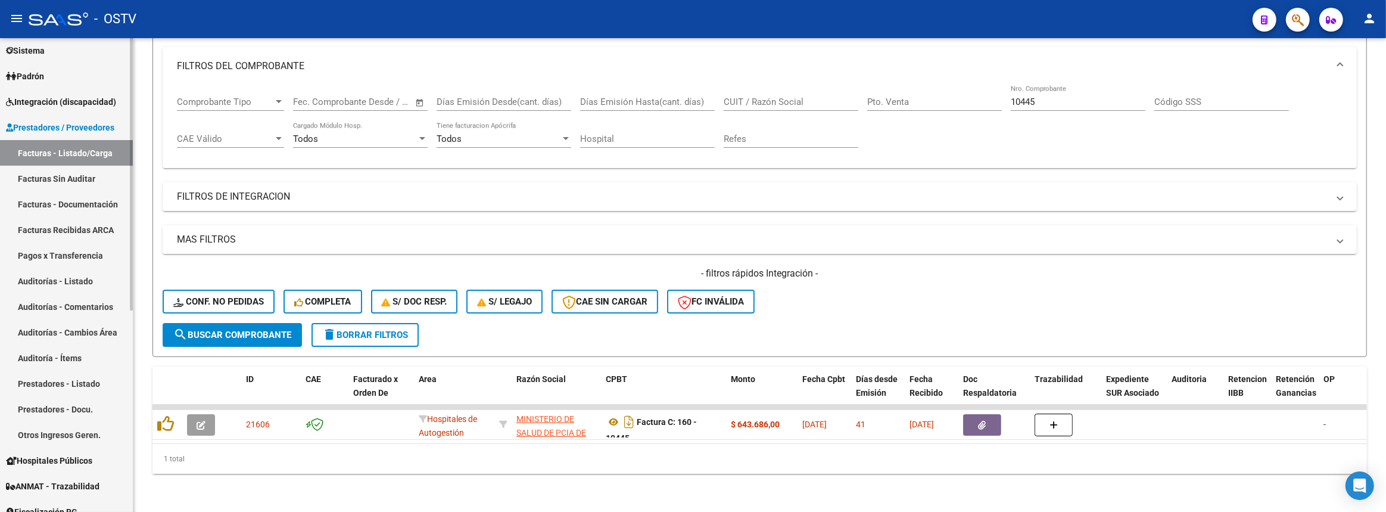
click at [68, 278] on link "Auditorías - Listado" at bounding box center [66, 281] width 133 height 26
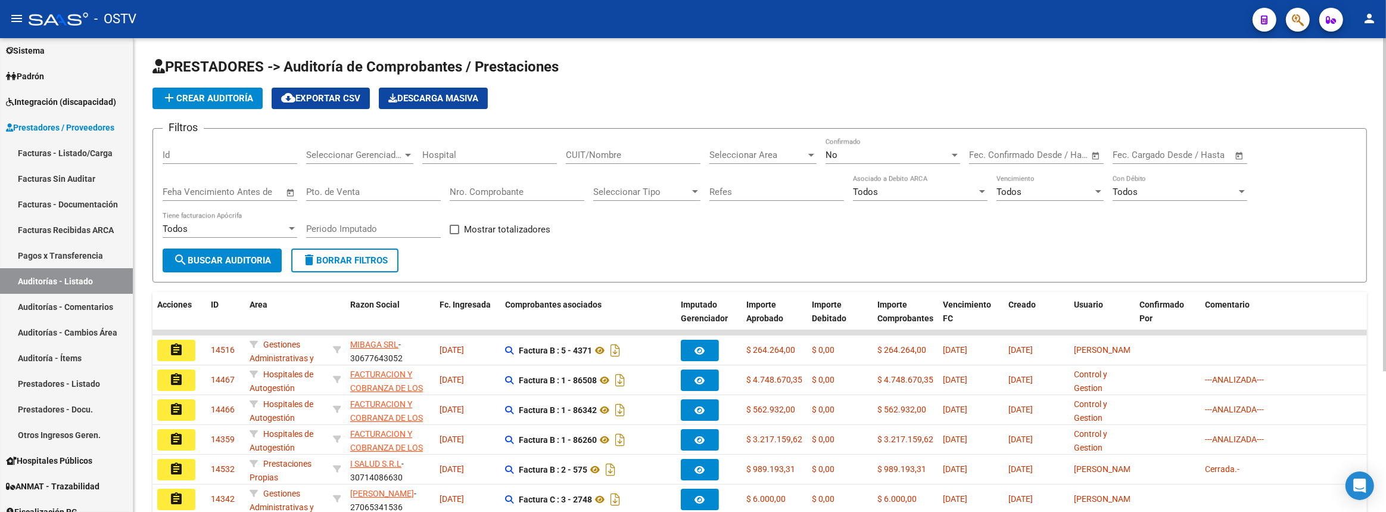
click at [231, 94] on span "add Crear Auditoría" at bounding box center [207, 98] width 91 height 11
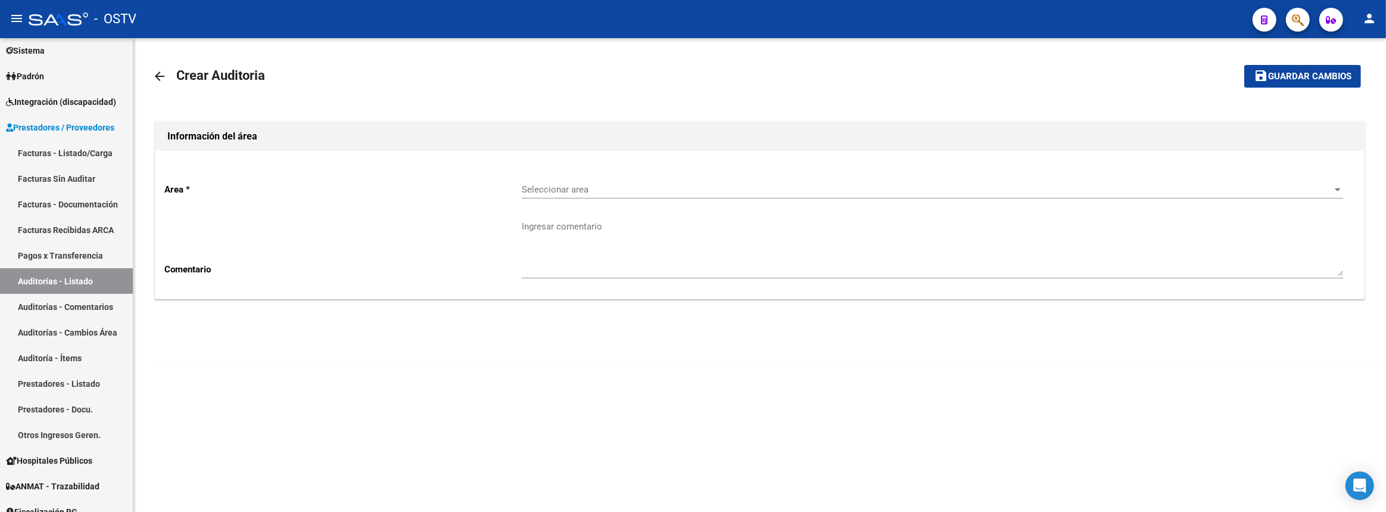
click at [614, 179] on div "Seleccionar area Seleccionar area" at bounding box center [932, 186] width 821 height 26
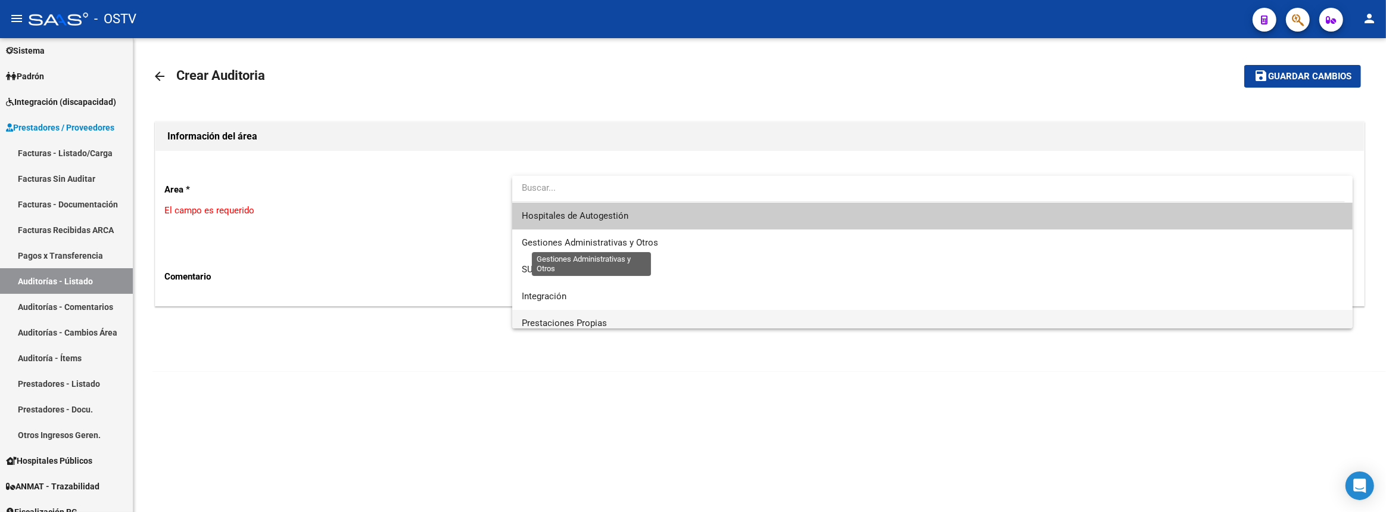
scroll to position [54, 0]
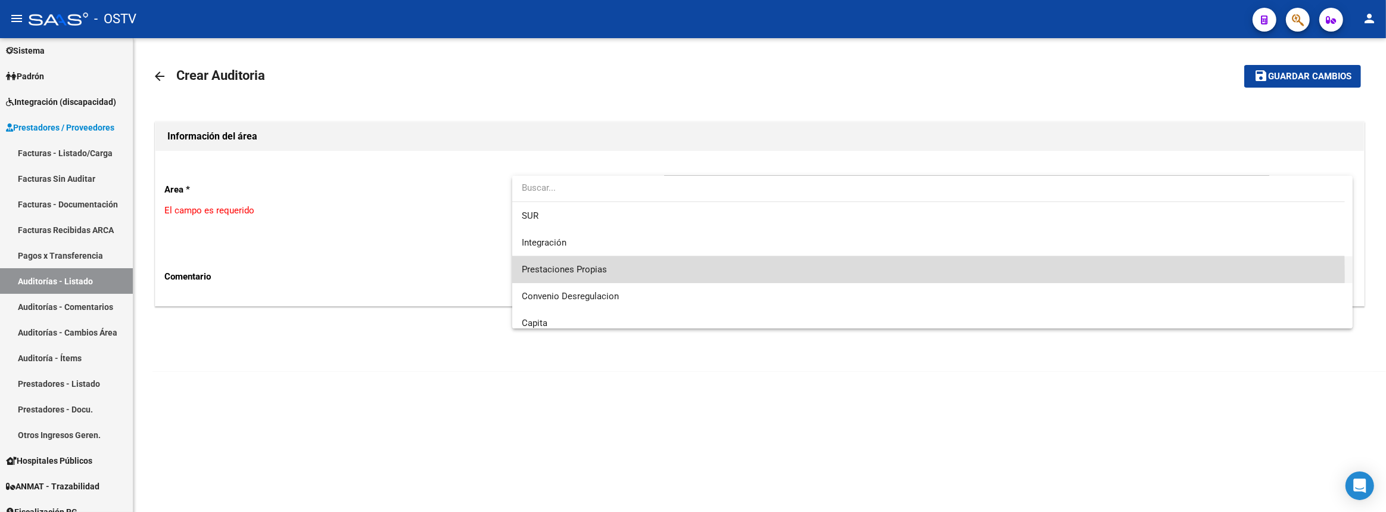
click at [620, 275] on span "Prestaciones Propias" at bounding box center [933, 269] width 822 height 27
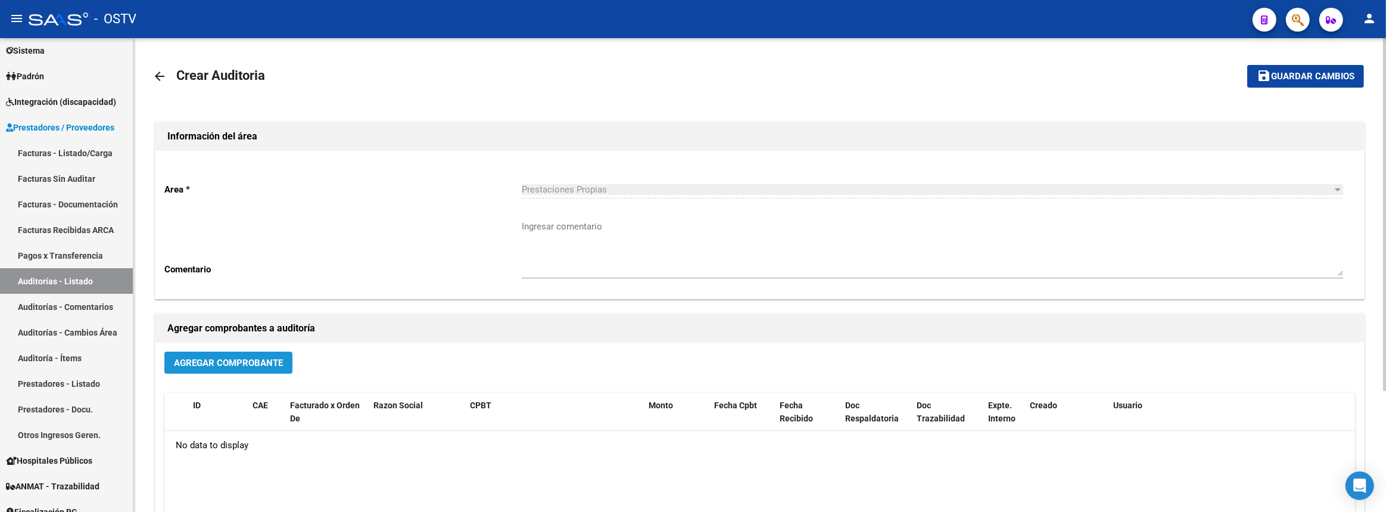
click at [273, 359] on span "Agregar Comprobante" at bounding box center [228, 362] width 109 height 11
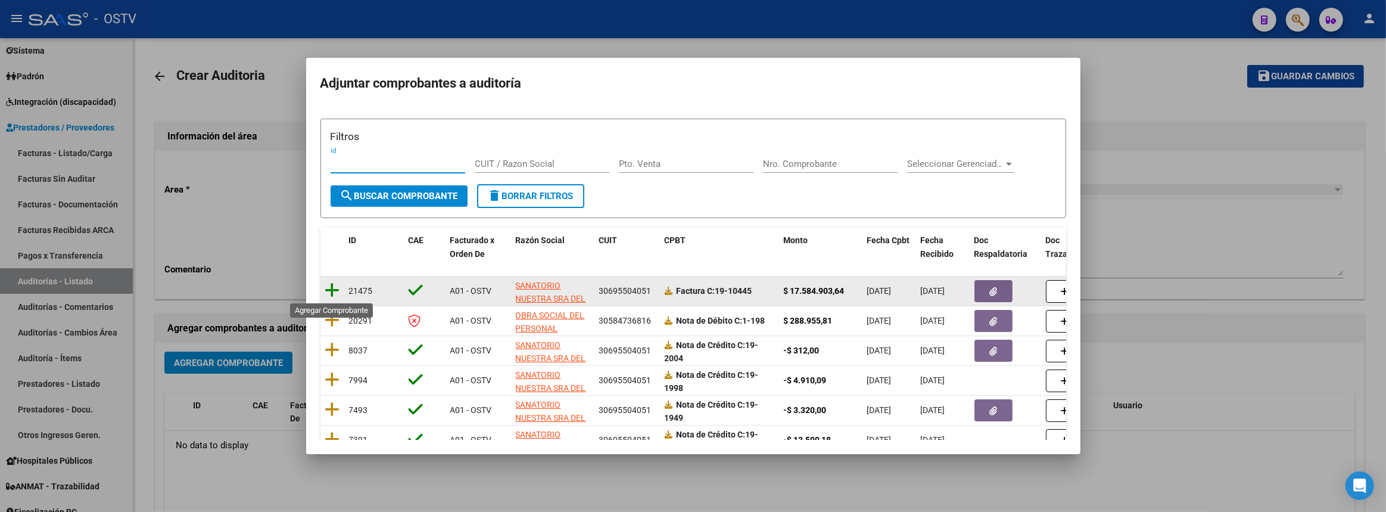
click at [327, 289] on icon at bounding box center [332, 290] width 15 height 17
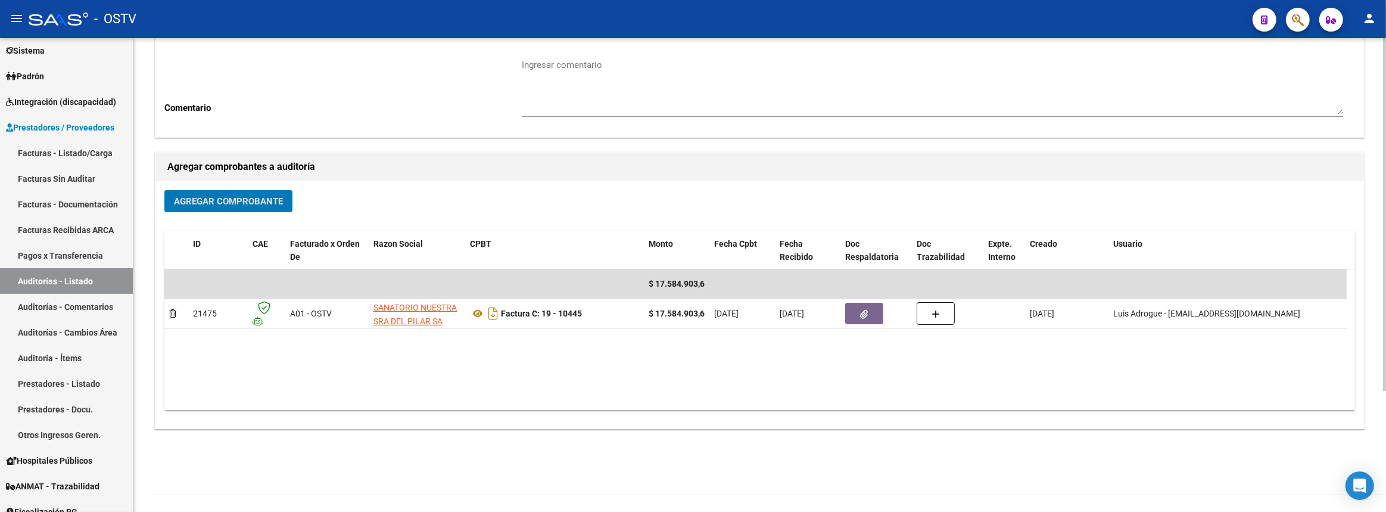
scroll to position [0, 0]
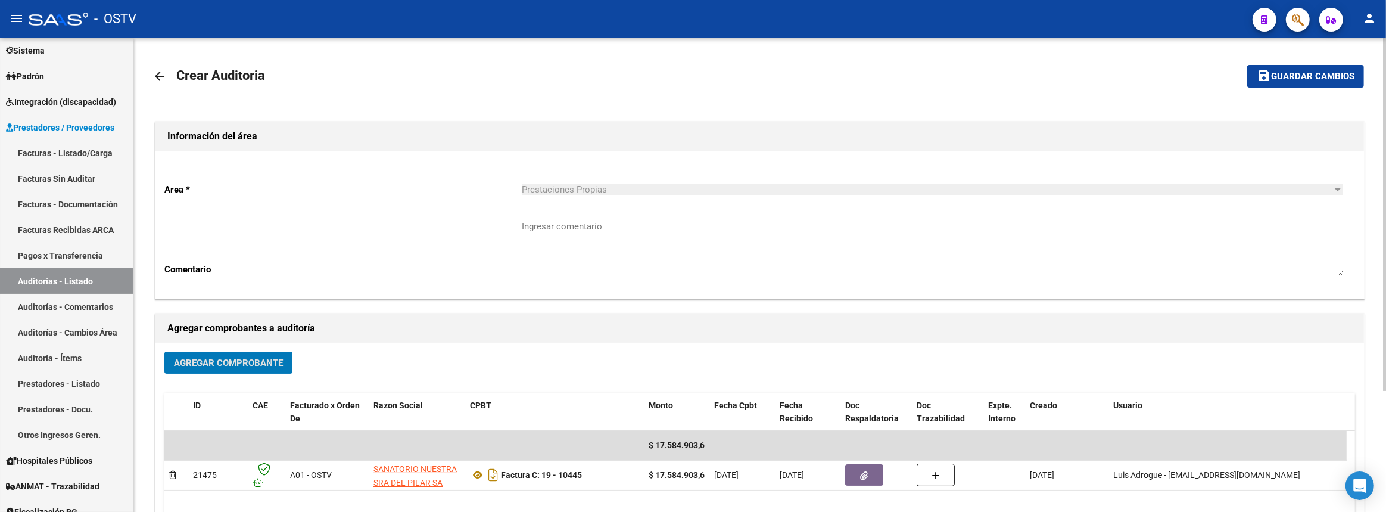
click at [1271, 73] on span "Guardar cambios" at bounding box center [1312, 76] width 83 height 11
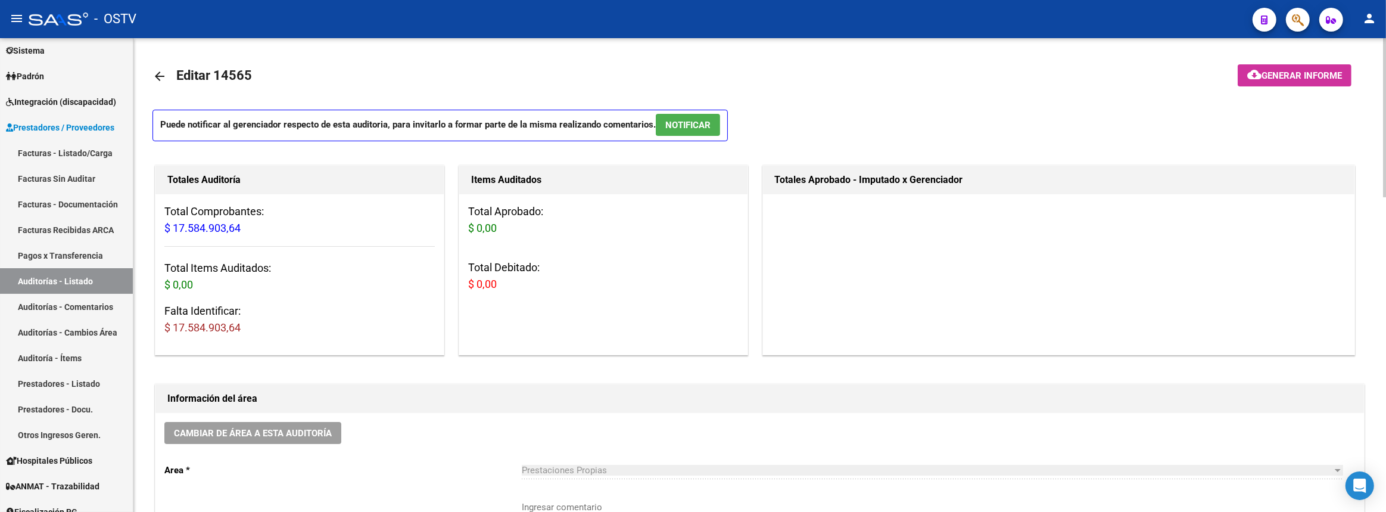
scroll to position [216, 0]
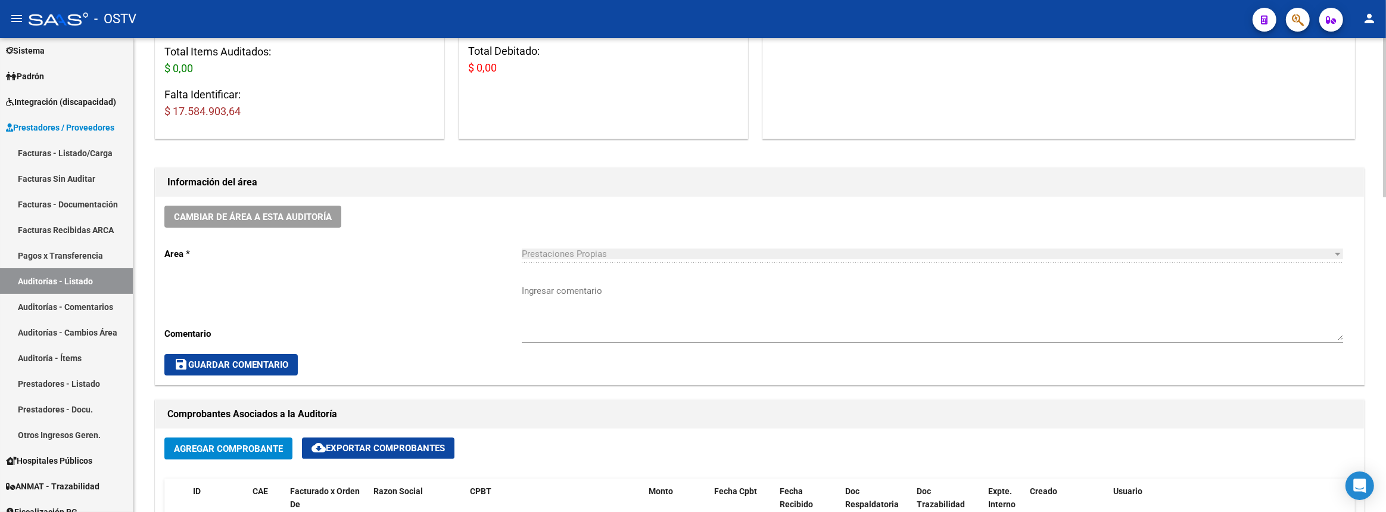
click at [582, 293] on textarea "Ingresar comentario" at bounding box center [932, 312] width 821 height 56
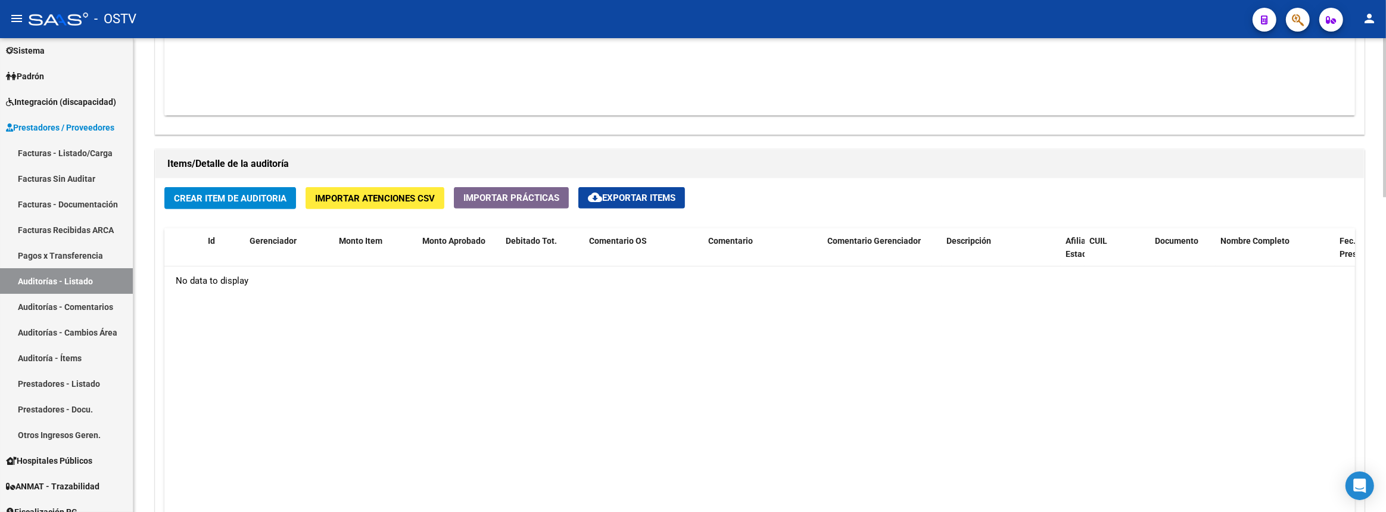
scroll to position [596, 0]
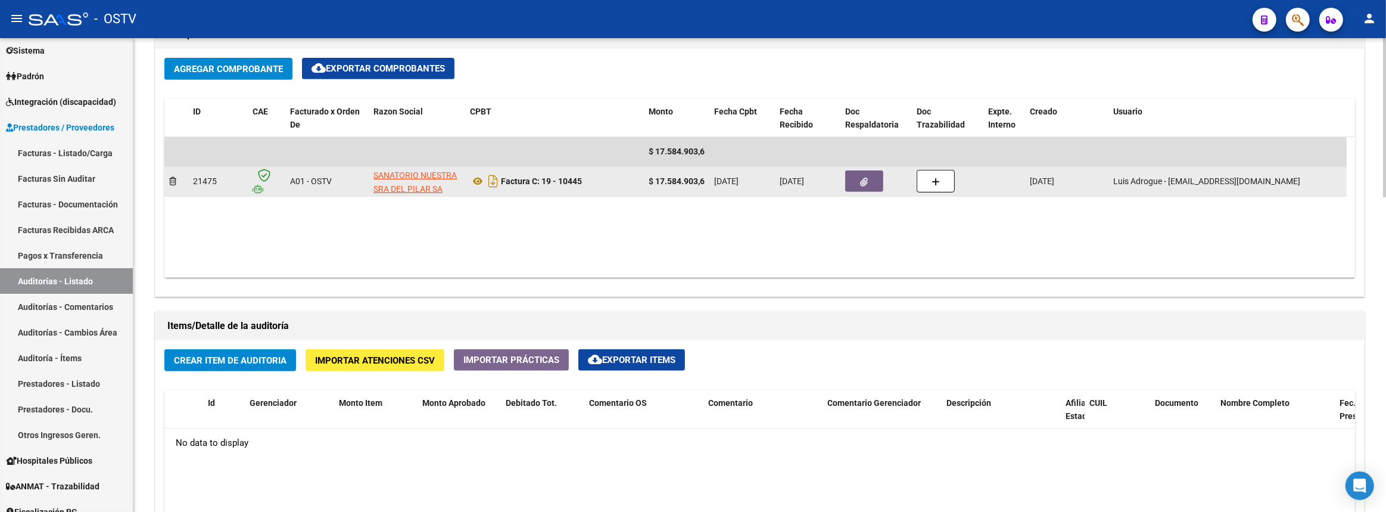
type textarea "Cerrada"
click at [864, 177] on icon "button" at bounding box center [865, 181] width 8 height 9
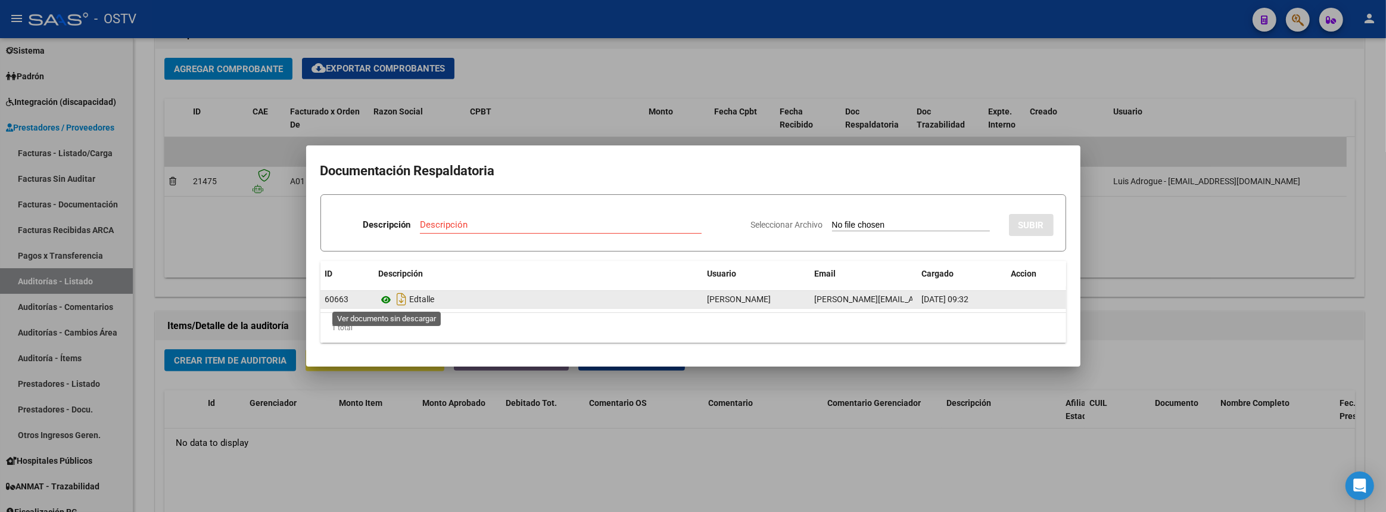
click at [388, 300] on icon at bounding box center [386, 299] width 15 height 14
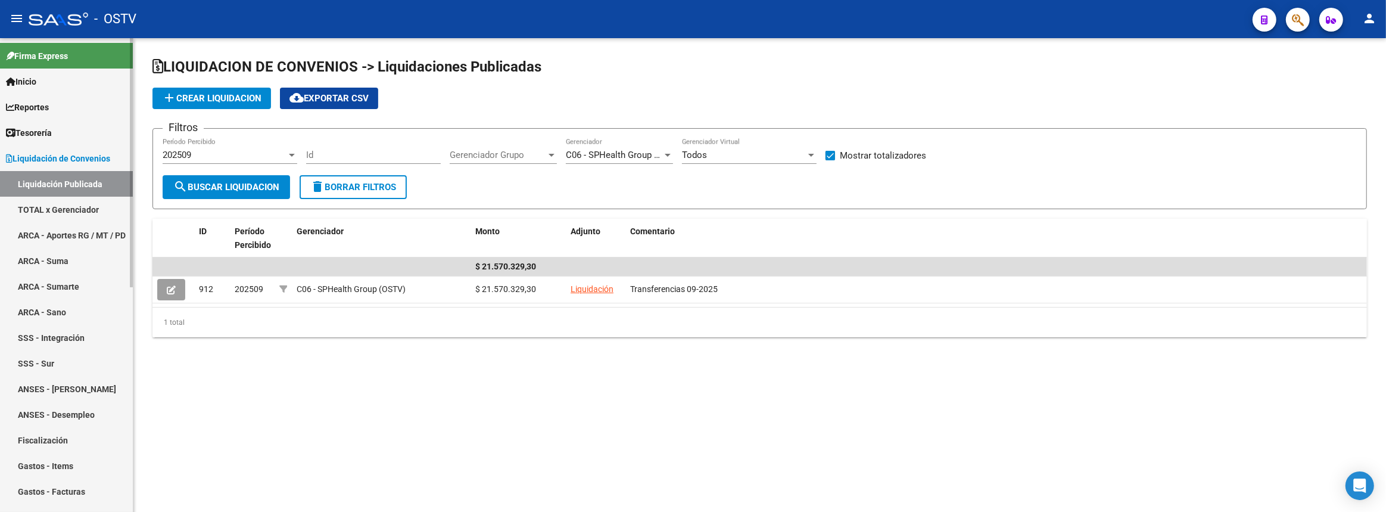
click at [26, 214] on link "TOTAL x Gerenciador" at bounding box center [66, 210] width 133 height 26
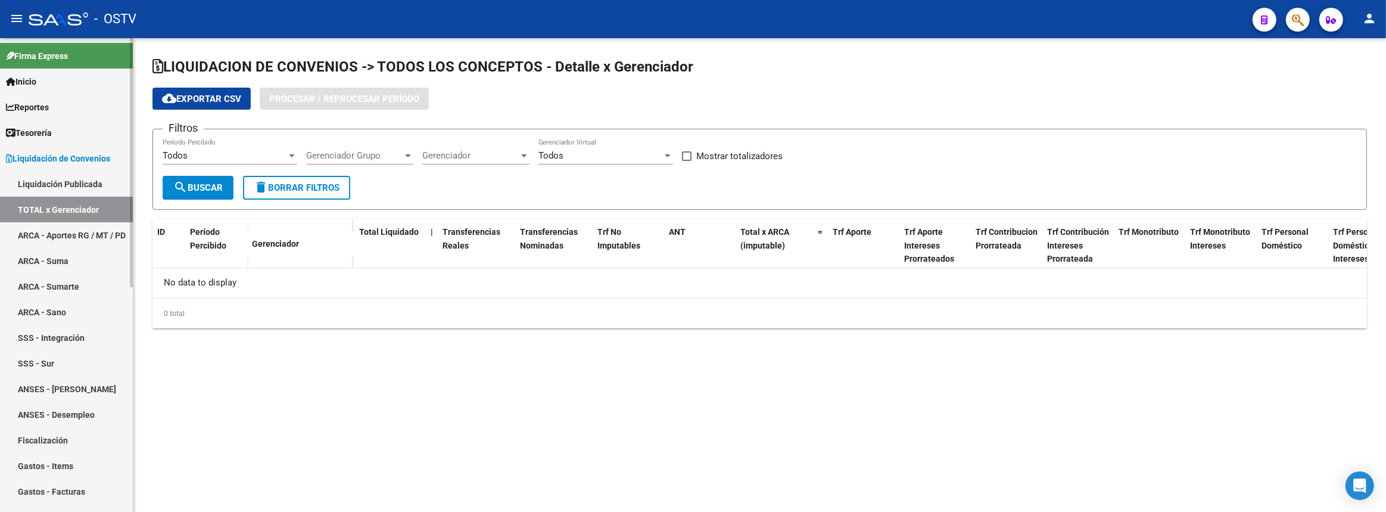
checkbox input "true"
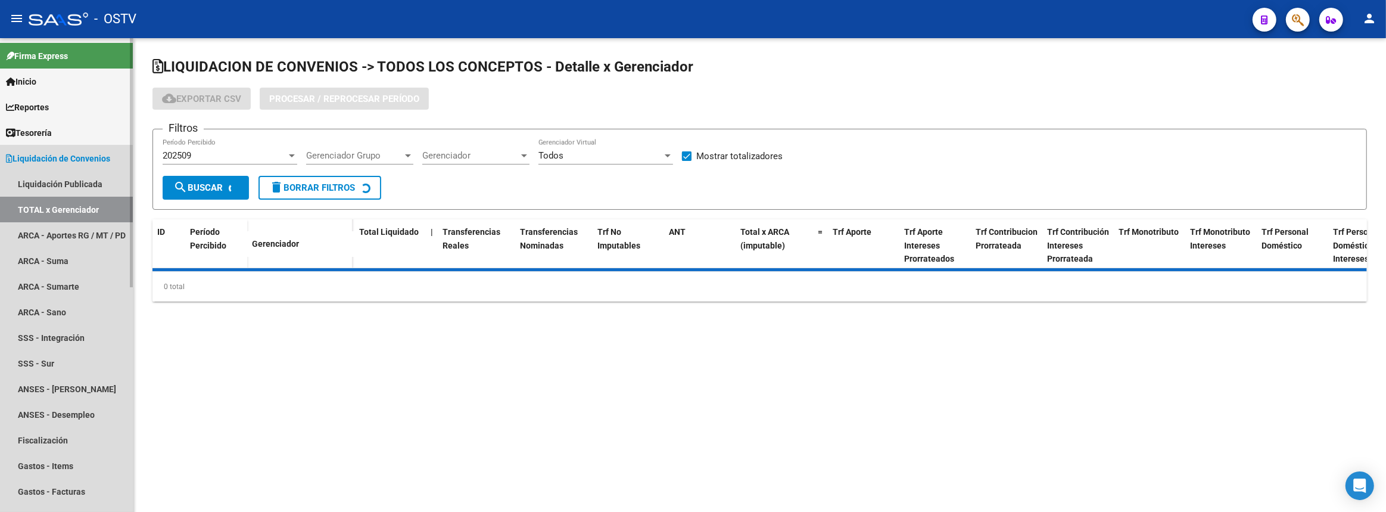
click at [40, 161] on span "Liquidación de Convenios" at bounding box center [58, 158] width 104 height 13
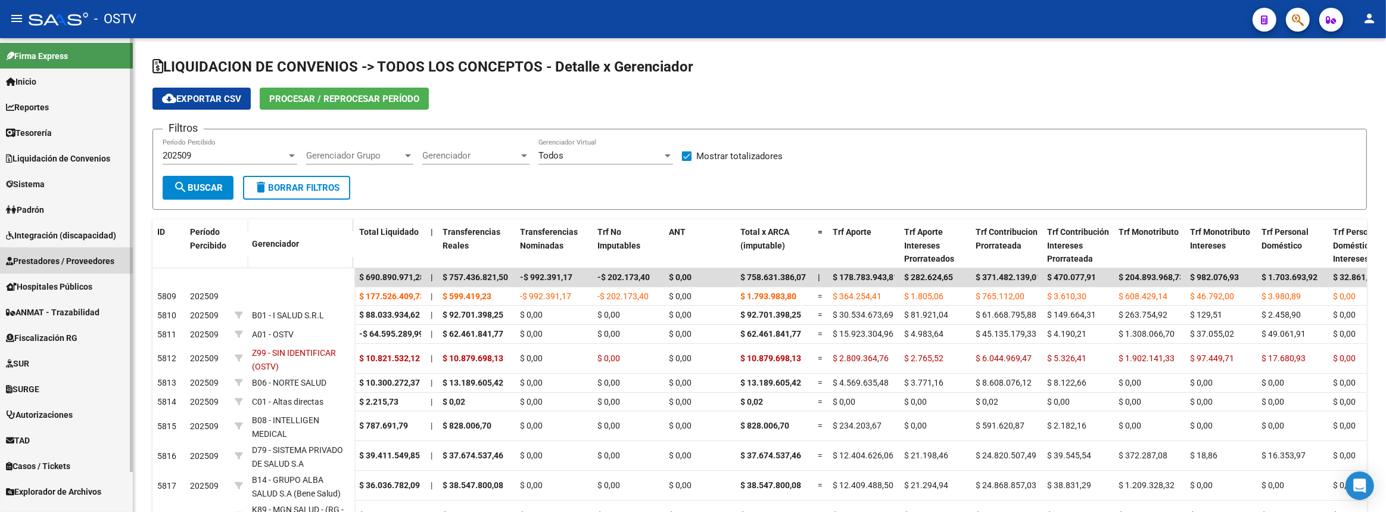
click at [42, 263] on span "Prestadores / Proveedores" at bounding box center [60, 260] width 108 height 13
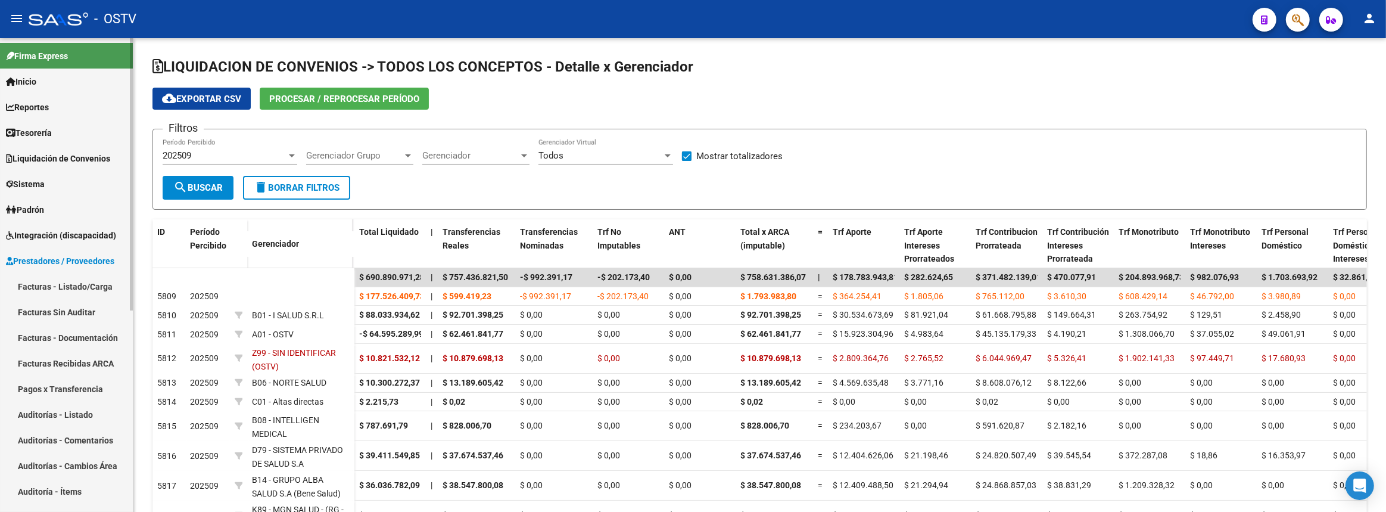
click at [53, 412] on link "Auditorías - Listado" at bounding box center [66, 414] width 133 height 26
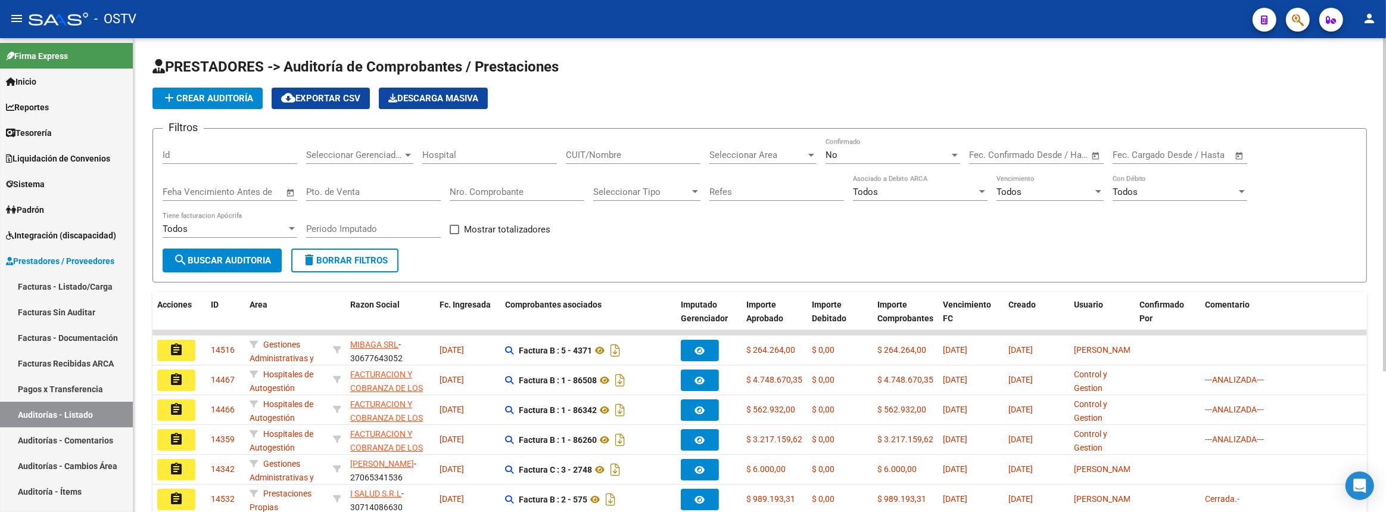
click at [513, 191] on input "Nro. Comprobante" at bounding box center [517, 191] width 135 height 11
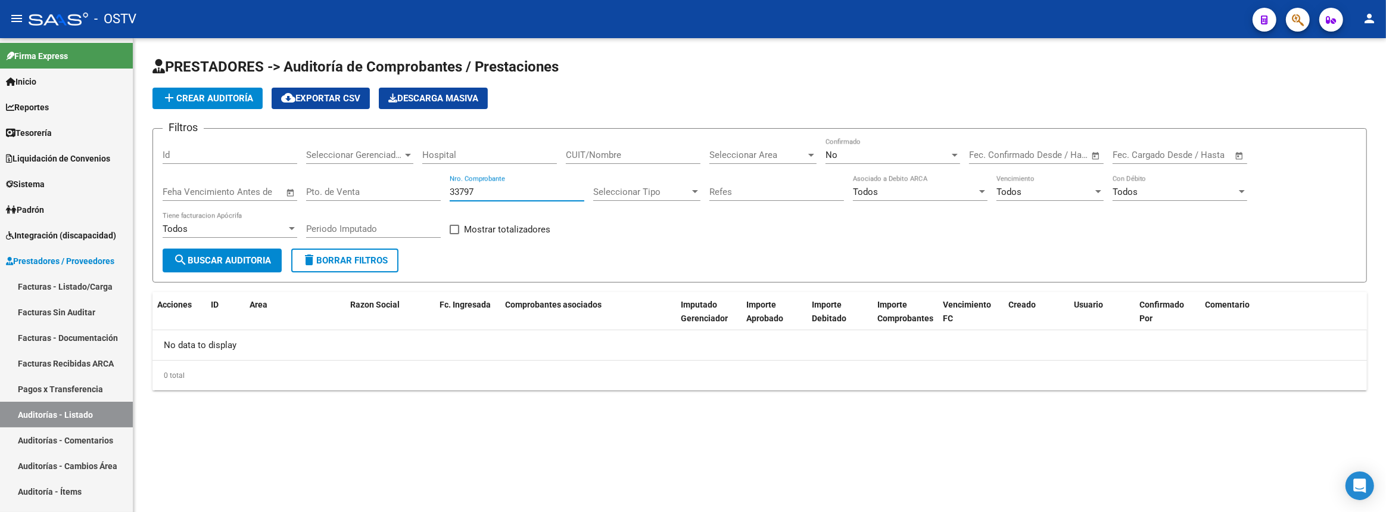
type input "33797"
click at [863, 161] on div "No Confirmado" at bounding box center [892, 151] width 135 height 26
click at [77, 285] on div at bounding box center [693, 256] width 1386 height 512
click at [77, 285] on link "Facturas - Listado/Carga" at bounding box center [66, 286] width 133 height 26
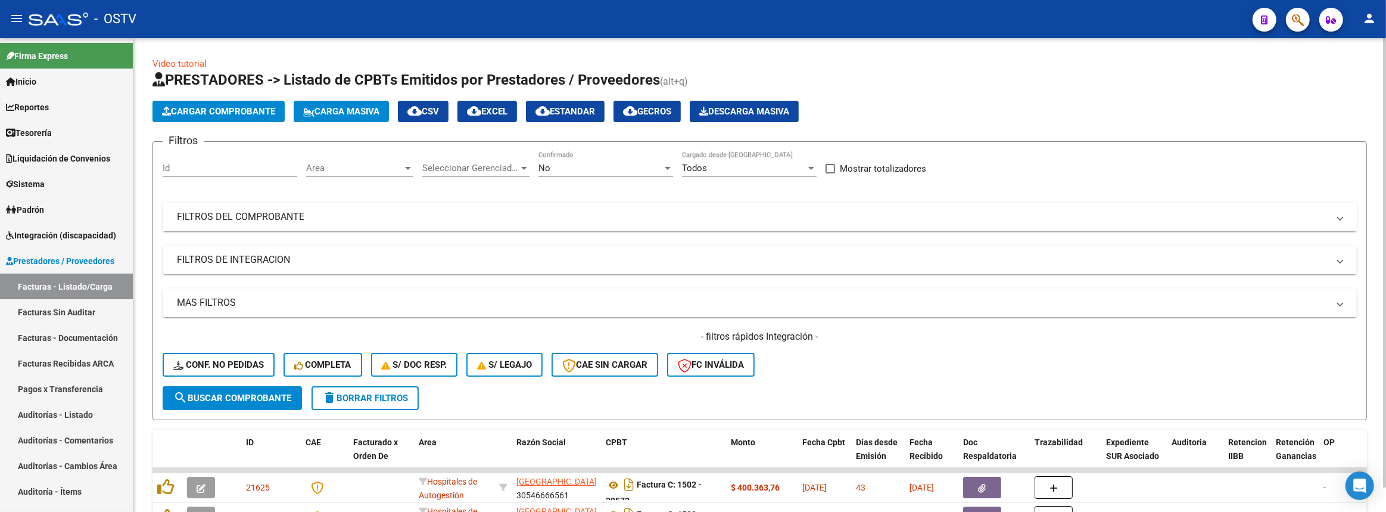
click at [416, 211] on mat-panel-title "FILTROS DEL COMPROBANTE" at bounding box center [752, 216] width 1151 height 13
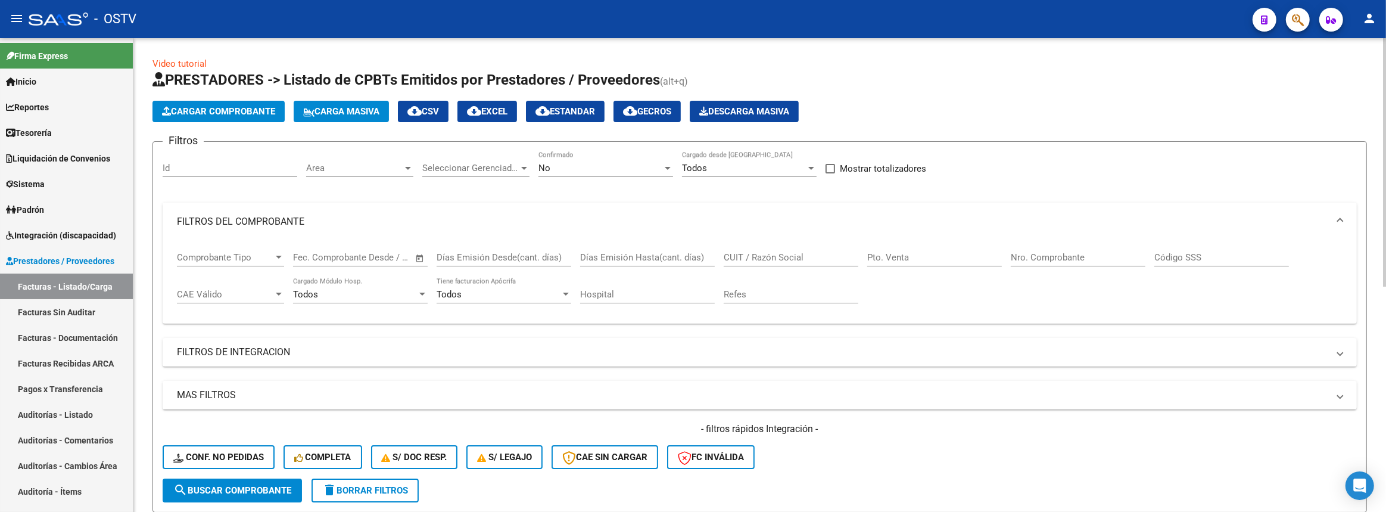
click at [1052, 255] on input "Nro. Comprobante" at bounding box center [1078, 257] width 135 height 11
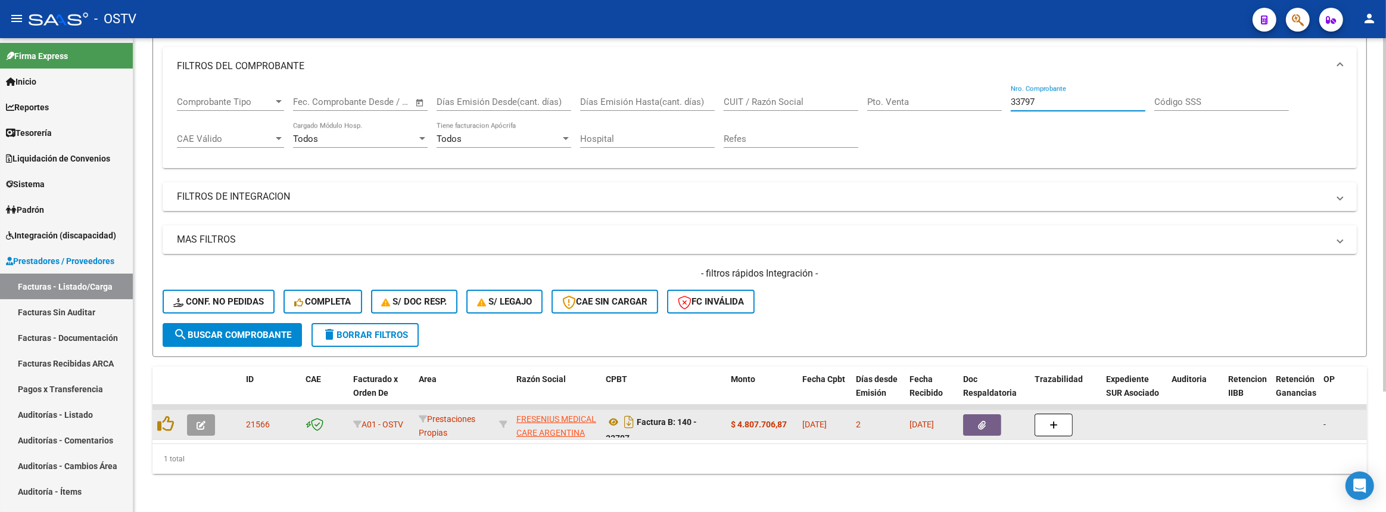
type input "33797"
click at [982, 420] on icon "button" at bounding box center [983, 424] width 8 height 9
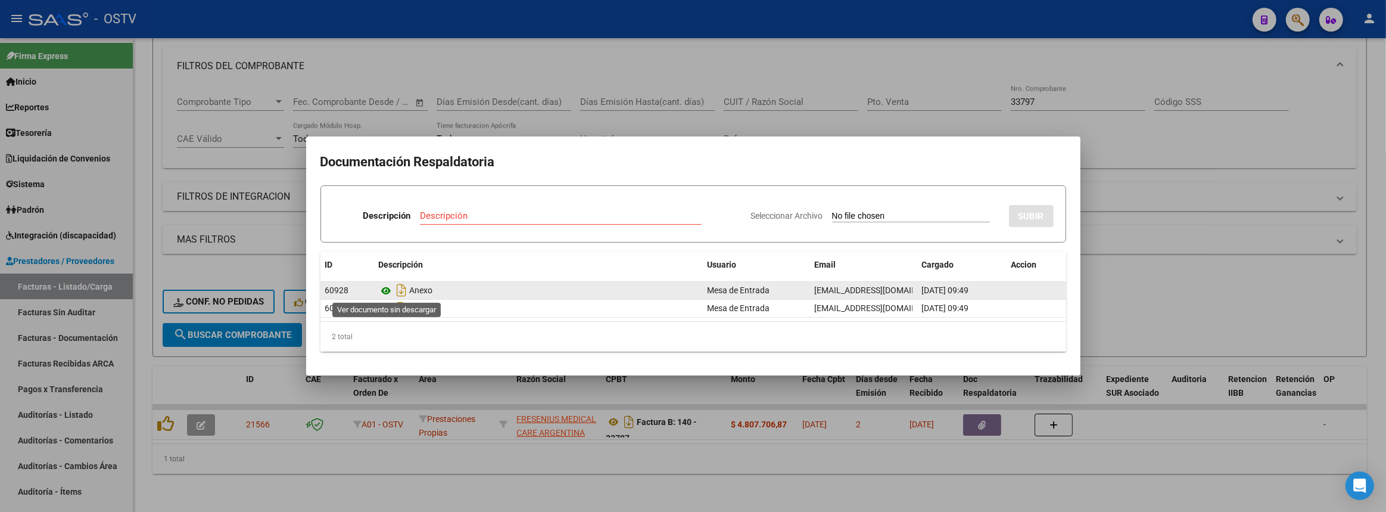
click at [385, 288] on icon at bounding box center [386, 290] width 15 height 14
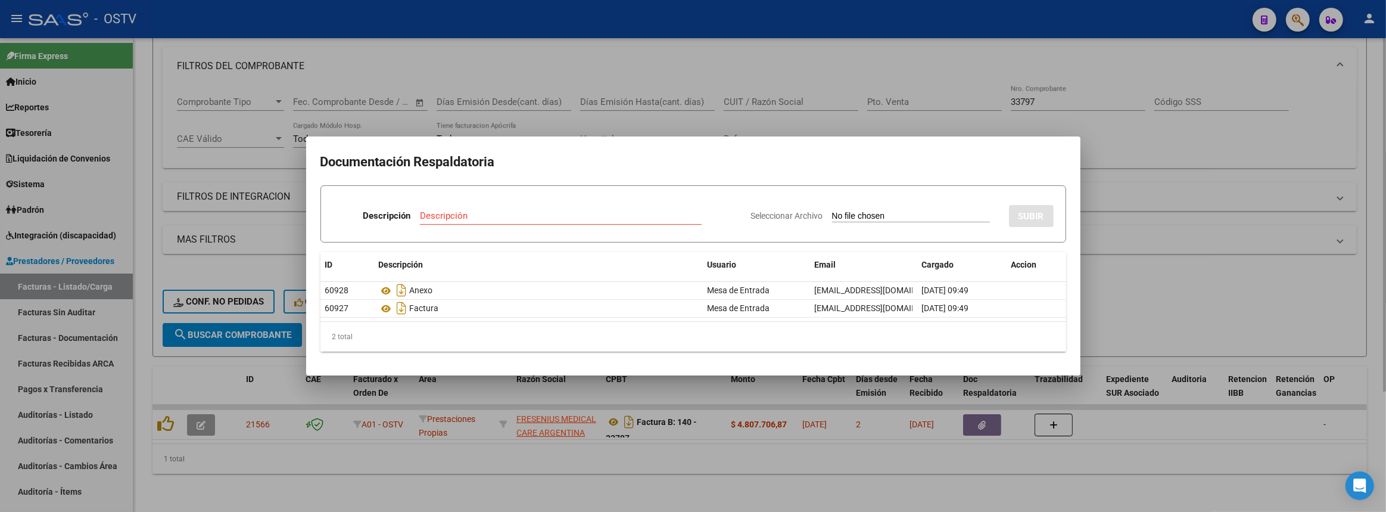
click at [343, 71] on div at bounding box center [693, 256] width 1386 height 512
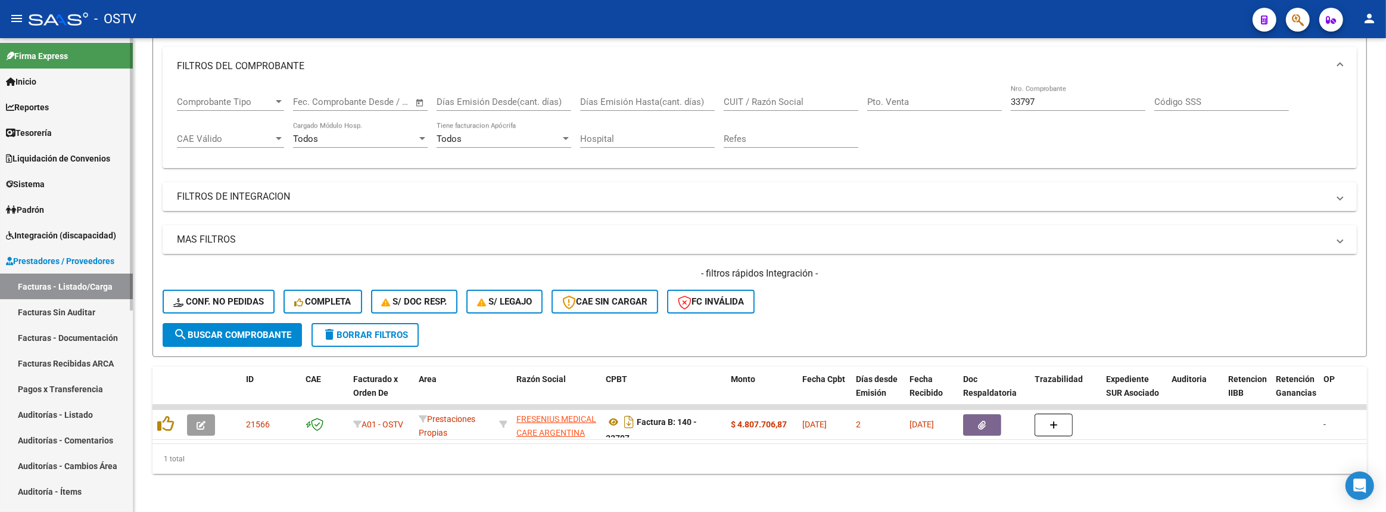
click at [37, 214] on span "Padrón" at bounding box center [25, 209] width 38 height 13
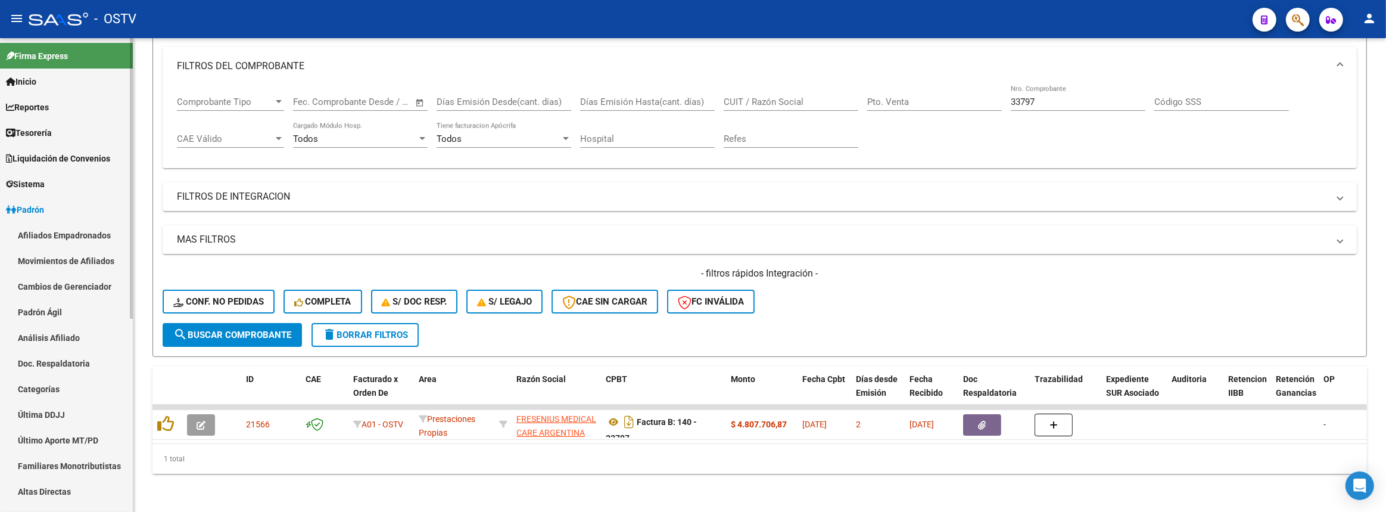
click at [41, 319] on link "Padrón Ágil" at bounding box center [66, 312] width 133 height 26
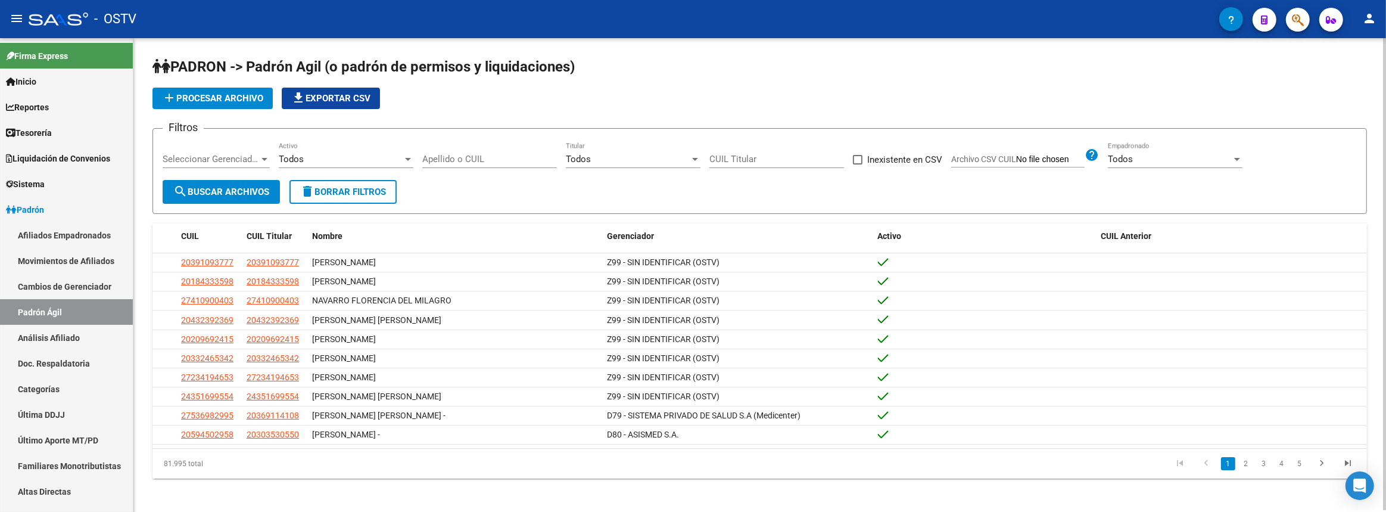
click at [484, 144] on div "Apellido o CUIL" at bounding box center [489, 155] width 135 height 26
type input "2"
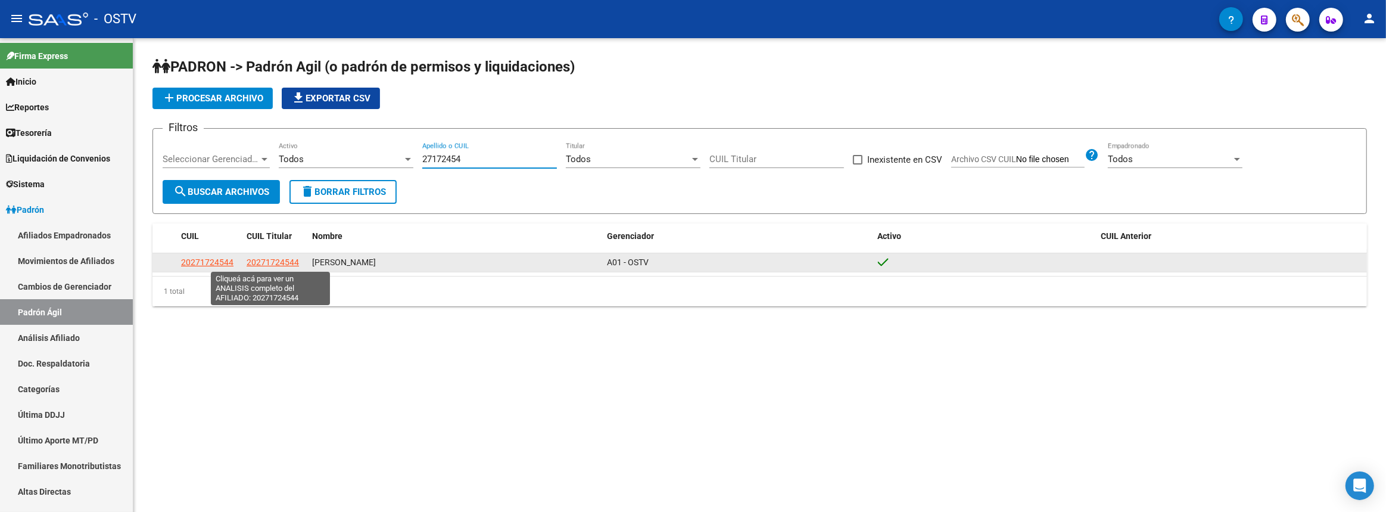
type input "27172454"
click at [289, 260] on span "20271724544" at bounding box center [273, 262] width 52 height 10
type textarea "20271724544"
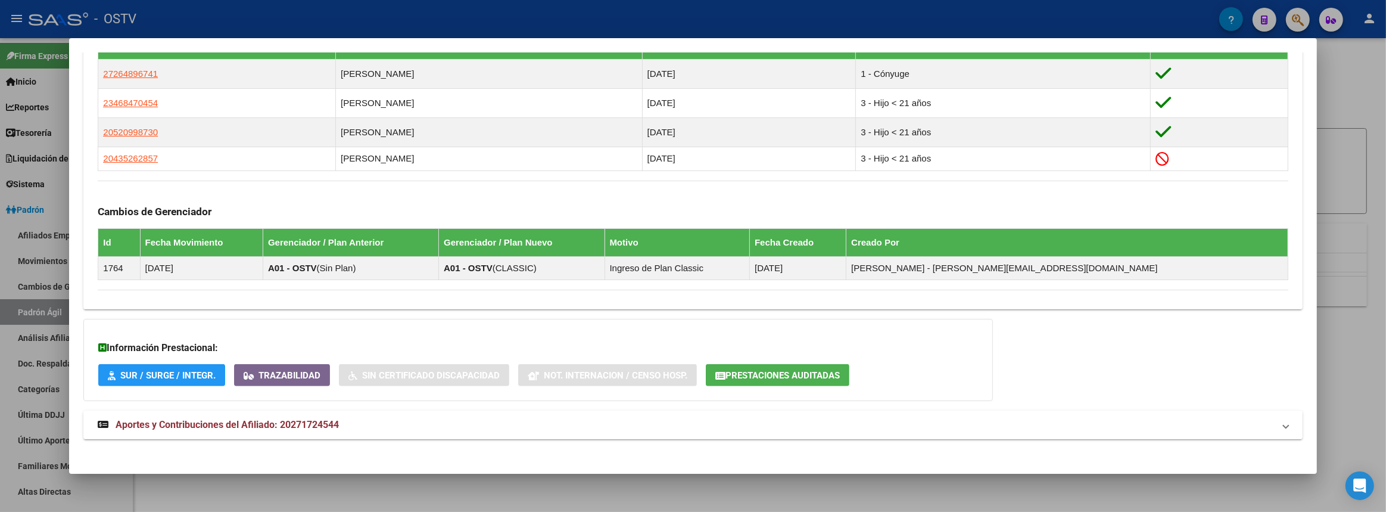
scroll to position [709, 0]
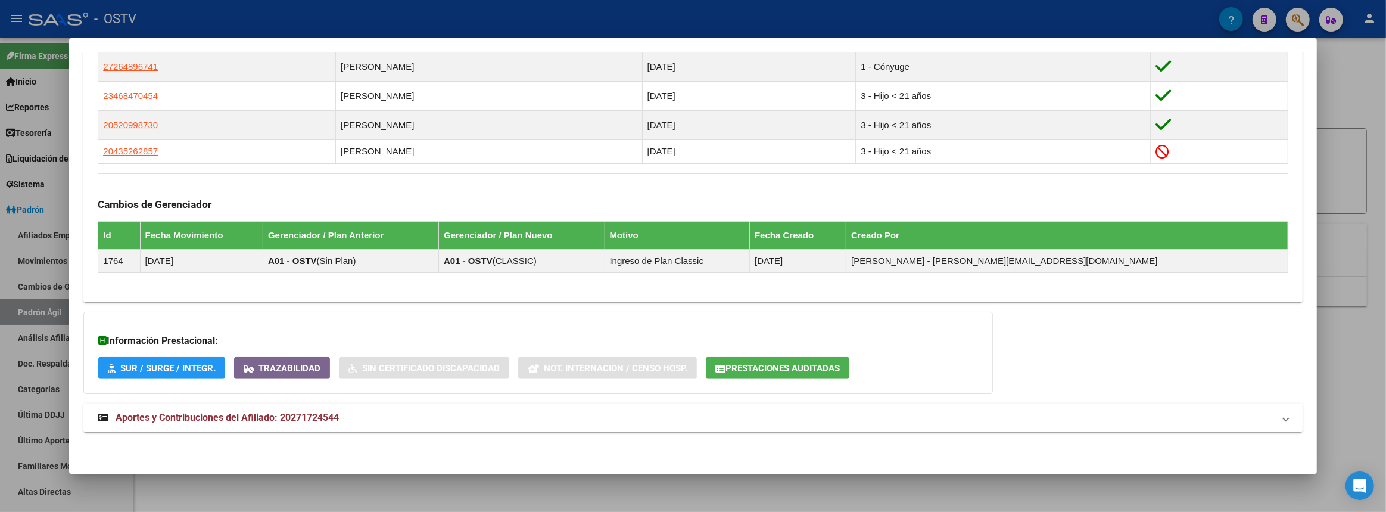
click at [444, 411] on mat-panel-title "Aportes y Contribuciones del Afiliado: 20271724544" at bounding box center [686, 417] width 1176 height 14
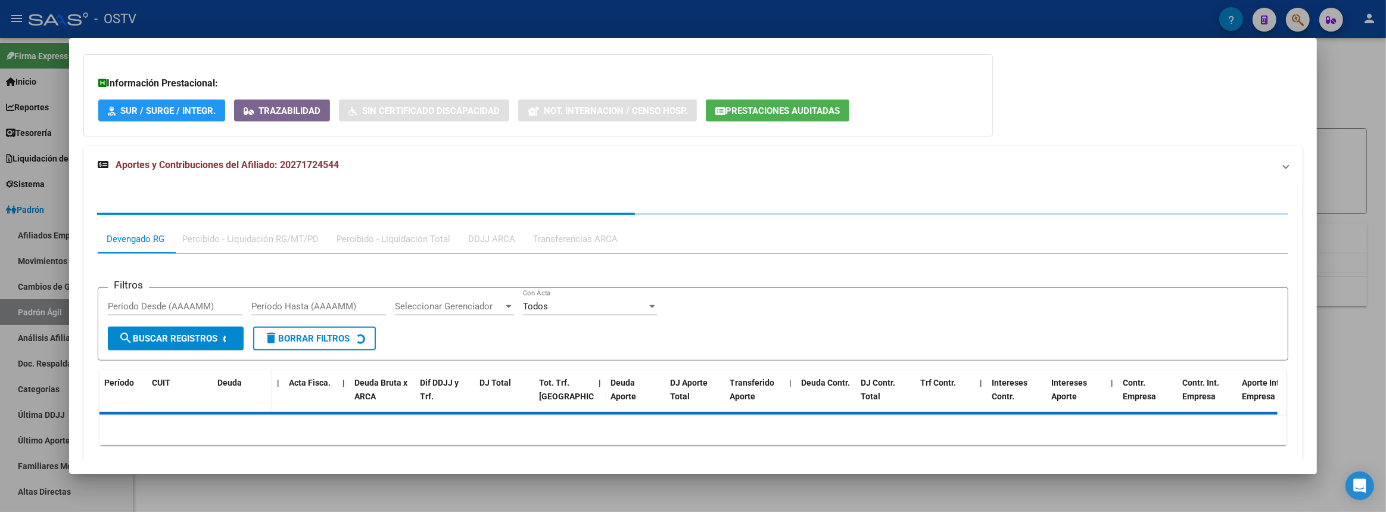
scroll to position [966, 0]
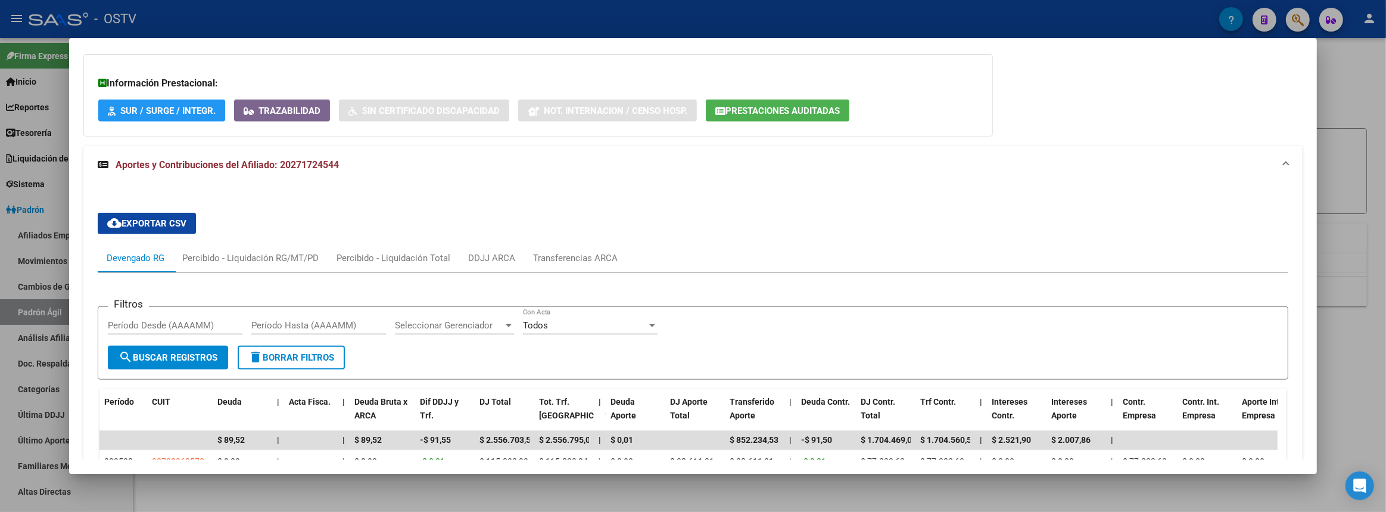
click at [1364, 326] on div at bounding box center [693, 256] width 1386 height 512
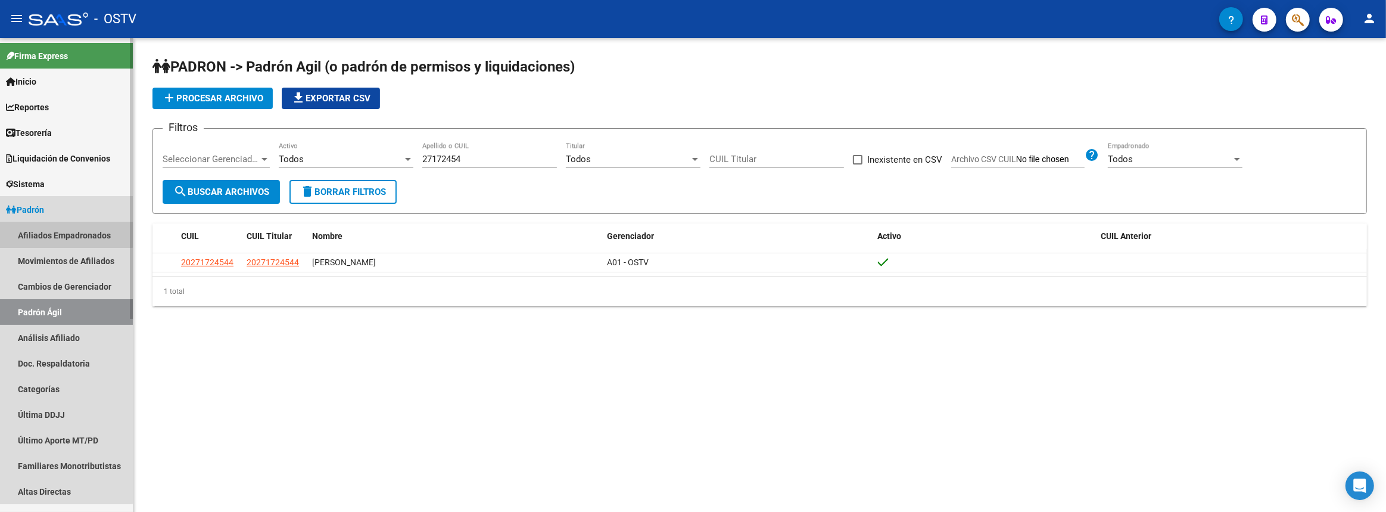
click at [62, 234] on link "Afiliados Empadronados" at bounding box center [66, 235] width 133 height 26
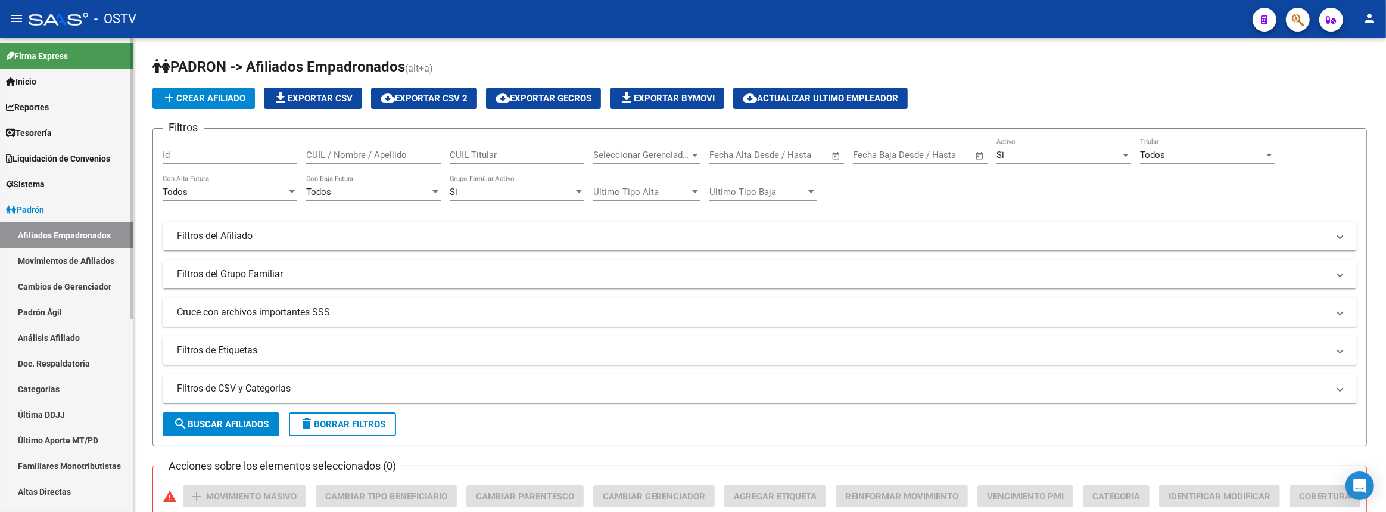
click at [35, 309] on link "Padrón Ágil" at bounding box center [66, 312] width 133 height 26
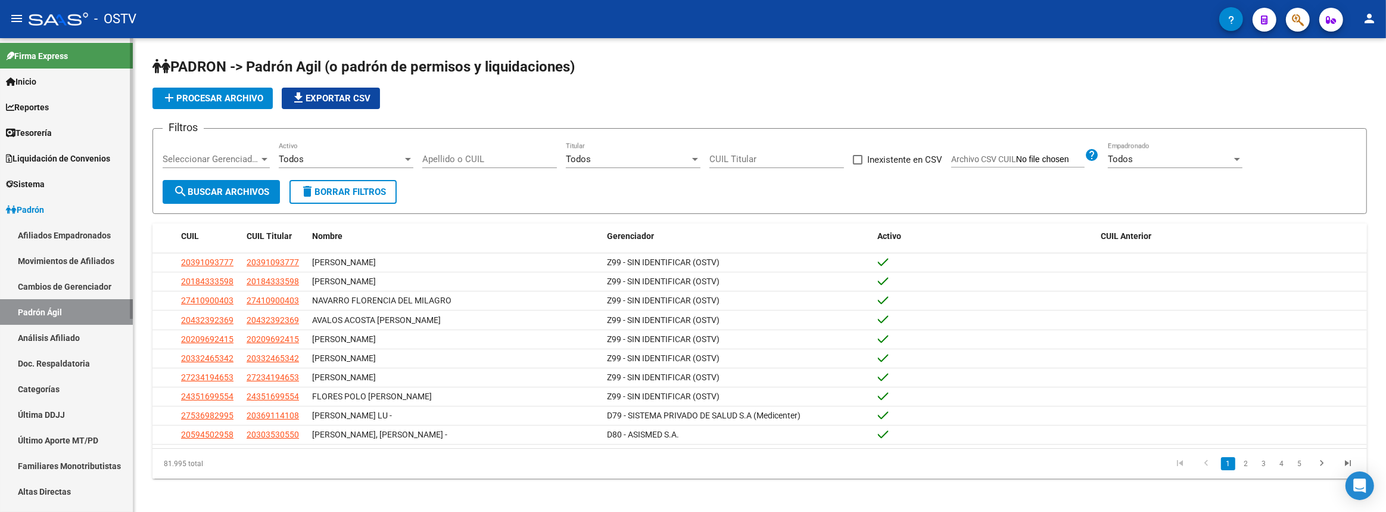
scroll to position [270, 0]
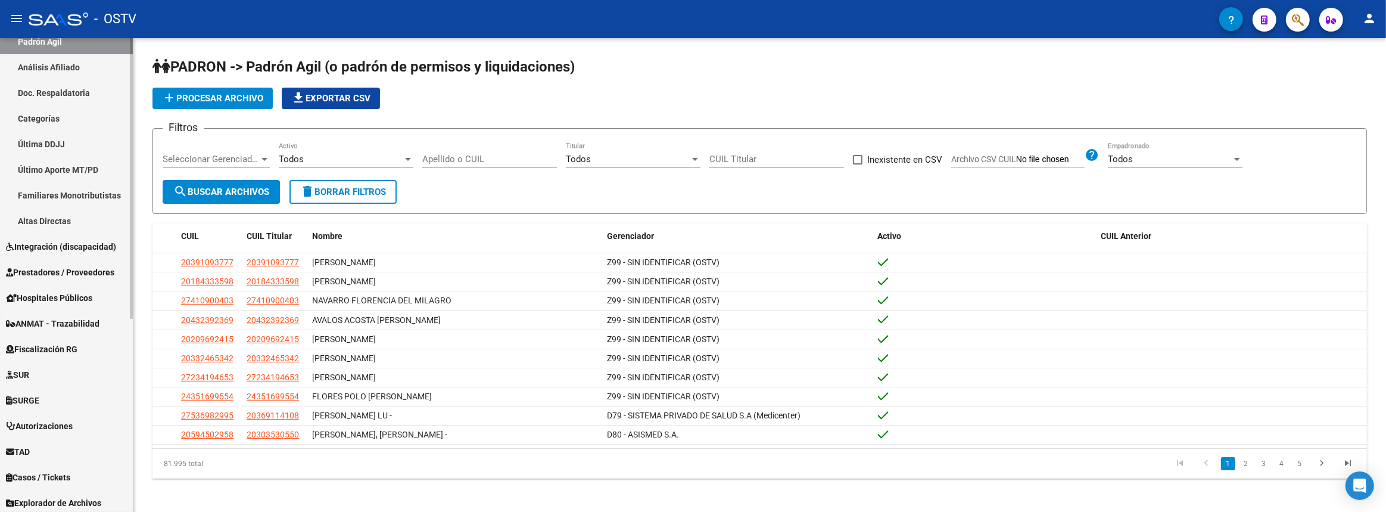
click at [43, 269] on span "Prestadores / Proveedores" at bounding box center [60, 272] width 108 height 13
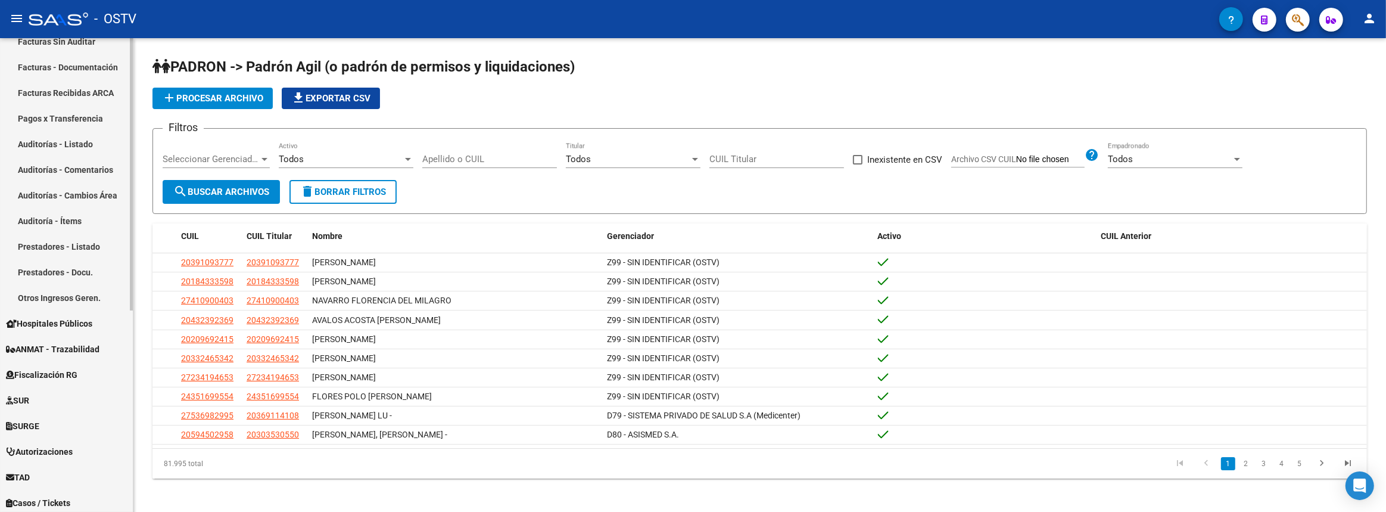
click at [60, 133] on link "Auditorías - Listado" at bounding box center [66, 144] width 133 height 26
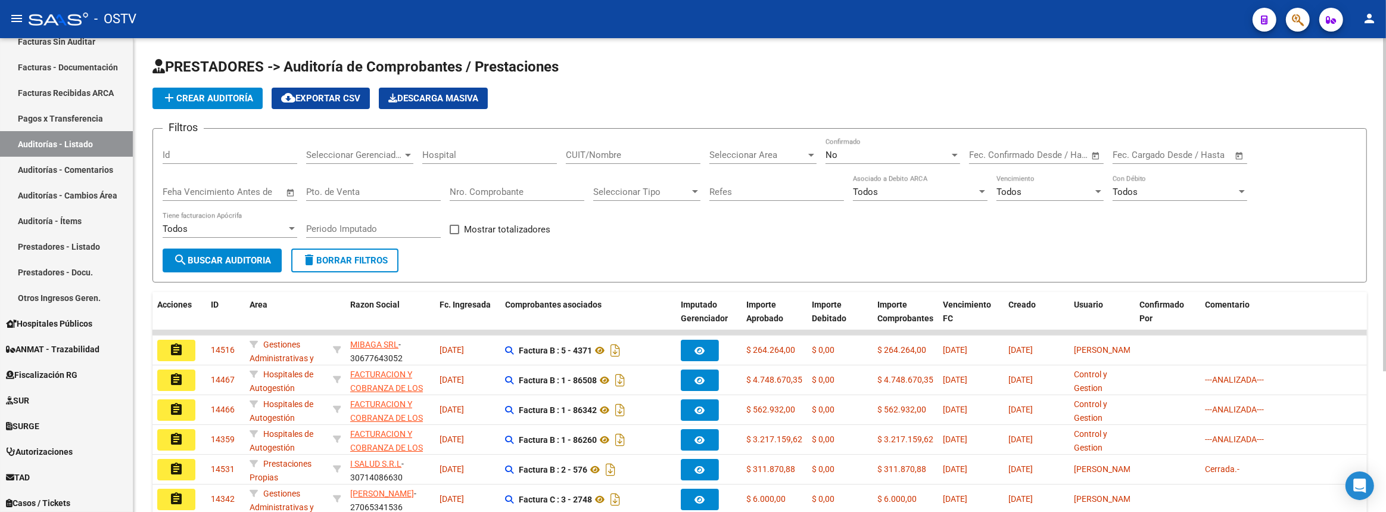
click at [541, 191] on input "Nro. Comprobante" at bounding box center [517, 191] width 135 height 11
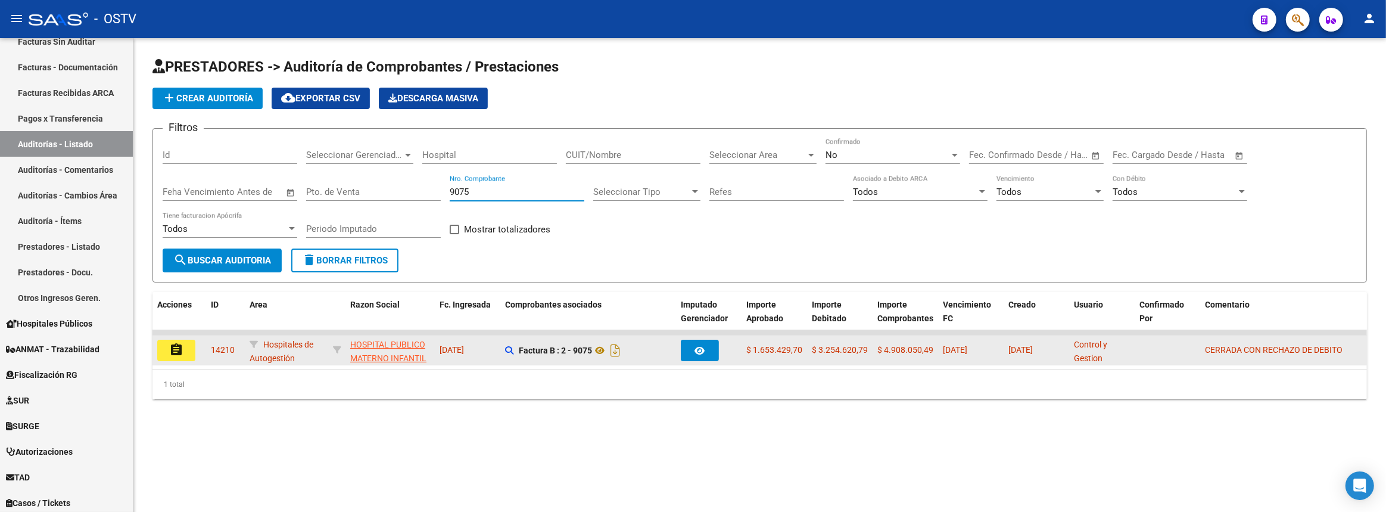
type input "9075"
click at [176, 348] on mat-icon "assignment" at bounding box center [176, 349] width 14 height 14
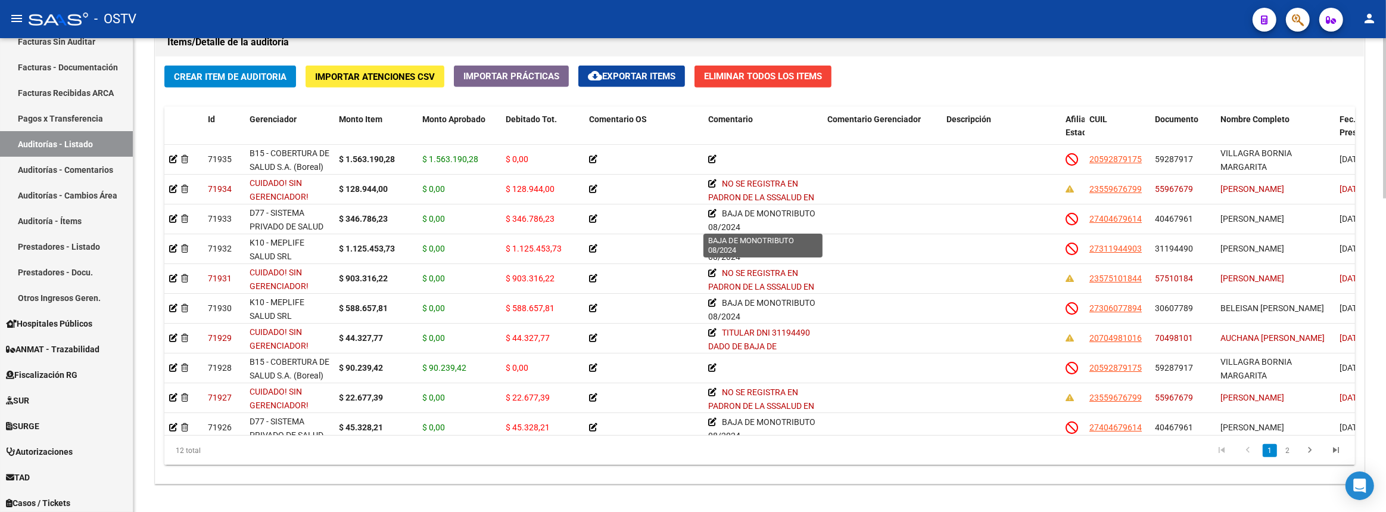
scroll to position [599, 0]
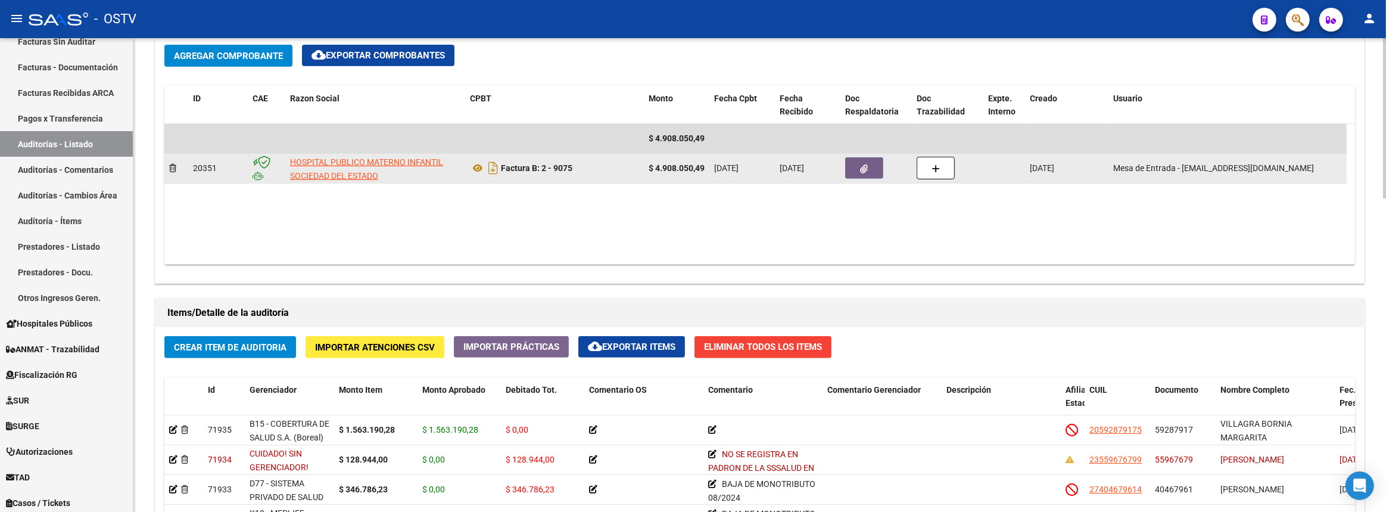
click at [855, 169] on button "button" at bounding box center [864, 167] width 38 height 21
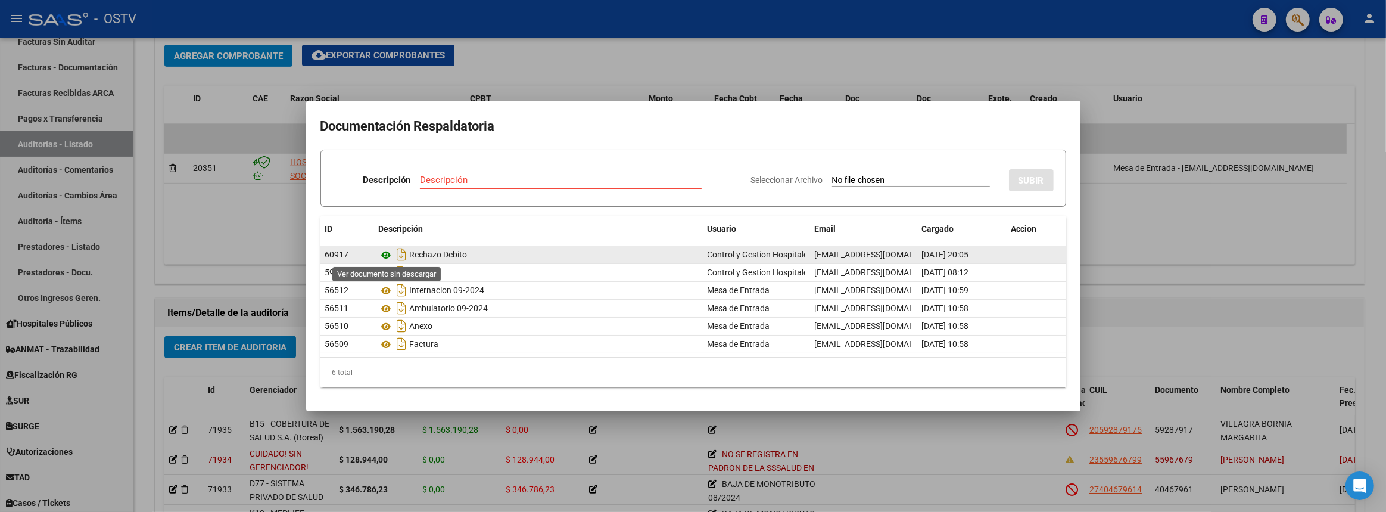
click at [387, 257] on icon at bounding box center [386, 255] width 15 height 14
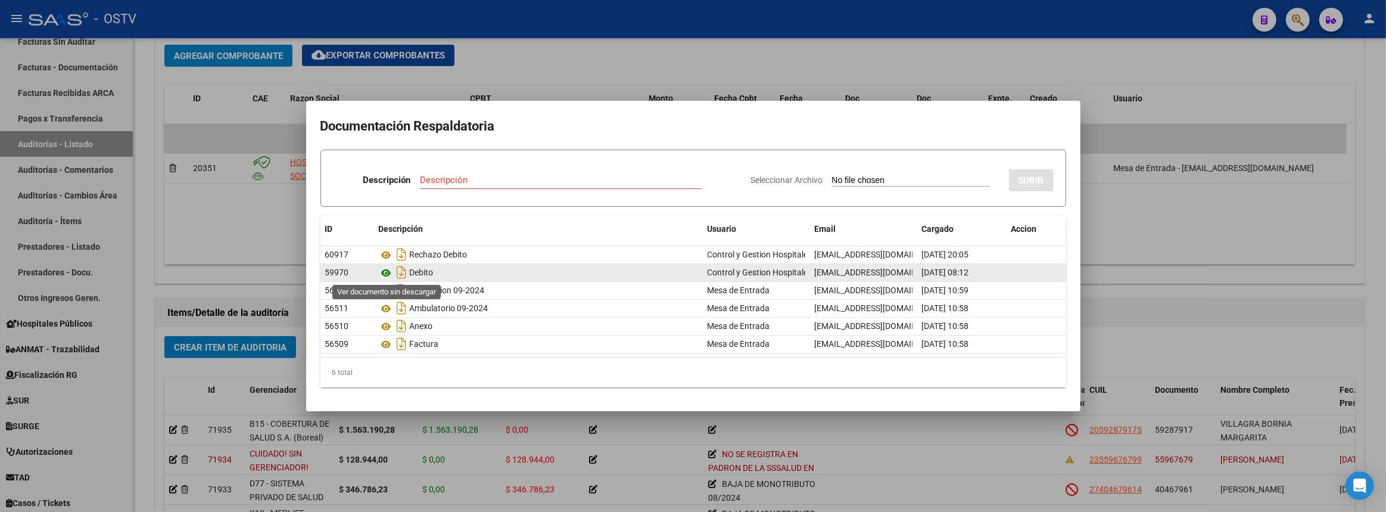
click at [381, 269] on icon at bounding box center [386, 273] width 15 height 14
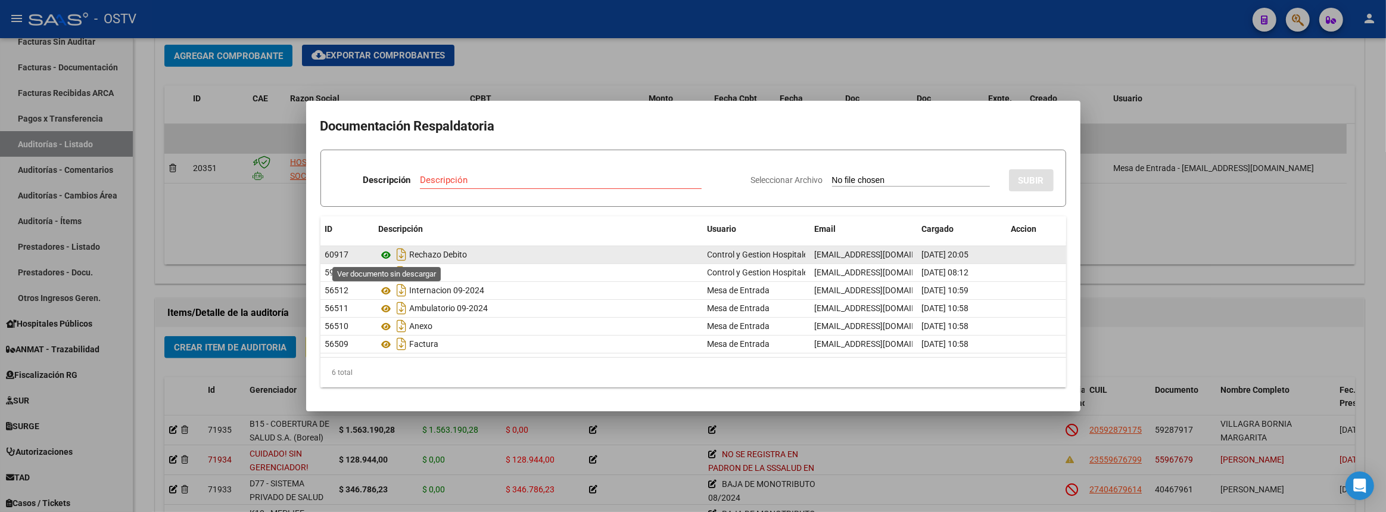
click at [387, 256] on icon at bounding box center [386, 255] width 15 height 14
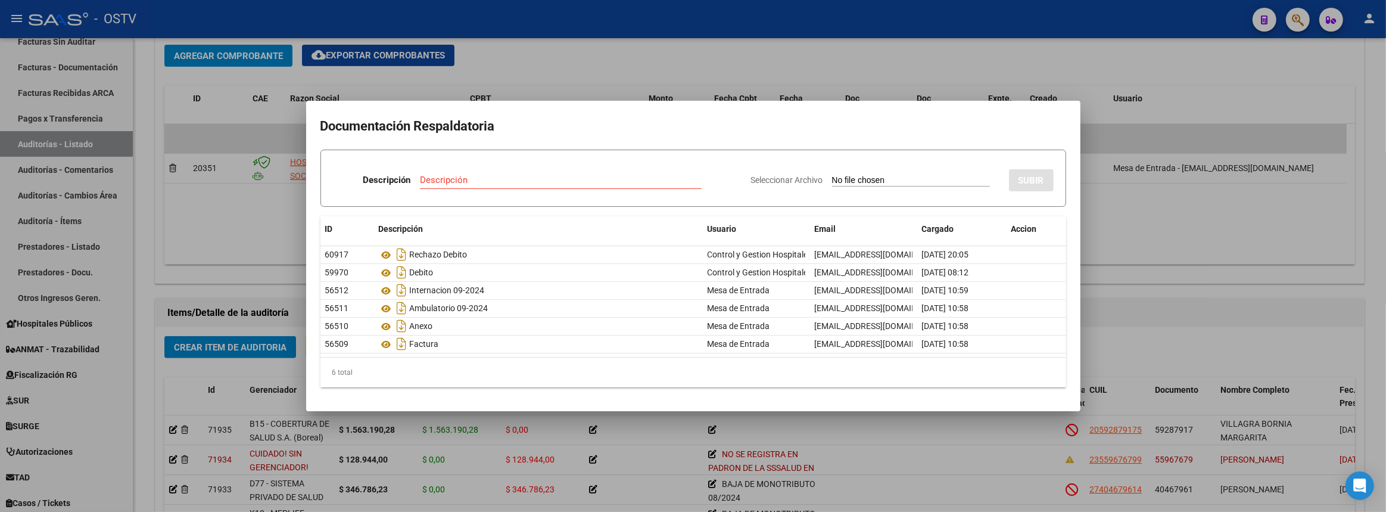
click at [549, 70] on div at bounding box center [693, 256] width 1386 height 512
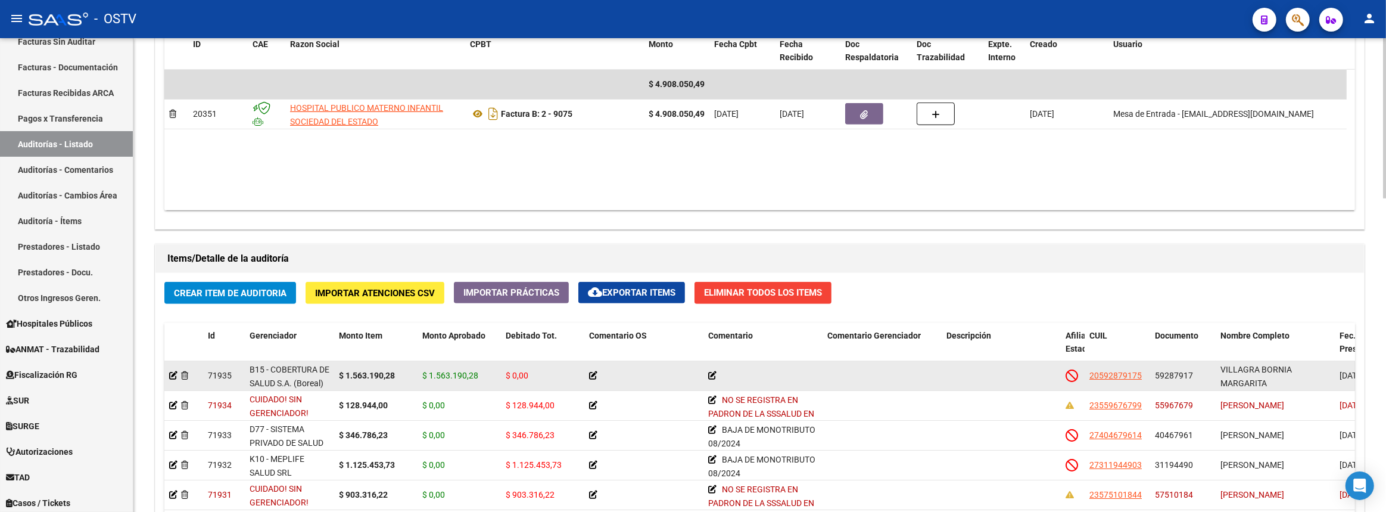
scroll to position [708, 0]
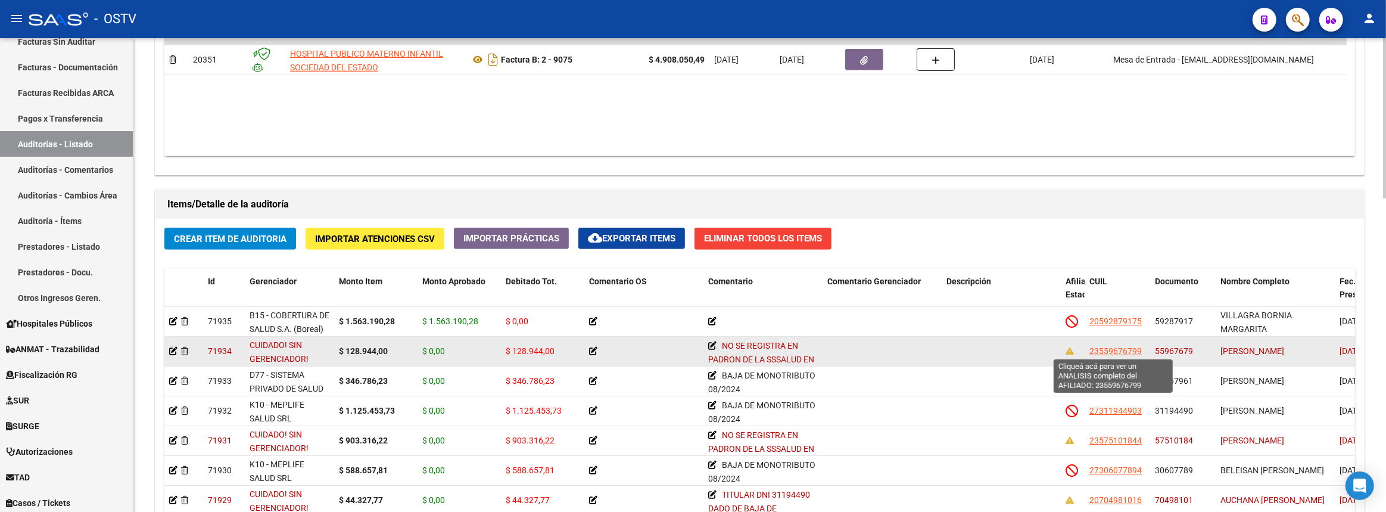
click at [1110, 351] on span "23559676799" at bounding box center [1115, 351] width 52 height 10
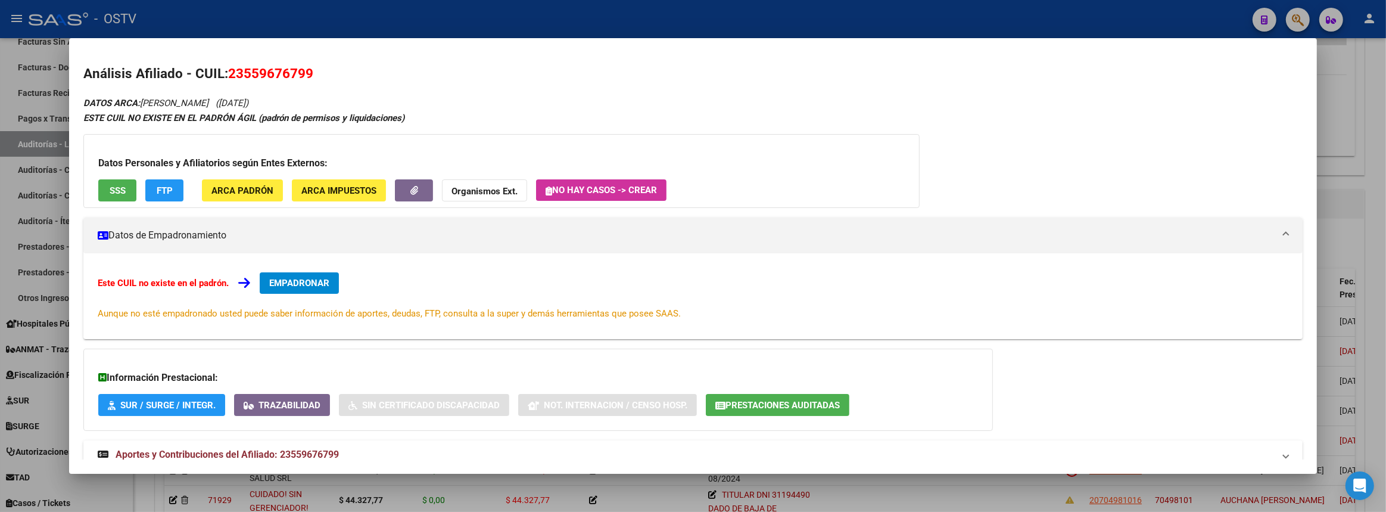
scroll to position [36, 0]
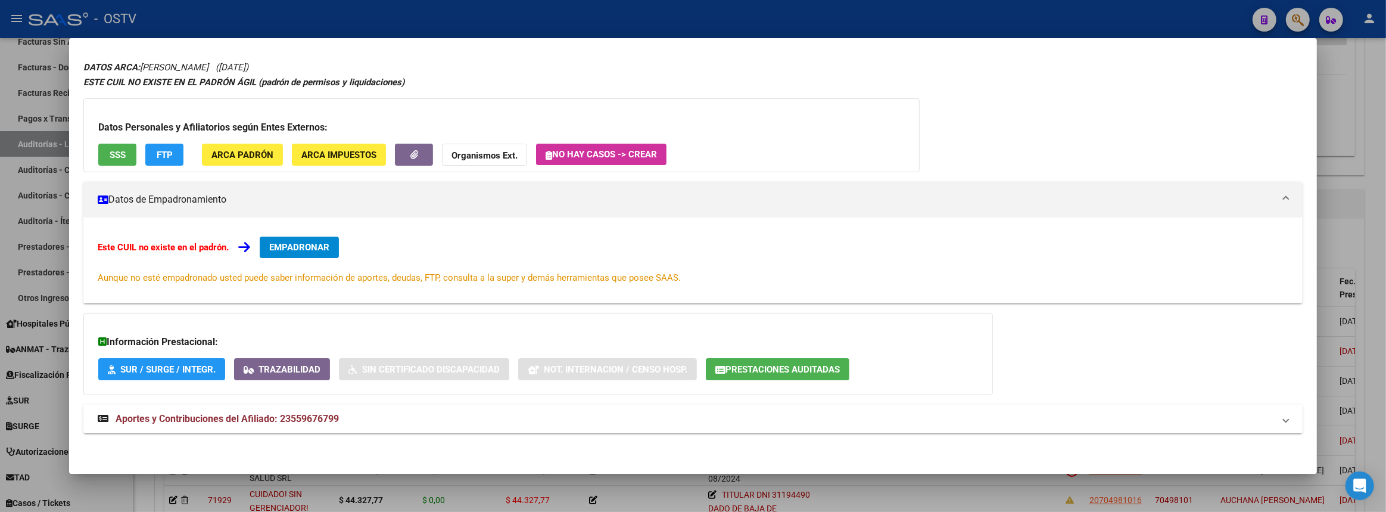
click at [417, 422] on mat-panel-title "Aportes y Contribuciones del Afiliado: 23559676799" at bounding box center [686, 419] width 1176 height 14
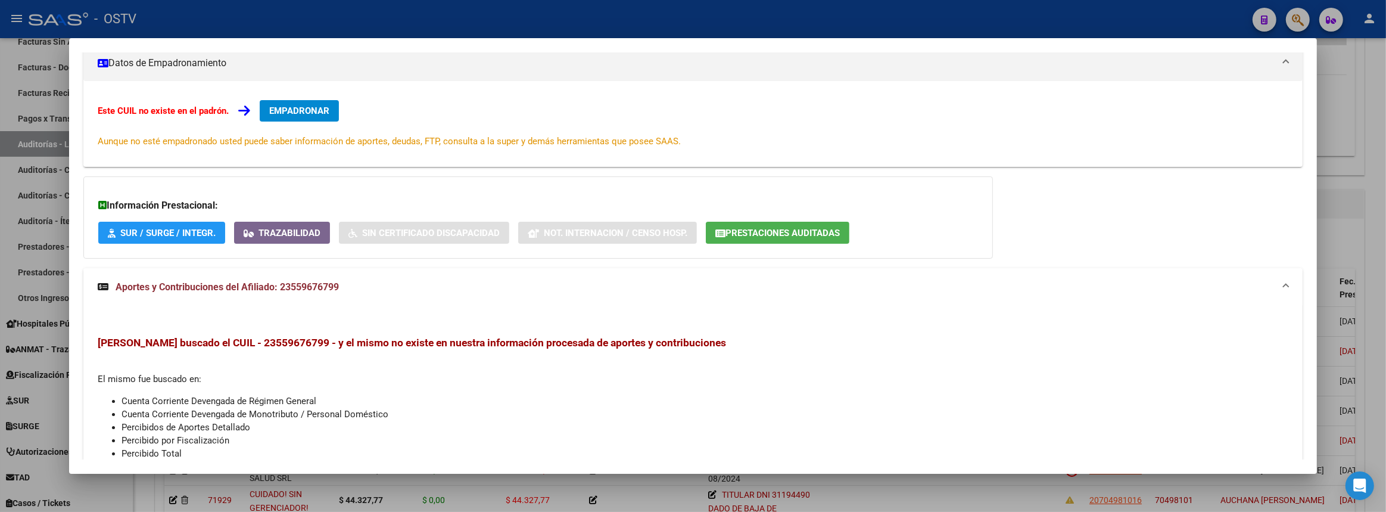
scroll to position [0, 0]
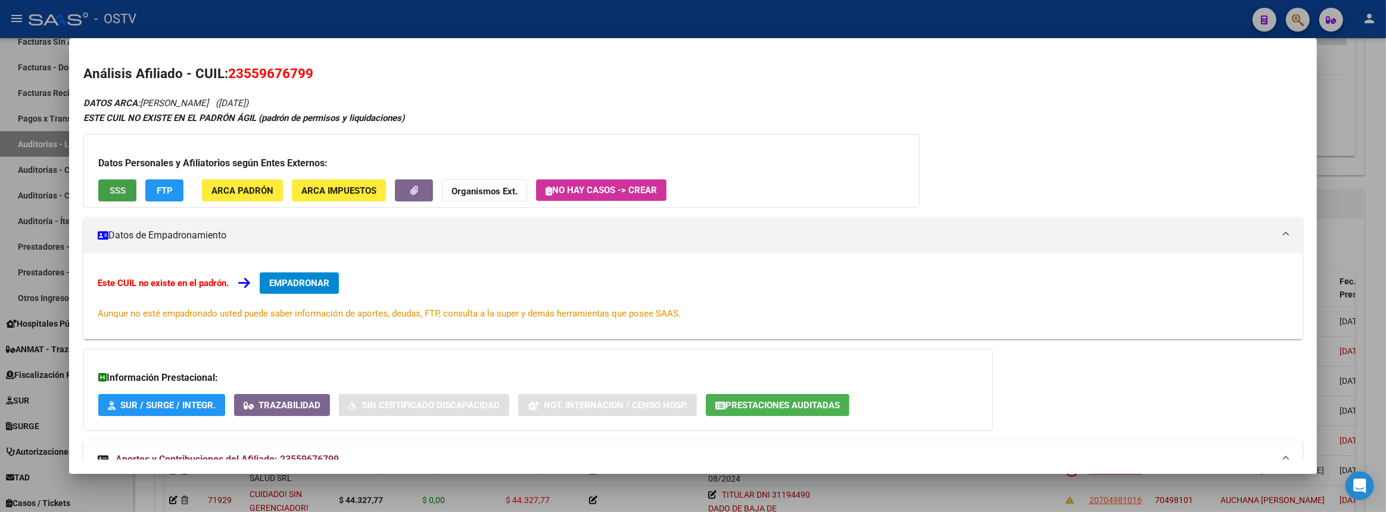
click at [123, 191] on span "SSS" at bounding box center [118, 190] width 16 height 11
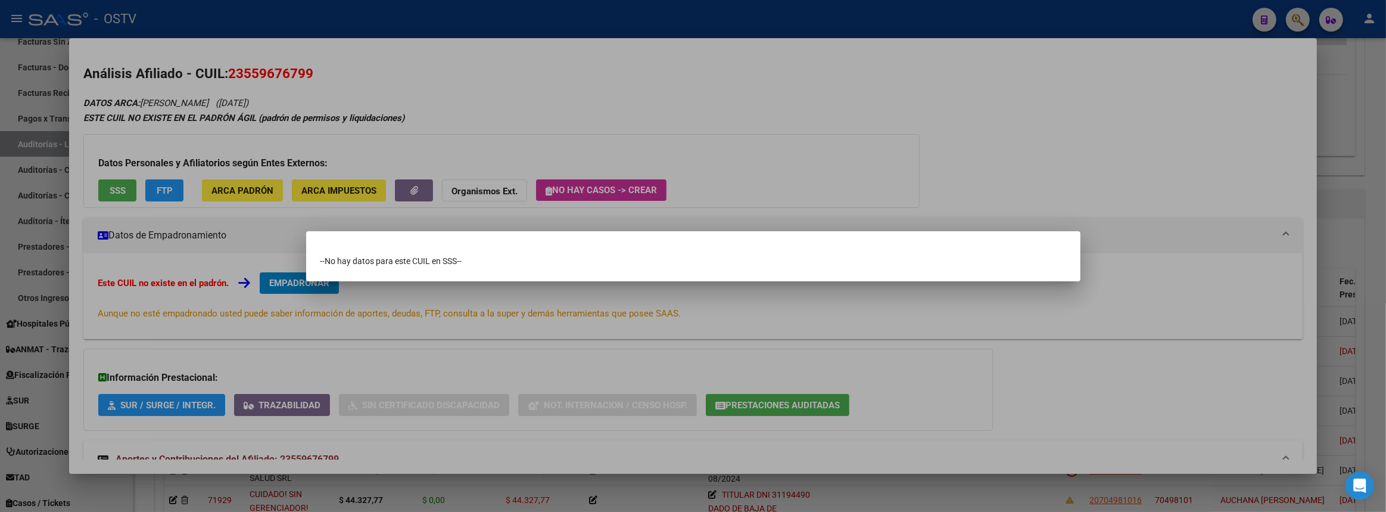
click at [196, 245] on div at bounding box center [693, 256] width 1386 height 512
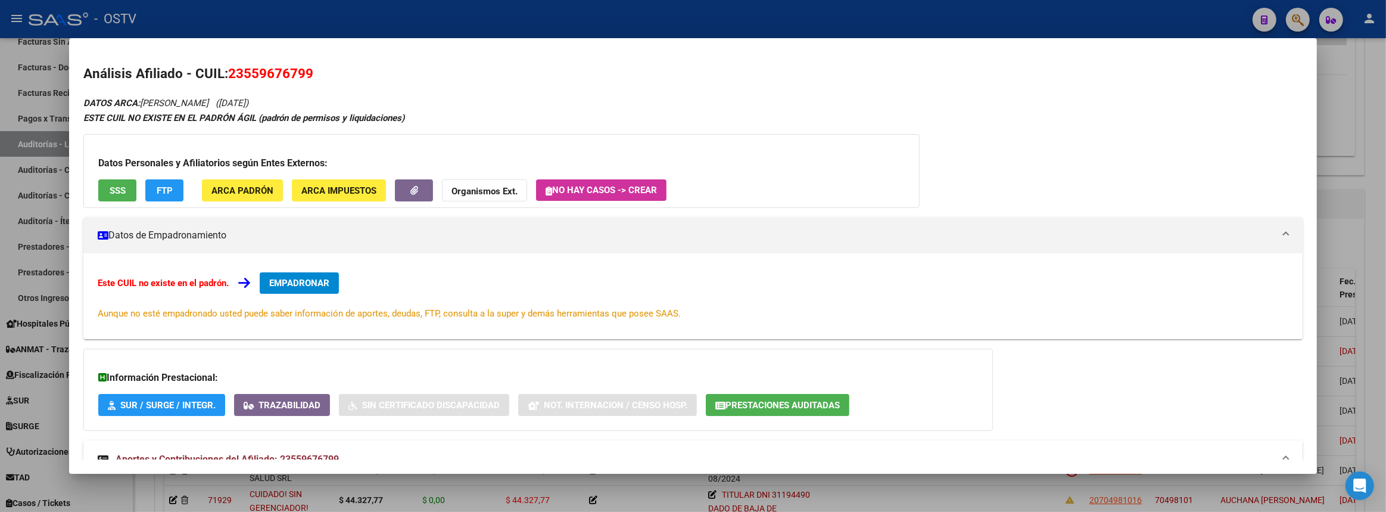
click at [174, 186] on button "FTP" at bounding box center [164, 190] width 38 height 22
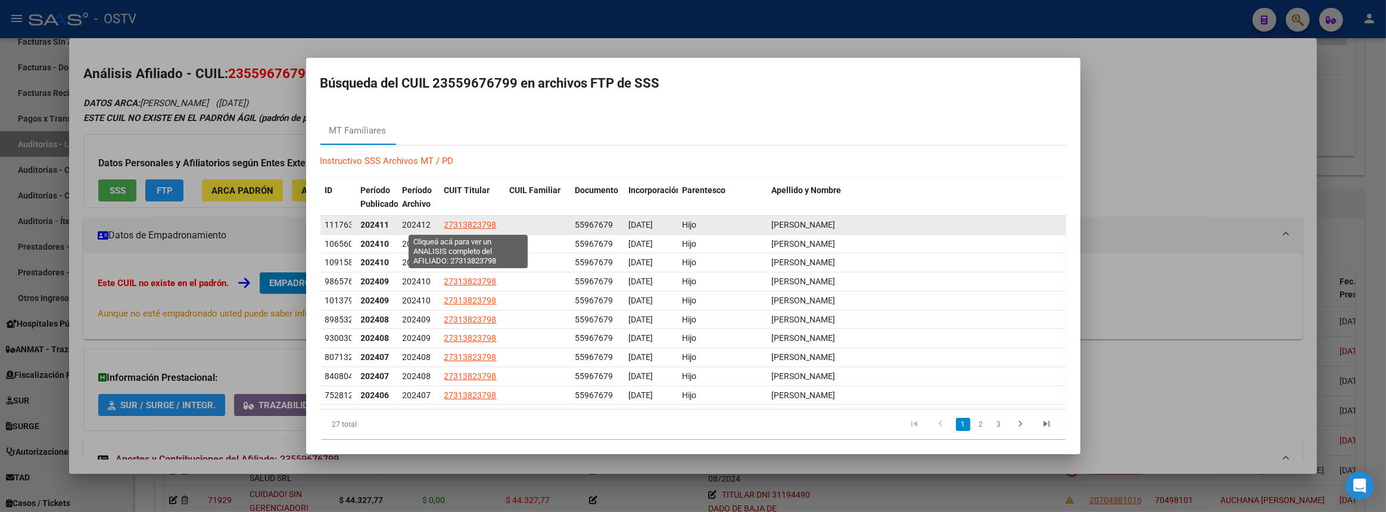
click at [451, 225] on span "27313823798" at bounding box center [470, 225] width 52 height 10
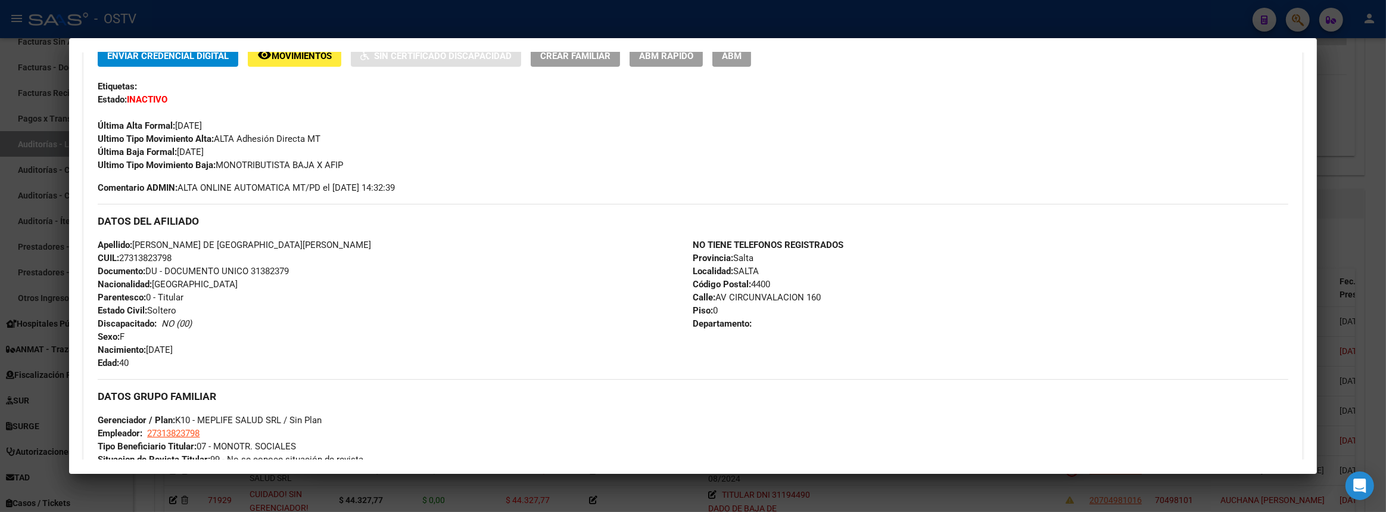
scroll to position [524, 0]
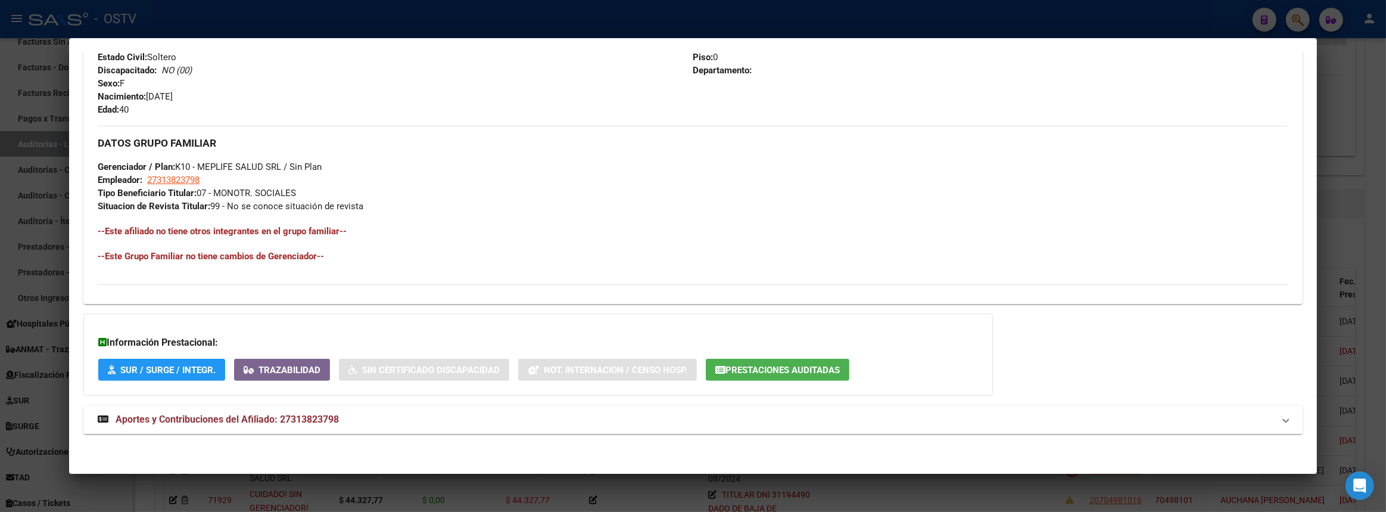
click at [344, 420] on mat-panel-title "Aportes y Contribuciones del Afiliado: 27313823798" at bounding box center [686, 419] width 1176 height 14
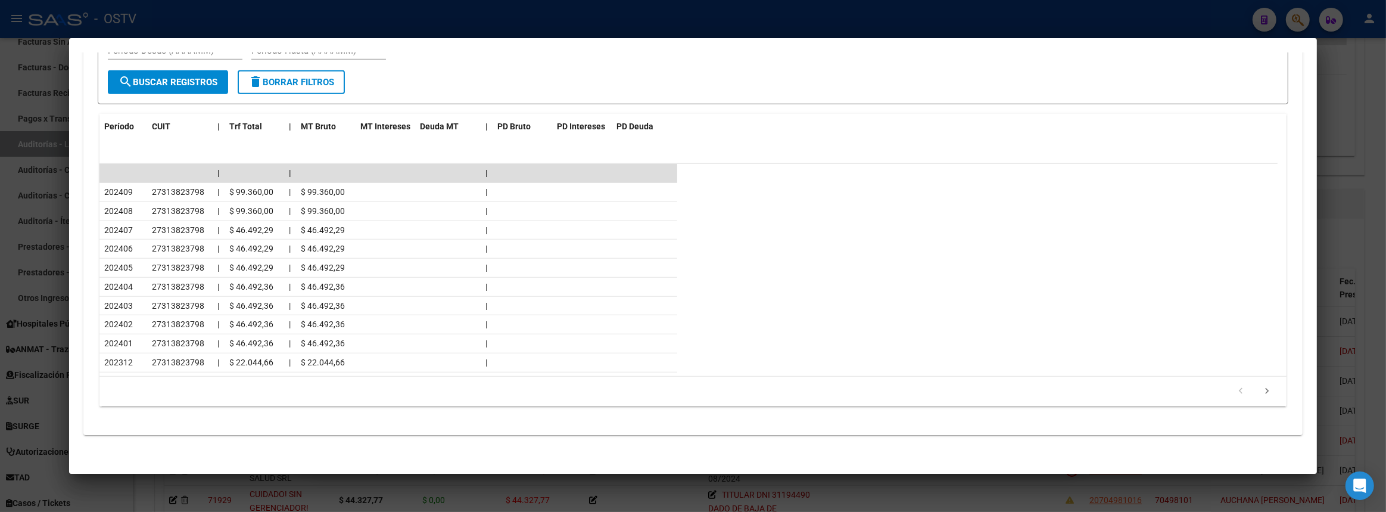
scroll to position [840, 0]
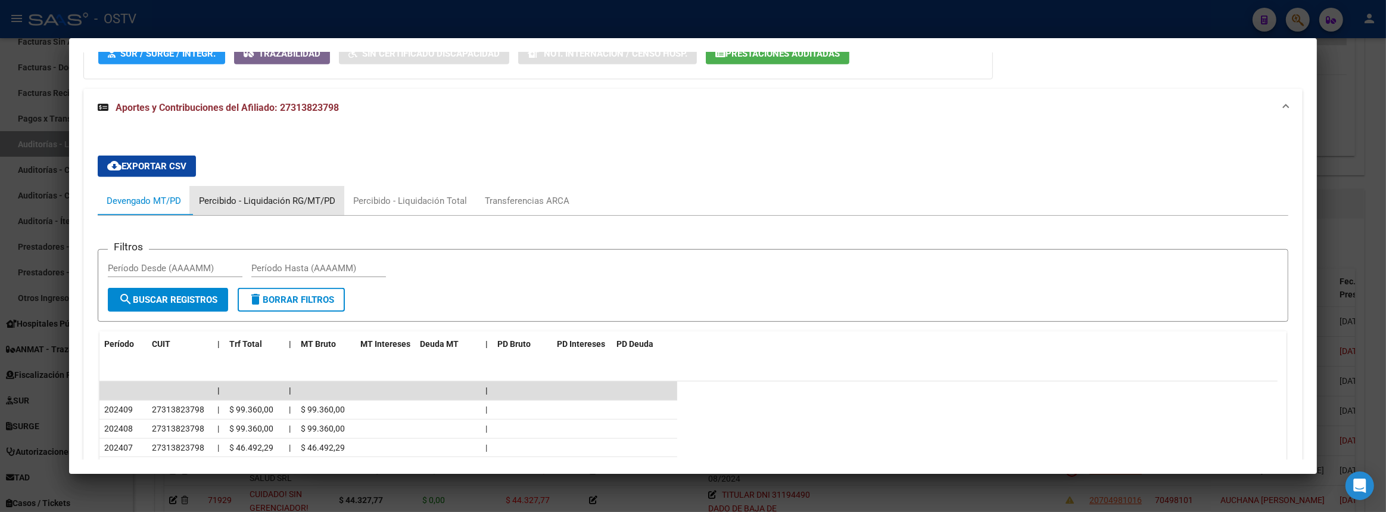
click at [271, 194] on div "Percibido - Liquidación RG/MT/PD" at bounding box center [267, 200] width 136 height 13
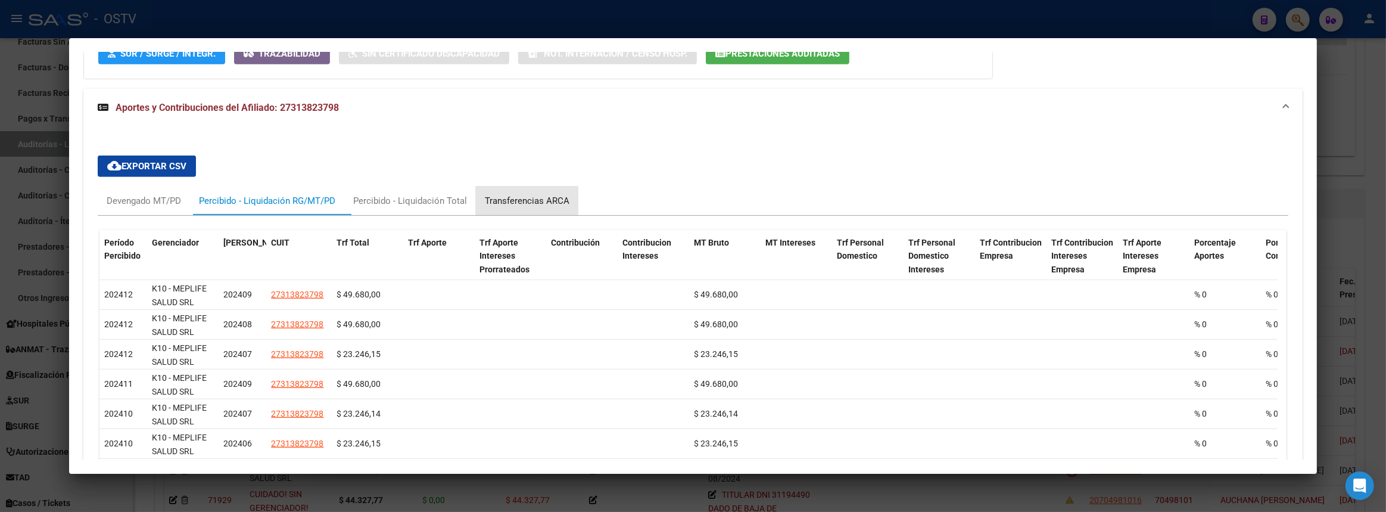
click at [513, 202] on div "Transferencias ARCA" at bounding box center [527, 200] width 85 height 13
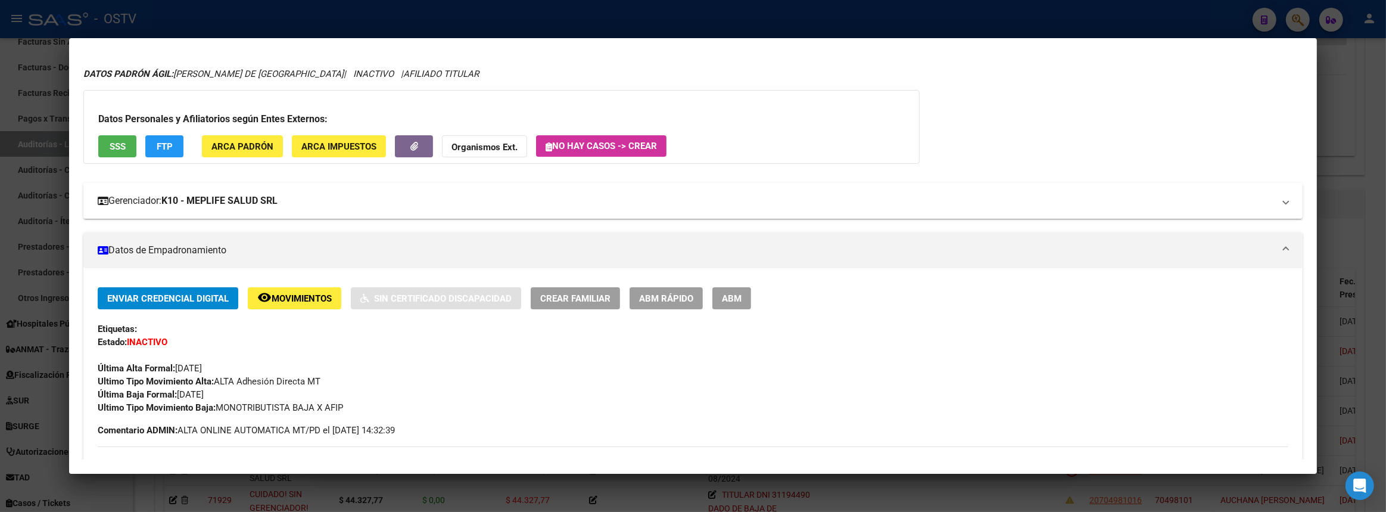
scroll to position [0, 0]
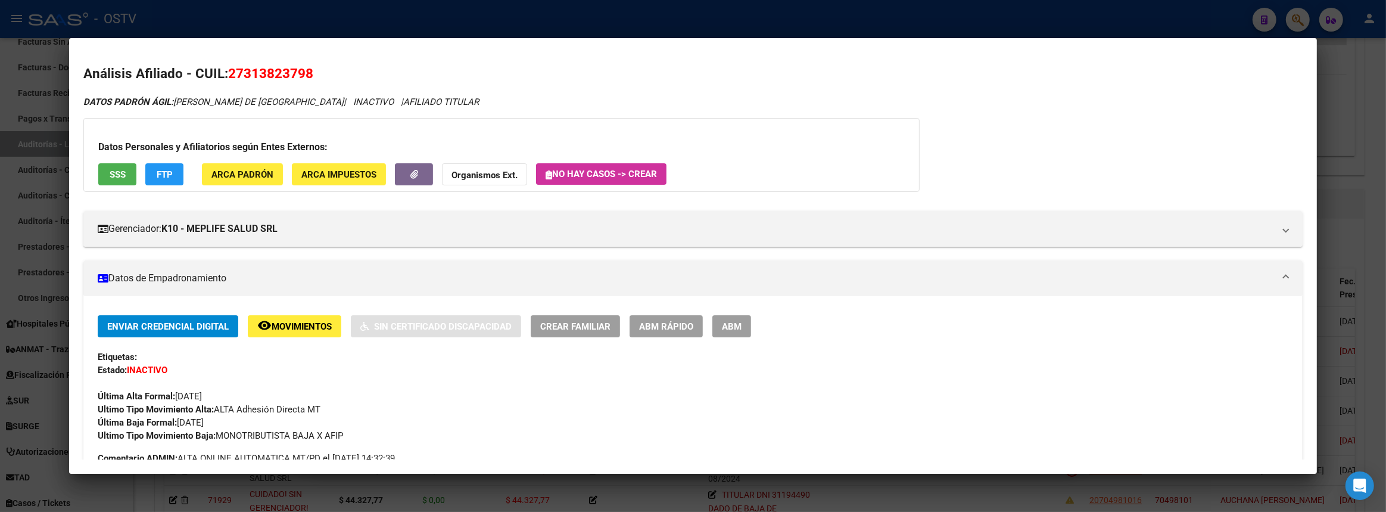
click at [226, 169] on span "ARCA Padrón" at bounding box center [242, 174] width 62 height 11
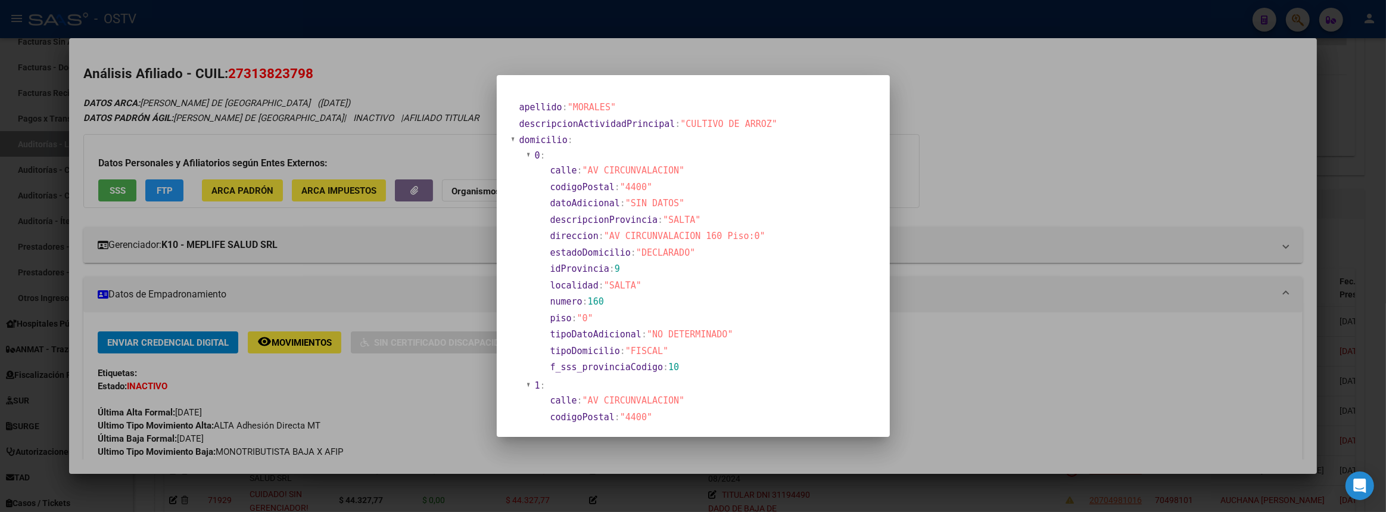
drag, startPoint x: 985, startPoint y: 177, endPoint x: 843, endPoint y: 151, distance: 144.6
click at [984, 176] on div at bounding box center [693, 256] width 1386 height 512
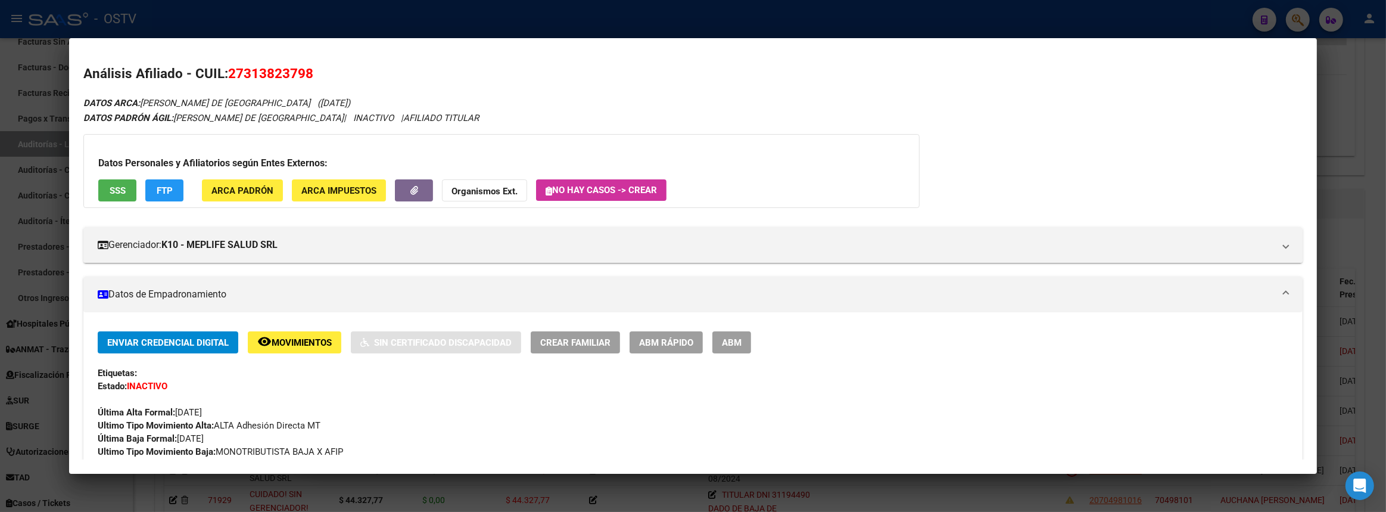
click at [125, 194] on button "SSS" at bounding box center [117, 190] width 38 height 22
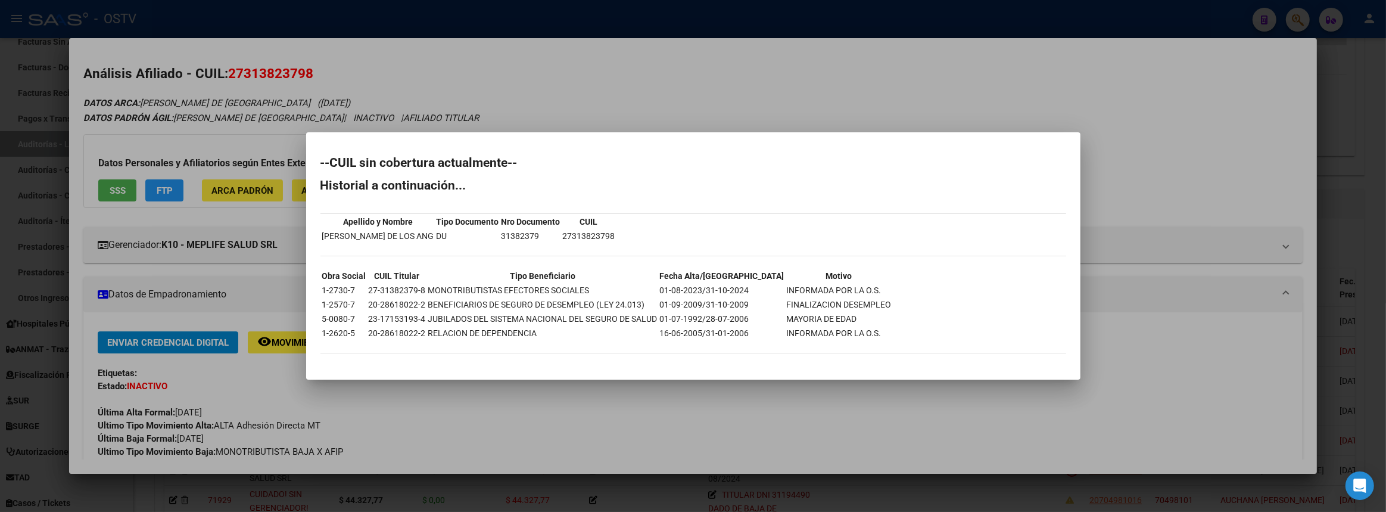
click at [1160, 197] on div at bounding box center [693, 256] width 1386 height 512
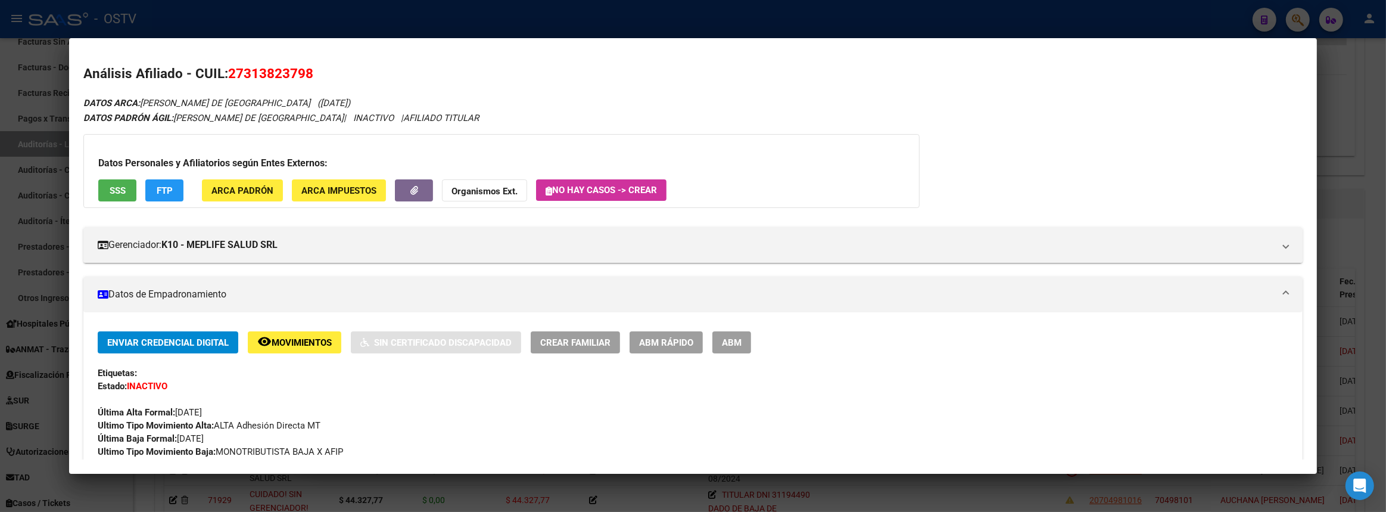
click at [1385, 250] on div at bounding box center [693, 256] width 1386 height 512
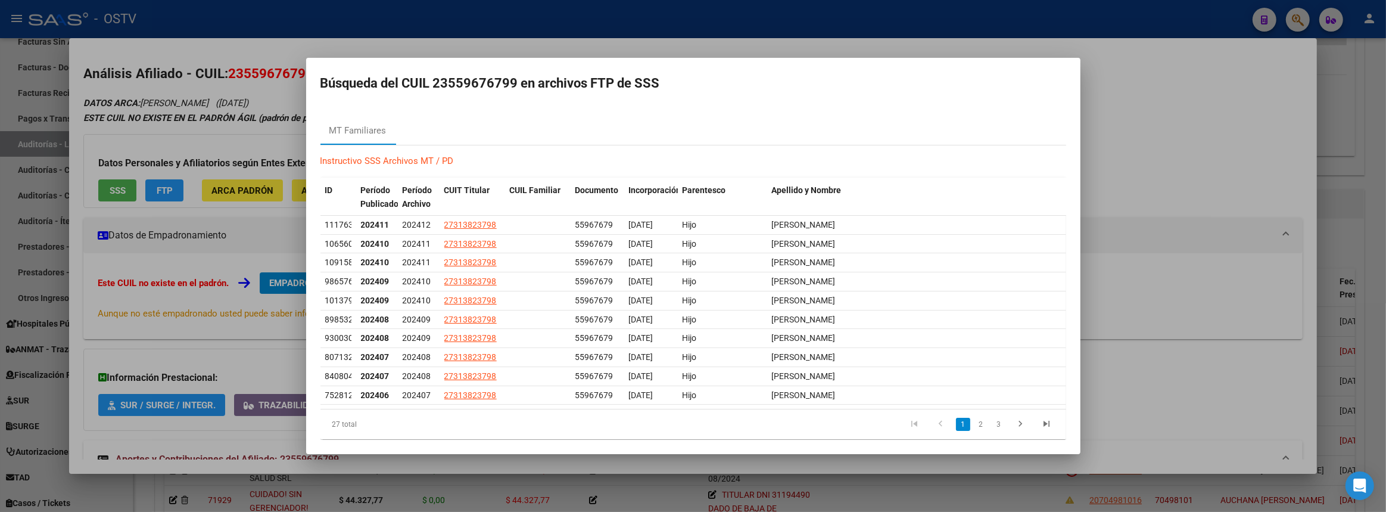
click at [1306, 244] on div at bounding box center [693, 256] width 1386 height 512
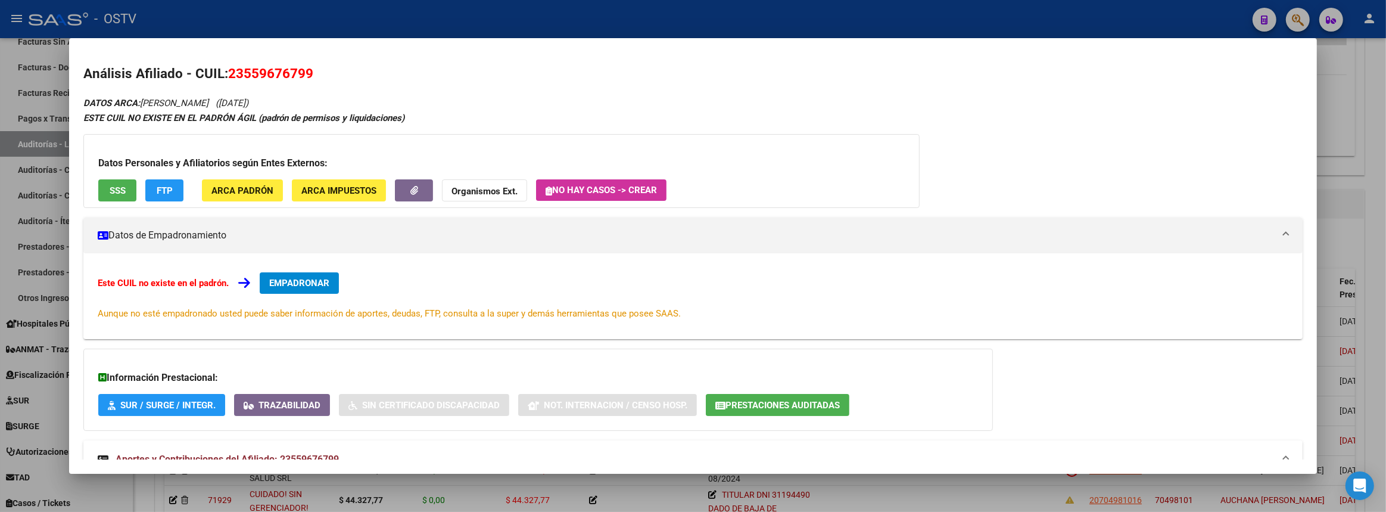
scroll to position [216, 0]
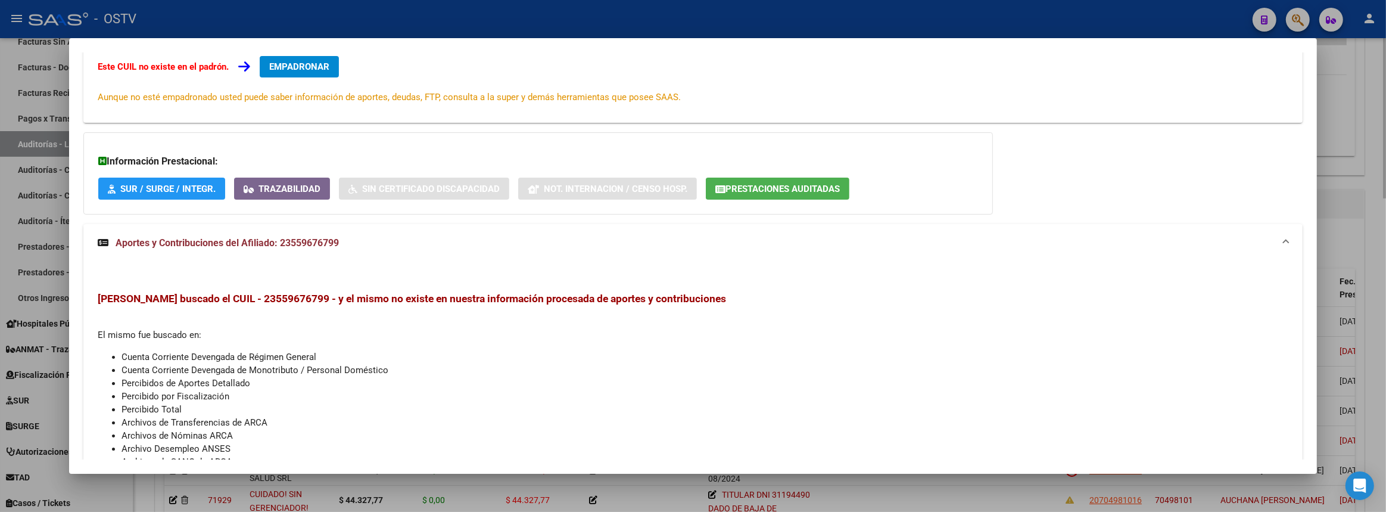
click at [1385, 225] on div at bounding box center [693, 256] width 1386 height 512
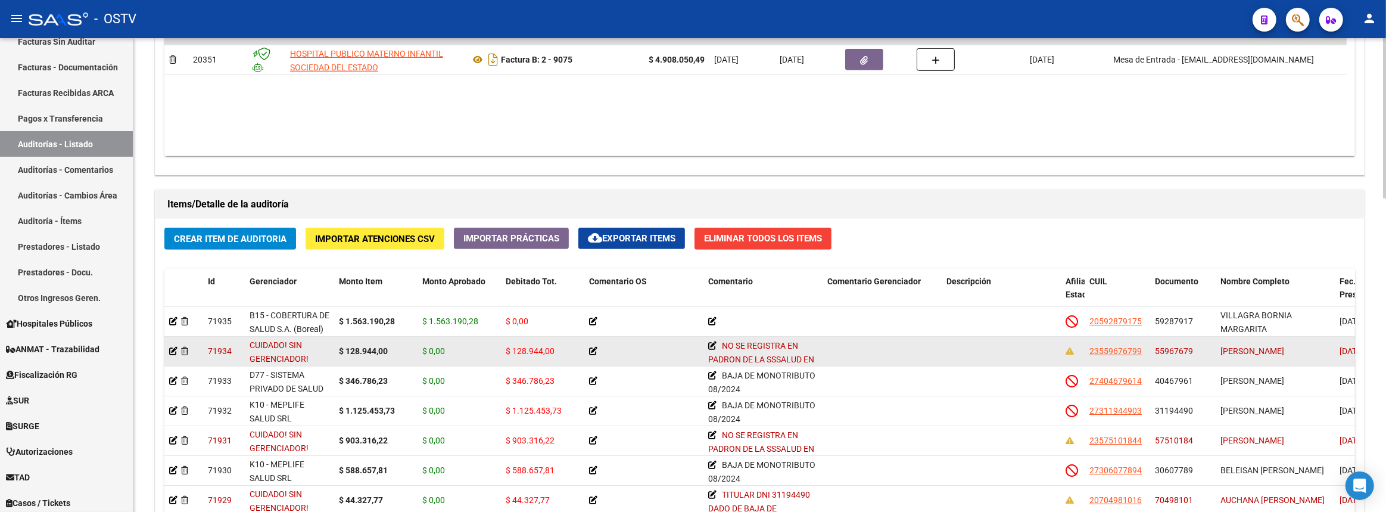
drag, startPoint x: 1087, startPoint y: 350, endPoint x: 1142, endPoint y: 351, distance: 55.4
click at [1142, 351] on datatable-body-cell "23559676799" at bounding box center [1118, 351] width 66 height 29
copy span "23559676799"
click at [1101, 347] on span "23559676799" at bounding box center [1115, 351] width 52 height 10
copy span "23559676799"
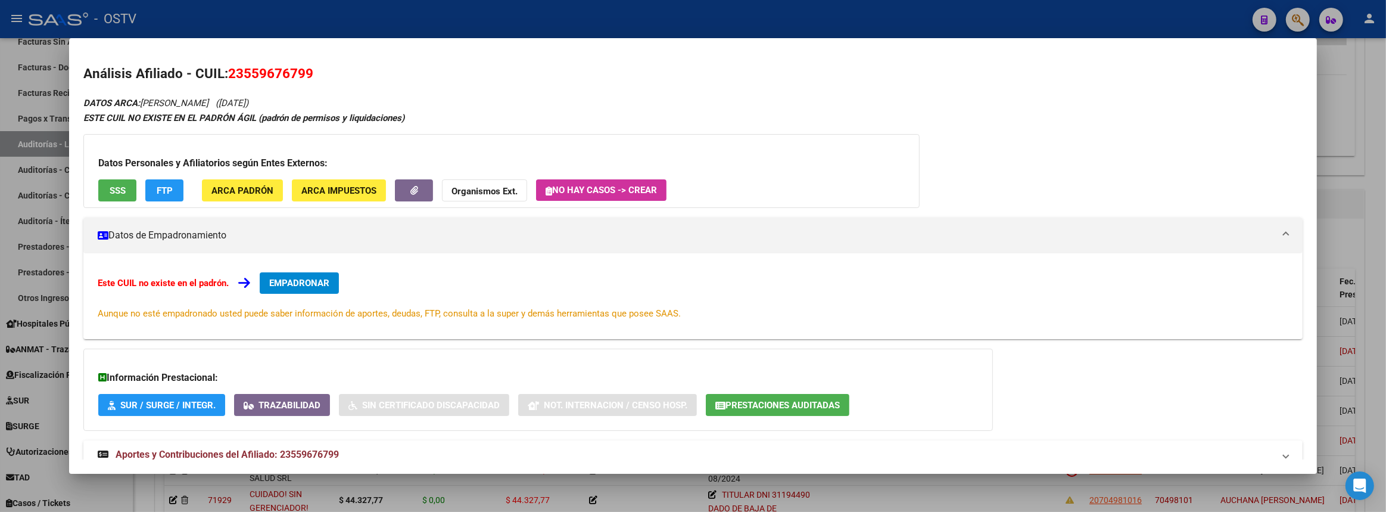
scroll to position [36, 0]
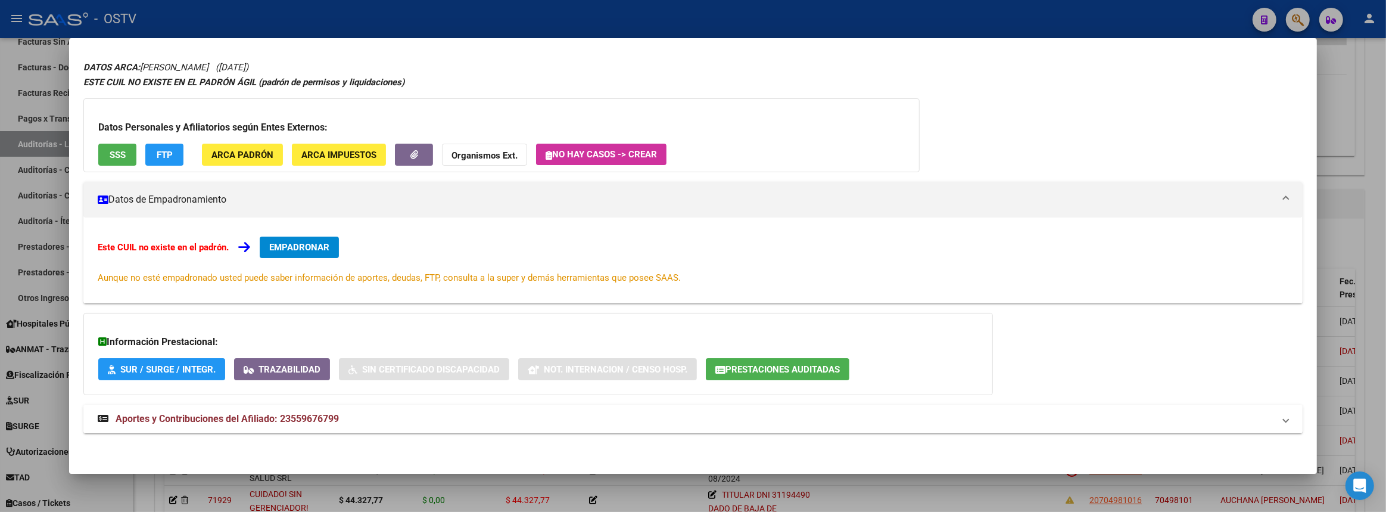
click at [263, 429] on mat-expansion-panel-header "Aportes y Contribuciones del Afiliado: 23559676799" at bounding box center [692, 418] width 1219 height 29
click at [161, 160] on span "FTP" at bounding box center [165, 154] width 16 height 11
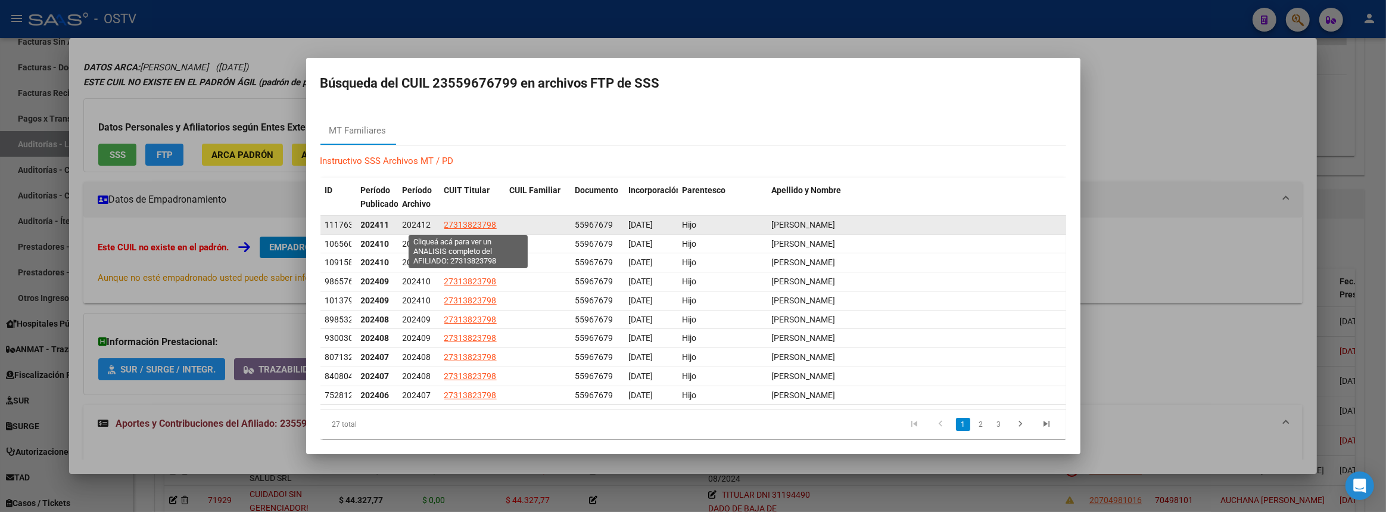
click at [482, 224] on span "27313823798" at bounding box center [470, 225] width 52 height 10
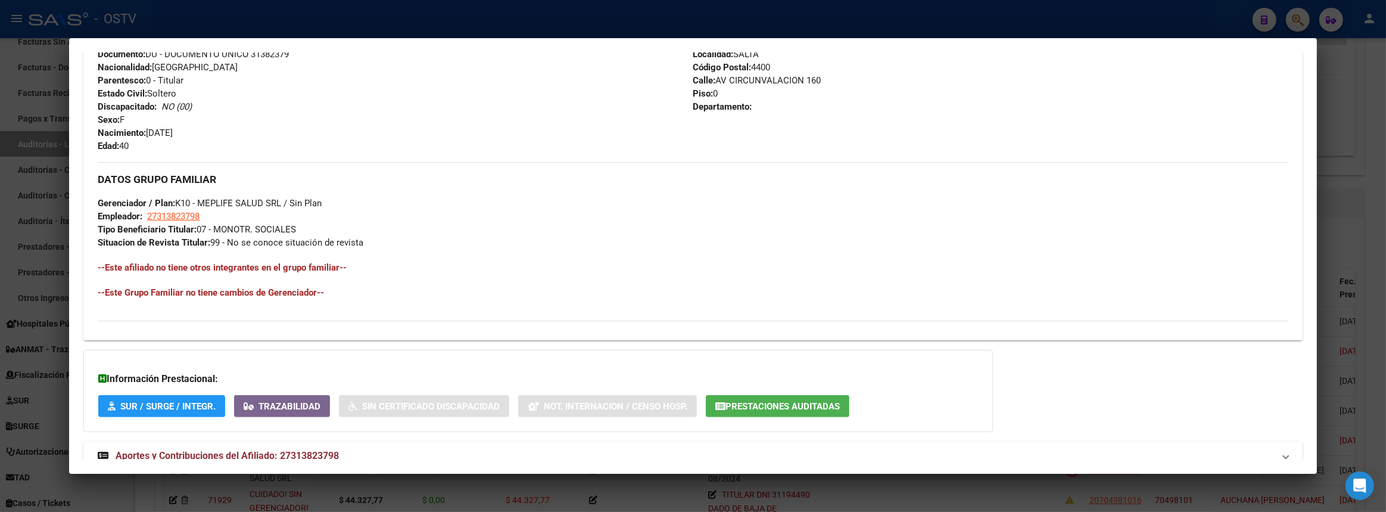
scroll to position [524, 0]
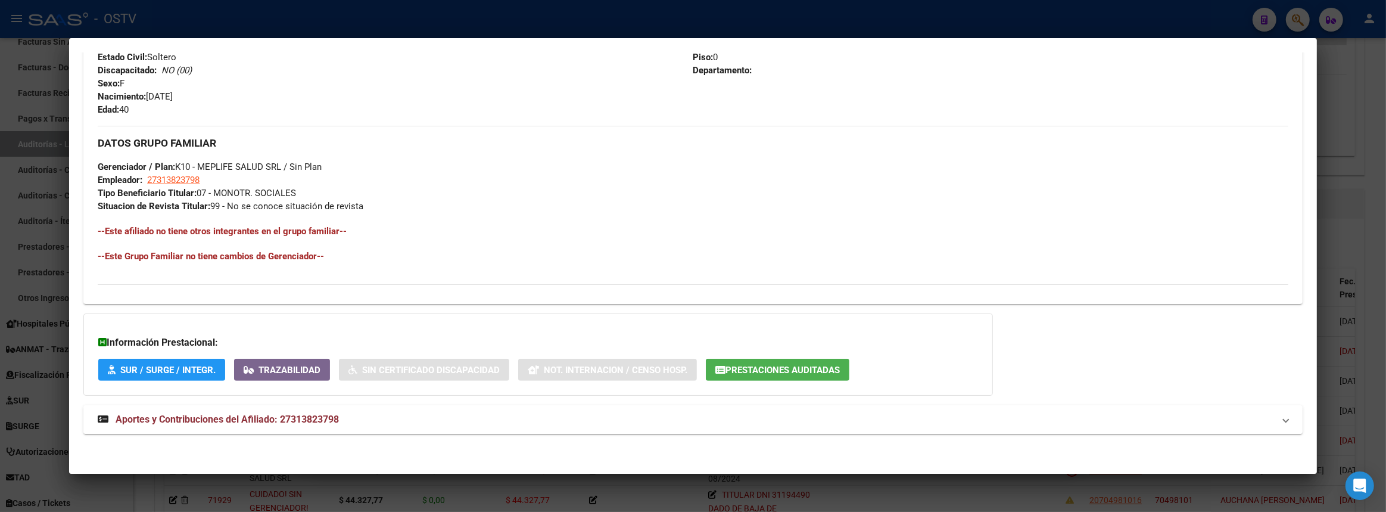
drag, startPoint x: 279, startPoint y: 416, endPoint x: 363, endPoint y: 418, distance: 84.6
click at [363, 418] on mat-panel-title "Aportes y Contribuciones del Afiliado: 27313823798" at bounding box center [686, 419] width 1176 height 14
copy span ": 27313823798"
click at [1385, 213] on div at bounding box center [693, 256] width 1386 height 512
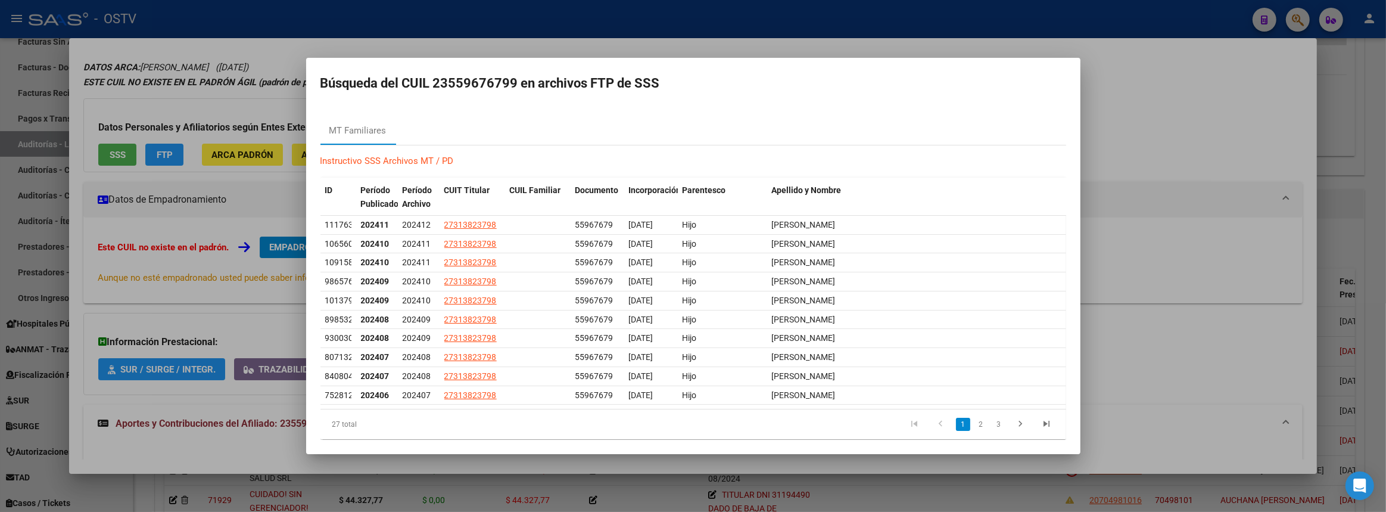
scroll to position [7, 0]
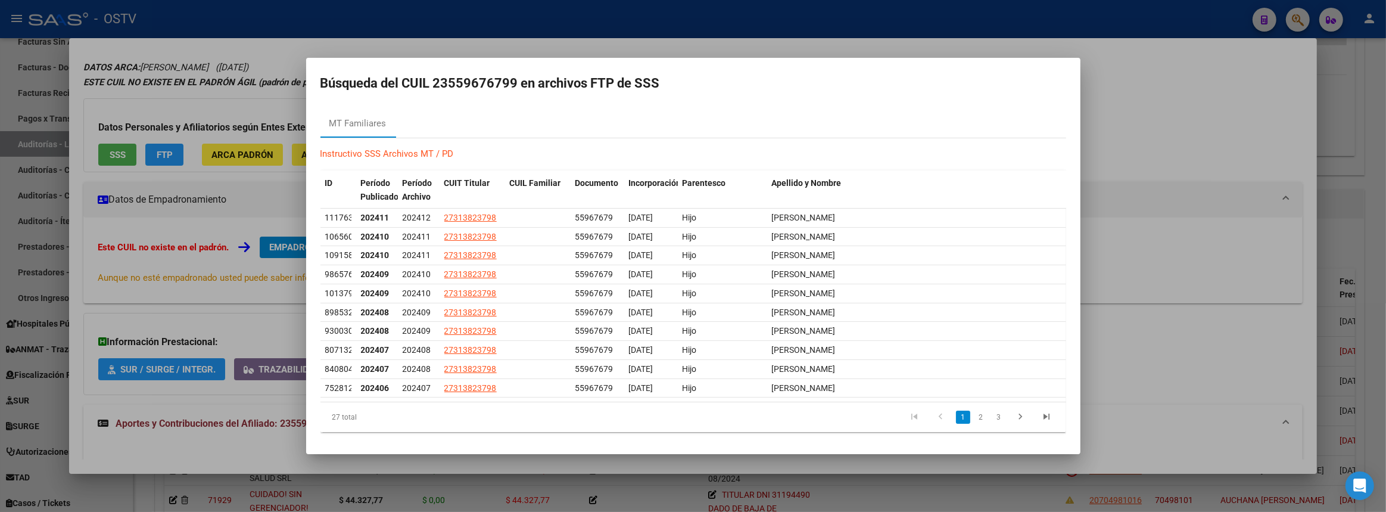
click at [1154, 240] on div at bounding box center [693, 256] width 1386 height 512
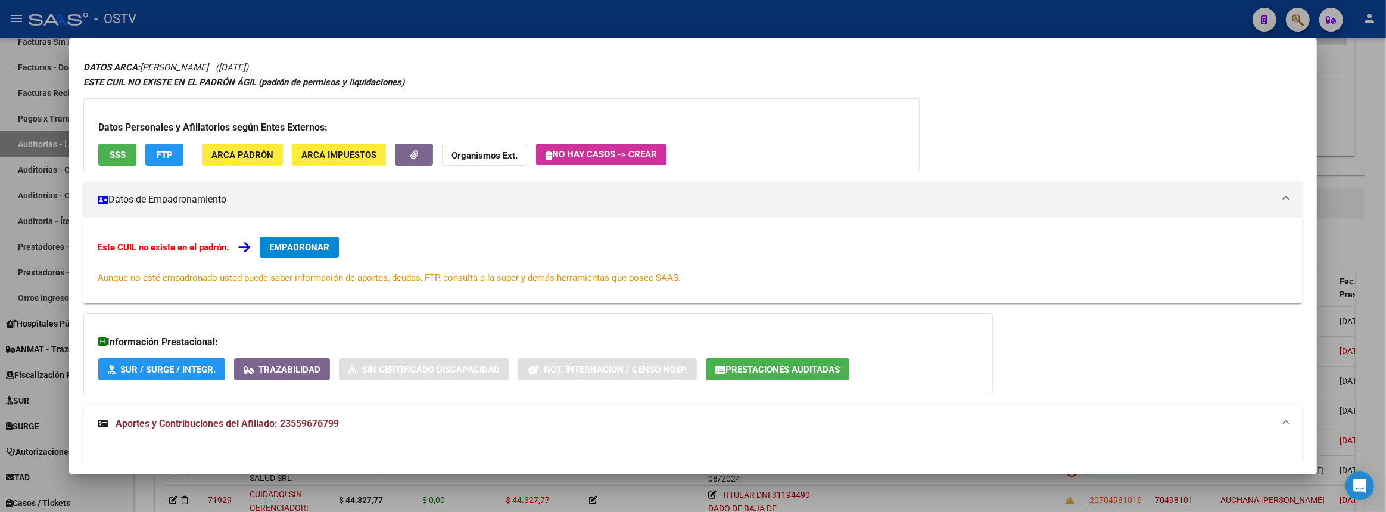
click at [1385, 236] on div at bounding box center [693, 256] width 1386 height 512
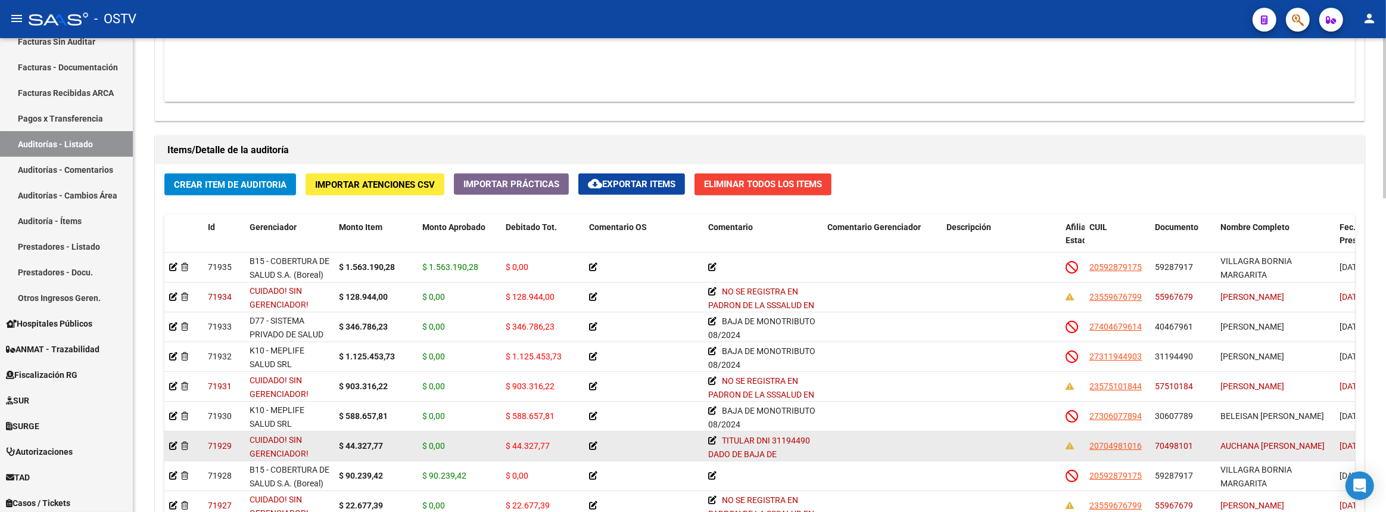
scroll to position [78, 0]
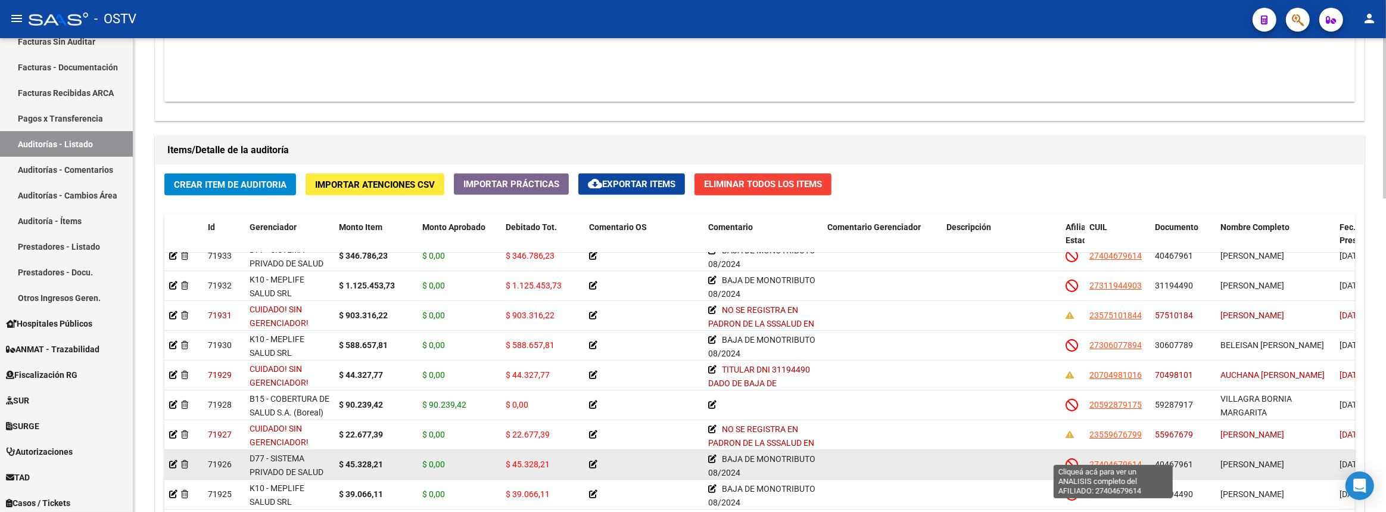
click at [1128, 459] on span "27404679614" at bounding box center [1115, 464] width 52 height 10
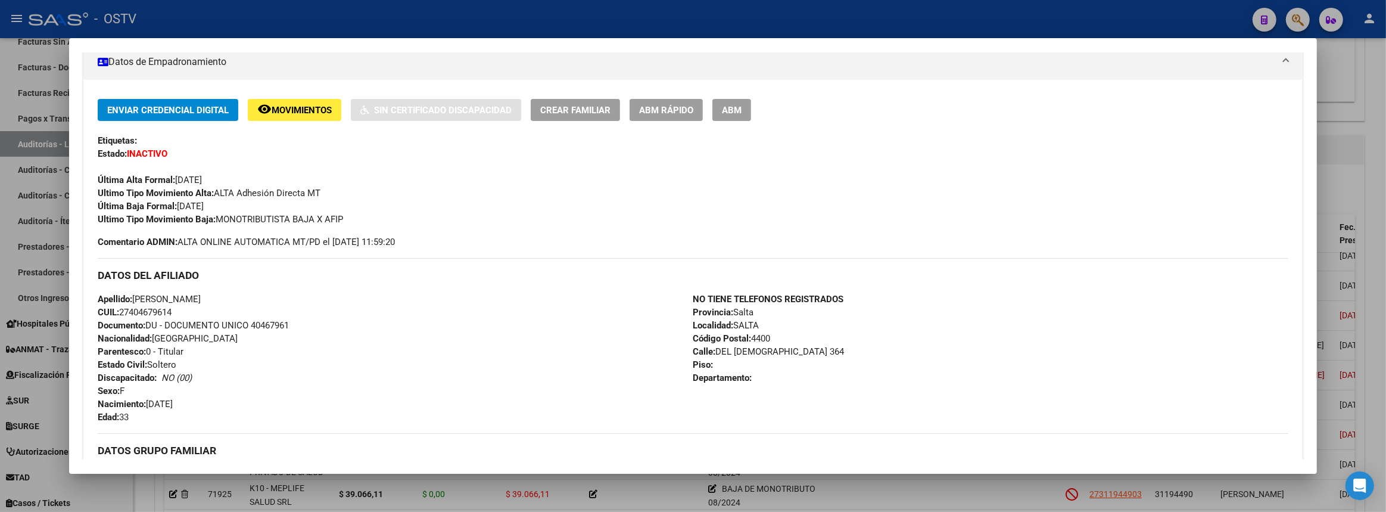
scroll to position [524, 0]
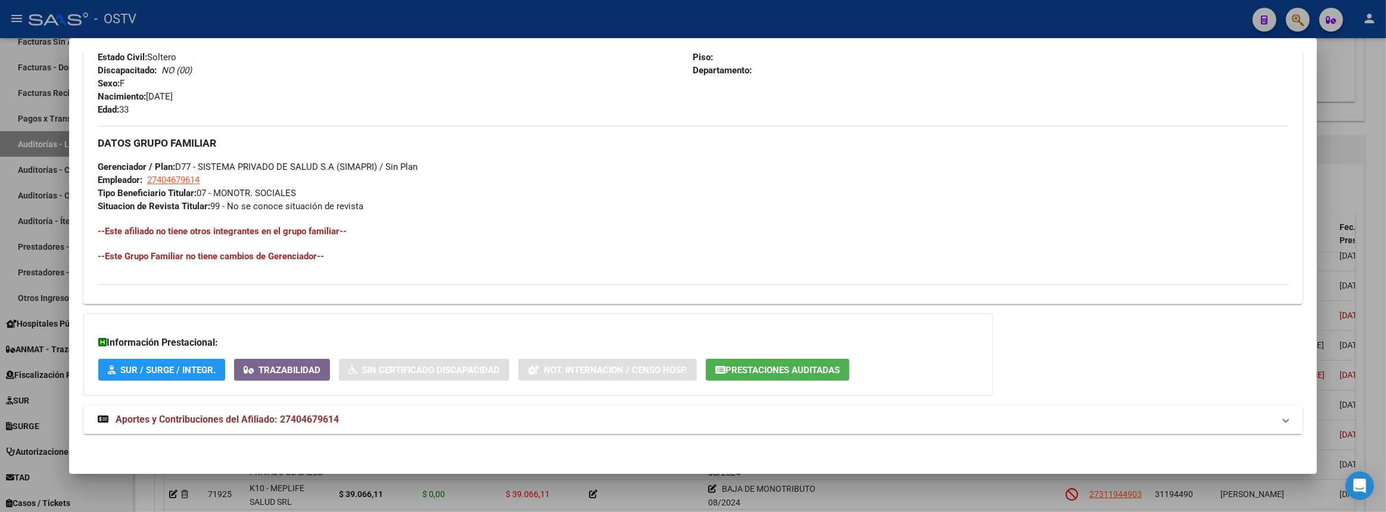
click at [357, 415] on mat-panel-title "Aportes y Contribuciones del Afiliado: 27404679614" at bounding box center [686, 419] width 1176 height 14
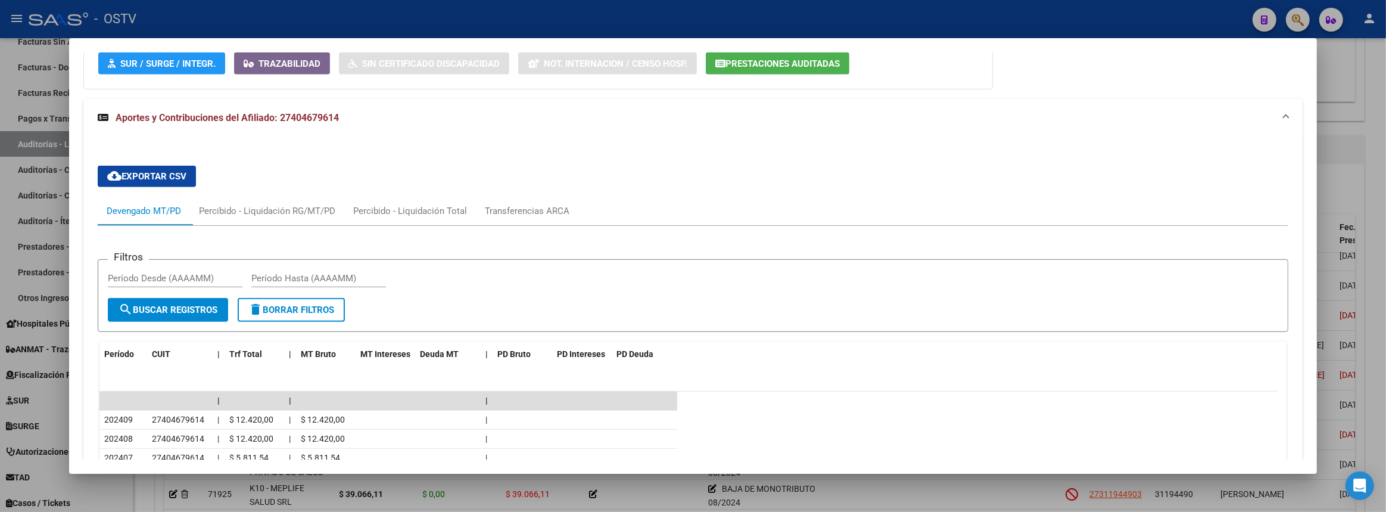
scroll to position [1018, 0]
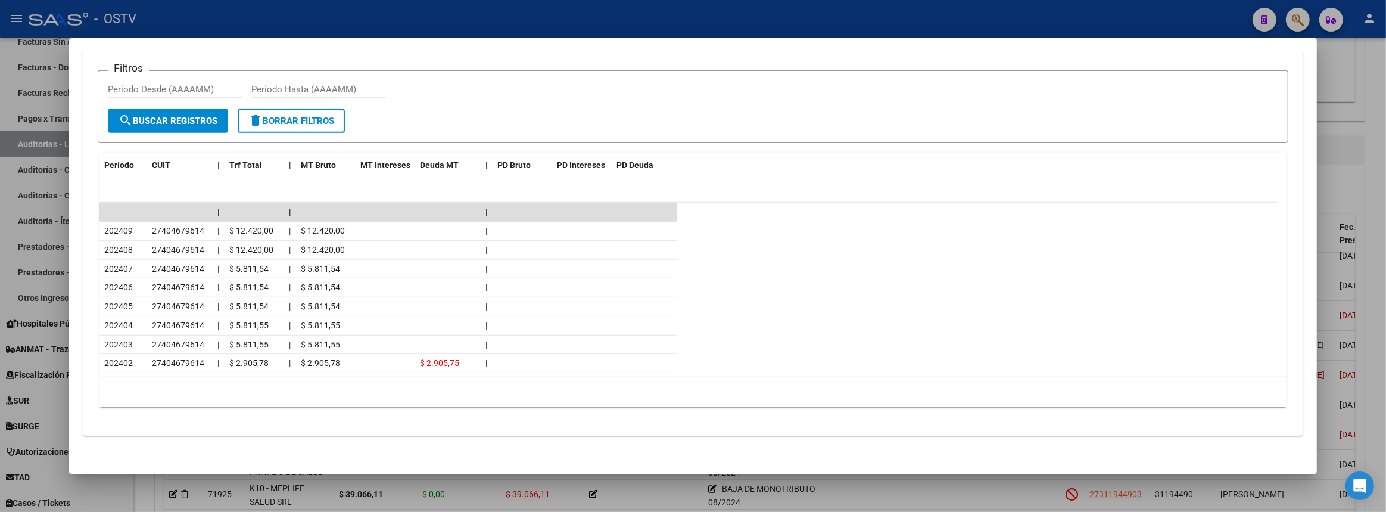
click at [270, 500] on div at bounding box center [693, 256] width 1386 height 512
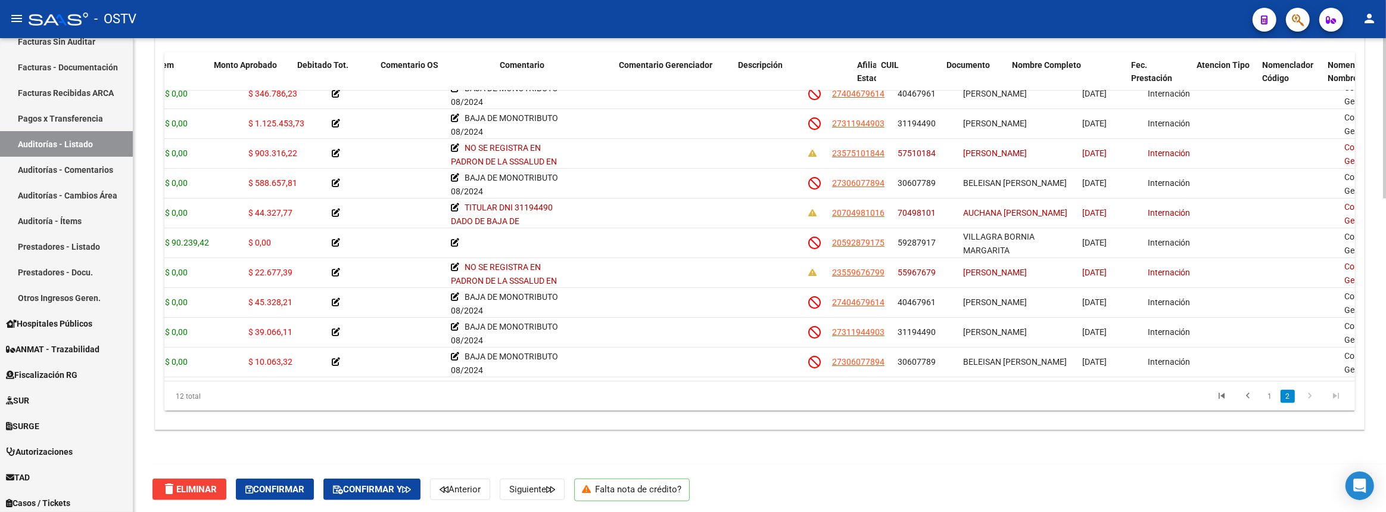
scroll to position [78, 281]
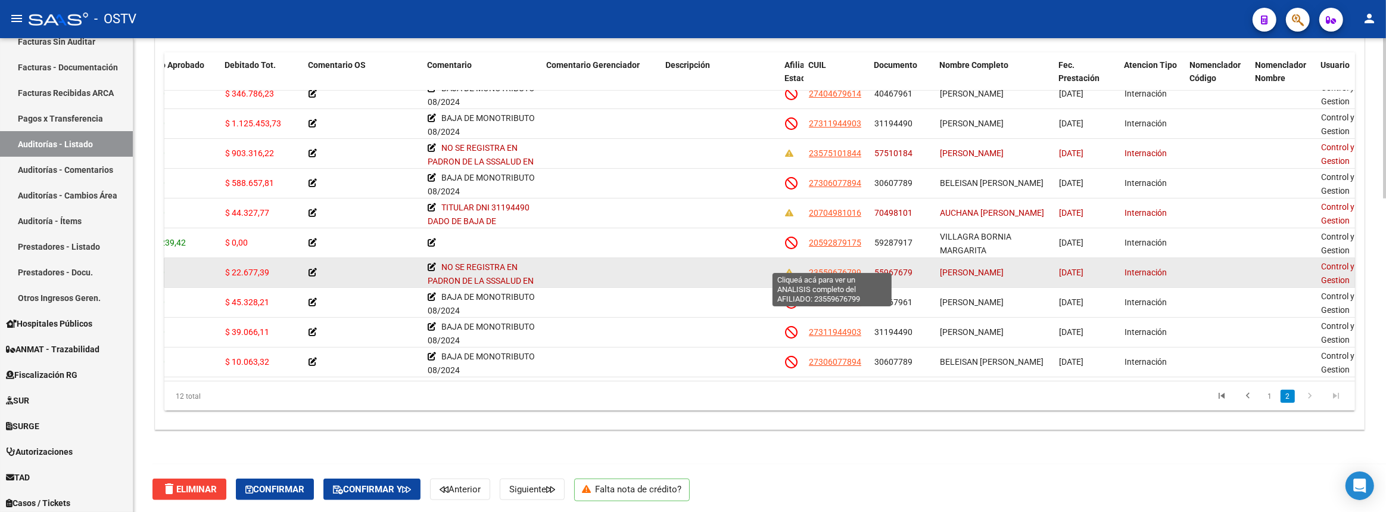
click at [838, 267] on span "23559676799" at bounding box center [835, 272] width 52 height 10
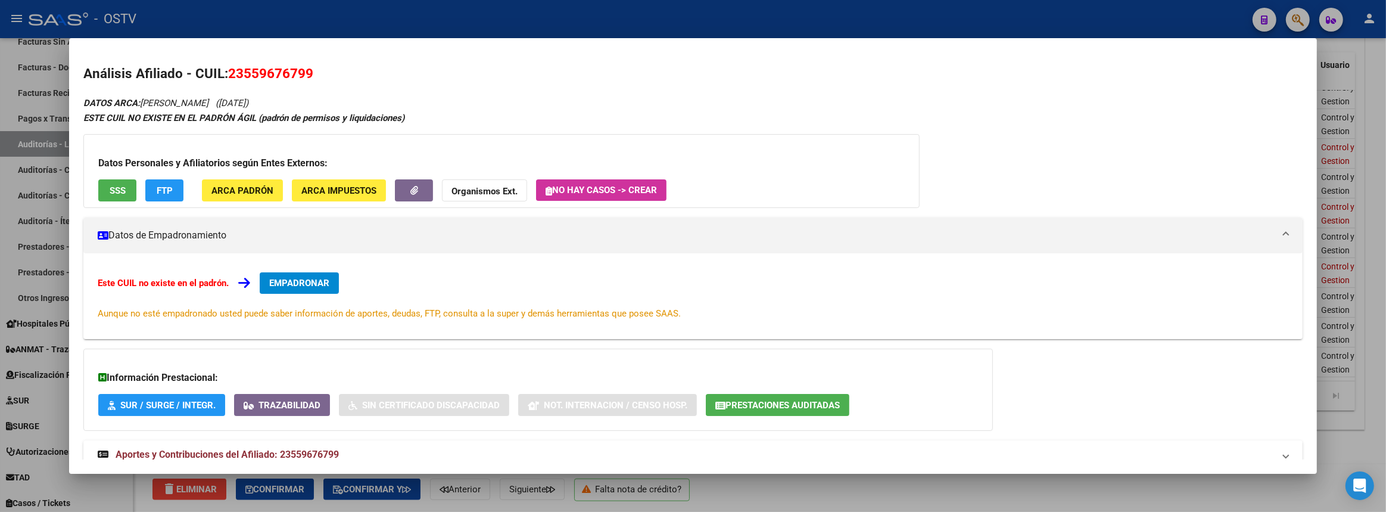
scroll to position [36, 0]
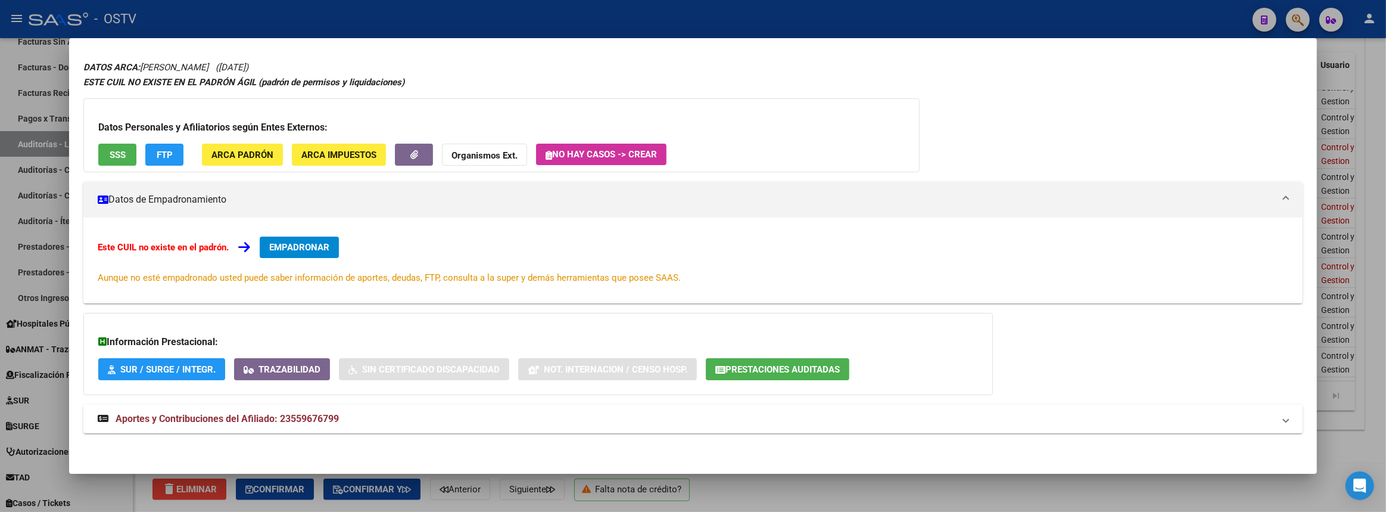
click at [302, 421] on span "Aportes y Contribuciones del Afiliado: 23559676799" at bounding box center [227, 418] width 223 height 11
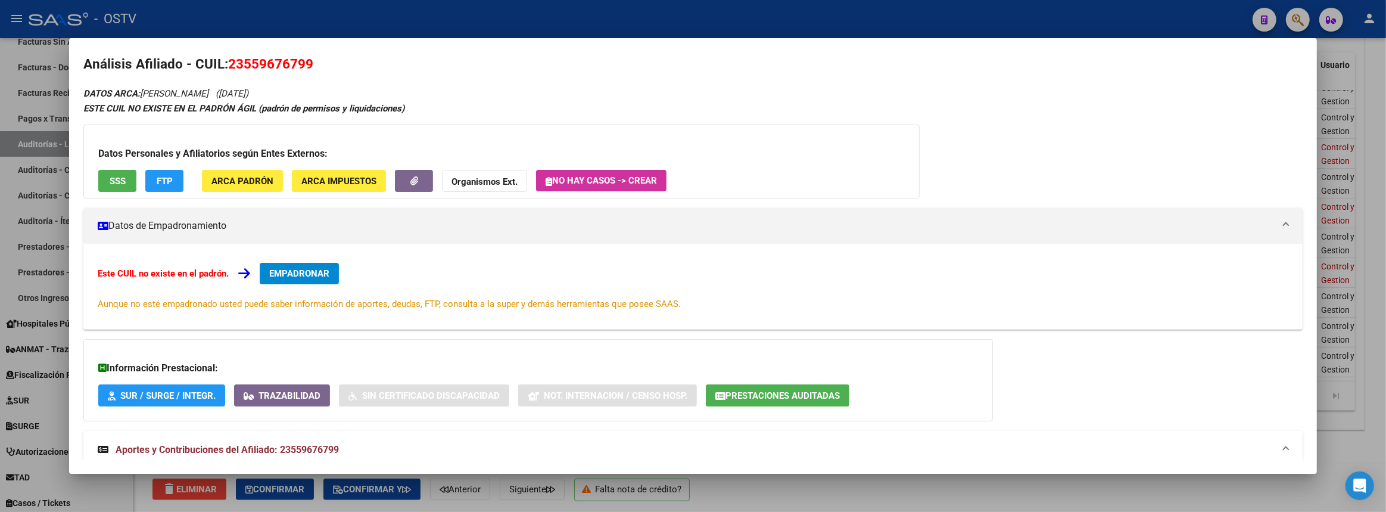
scroll to position [0, 0]
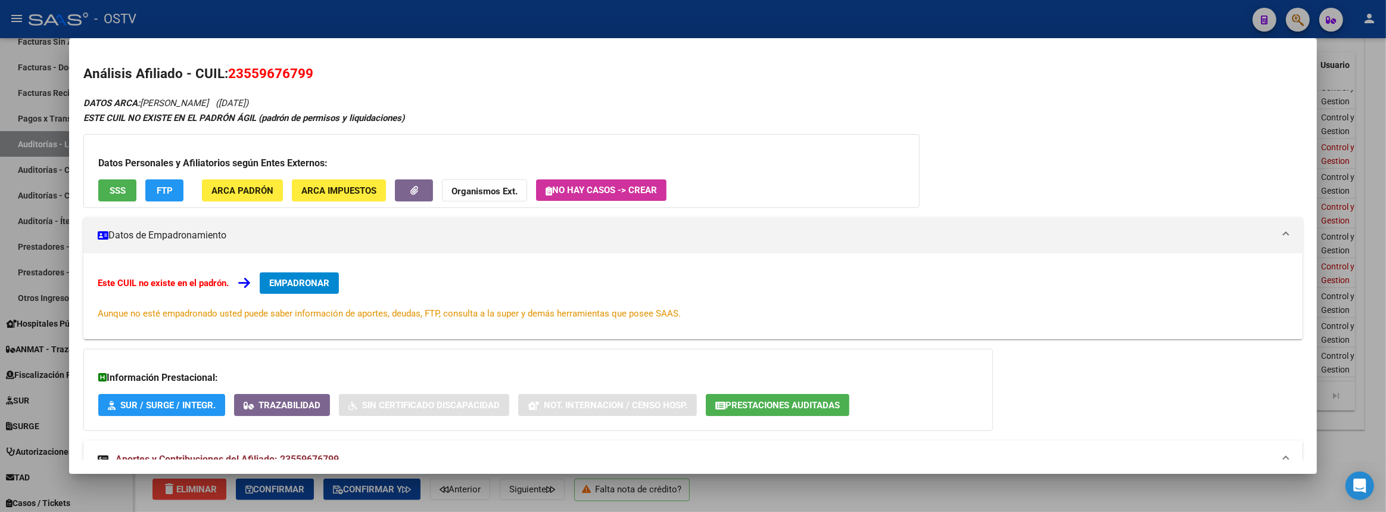
click at [167, 194] on span "FTP" at bounding box center [165, 190] width 16 height 11
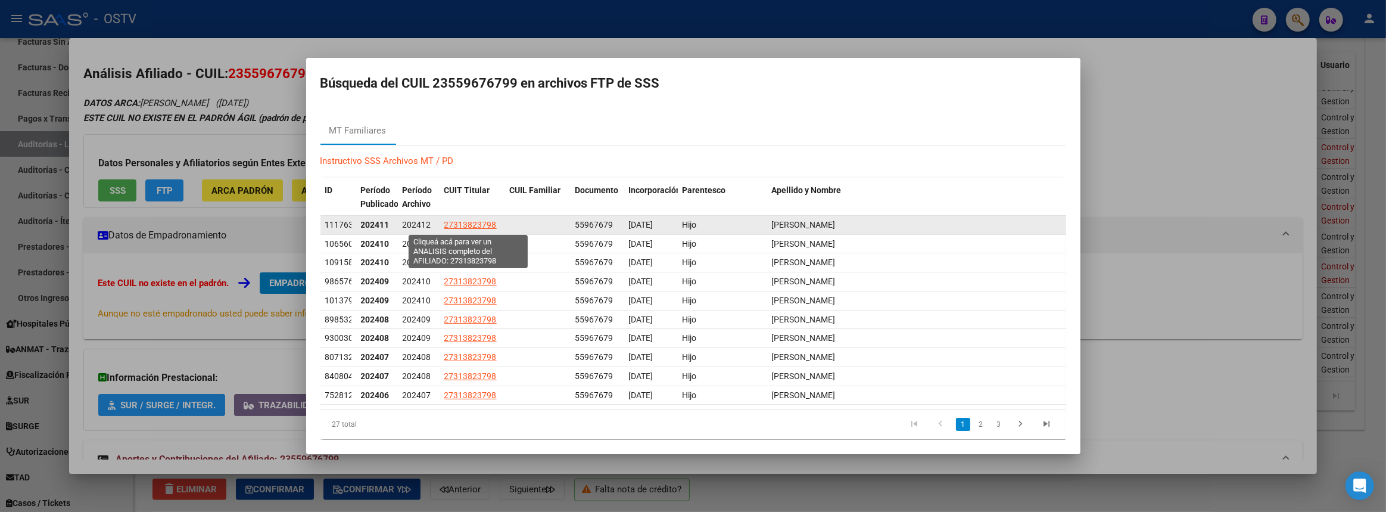
click at [466, 226] on span "27313823798" at bounding box center [470, 225] width 52 height 10
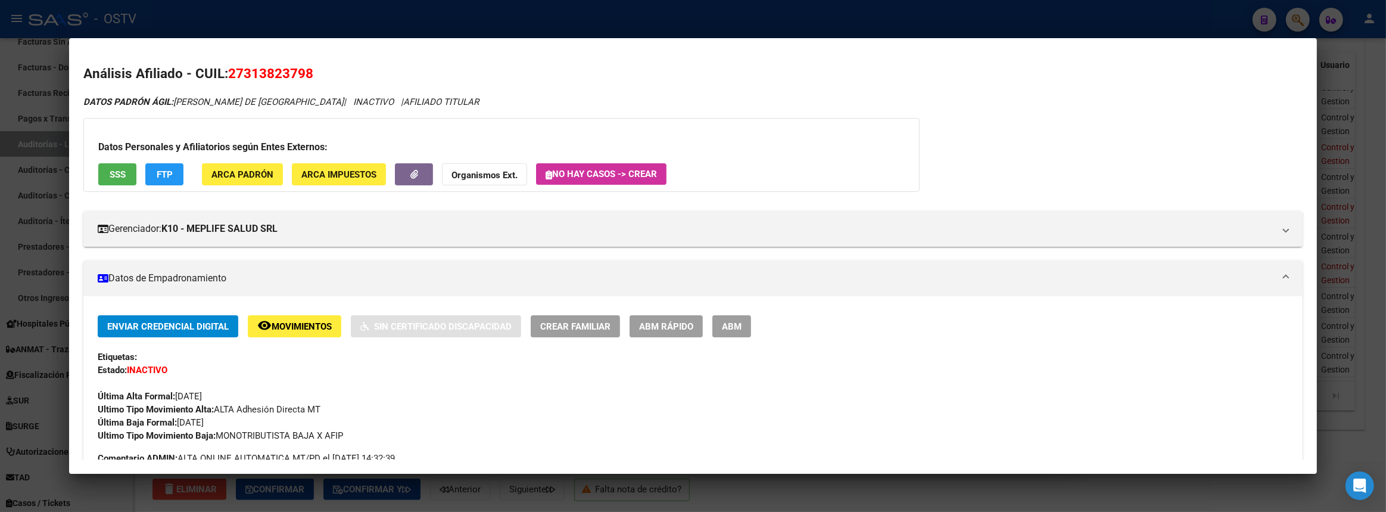
click at [1385, 199] on div at bounding box center [693, 256] width 1386 height 512
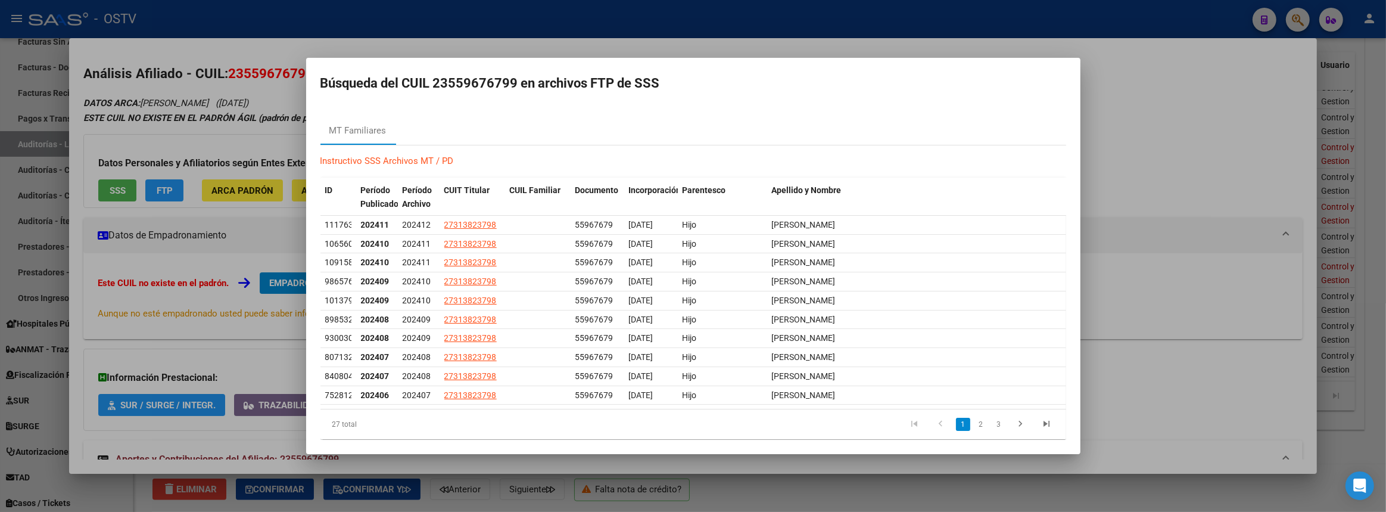
drag, startPoint x: 1385, startPoint y: 200, endPoint x: 1244, endPoint y: 210, distance: 141.5
click at [1381, 200] on div at bounding box center [693, 256] width 1386 height 512
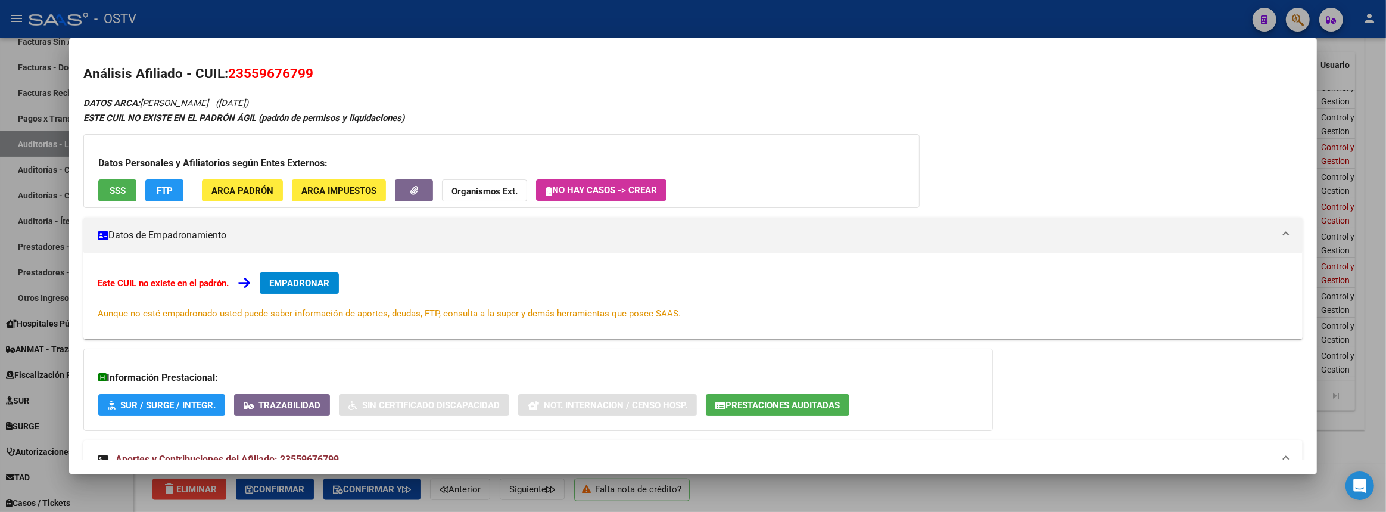
click at [1385, 269] on div at bounding box center [693, 256] width 1386 height 512
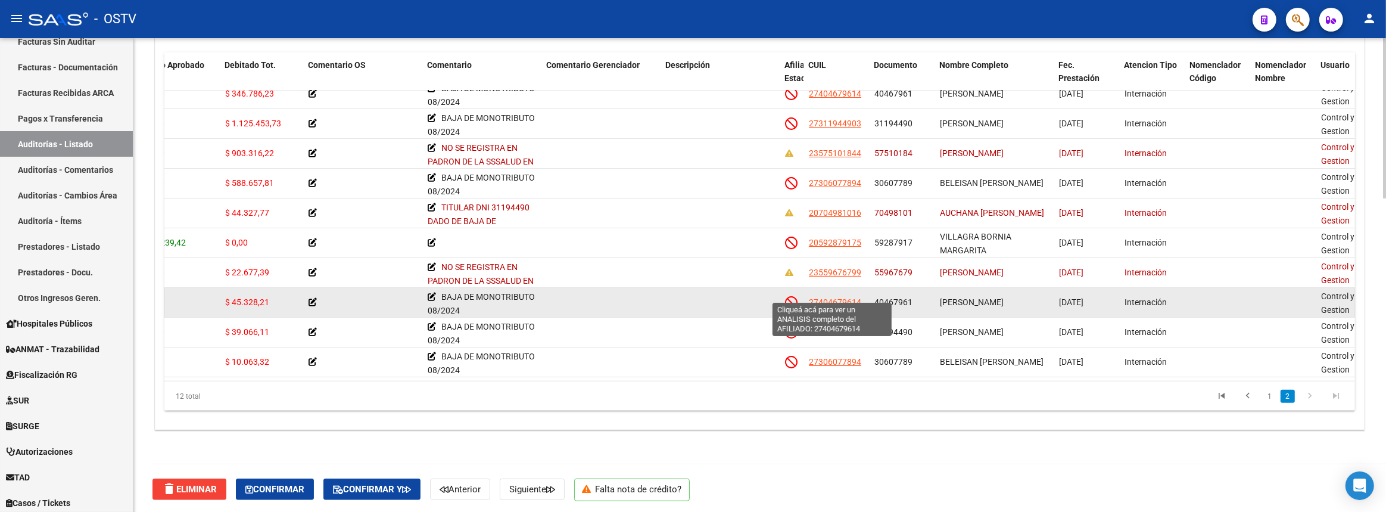
click at [830, 297] on span "27404679614" at bounding box center [835, 302] width 52 height 10
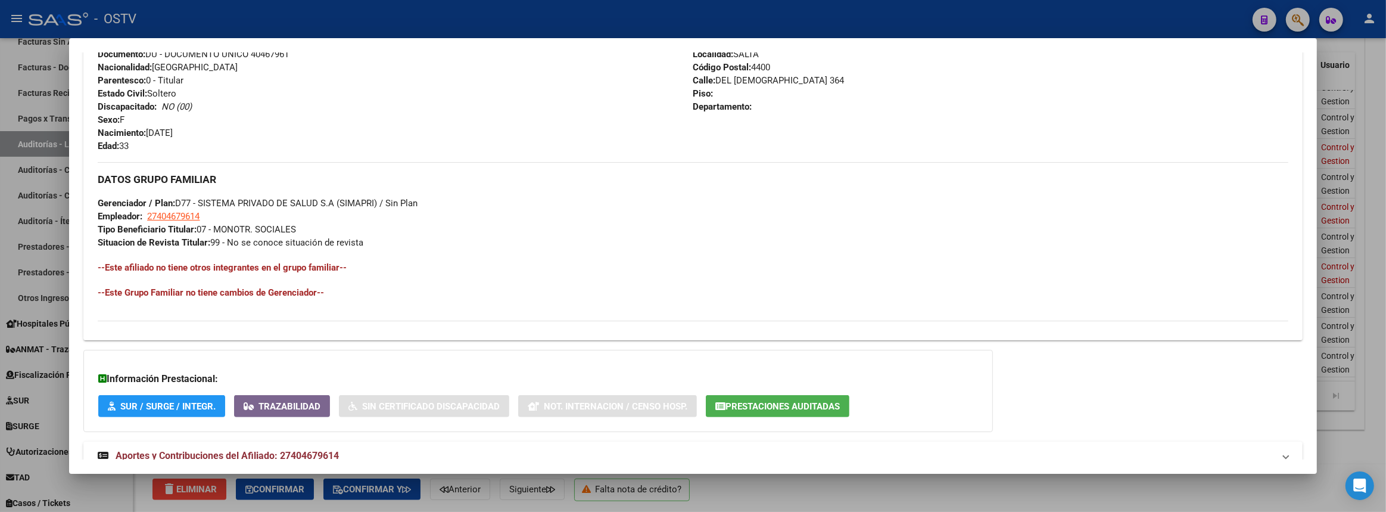
scroll to position [524, 0]
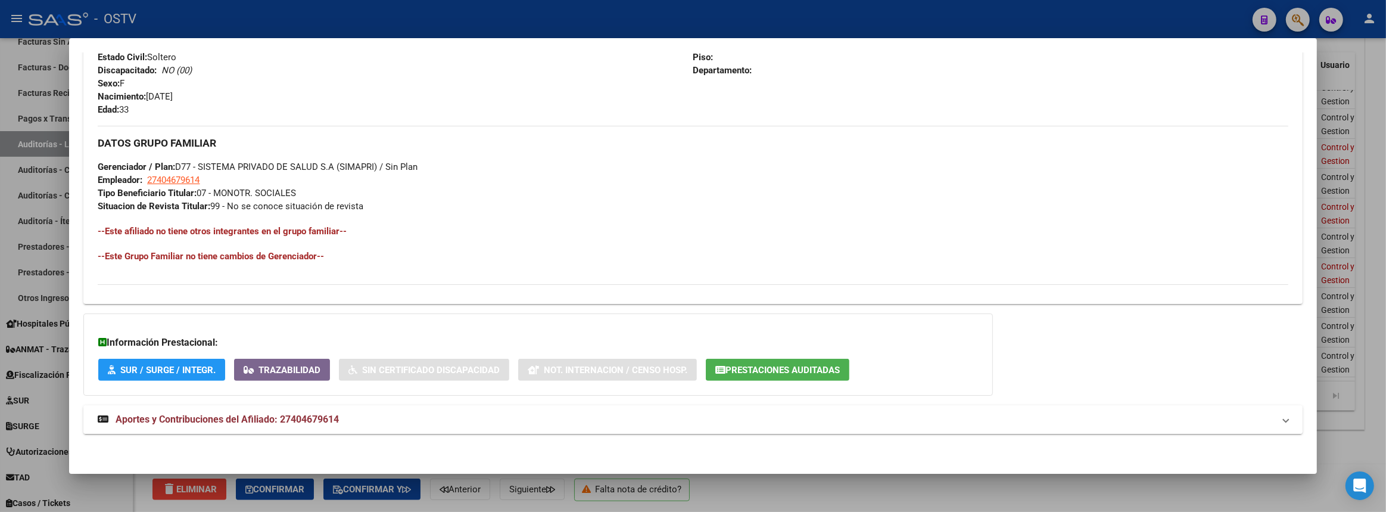
click at [352, 416] on mat-panel-title "Aportes y Contribuciones del Afiliado: 27404679614" at bounding box center [686, 419] width 1176 height 14
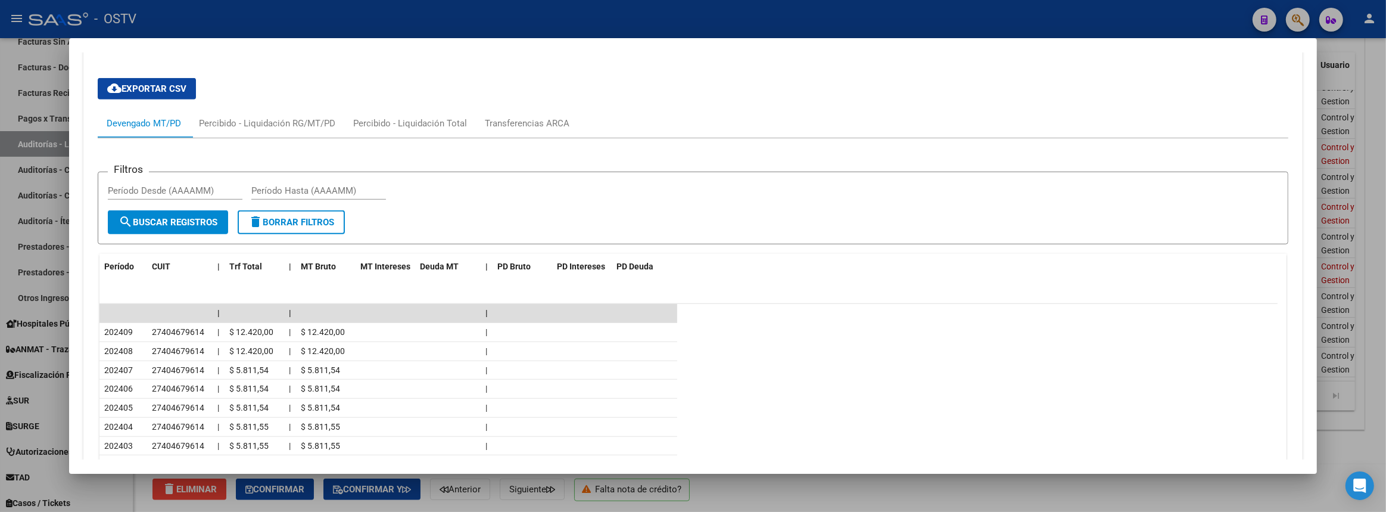
scroll to position [1018, 0]
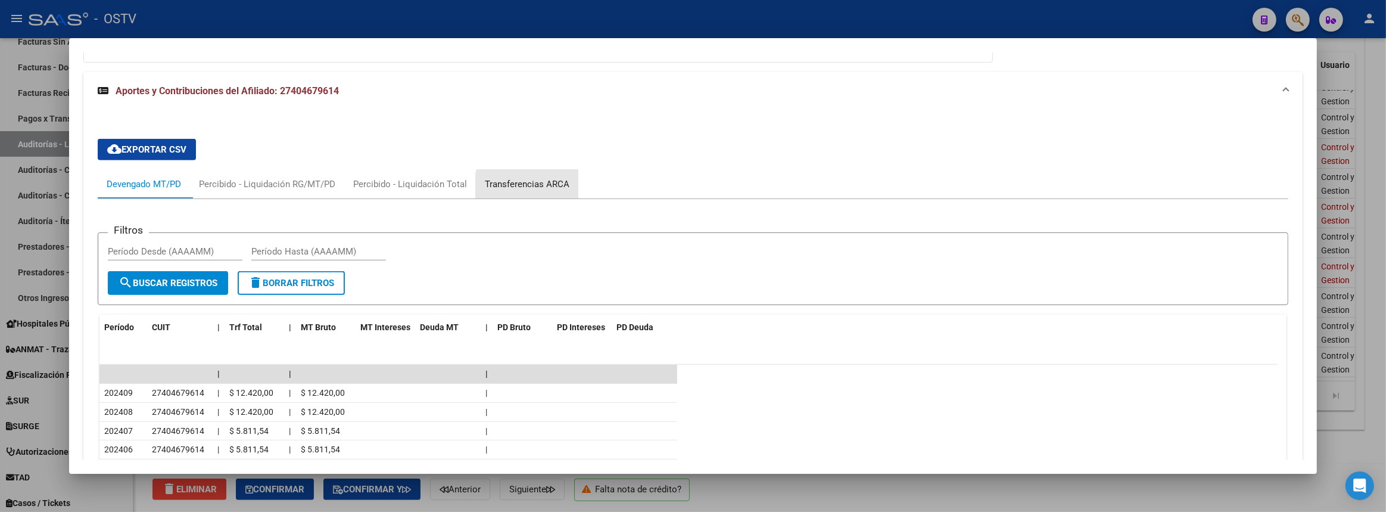
click at [544, 184] on div "Transferencias ARCA" at bounding box center [527, 183] width 85 height 13
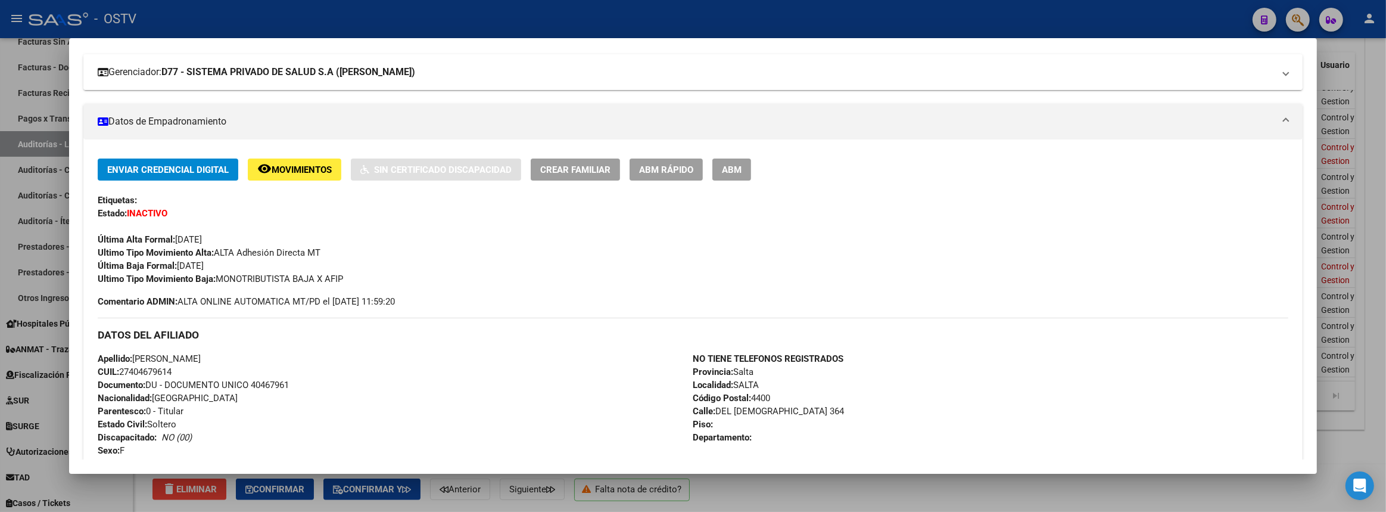
scroll to position [0, 0]
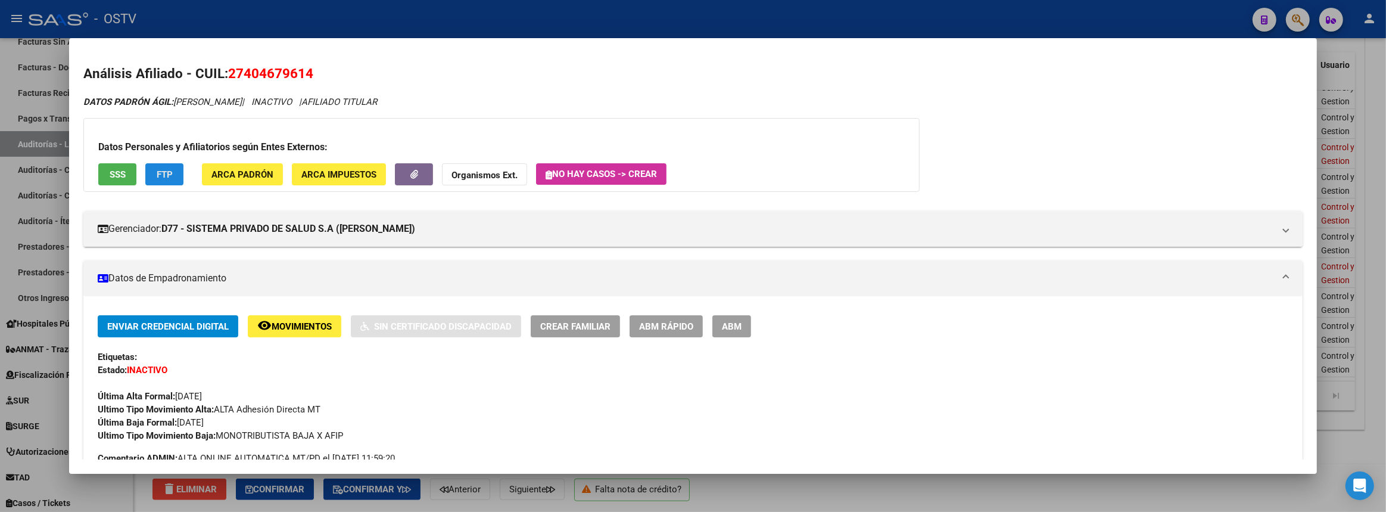
click at [159, 174] on span "FTP" at bounding box center [165, 174] width 16 height 11
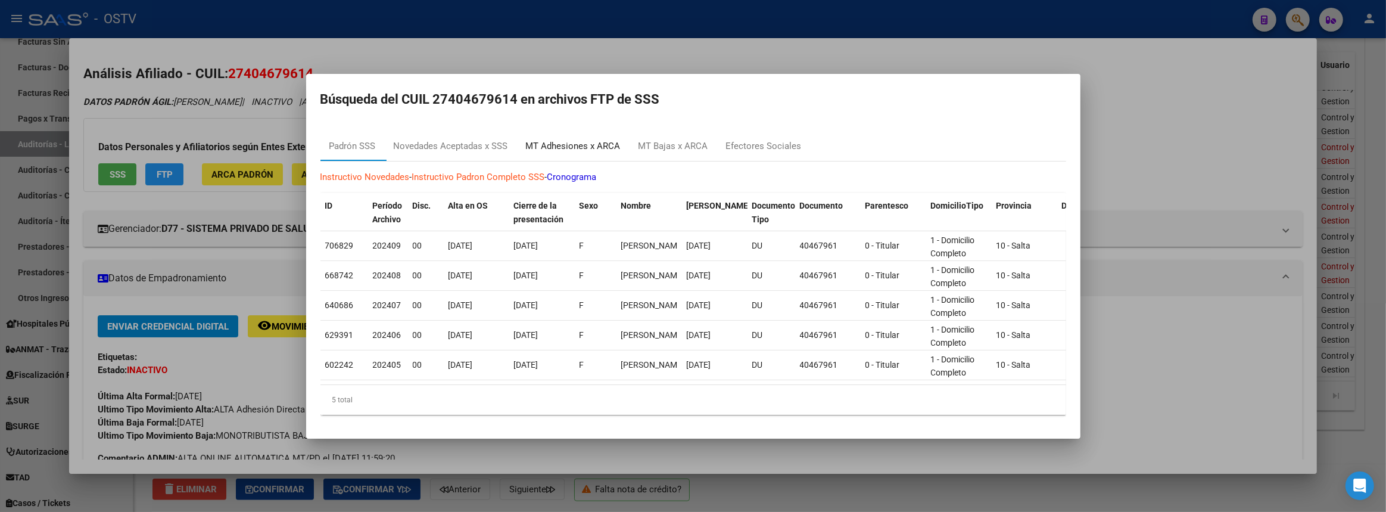
click at [599, 144] on div "MT Adhesiones x ARCA" at bounding box center [573, 146] width 95 height 14
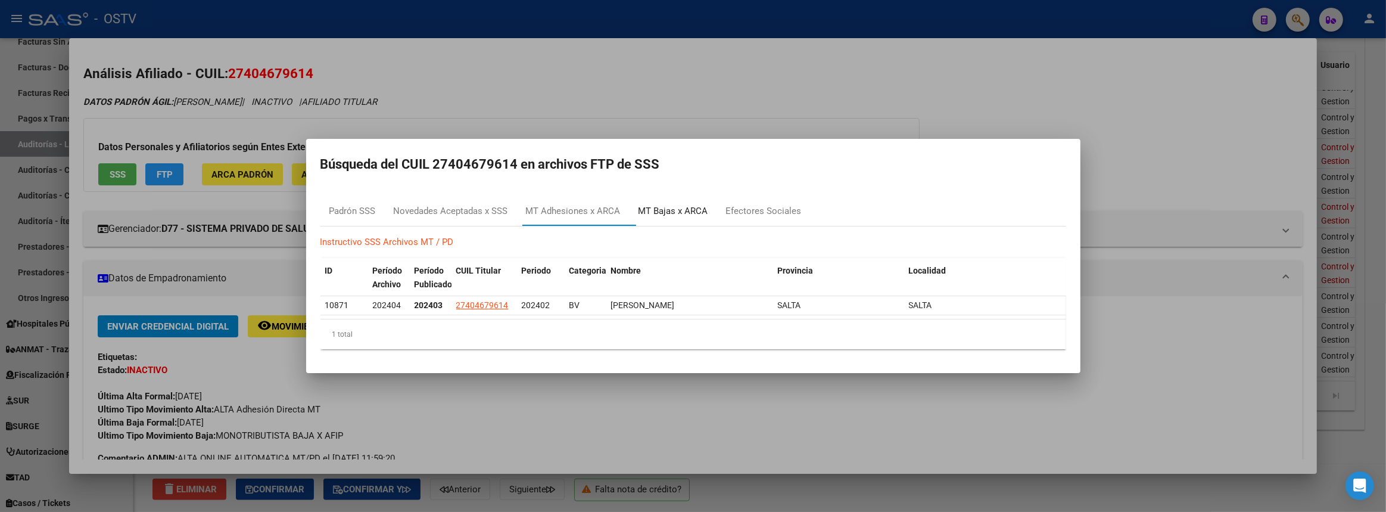
click at [688, 213] on div "MT Bajas x ARCA" at bounding box center [673, 211] width 70 height 14
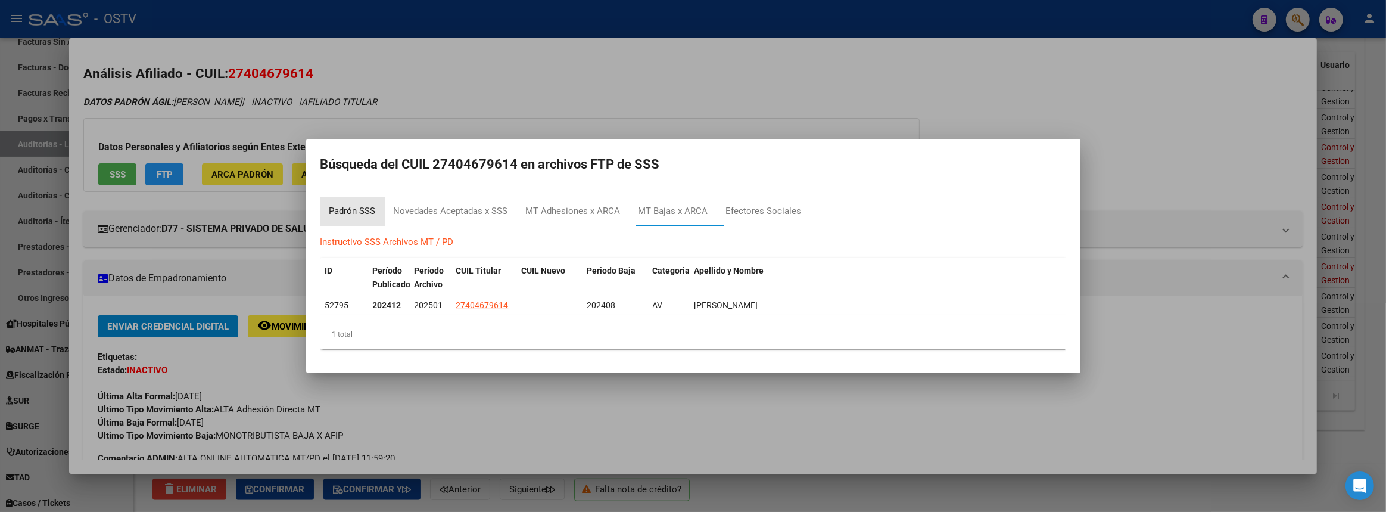
click at [375, 213] on div "Padrón SSS" at bounding box center [352, 211] width 46 height 14
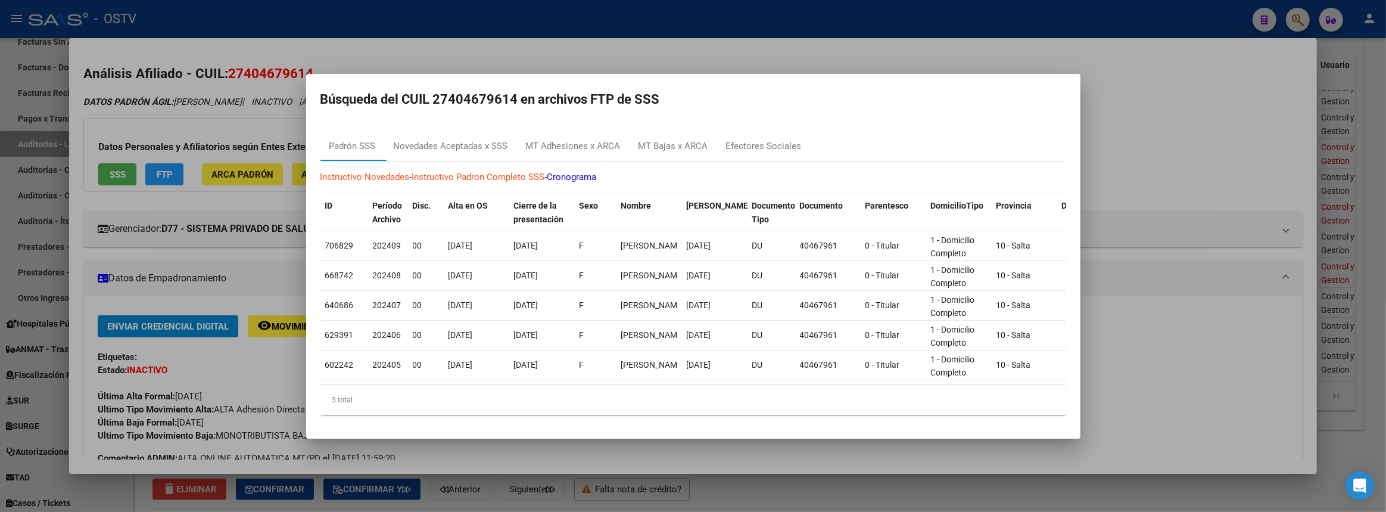
drag, startPoint x: 1208, startPoint y: 344, endPoint x: 1348, endPoint y: 322, distance: 141.8
click at [1208, 344] on div at bounding box center [693, 256] width 1386 height 512
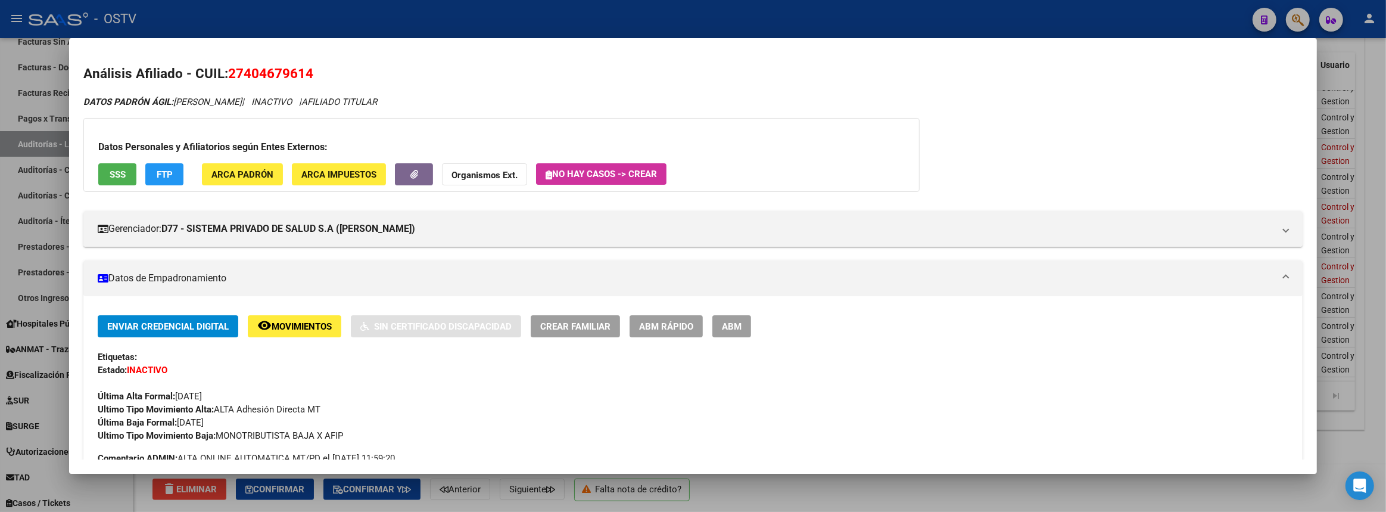
drag, startPoint x: 232, startPoint y: 70, endPoint x: 337, endPoint y: 70, distance: 104.8
click at [337, 70] on h2 "Análisis Afiliado - CUIL: 27404679614" at bounding box center [692, 74] width 1219 height 20
copy span "27404679614"
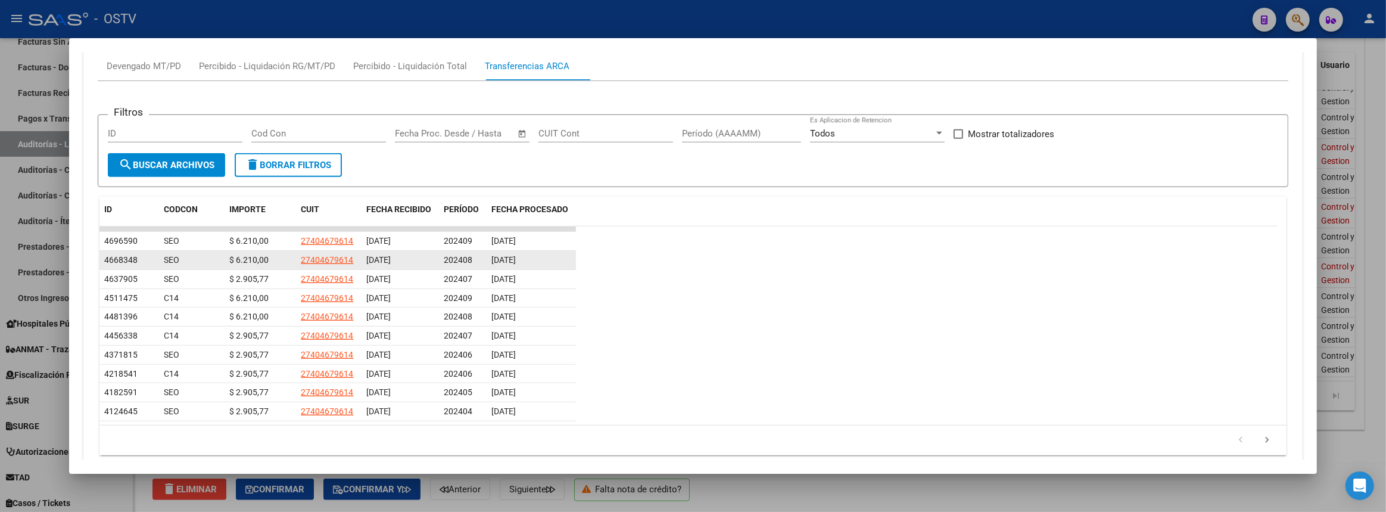
scroll to position [703, 0]
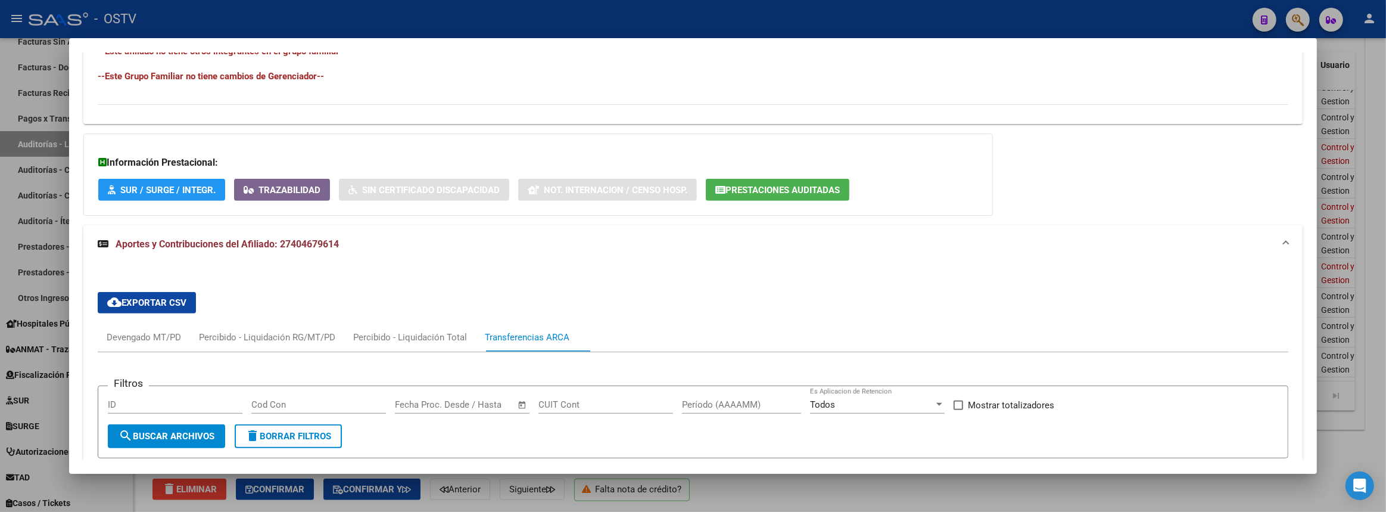
click at [1385, 375] on div at bounding box center [693, 256] width 1386 height 512
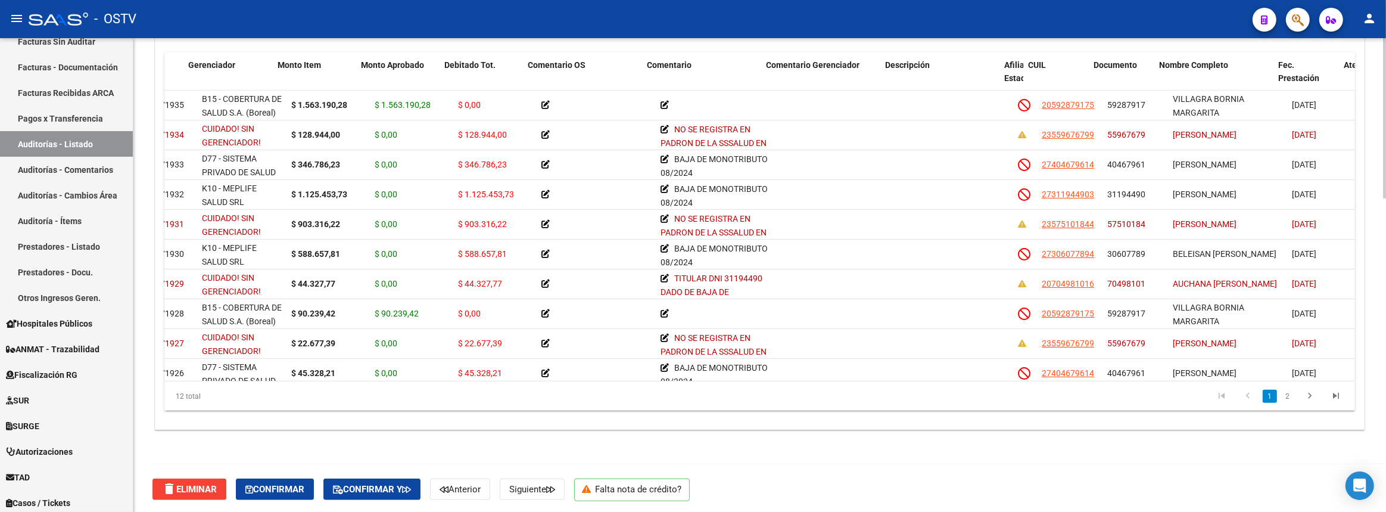
scroll to position [0, 76]
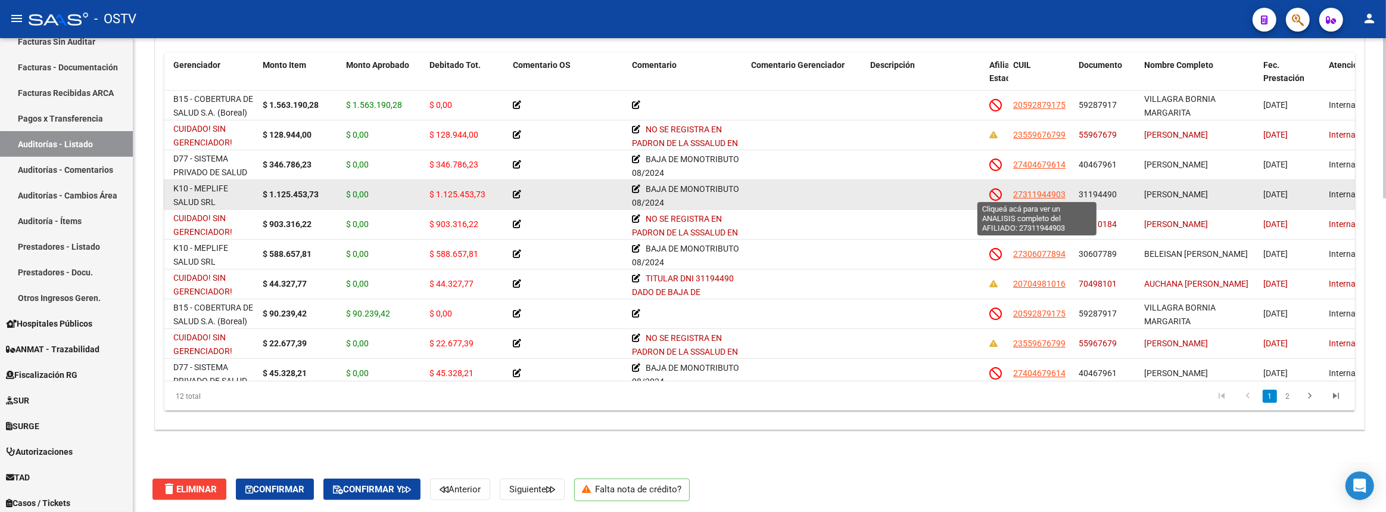
click at [1036, 195] on span "27311944903" at bounding box center [1039, 194] width 52 height 10
type textarea "27311944903"
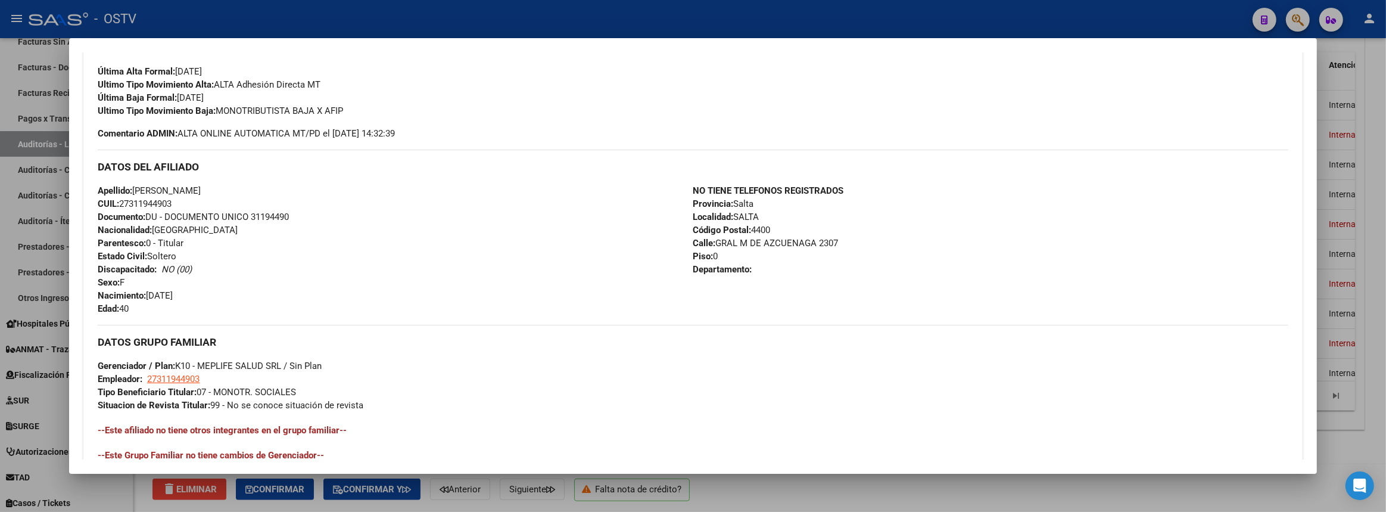
scroll to position [524, 0]
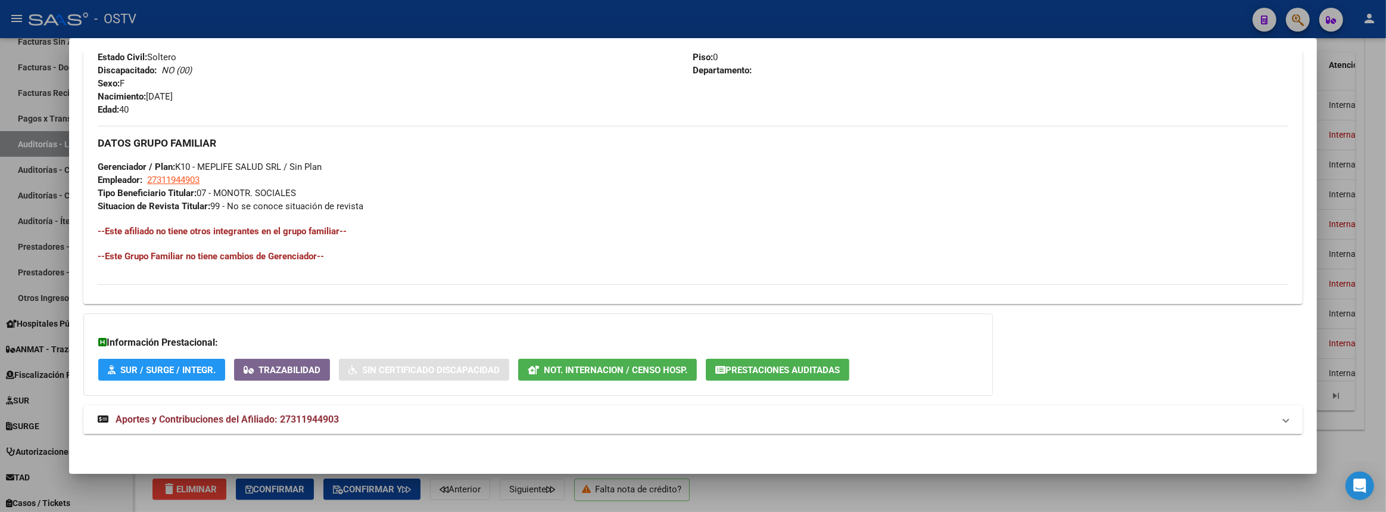
click at [361, 409] on mat-expansion-panel-header "Aportes y Contribuciones del Afiliado: 27311944903" at bounding box center [692, 419] width 1219 height 29
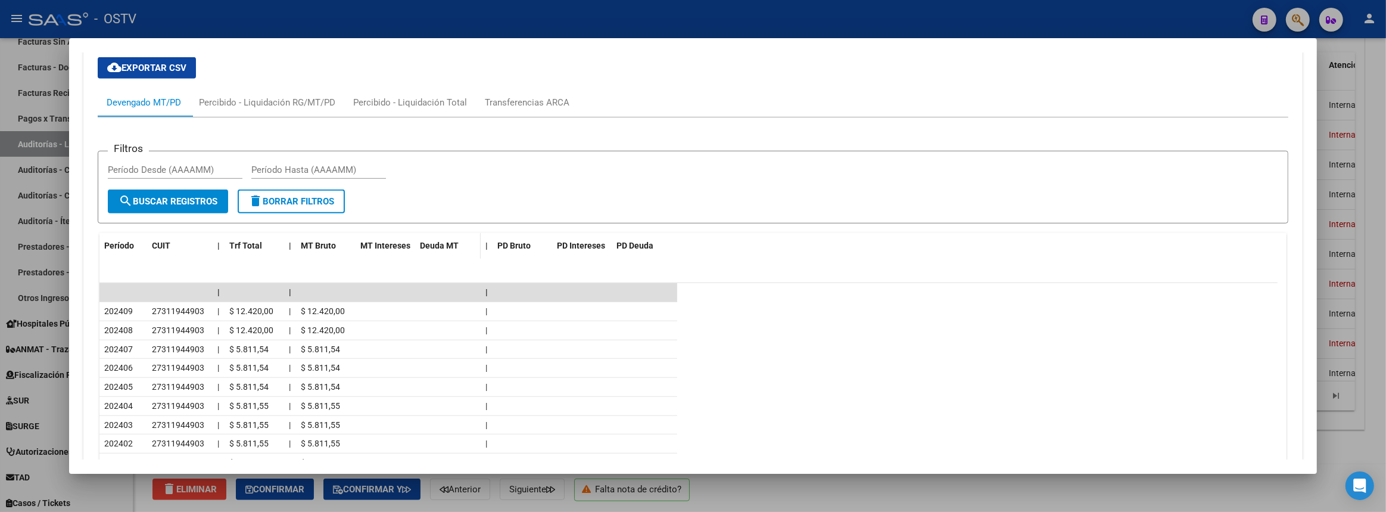
scroll to position [1057, 0]
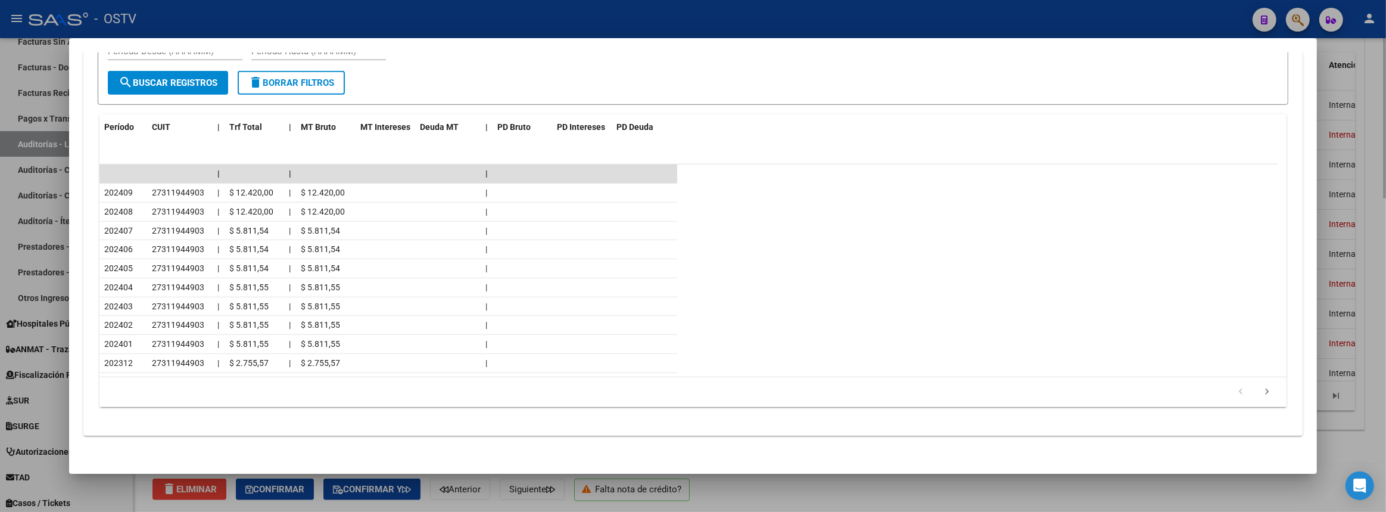
click at [1358, 222] on div at bounding box center [693, 256] width 1386 height 512
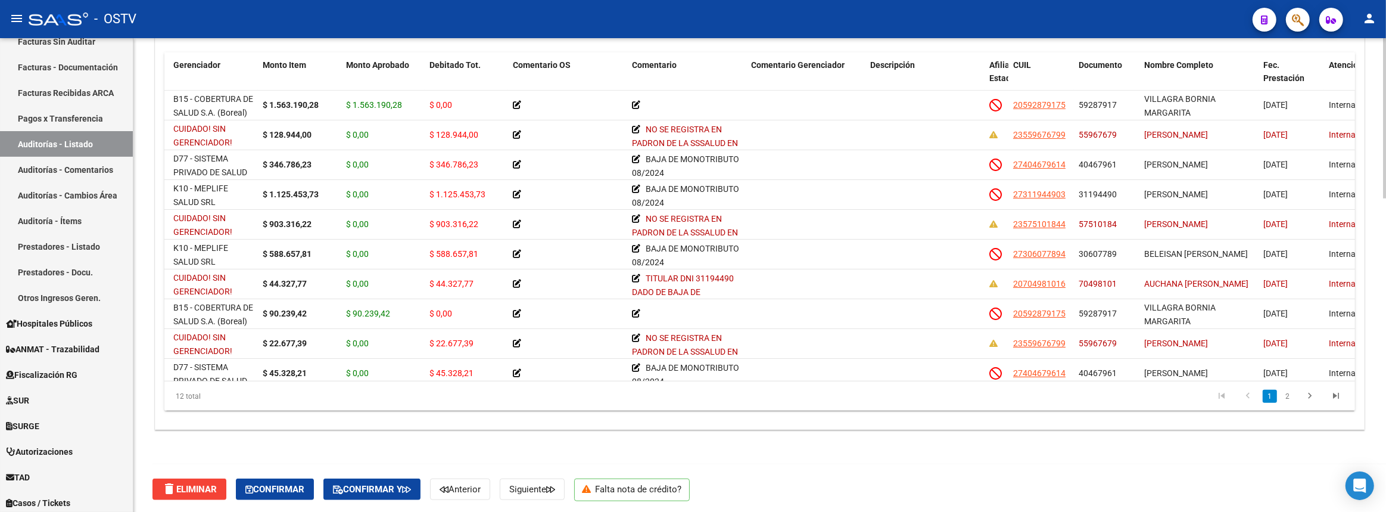
scroll to position [653, 0]
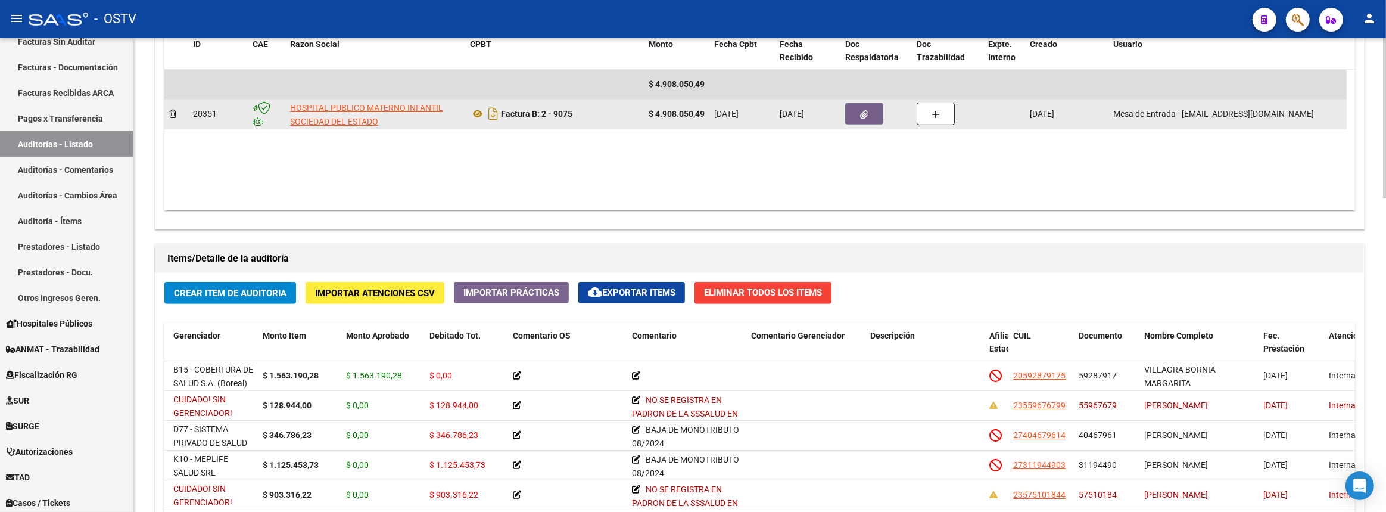
click at [872, 115] on button "button" at bounding box center [864, 113] width 38 height 21
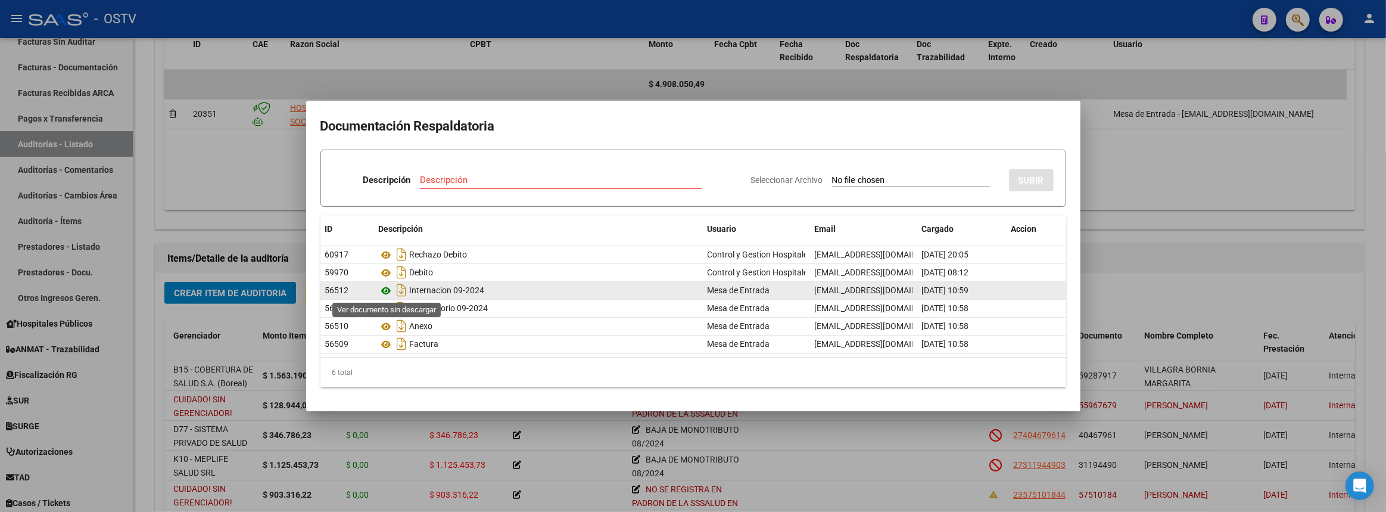
click at [387, 290] on icon at bounding box center [386, 290] width 15 height 14
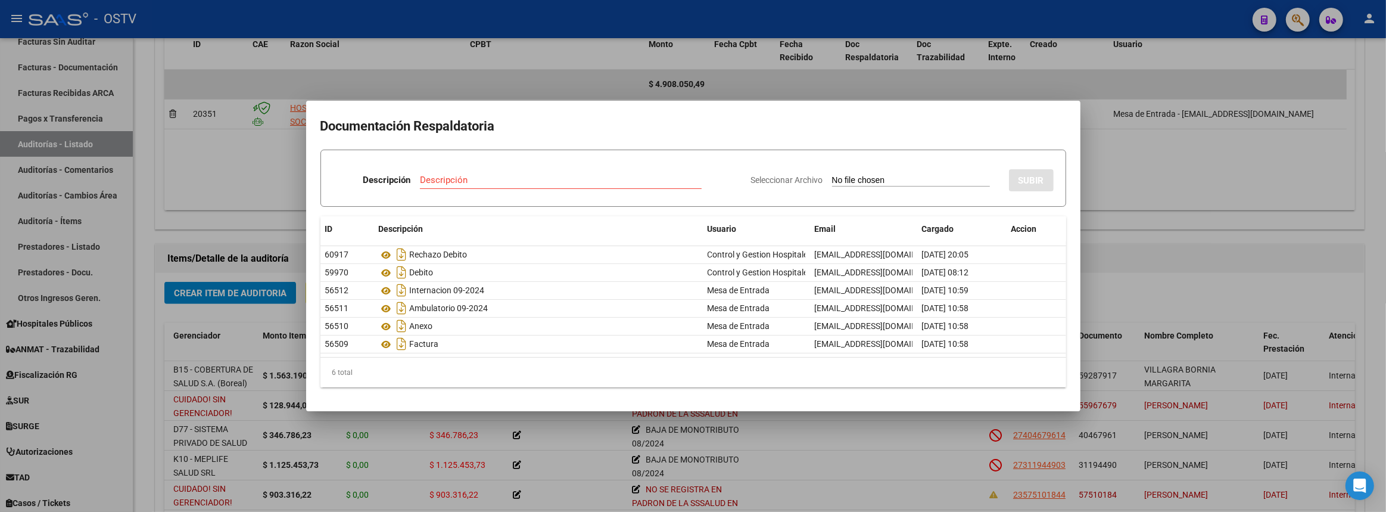
click at [1208, 162] on div at bounding box center [693, 256] width 1386 height 512
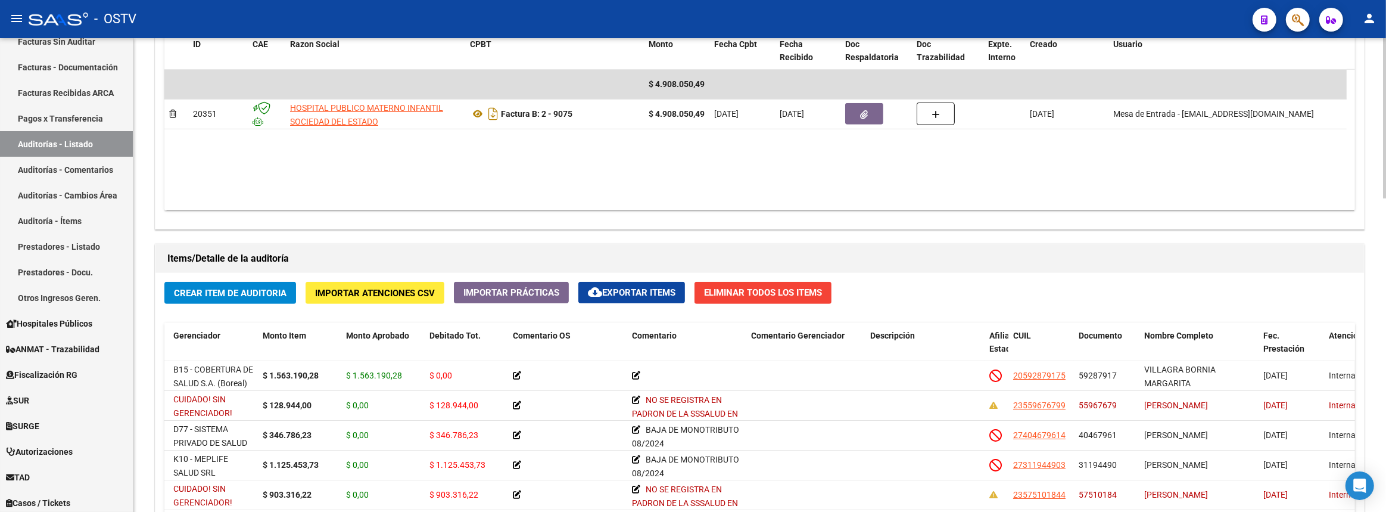
scroll to position [491, 0]
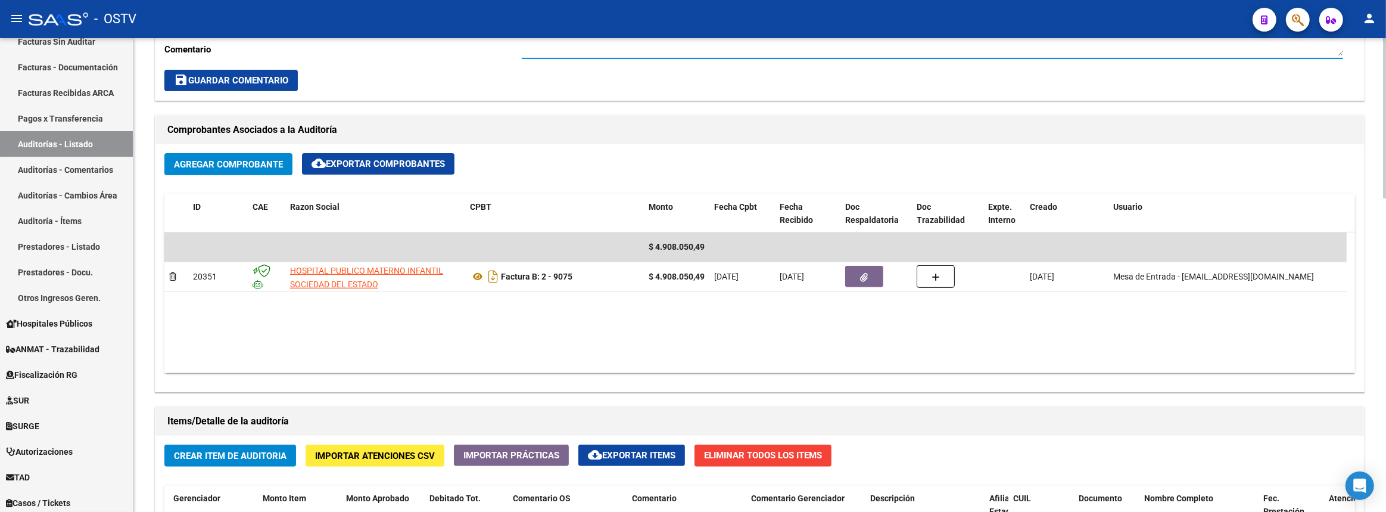
click at [822, 51] on textarea "CERRADA CON RECHAZO DE DEBITO" at bounding box center [932, 28] width 821 height 56
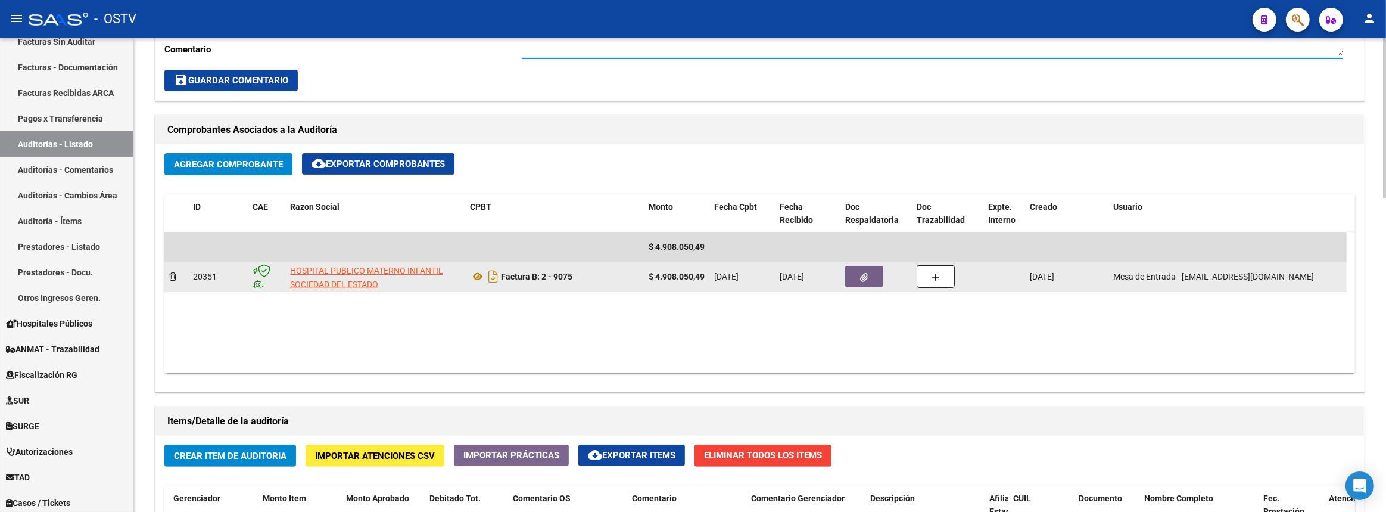
click at [864, 275] on icon "button" at bounding box center [865, 277] width 8 height 9
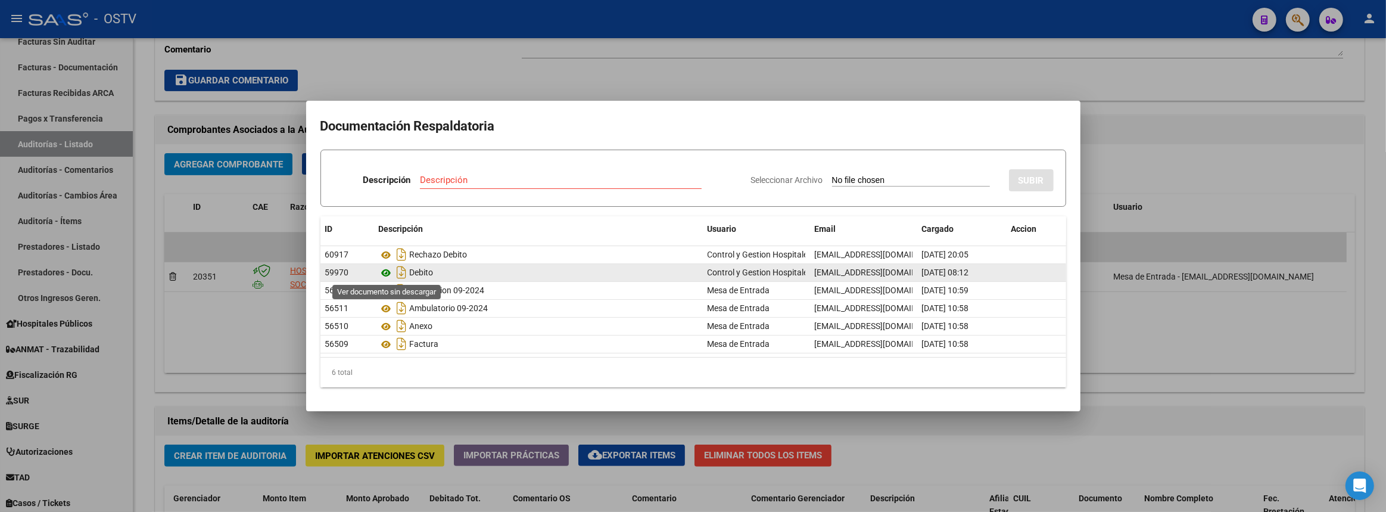
click at [387, 273] on icon at bounding box center [386, 273] width 15 height 14
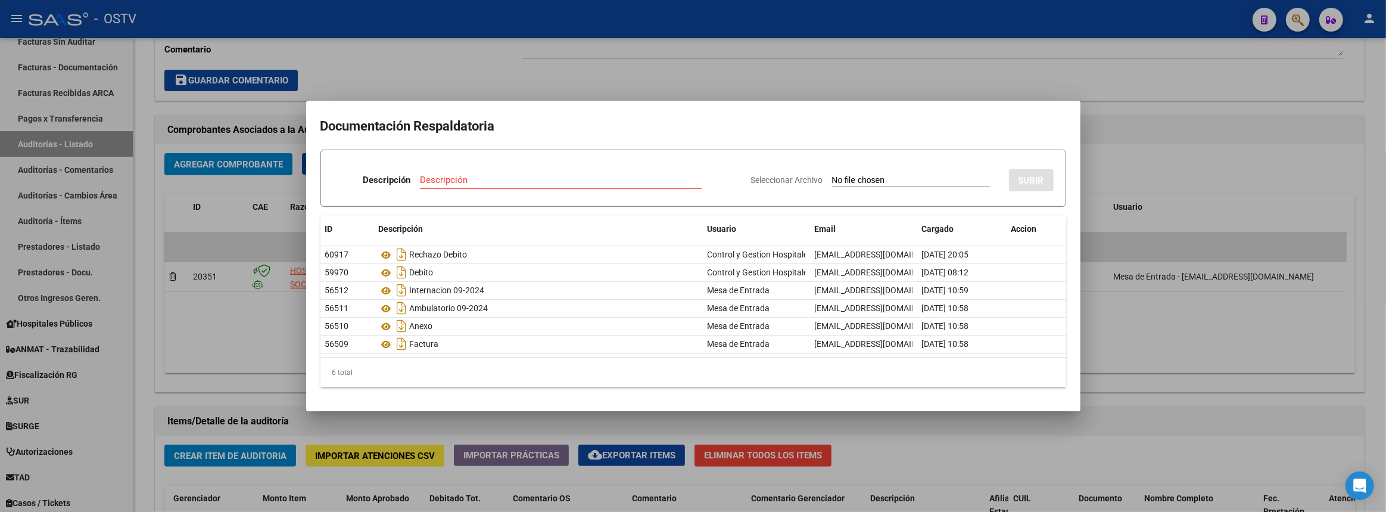
click at [585, 68] on div at bounding box center [693, 256] width 1386 height 512
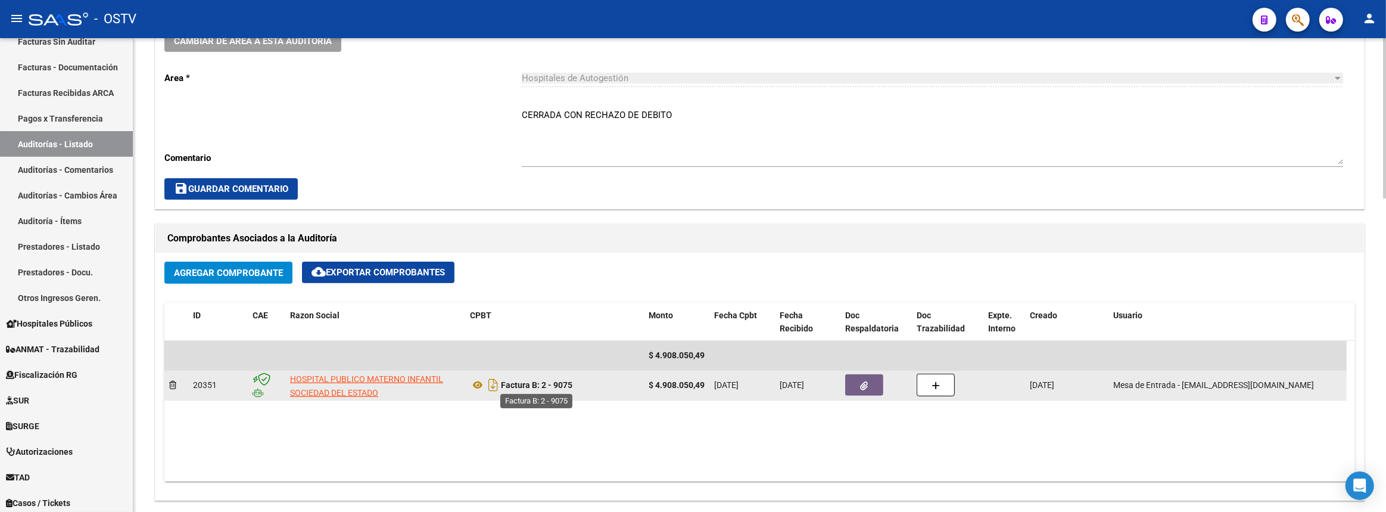
scroll to position [2, 0]
drag, startPoint x: 289, startPoint y: 373, endPoint x: 762, endPoint y: 387, distance: 473.1
click at [762, 387] on div "20351 HOSPITAL PUBLICO MATERNO INFANTIL SOCIEDAD DEL ESTADO Factura B: 2 - 9075…" at bounding box center [755, 385] width 1182 height 30
copy div "HOSPITAL PUBLICO MATERNO INFANTIL SOCIEDAD DEL ESTADO Factura B: 2 - 9075 $ 4.9…"
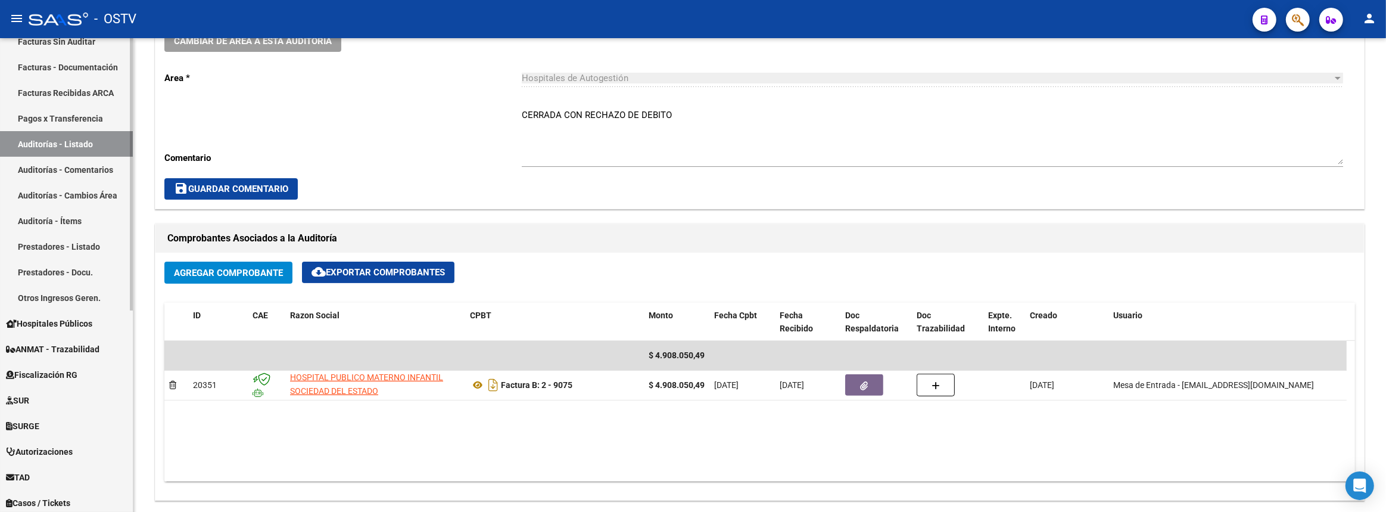
scroll to position [0, 0]
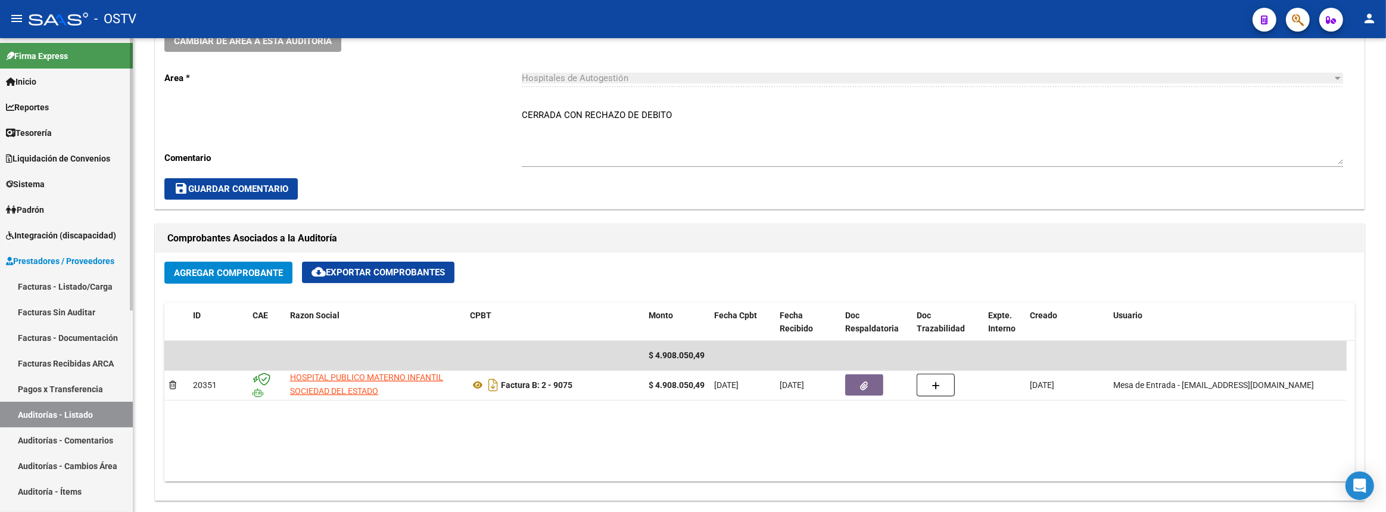
click at [51, 201] on link "Padrón" at bounding box center [66, 210] width 133 height 26
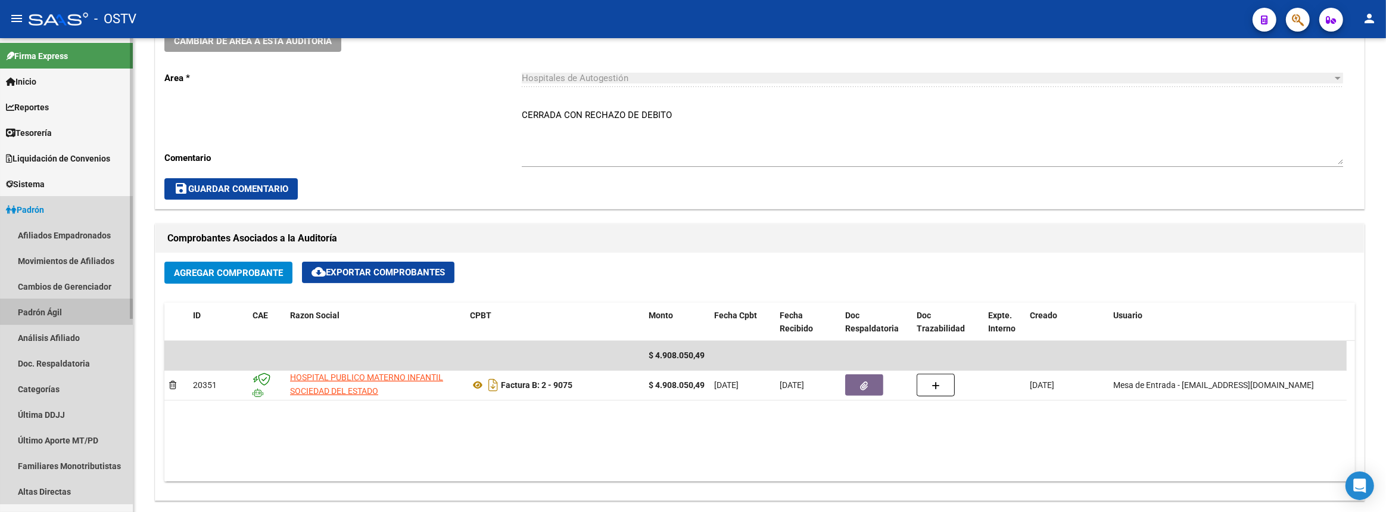
click at [46, 313] on link "Padrón Ágil" at bounding box center [66, 312] width 133 height 26
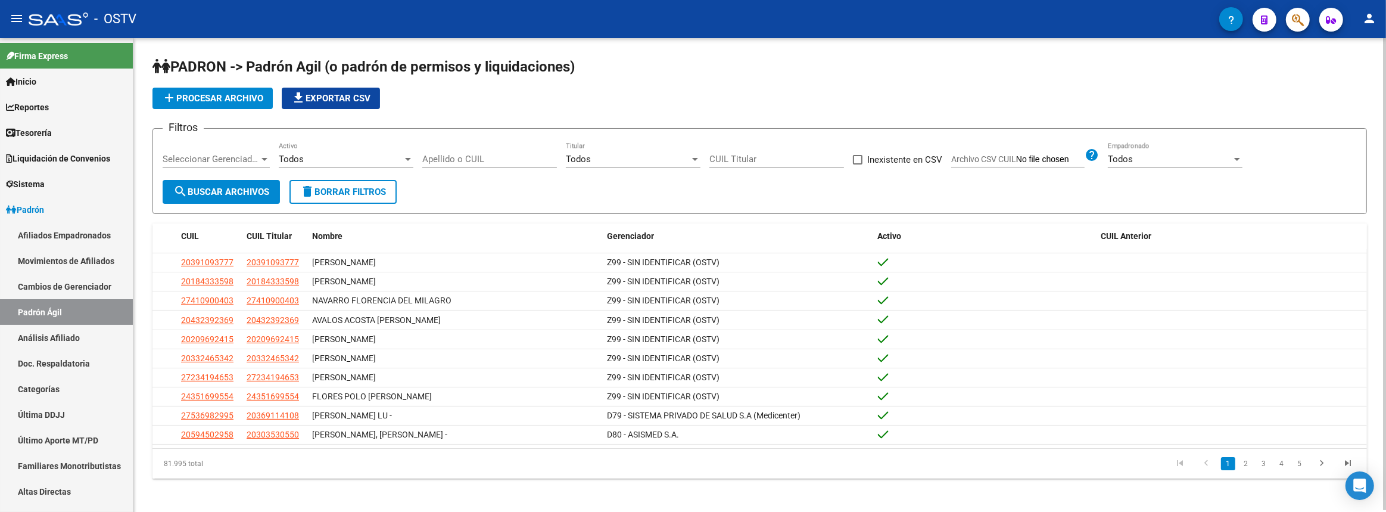
click at [473, 154] on input "Apellido o CUIL" at bounding box center [489, 159] width 135 height 11
click at [486, 161] on input "Apellido o CUIL" at bounding box center [489, 159] width 135 height 11
paste input "Reinoso Elsa Renee"
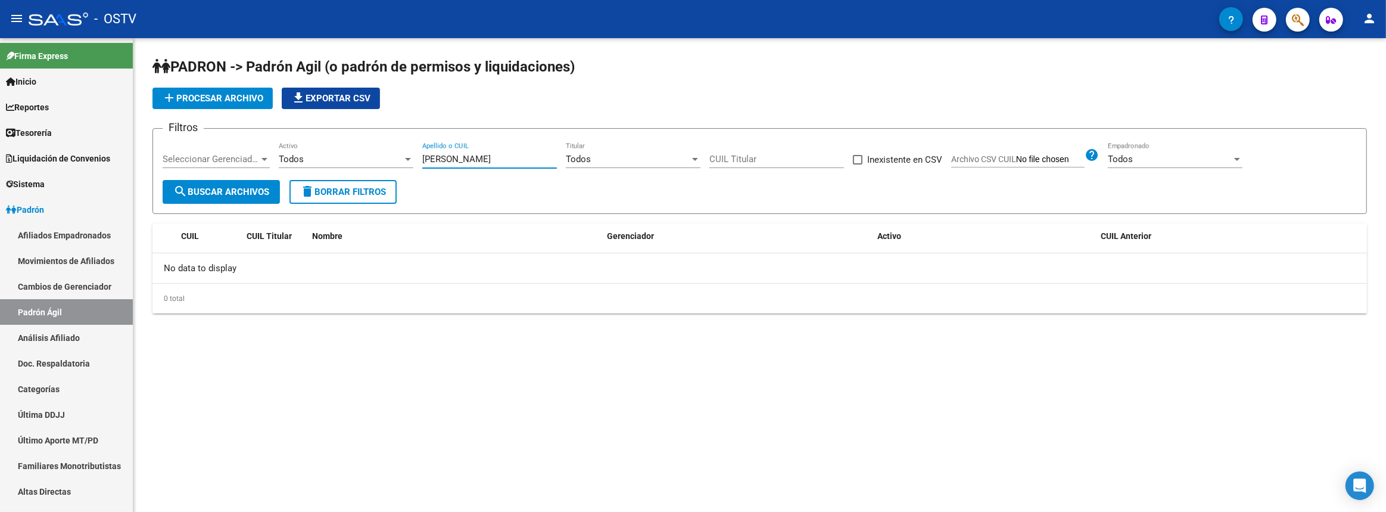
click at [249, 154] on span "Seleccionar Gerenciador" at bounding box center [211, 159] width 96 height 11
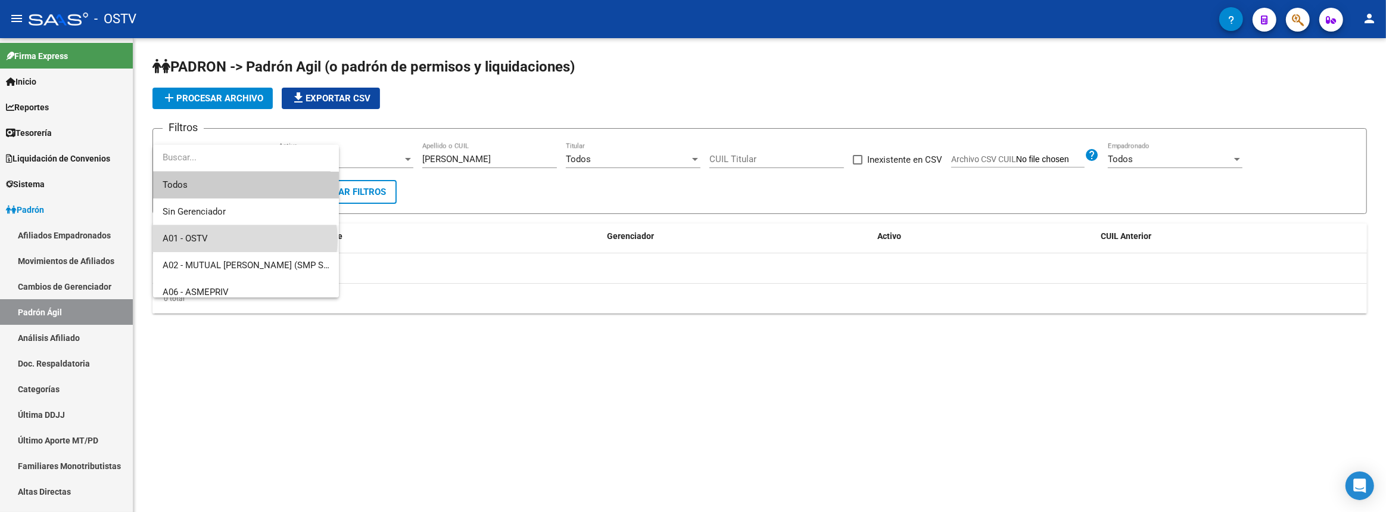
click at [245, 239] on span "A01 - OSTV" at bounding box center [246, 238] width 167 height 27
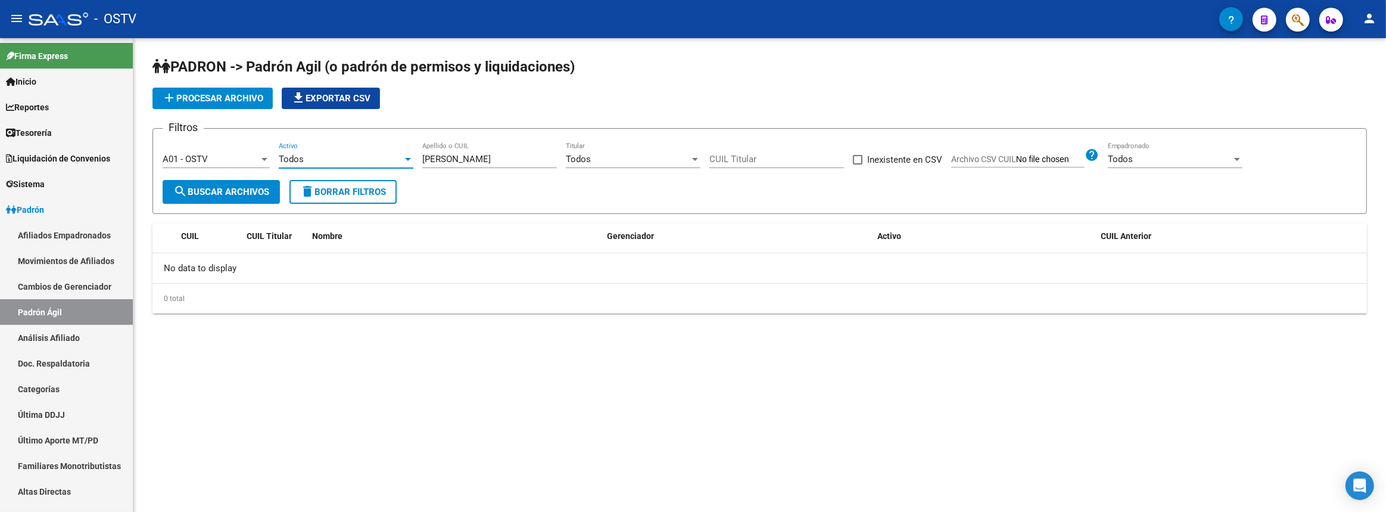
click at [320, 160] on div "Todos" at bounding box center [341, 159] width 124 height 11
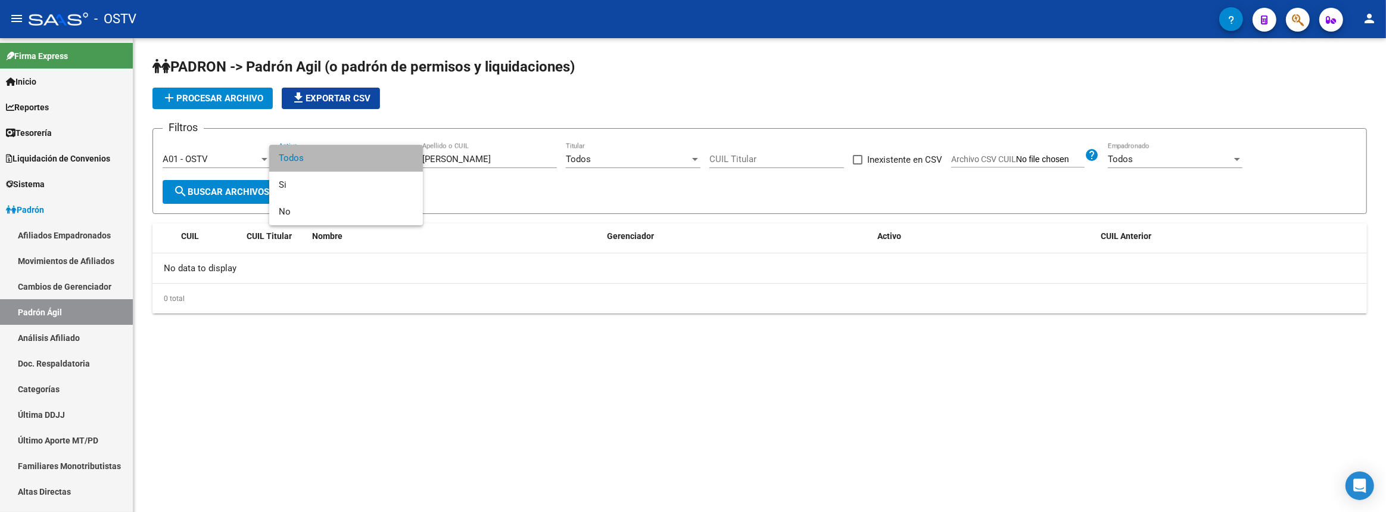
click at [330, 158] on span "Todos" at bounding box center [346, 158] width 135 height 27
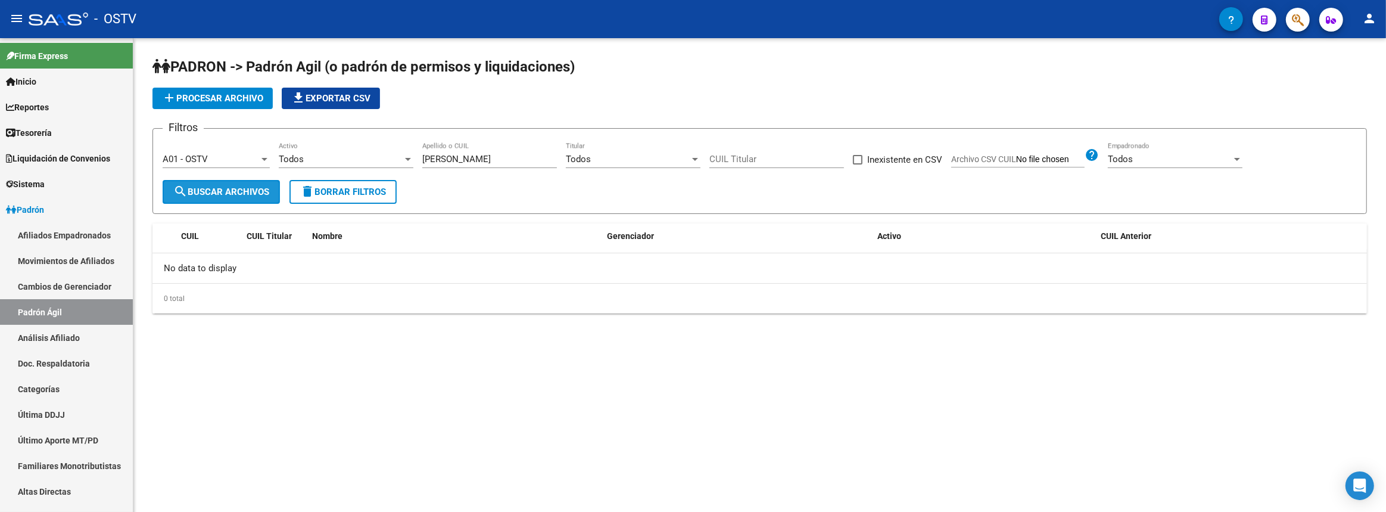
click at [245, 195] on span "search Buscar Archivos" at bounding box center [221, 191] width 96 height 11
drag, startPoint x: 508, startPoint y: 156, endPoint x: 481, endPoint y: 201, distance: 52.1
click at [453, 155] on input "Reinoso Elsa Rene" at bounding box center [489, 159] width 135 height 11
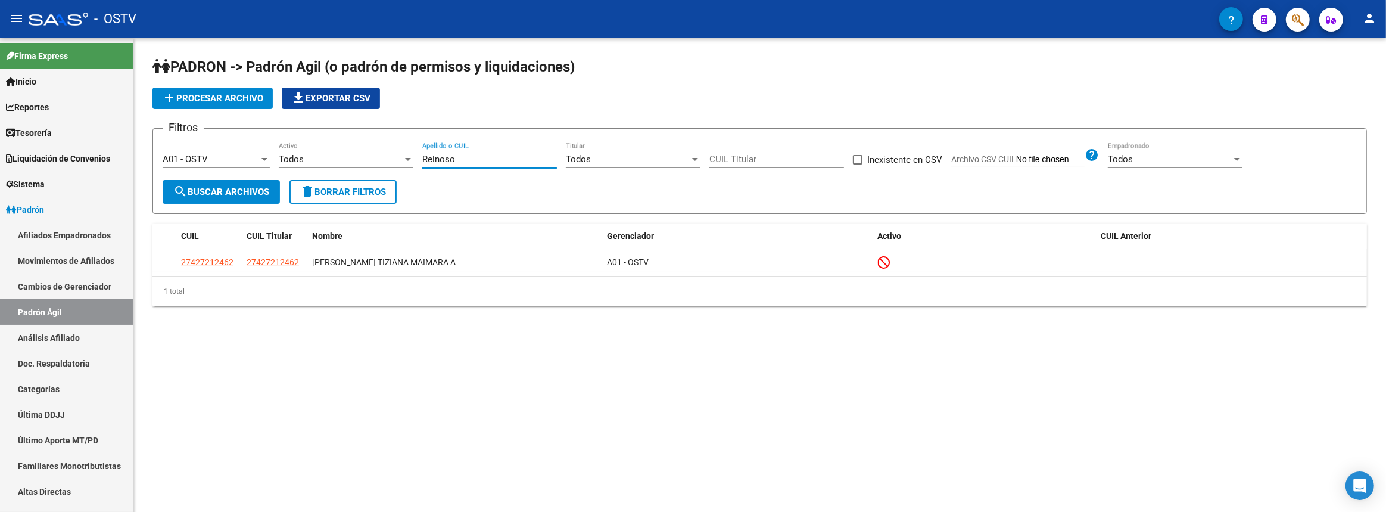
drag, startPoint x: 478, startPoint y: 157, endPoint x: 385, endPoint y: 149, distance: 92.6
click at [385, 149] on div "Filtros A01 - OSTV Seleccionar Gerenciador Todos Activo Reinoso Apellido o CUIL…" at bounding box center [760, 159] width 1194 height 42
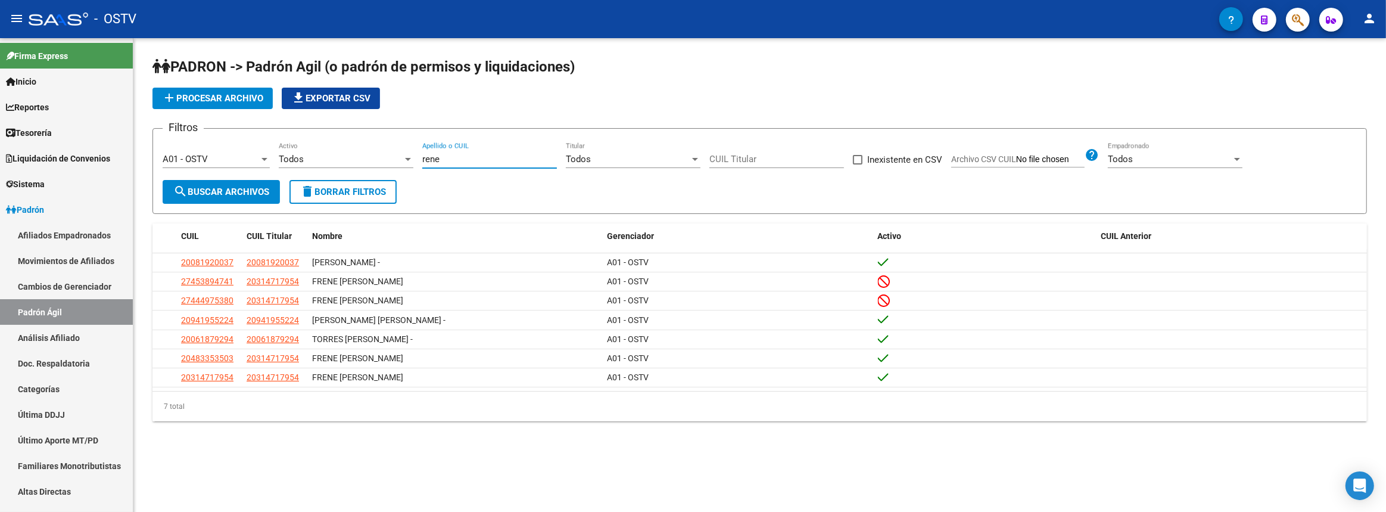
drag, startPoint x: 482, startPoint y: 155, endPoint x: 356, endPoint y: 155, distance: 126.3
click at [365, 155] on div "Filtros A01 - OSTV Seleccionar Gerenciador Todos Activo rene Apellido o CUIL To…" at bounding box center [760, 159] width 1194 height 42
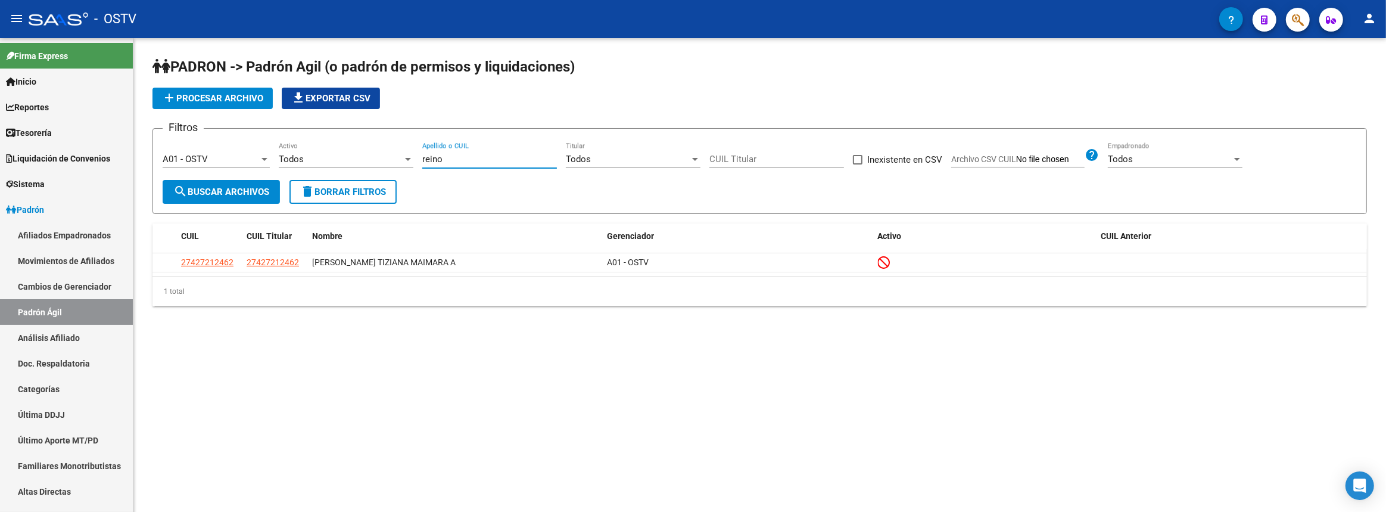
type input "reino"
